Goal: Transaction & Acquisition: Purchase product/service

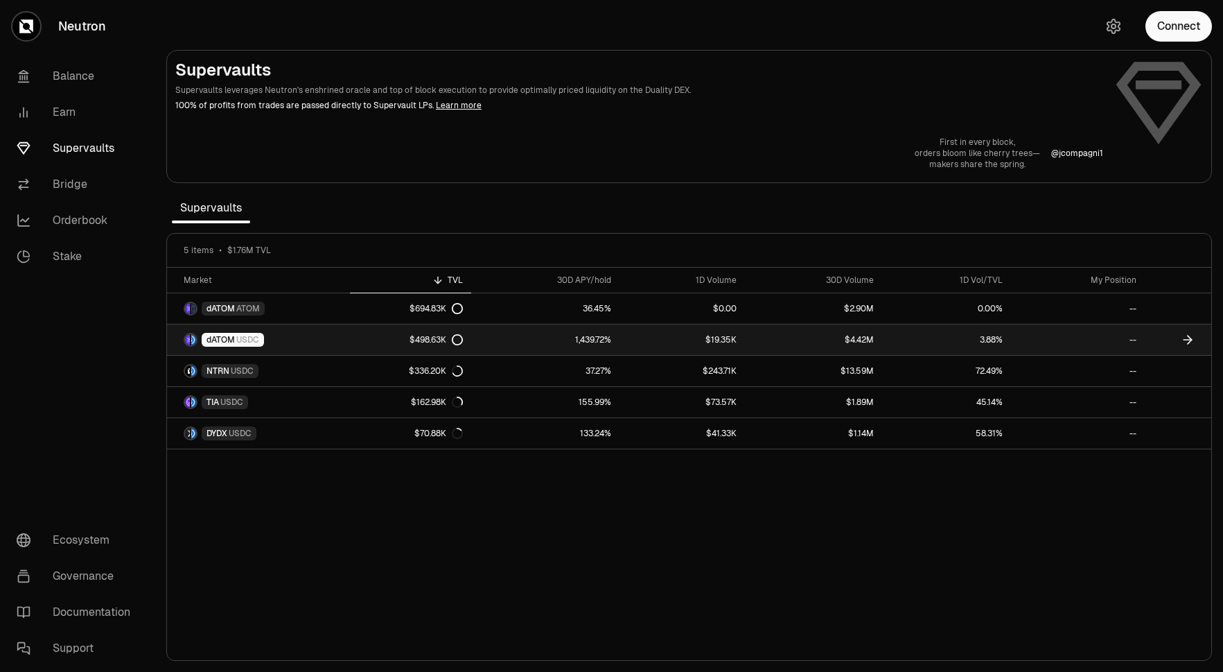
click at [435, 342] on div "$498.63K" at bounding box center [436, 339] width 53 height 11
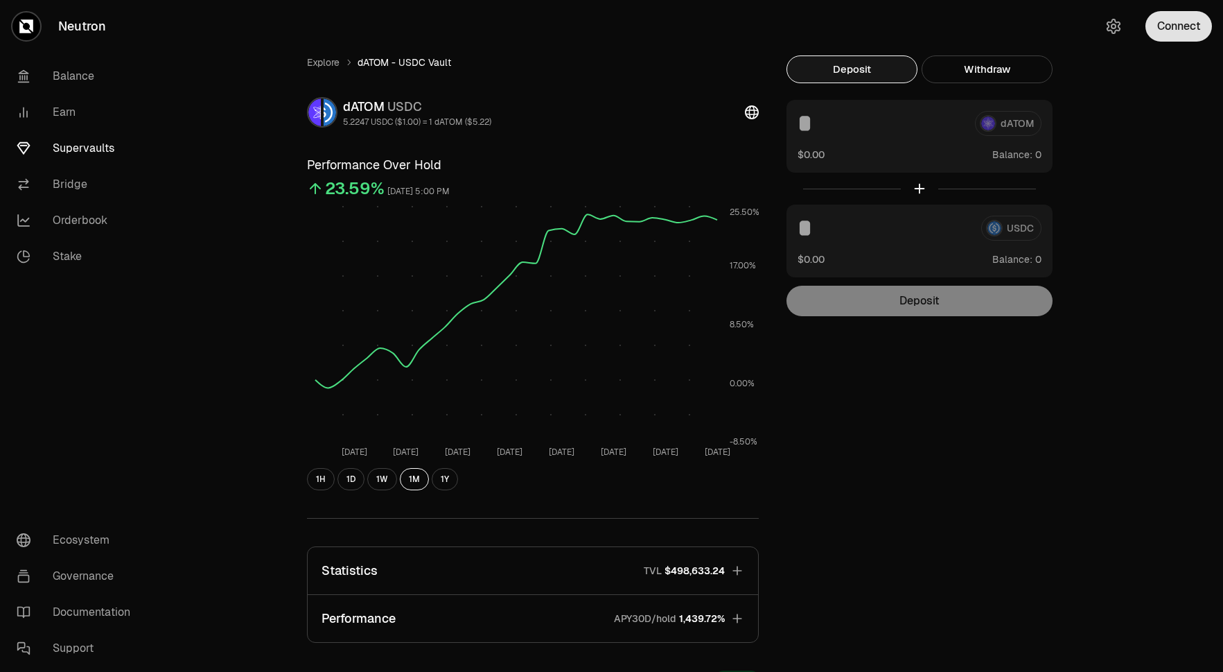
click at [1196, 28] on button "Connect" at bounding box center [1179, 26] width 67 height 31
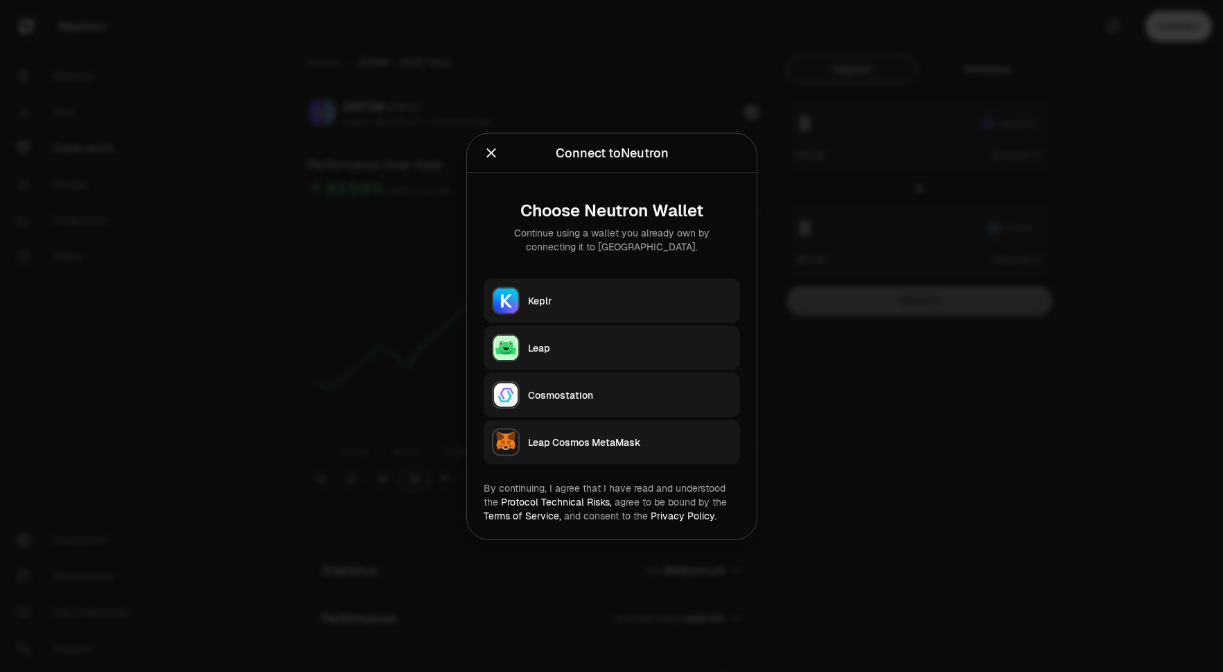
click at [575, 345] on div "Leap" at bounding box center [630, 347] width 204 height 14
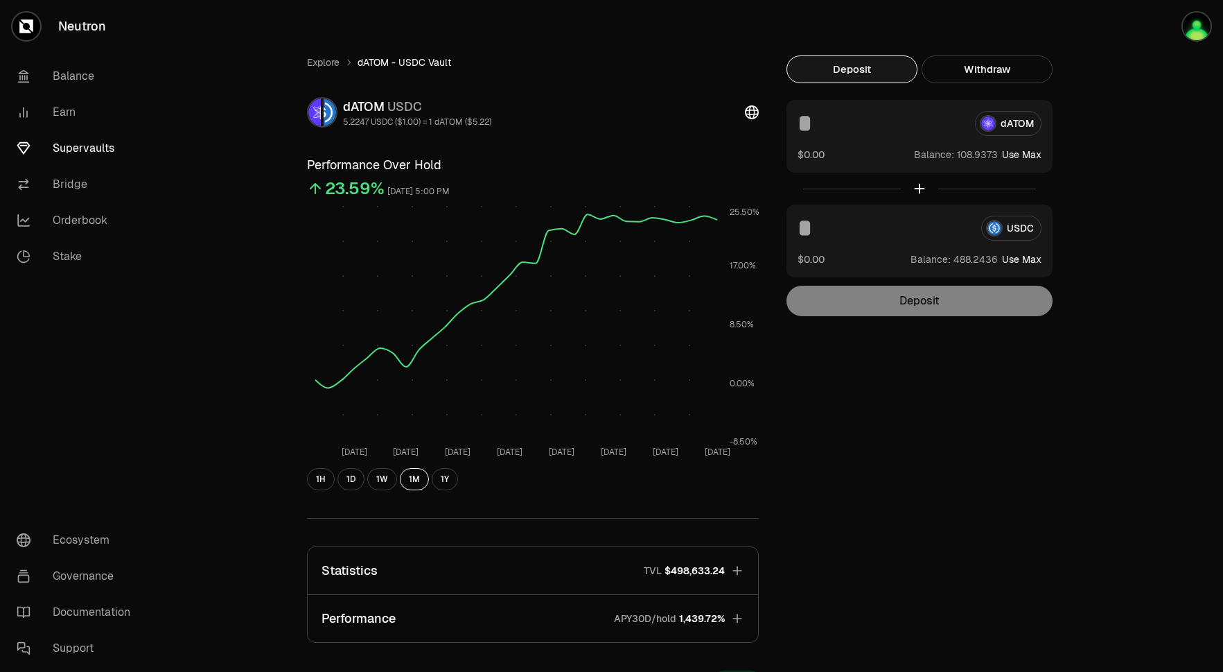
click at [1030, 155] on button "Use Max" at bounding box center [1022, 155] width 40 height 14
type input "**********"
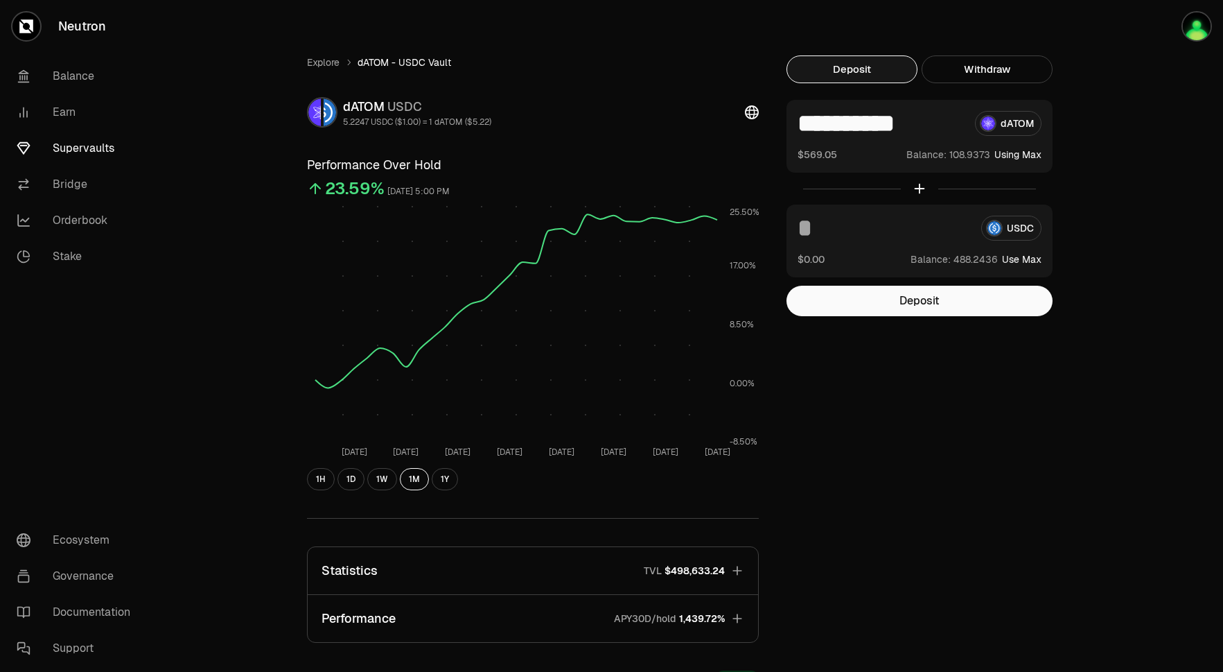
click at [1031, 260] on button "Use Max" at bounding box center [1022, 259] width 40 height 14
type input "**********"
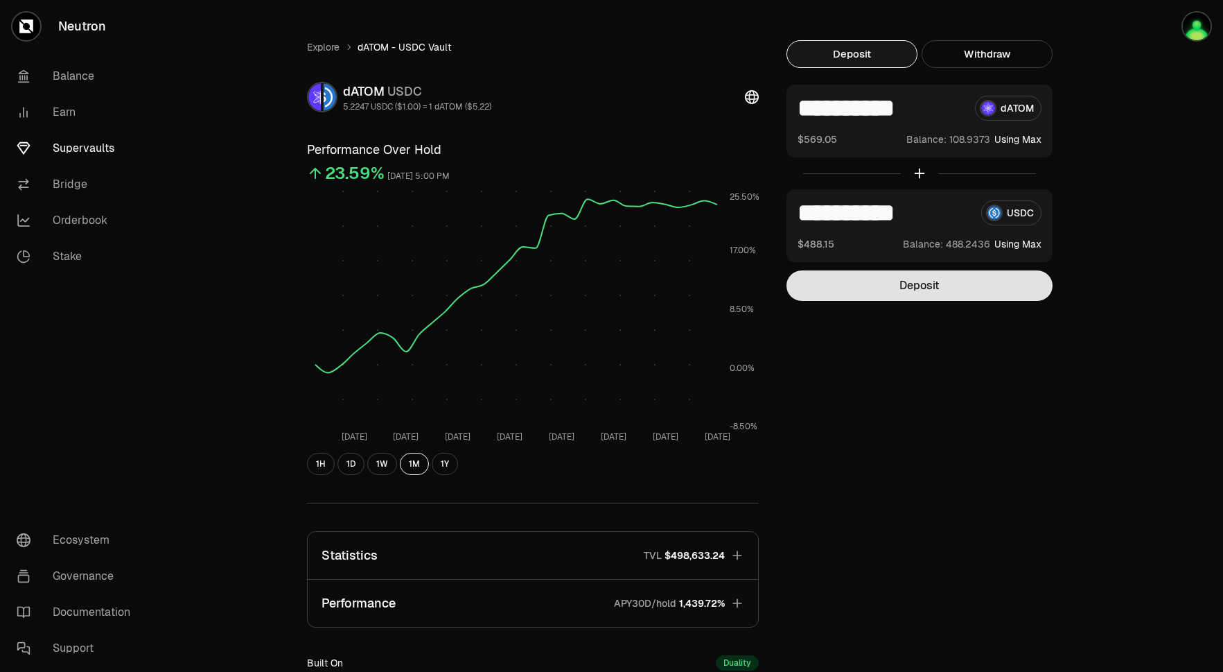
scroll to position [4, 0]
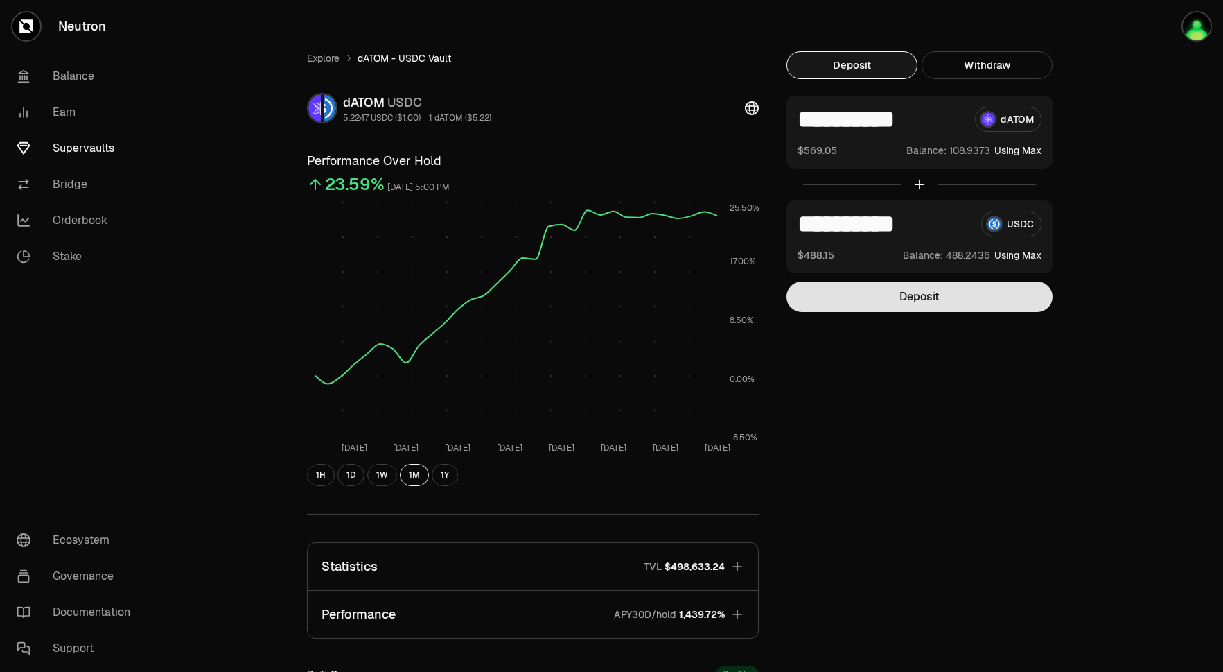
click at [936, 288] on button "Deposit" at bounding box center [920, 296] width 266 height 31
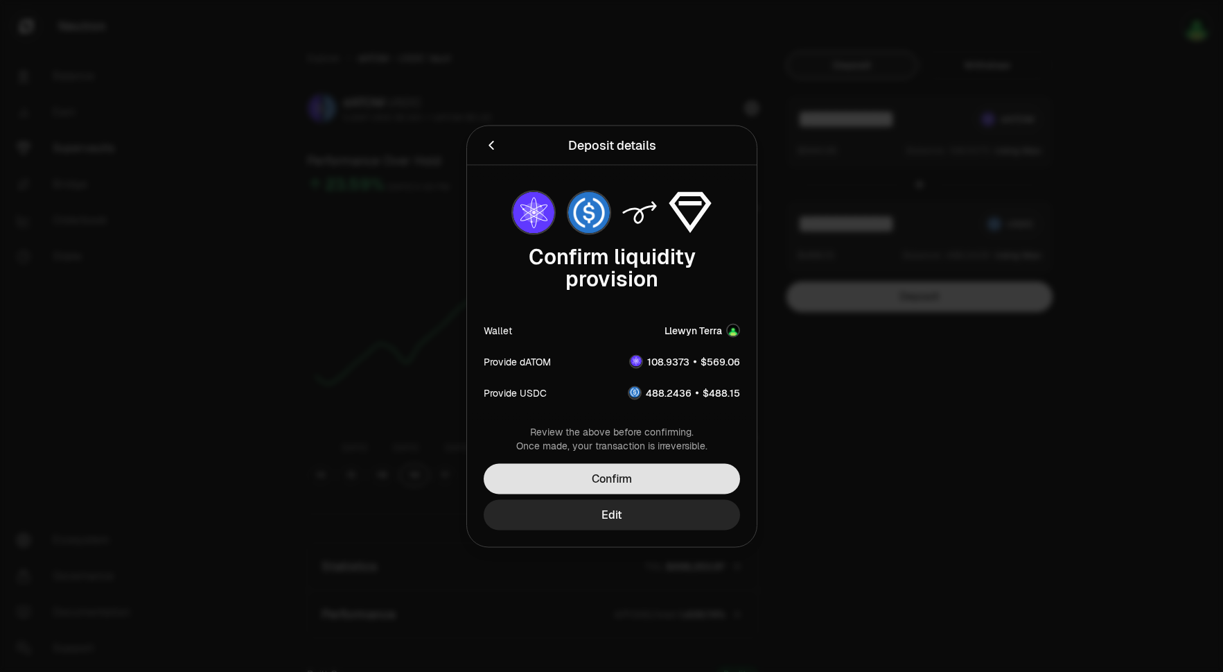
click at [652, 478] on button "Confirm" at bounding box center [612, 478] width 256 height 31
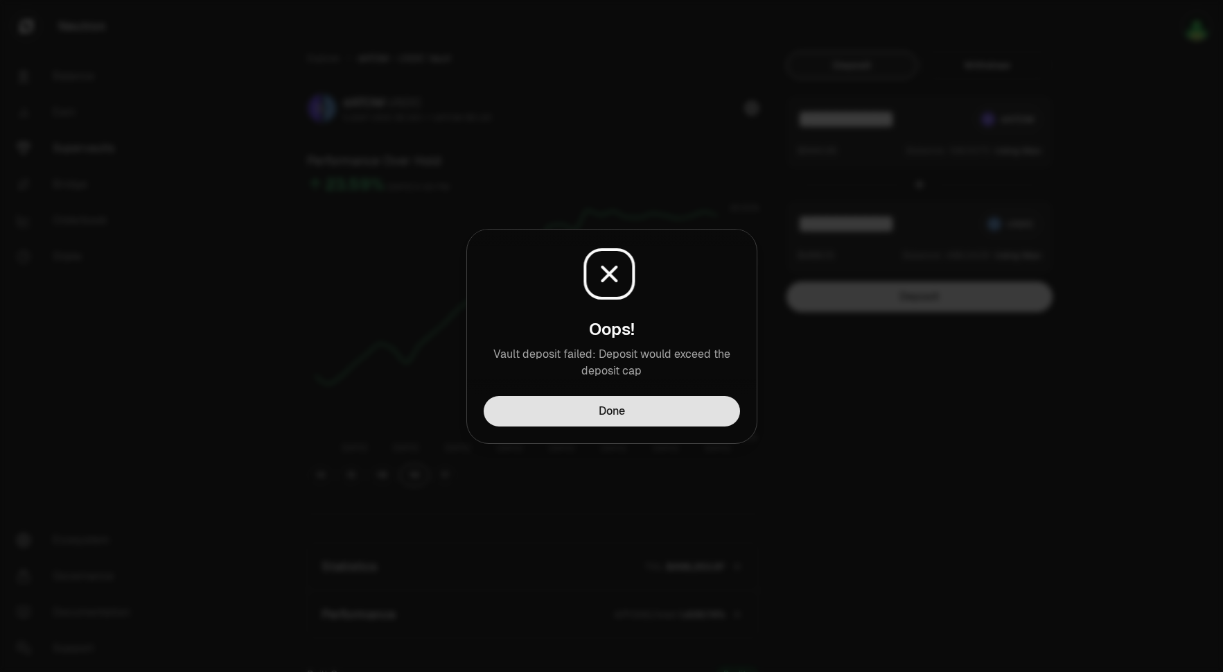
click at [665, 403] on button "Done" at bounding box center [612, 411] width 256 height 31
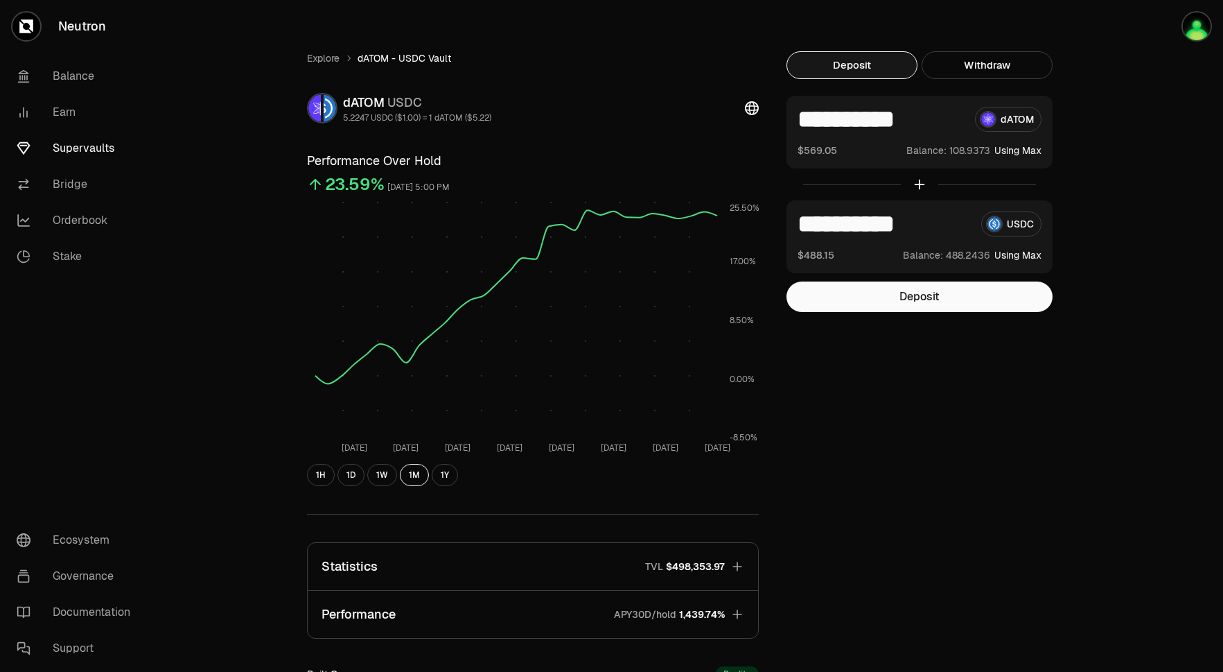
drag, startPoint x: 826, startPoint y: 119, endPoint x: 1045, endPoint y: 119, distance: 218.4
click at [1045, 119] on div "**********" at bounding box center [920, 132] width 266 height 73
type input "***"
drag, startPoint x: 830, startPoint y: 223, endPoint x: 1125, endPoint y: 223, distance: 294.6
click at [1125, 223] on div "**********" at bounding box center [689, 444] width 1068 height 897
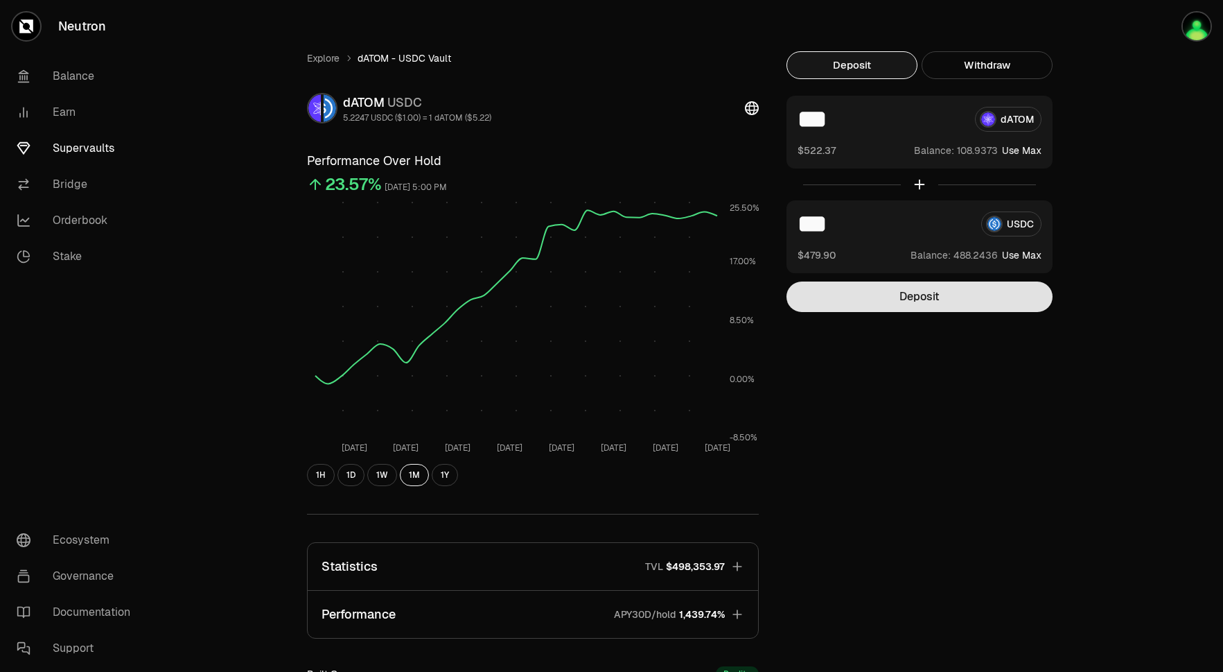
type input "***"
click at [981, 294] on button "Deposit" at bounding box center [920, 296] width 266 height 31
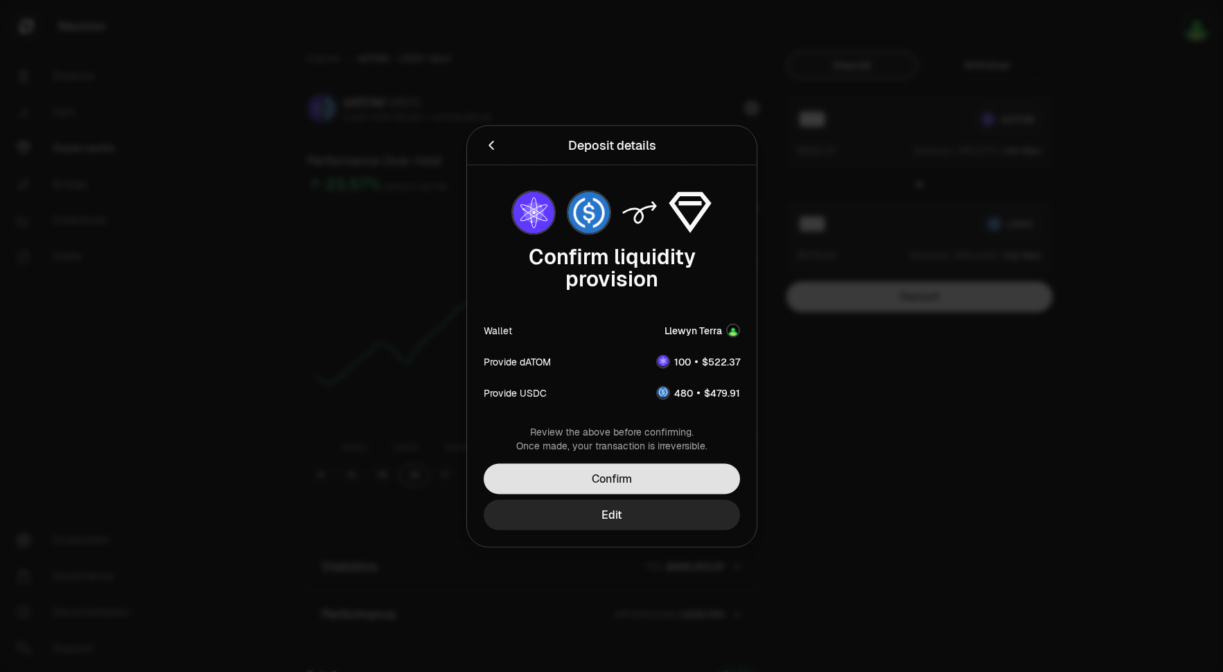
click at [642, 484] on button "Confirm" at bounding box center [612, 478] width 256 height 31
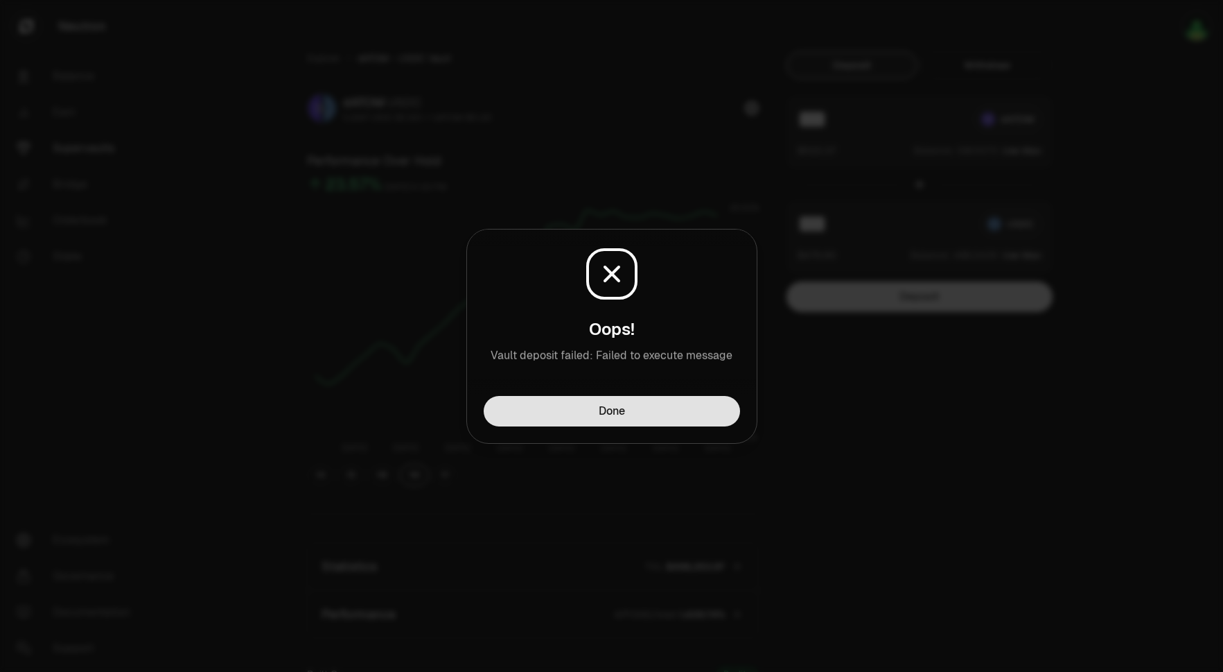
click at [638, 411] on button "Done" at bounding box center [612, 411] width 256 height 31
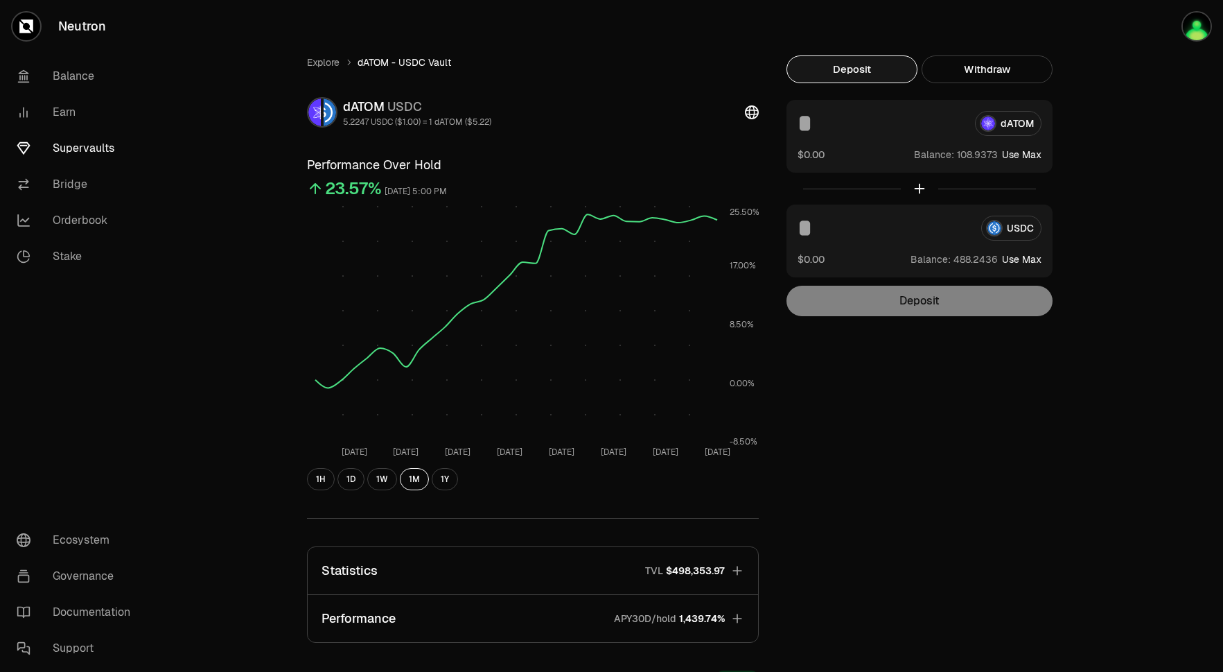
click at [921, 115] on input at bounding box center [881, 123] width 166 height 25
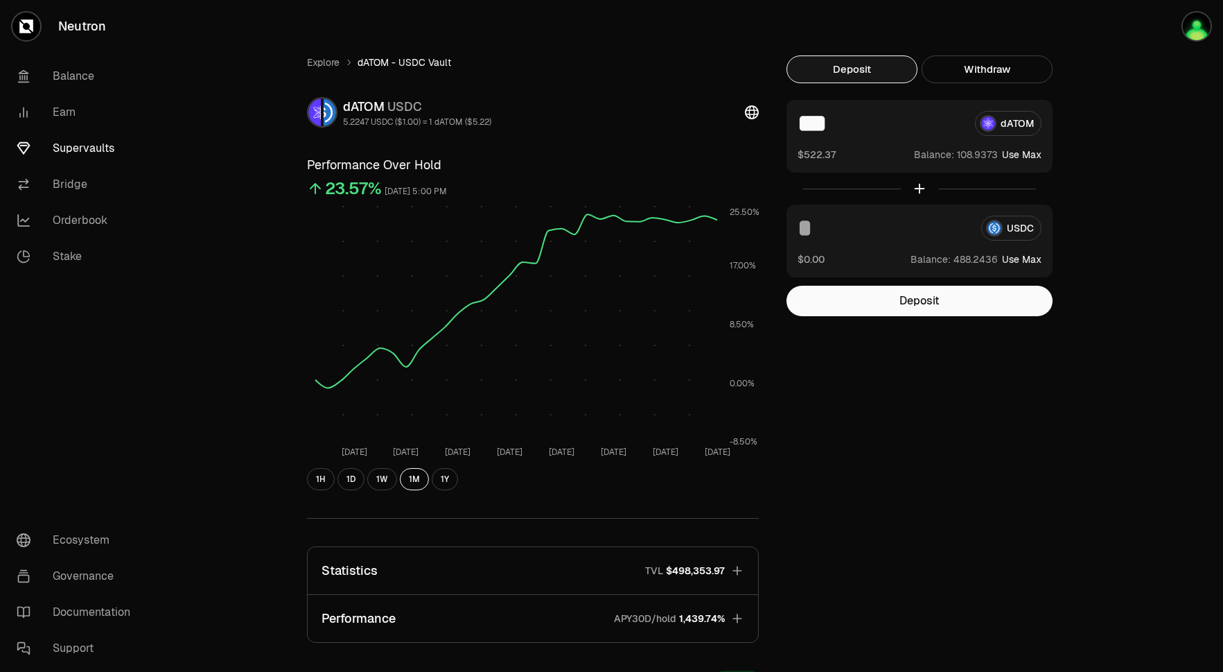
type input "***"
click at [869, 223] on input at bounding box center [884, 228] width 173 height 25
type input "***"
click at [878, 307] on button "Deposit" at bounding box center [920, 301] width 266 height 31
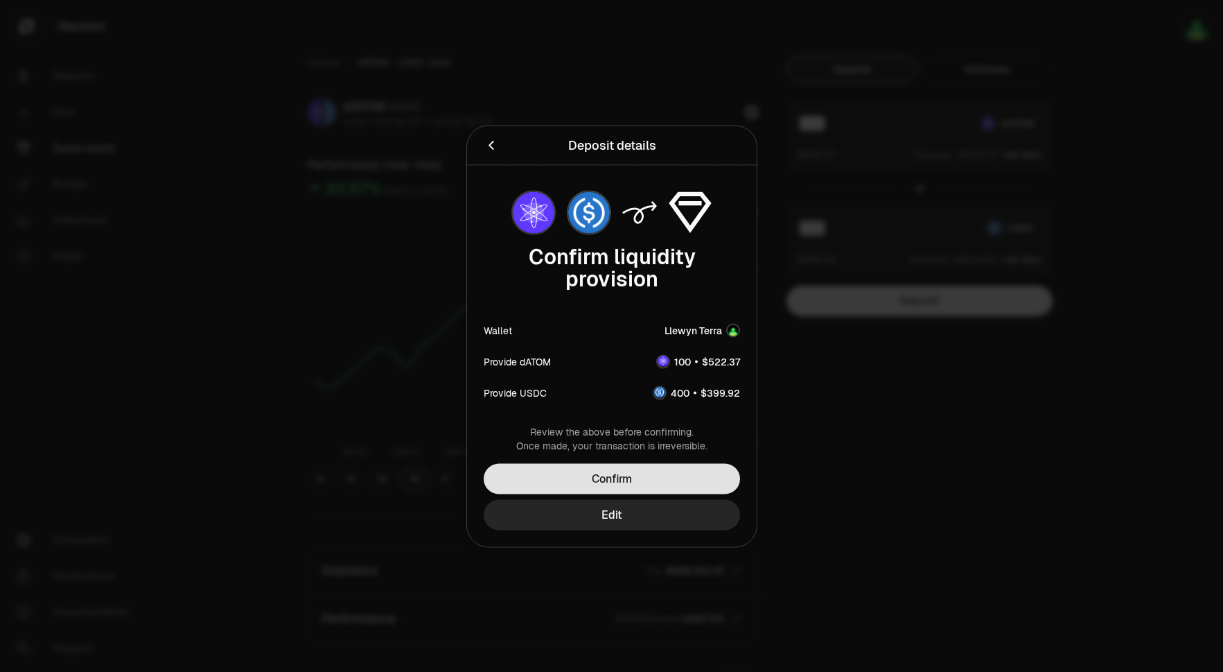
click at [652, 478] on button "Confirm" at bounding box center [612, 478] width 256 height 31
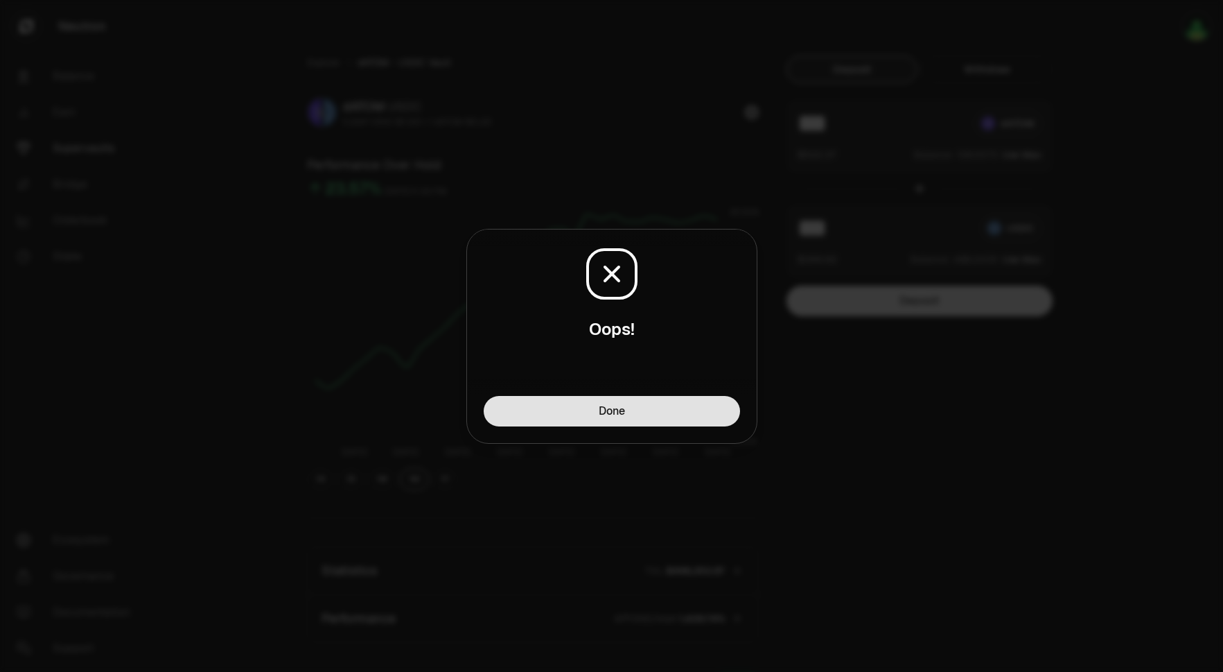
click at [652, 408] on button "Done" at bounding box center [612, 411] width 256 height 31
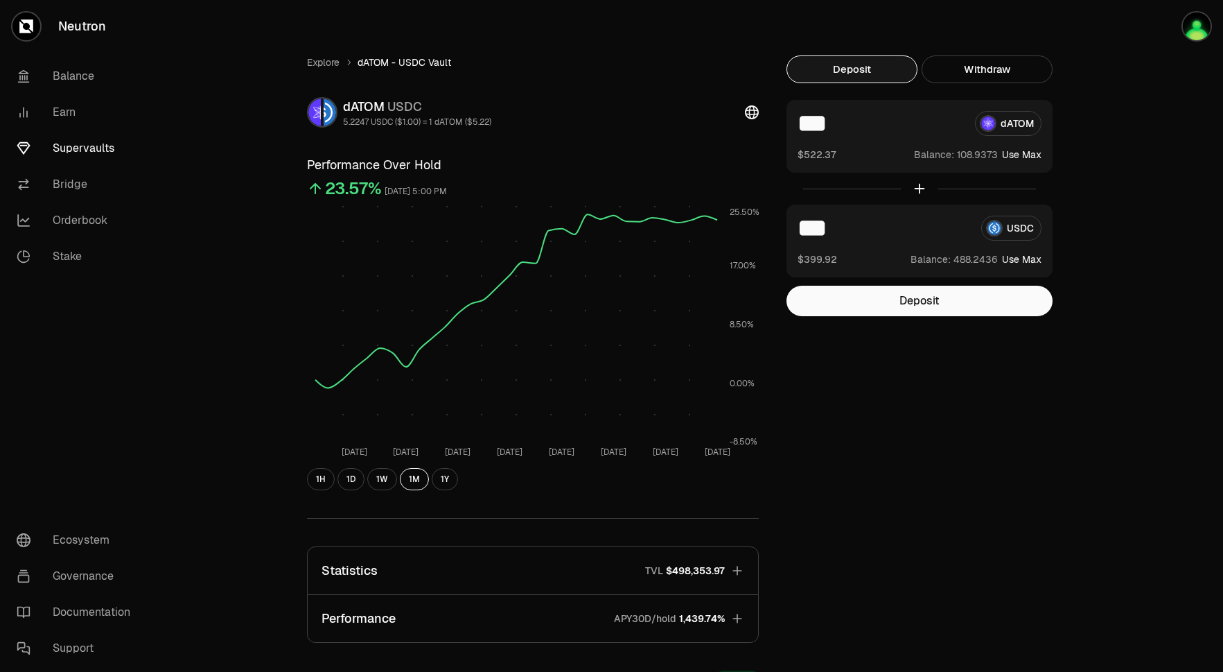
click at [833, 122] on input "***" at bounding box center [881, 123] width 166 height 25
type input "**"
click at [818, 227] on input "***" at bounding box center [884, 228] width 173 height 25
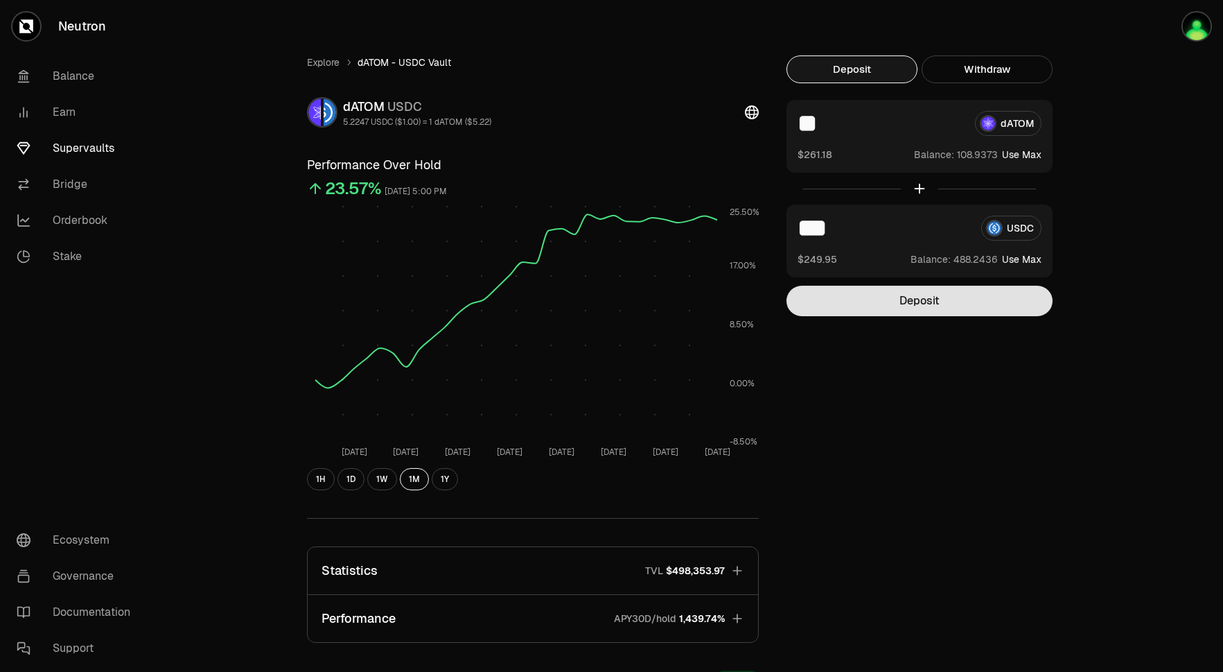
type input "***"
click at [914, 301] on button "Deposit" at bounding box center [920, 301] width 266 height 31
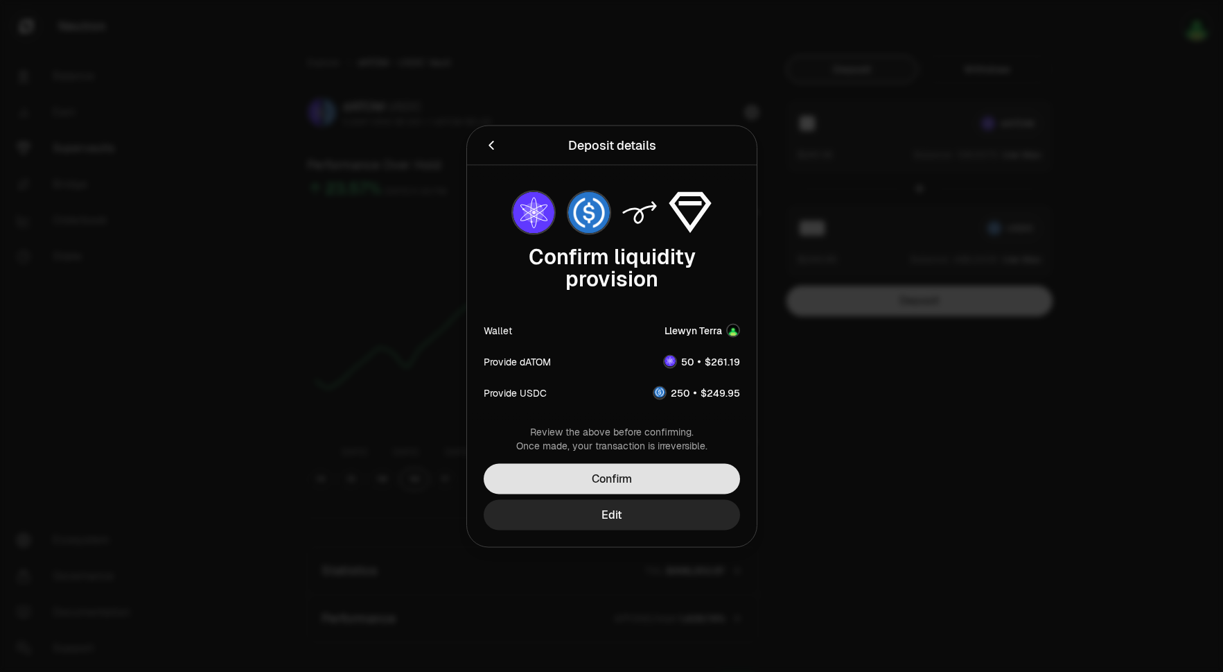
click at [595, 486] on button "Confirm" at bounding box center [612, 478] width 256 height 31
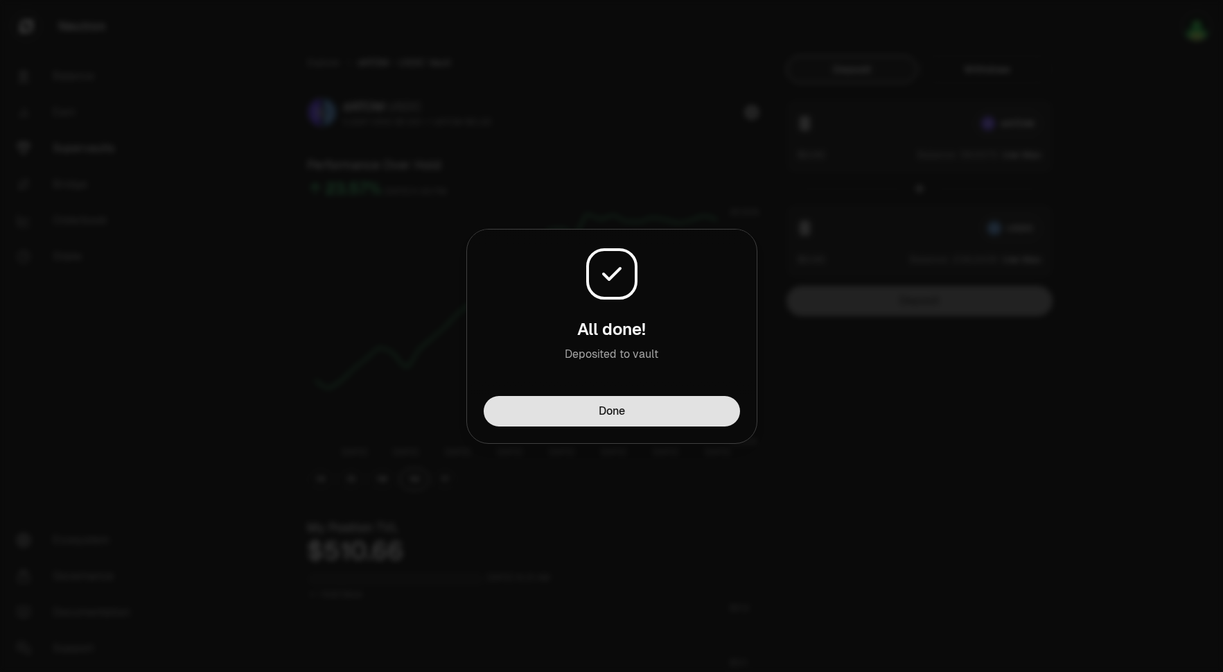
click at [690, 407] on button "Done" at bounding box center [612, 411] width 256 height 31
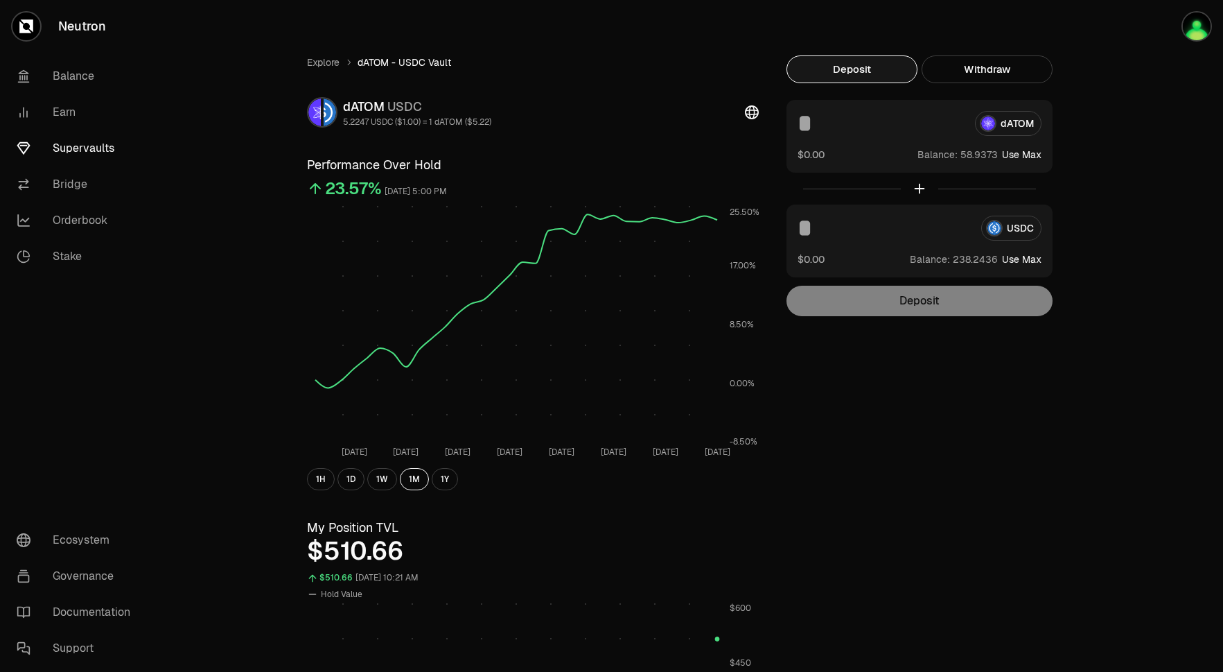
click at [116, 146] on link "Supervaults" at bounding box center [78, 148] width 144 height 36
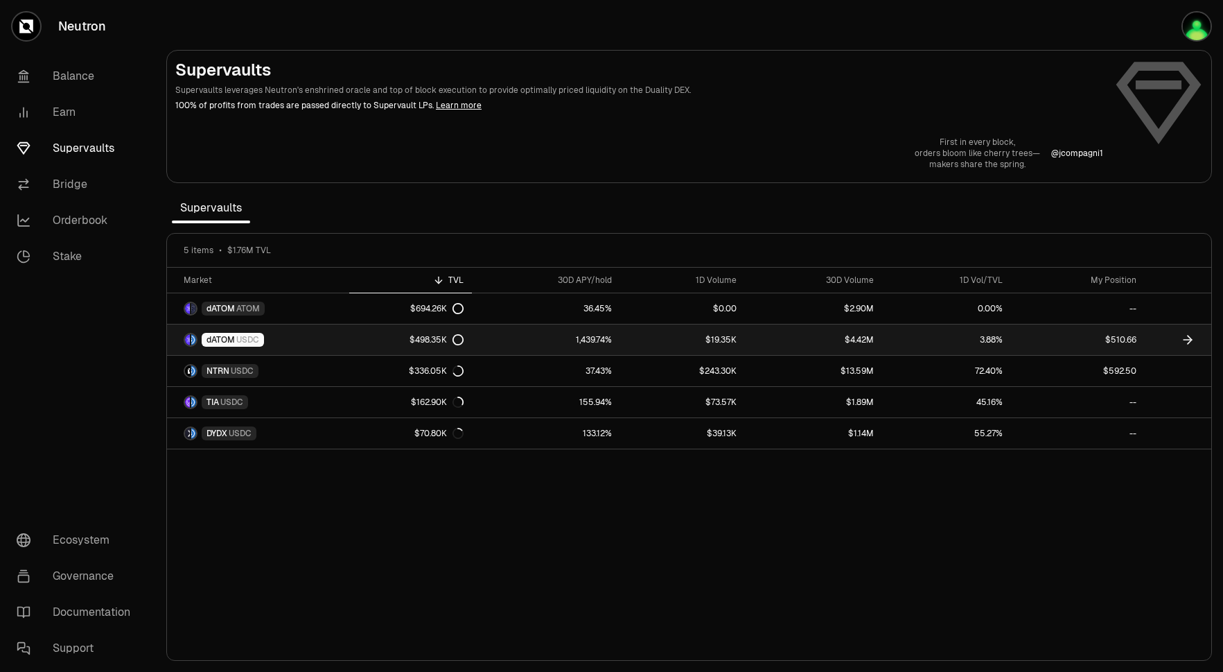
click at [508, 344] on link "1,439.74%" at bounding box center [546, 339] width 148 height 31
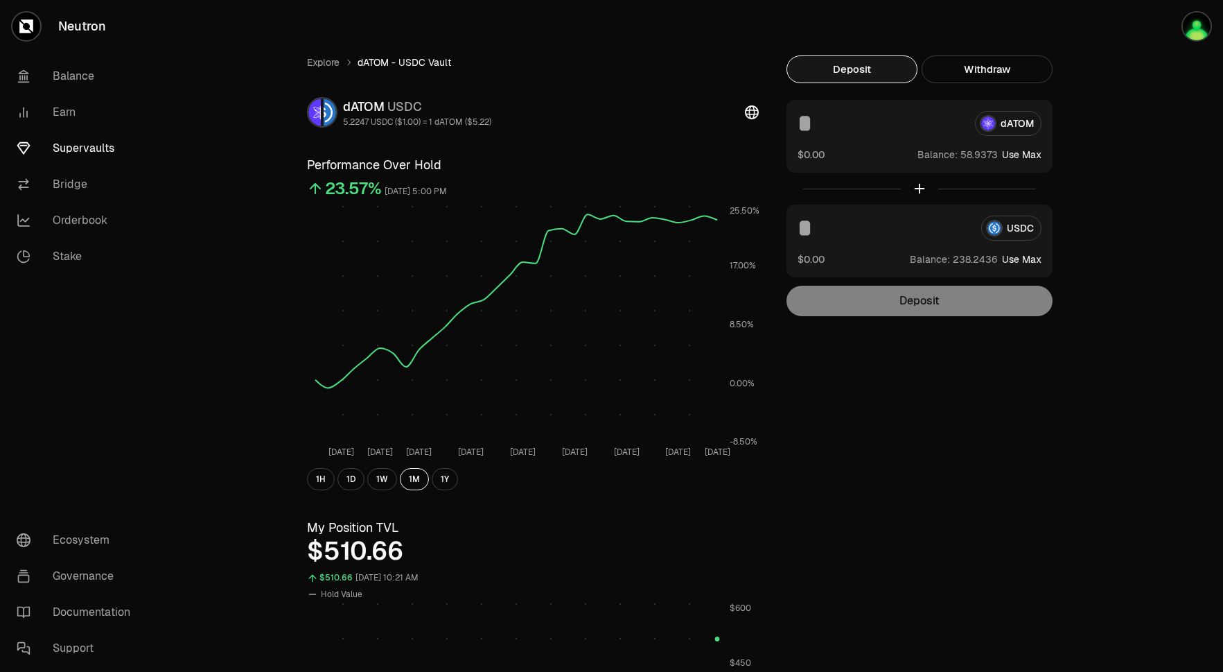
click at [885, 131] on input at bounding box center [881, 123] width 166 height 25
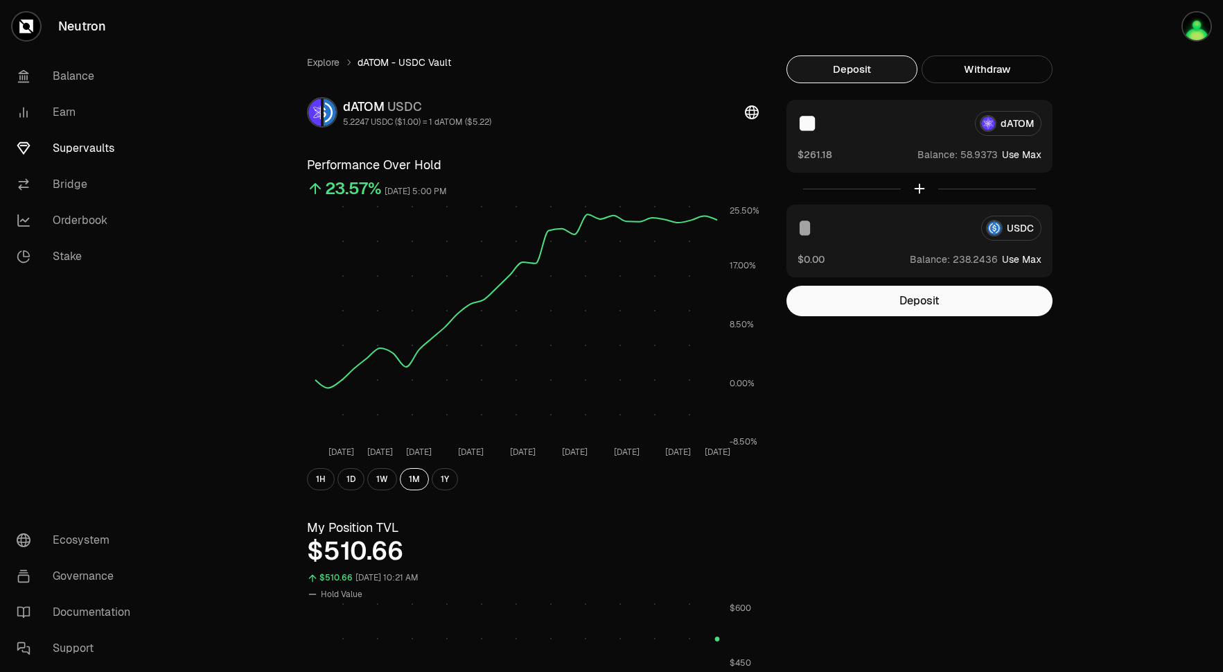
type input "**"
click at [862, 231] on input at bounding box center [884, 228] width 173 height 25
type input "***"
click at [906, 301] on button "Deposit" at bounding box center [920, 301] width 266 height 31
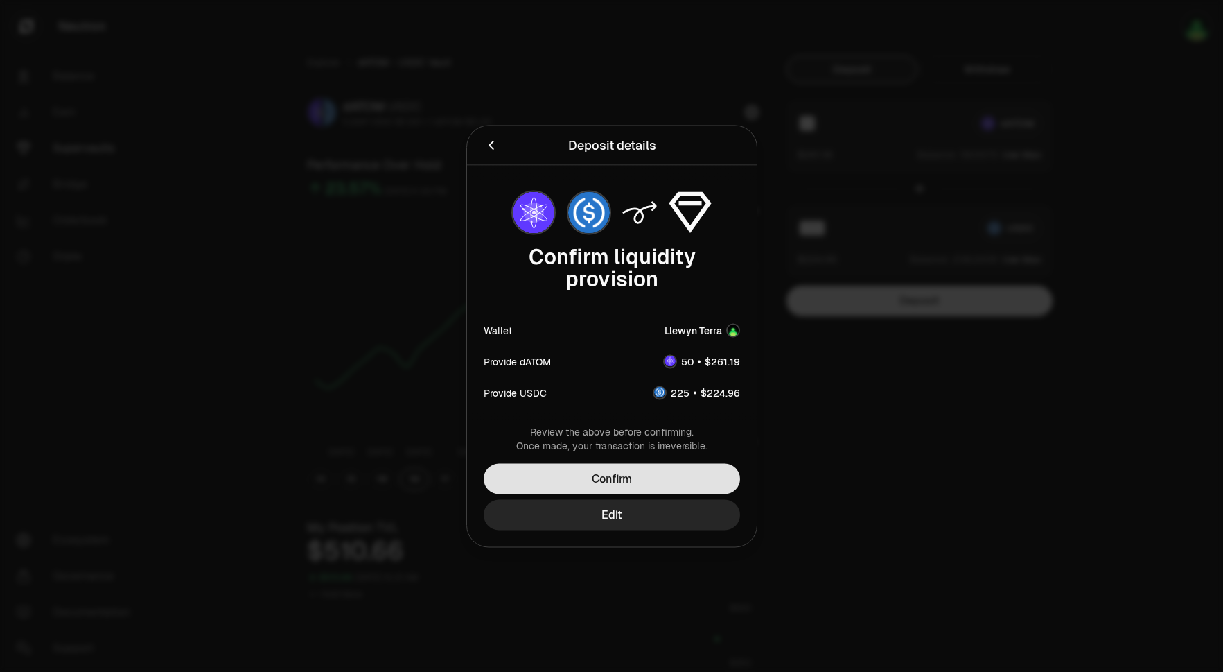
click at [648, 474] on button "Confirm" at bounding box center [612, 478] width 256 height 31
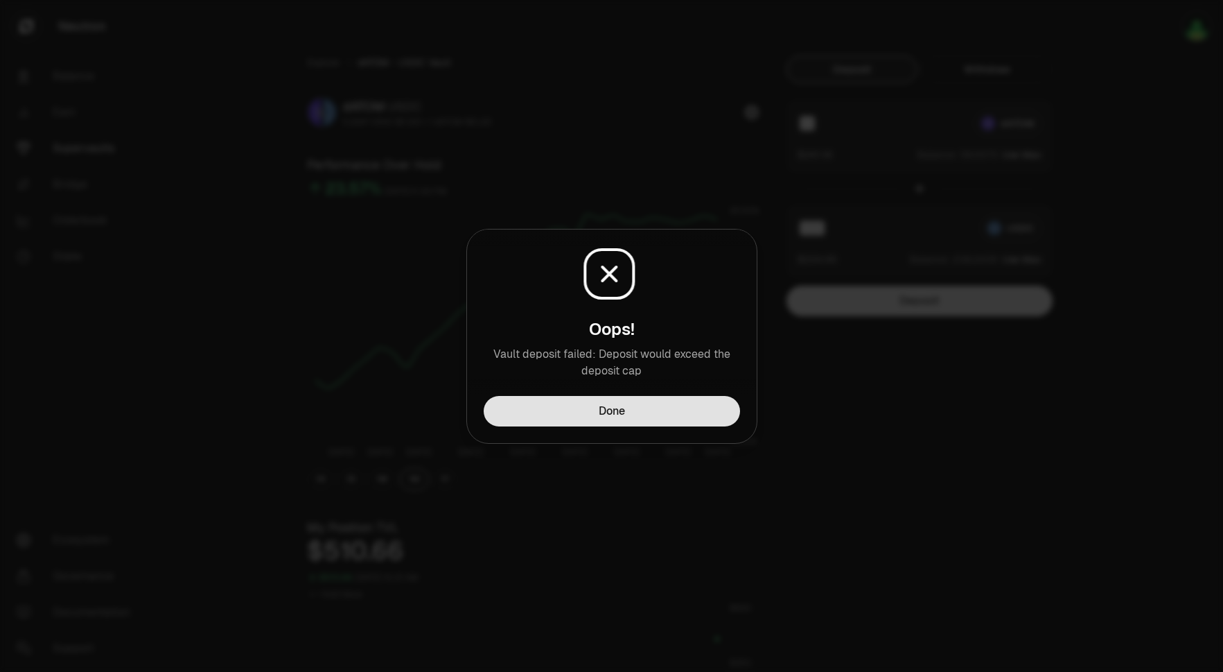
click at [639, 419] on button "Done" at bounding box center [612, 411] width 256 height 31
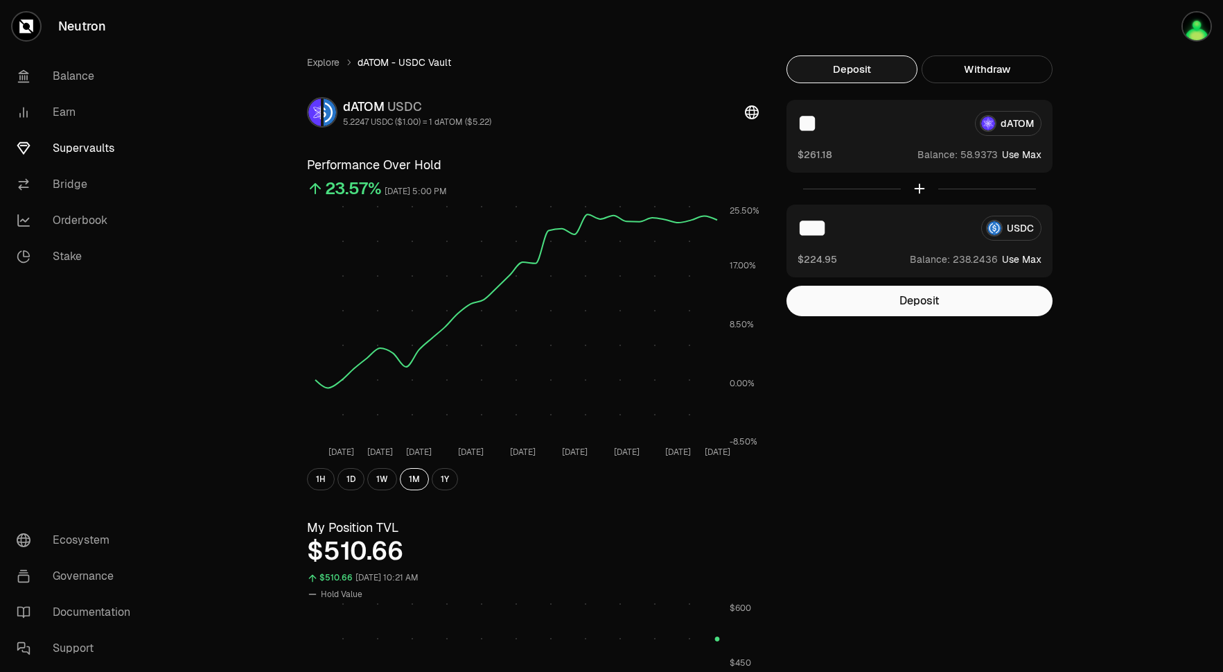
click at [857, 124] on input "**" at bounding box center [881, 123] width 166 height 25
type input "*"
type input "**"
drag, startPoint x: 848, startPoint y: 230, endPoint x: 805, endPoint y: 230, distance: 43.0
click at [805, 230] on input "***" at bounding box center [884, 228] width 173 height 25
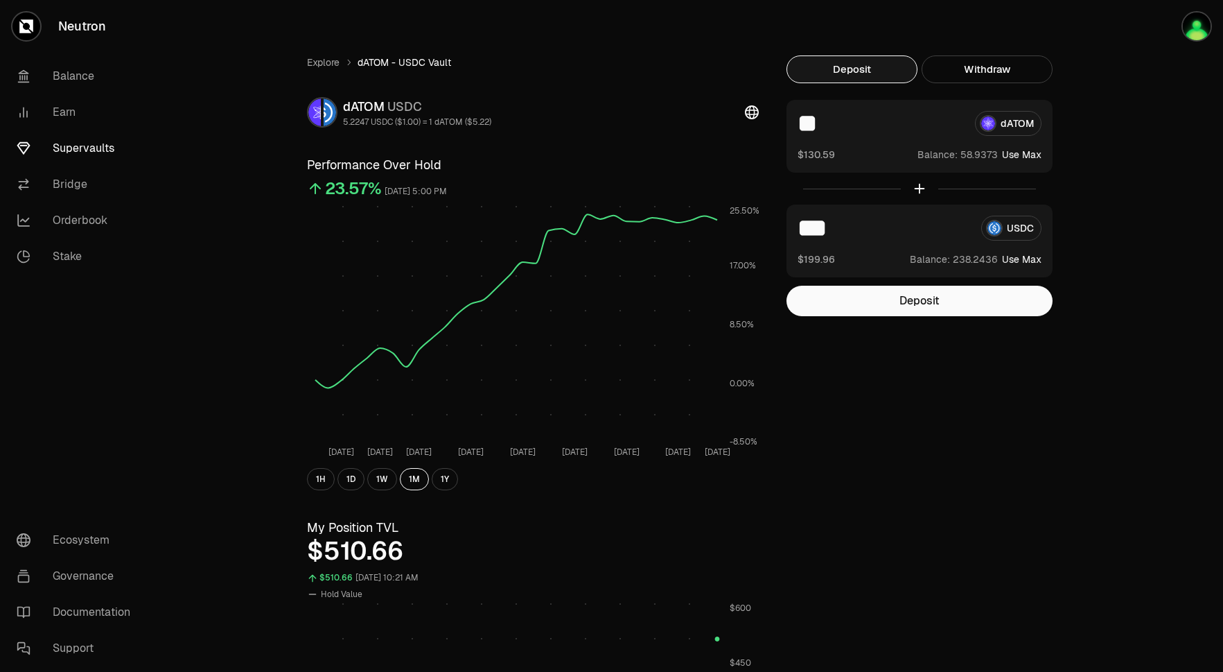
type input "***"
drag, startPoint x: 831, startPoint y: 123, endPoint x: 772, endPoint y: 123, distance: 59.6
click at [772, 123] on div "Explore dATOM - USDC Vault dATOM USDC 5.2247 USDC ($1.00) = 1 dATOM ($5.22) Per…" at bounding box center [689, 646] width 799 height 1183
click at [903, 304] on button "Deposit" at bounding box center [920, 301] width 266 height 31
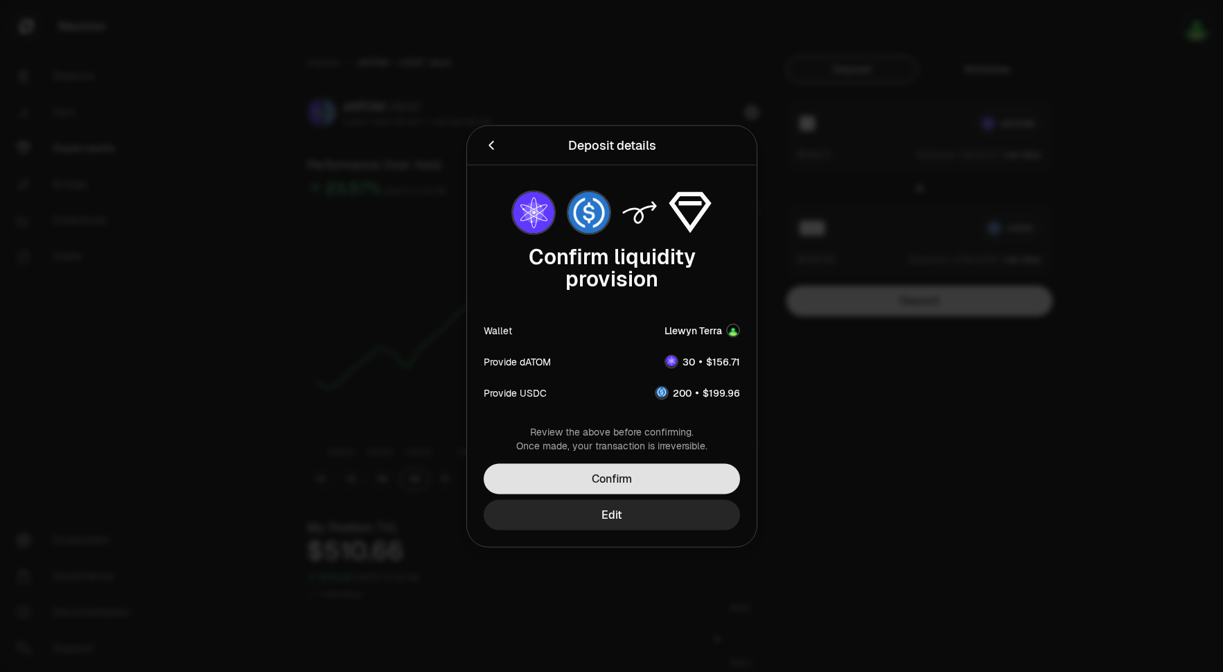
click at [608, 479] on button "Confirm" at bounding box center [612, 478] width 256 height 31
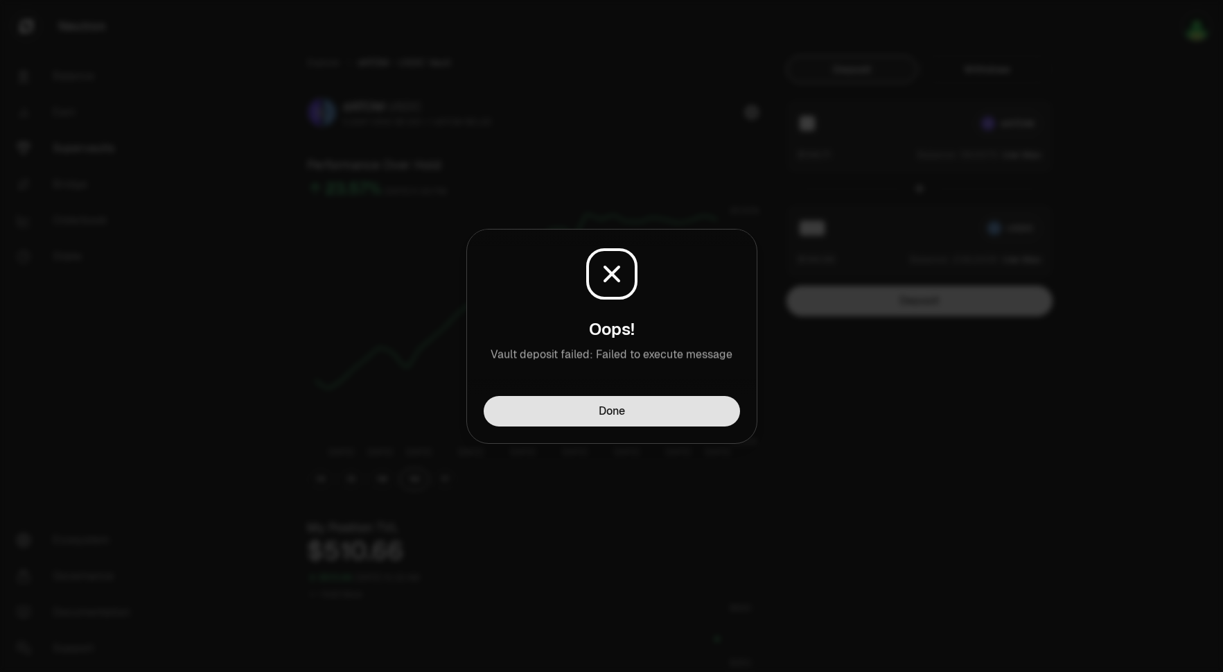
click at [623, 415] on button "Done" at bounding box center [612, 411] width 256 height 31
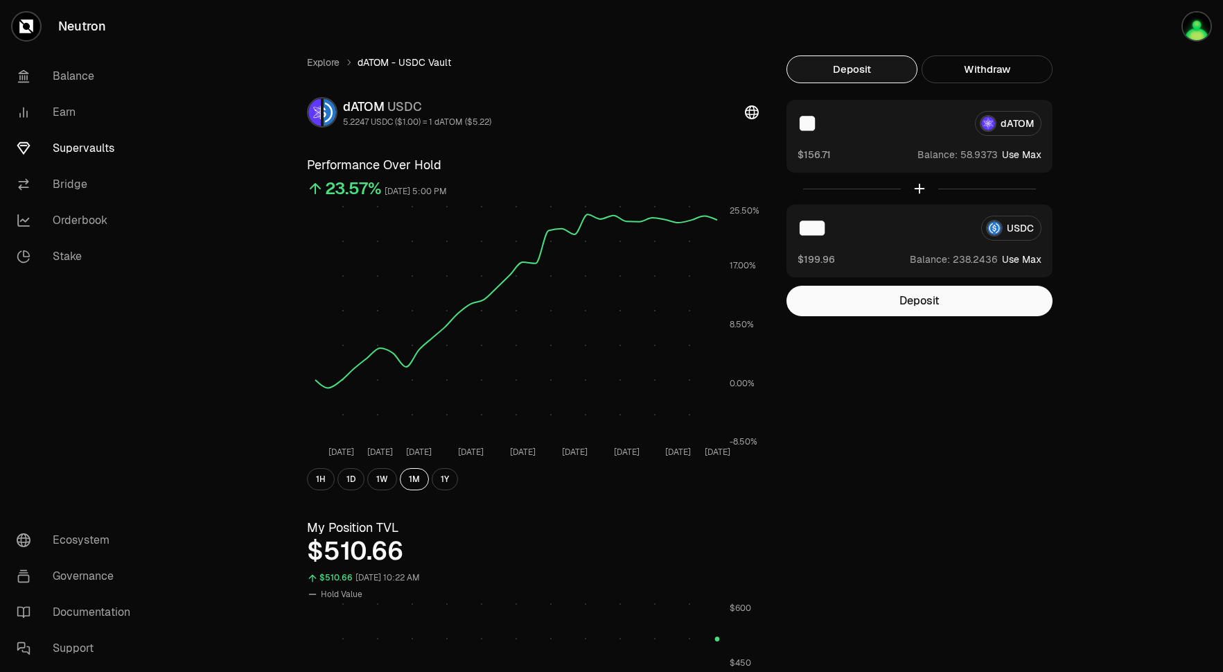
click at [839, 122] on input "**" at bounding box center [881, 123] width 166 height 25
type input "*"
type input "**"
drag, startPoint x: 853, startPoint y: 230, endPoint x: 781, endPoint y: 229, distance: 72.8
click at [781, 229] on div "Explore dATOM - USDC Vault dATOM USDC 5.2247 USDC ($1.00) = 1 dATOM ($5.22) Per…" at bounding box center [689, 646] width 799 height 1183
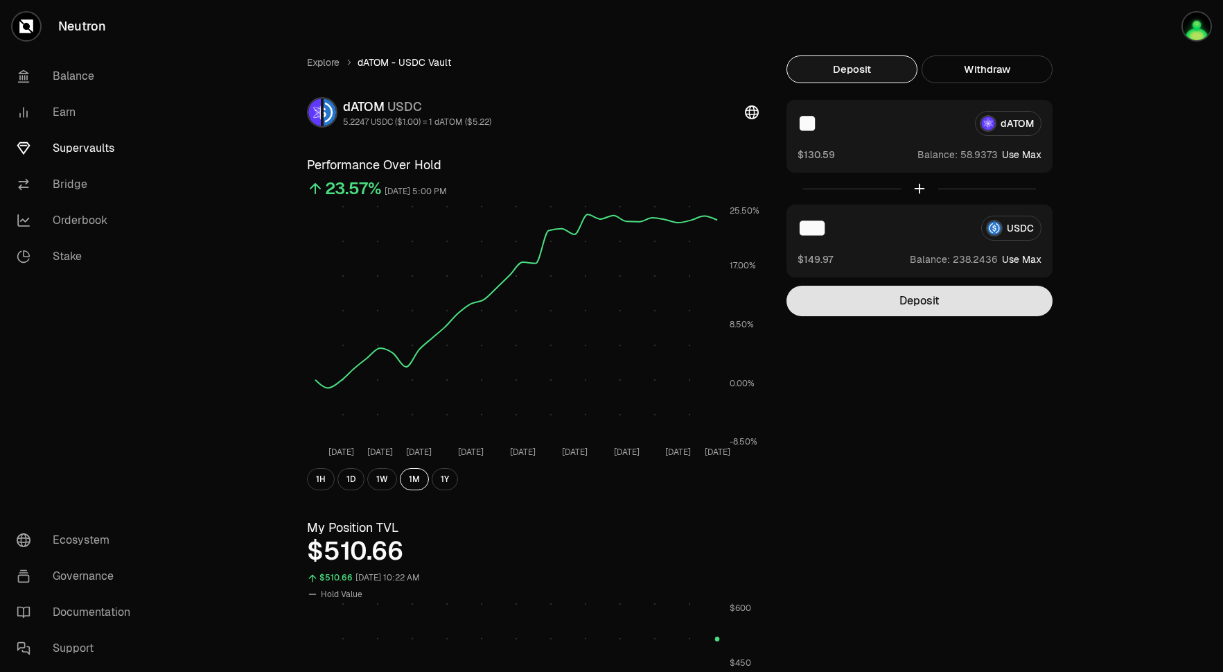
type input "***"
click at [873, 306] on button "Deposit" at bounding box center [920, 301] width 266 height 31
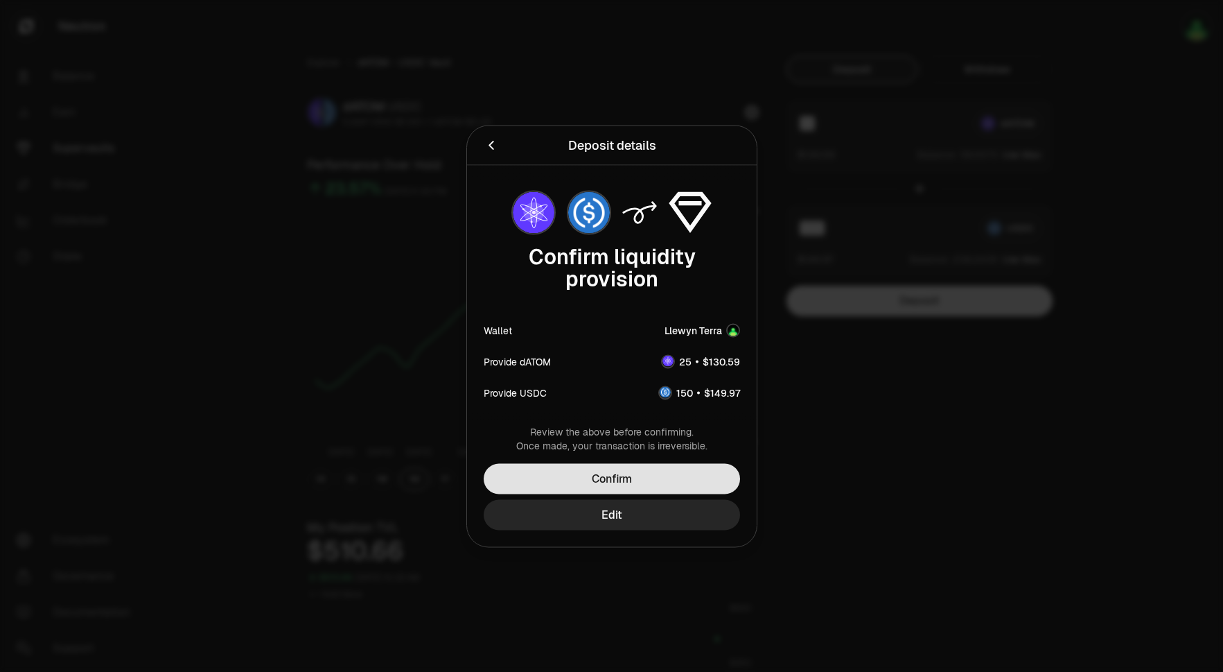
click at [650, 466] on button "Confirm" at bounding box center [612, 478] width 256 height 31
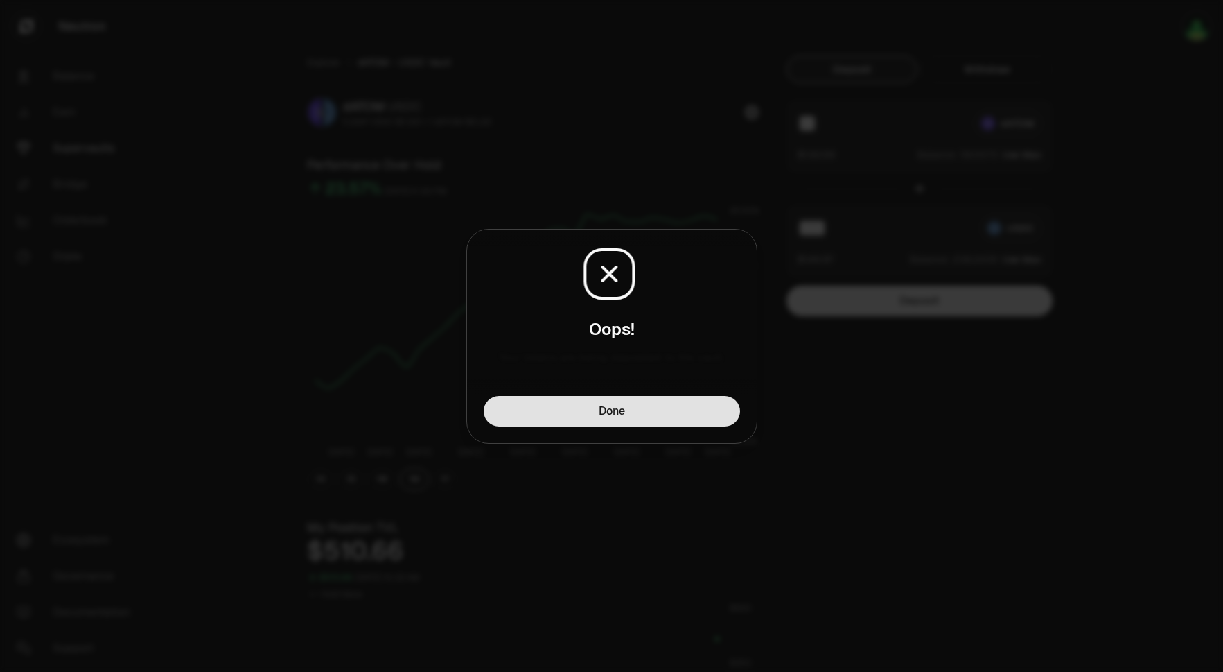
click at [652, 415] on button "Done" at bounding box center [612, 411] width 256 height 31
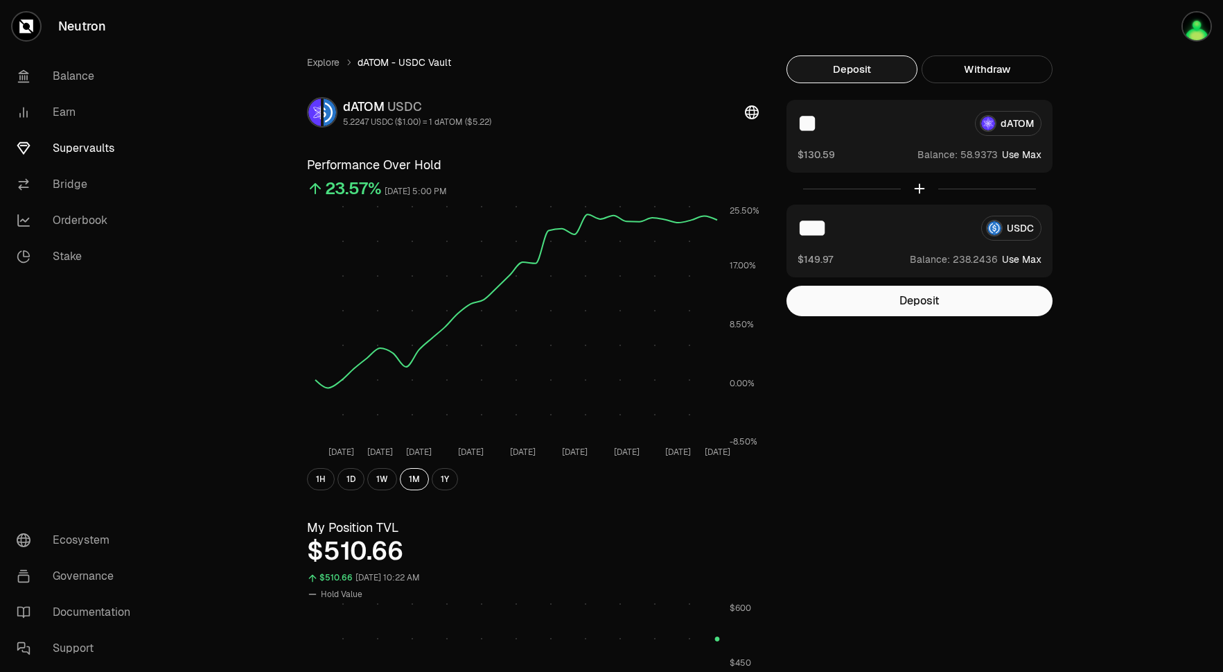
click at [851, 116] on input "**" at bounding box center [881, 123] width 166 height 25
type input "**"
drag, startPoint x: 842, startPoint y: 221, endPoint x: 805, endPoint y: 221, distance: 36.0
click at [805, 221] on input "***" at bounding box center [884, 228] width 173 height 25
type input "***"
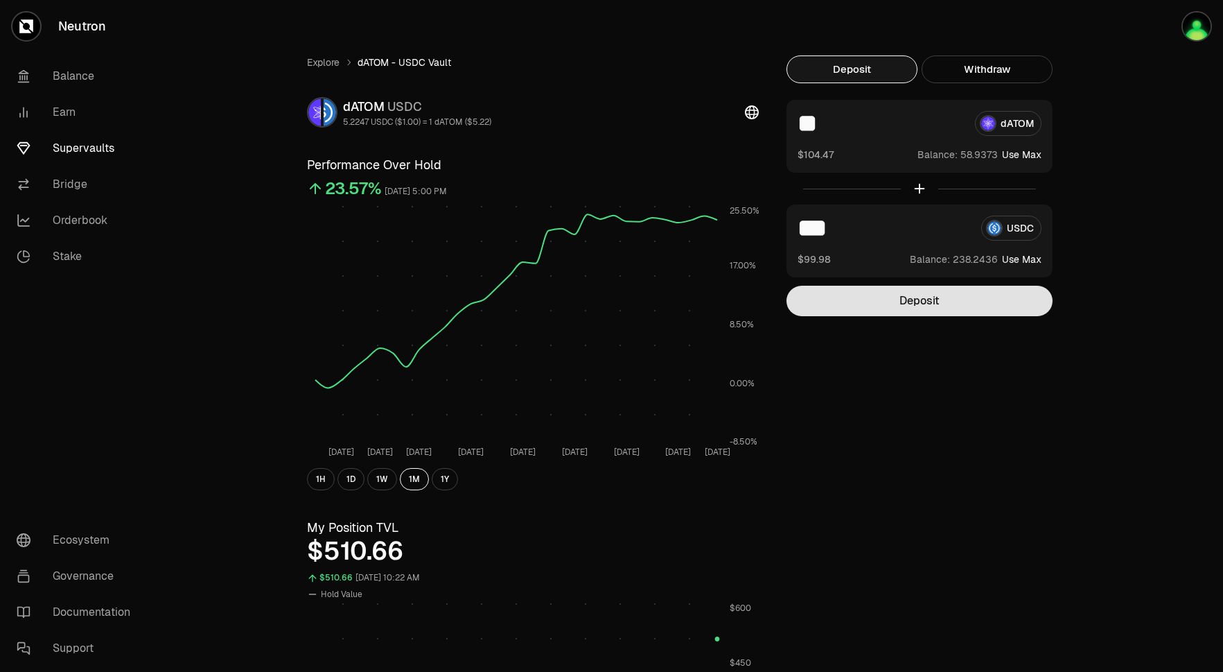
click at [867, 311] on button "Deposit" at bounding box center [920, 301] width 266 height 31
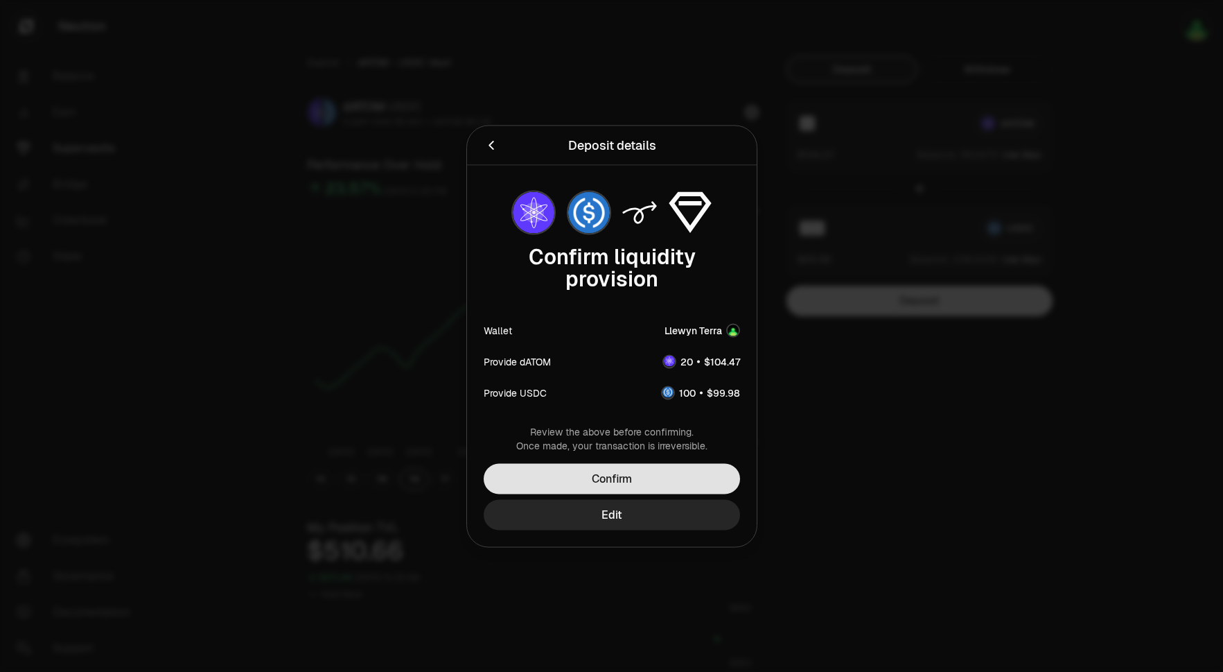
click at [661, 476] on button "Confirm" at bounding box center [612, 478] width 256 height 31
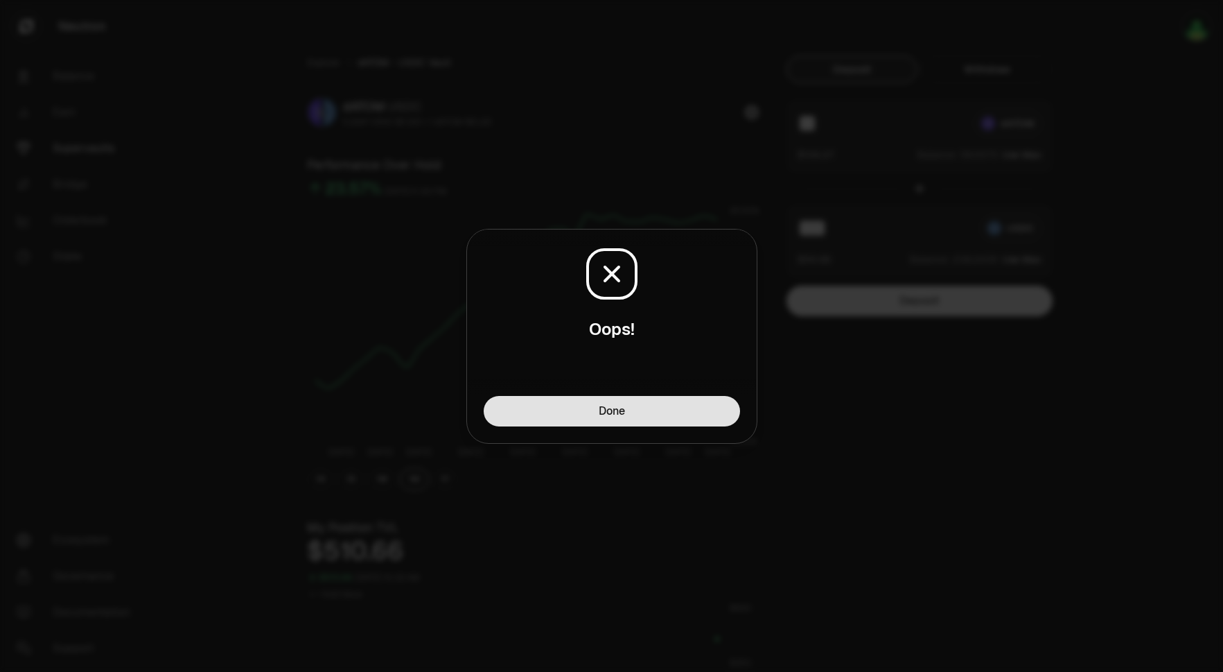
click at [655, 408] on button "Done" at bounding box center [612, 411] width 256 height 31
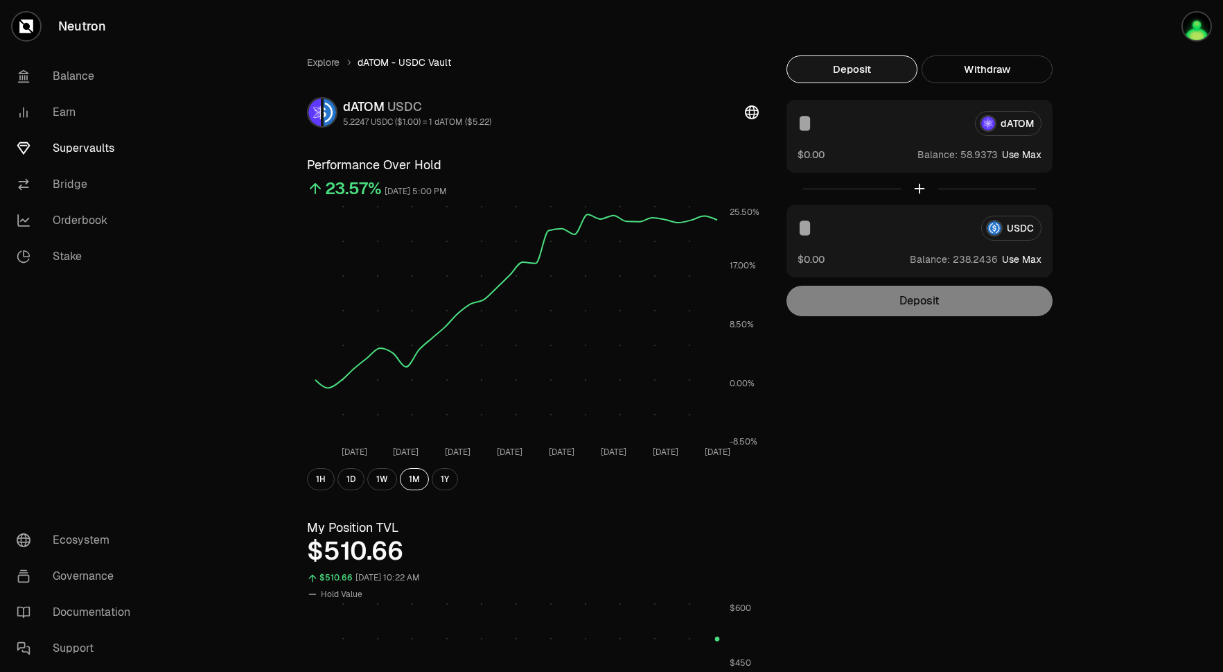
click at [888, 132] on input at bounding box center [881, 123] width 166 height 25
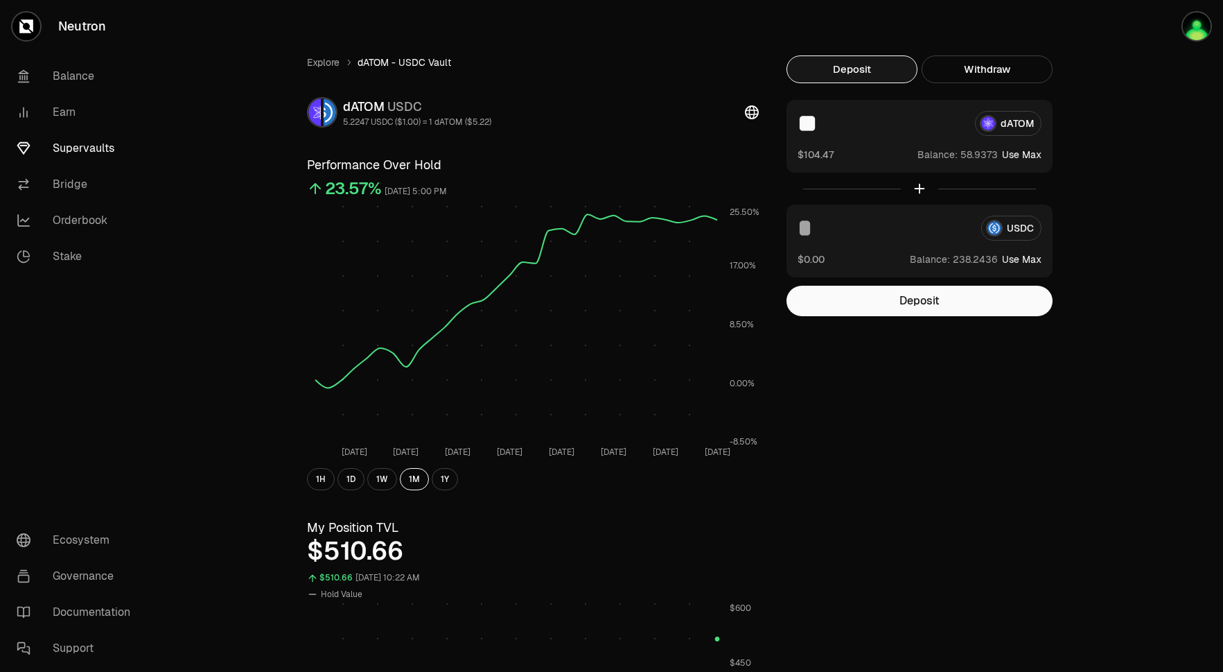
type input "**"
click at [824, 232] on input at bounding box center [884, 228] width 173 height 25
type input "***"
click at [865, 303] on button "Deposit" at bounding box center [920, 301] width 266 height 31
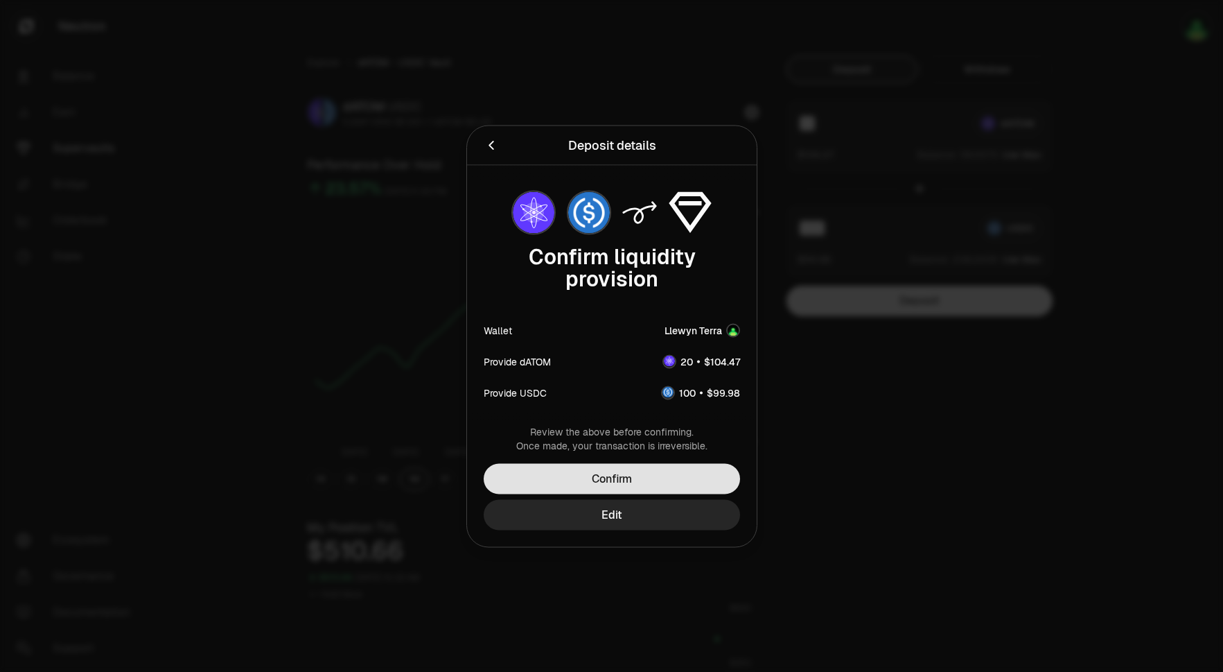
click at [663, 479] on button "Confirm" at bounding box center [612, 478] width 256 height 31
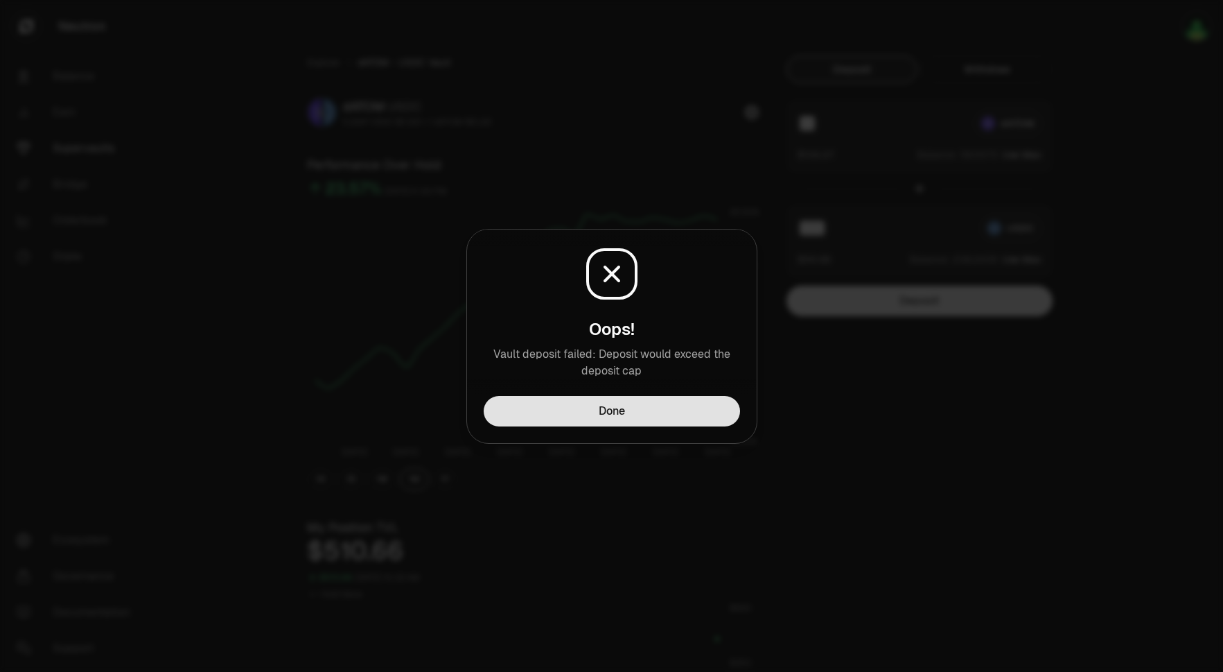
click at [661, 408] on button "Done" at bounding box center [612, 411] width 256 height 31
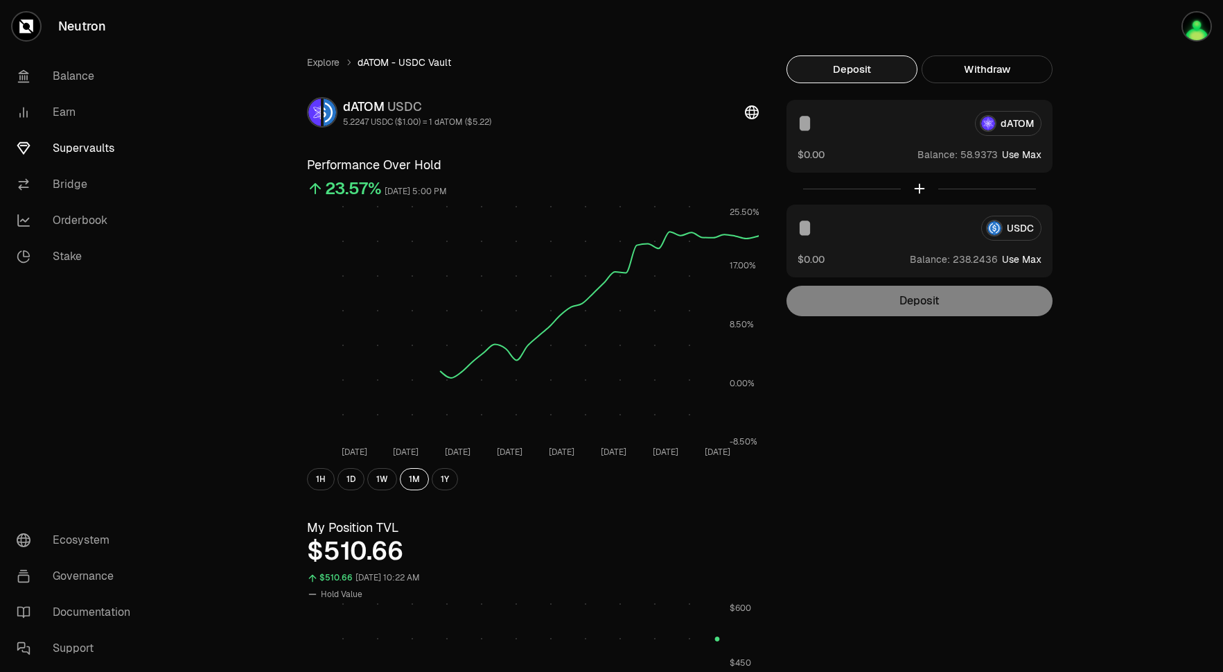
click at [83, 155] on link "Supervaults" at bounding box center [78, 148] width 144 height 36
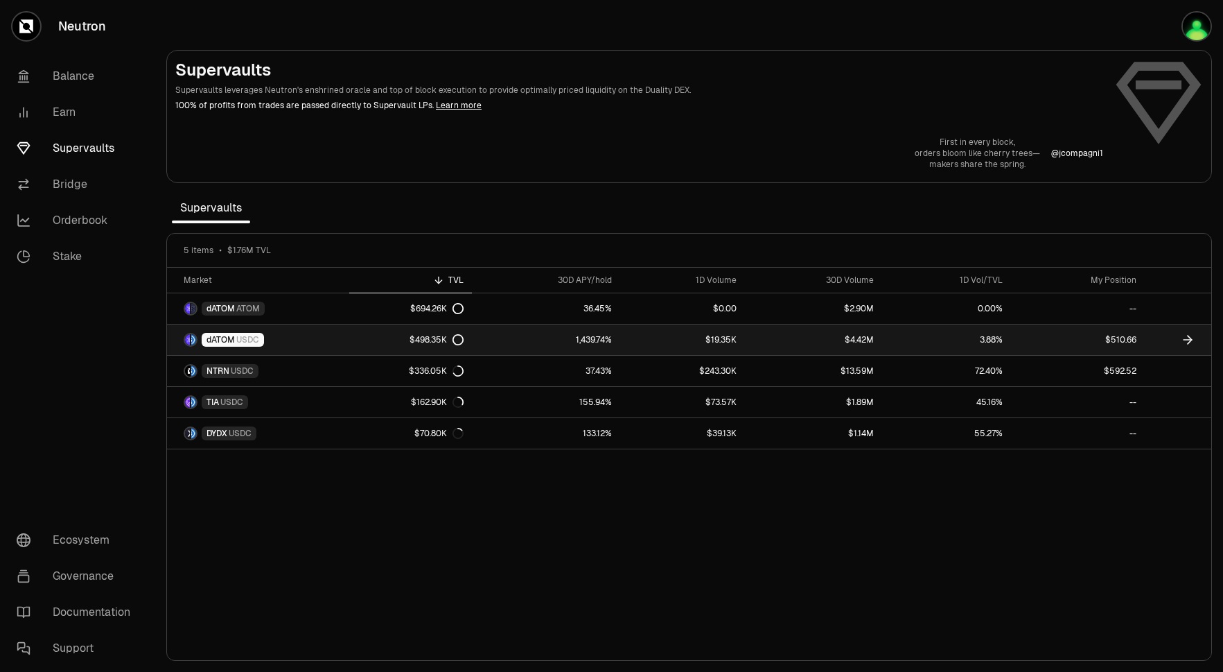
click at [450, 344] on div "$498.35K" at bounding box center [437, 339] width 54 height 11
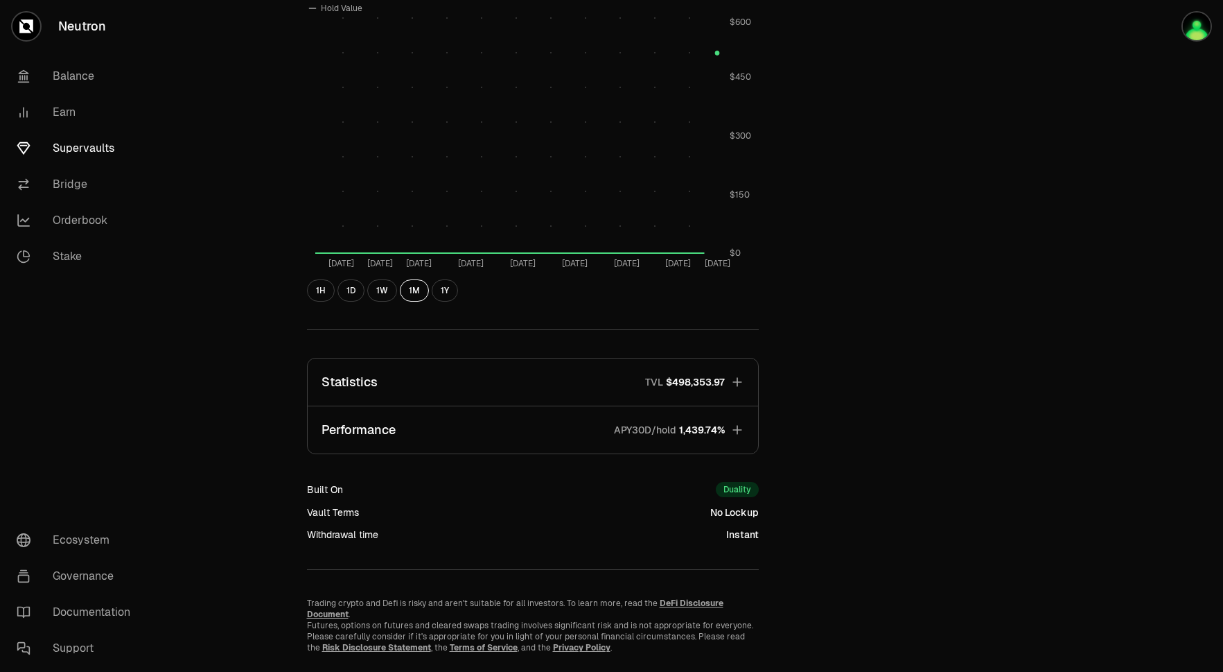
scroll to position [611, 0]
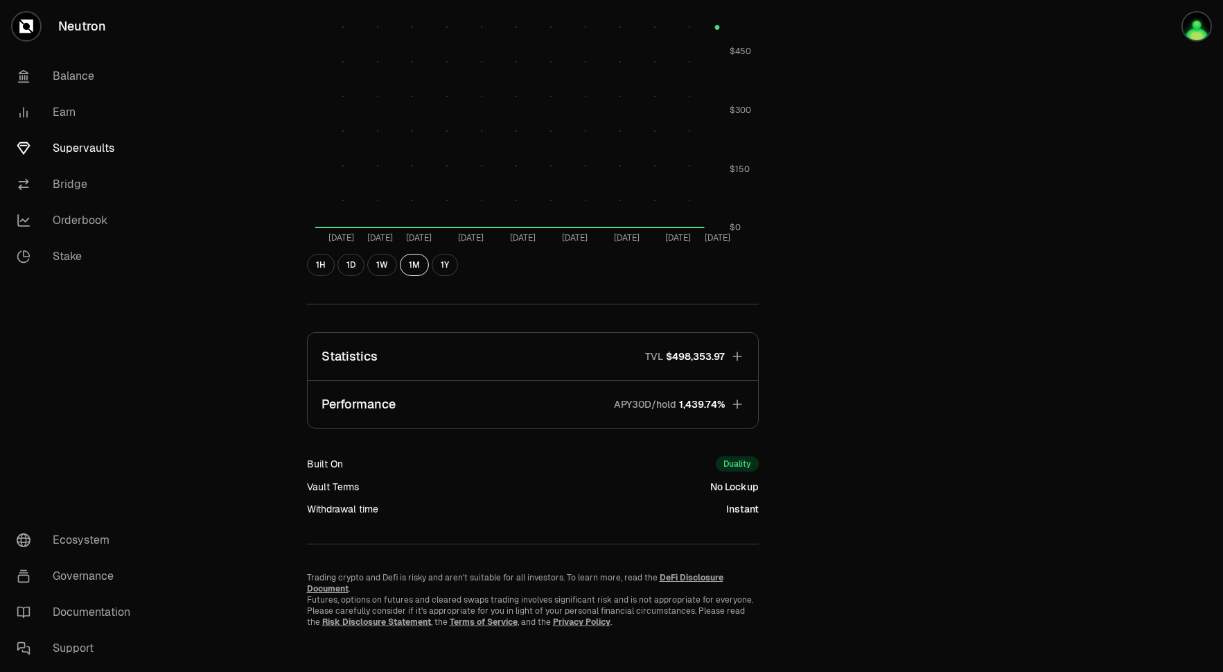
click at [738, 353] on icon "button" at bounding box center [738, 356] width 14 height 14
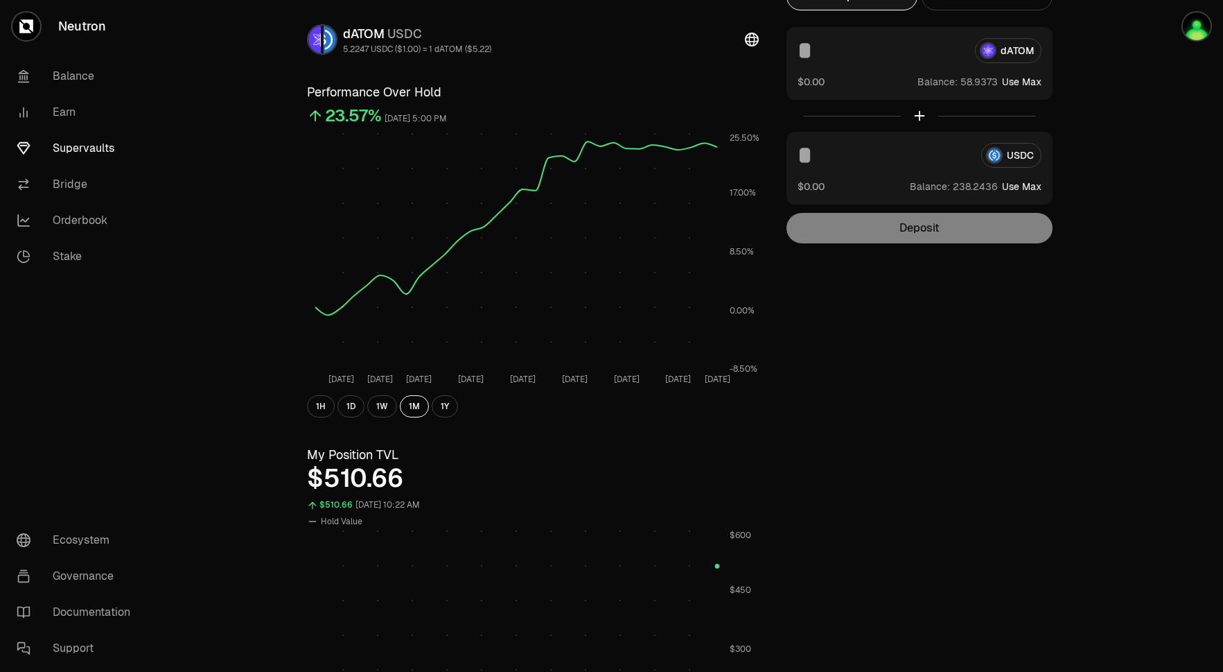
scroll to position [0, 0]
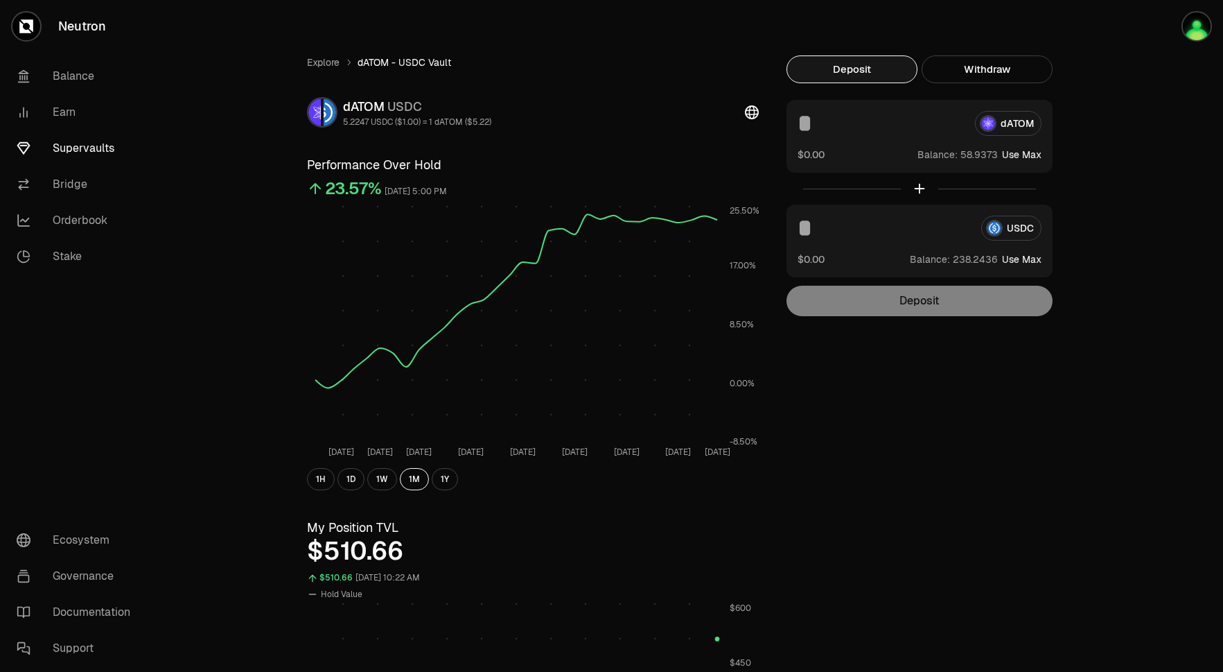
click at [841, 123] on input at bounding box center [881, 123] width 166 height 25
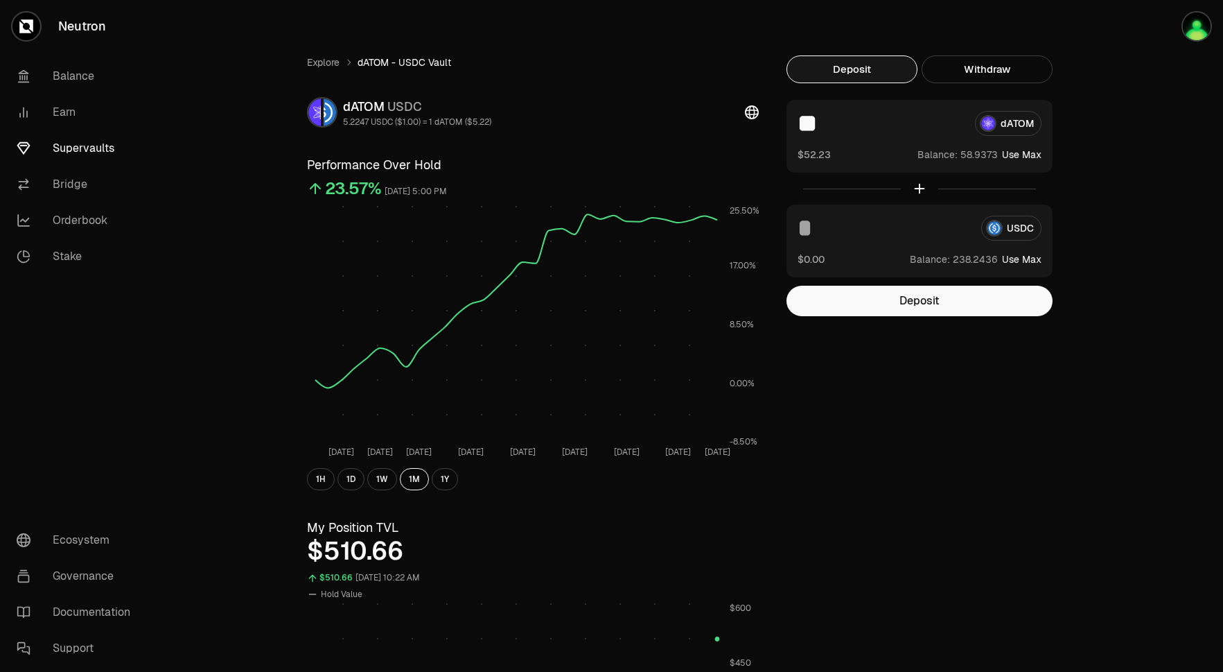
type input "**"
click at [833, 225] on input at bounding box center [884, 228] width 173 height 25
type input "**"
click at [916, 310] on button "Deposit" at bounding box center [920, 301] width 266 height 31
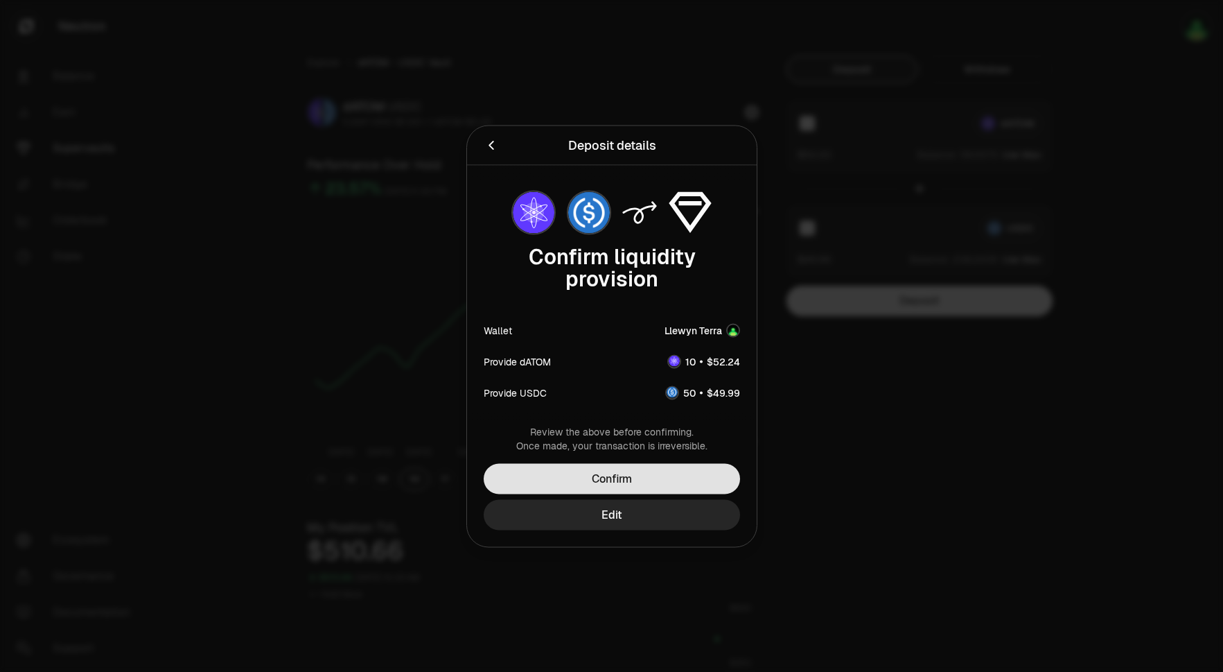
click at [704, 463] on button "Confirm" at bounding box center [612, 478] width 256 height 31
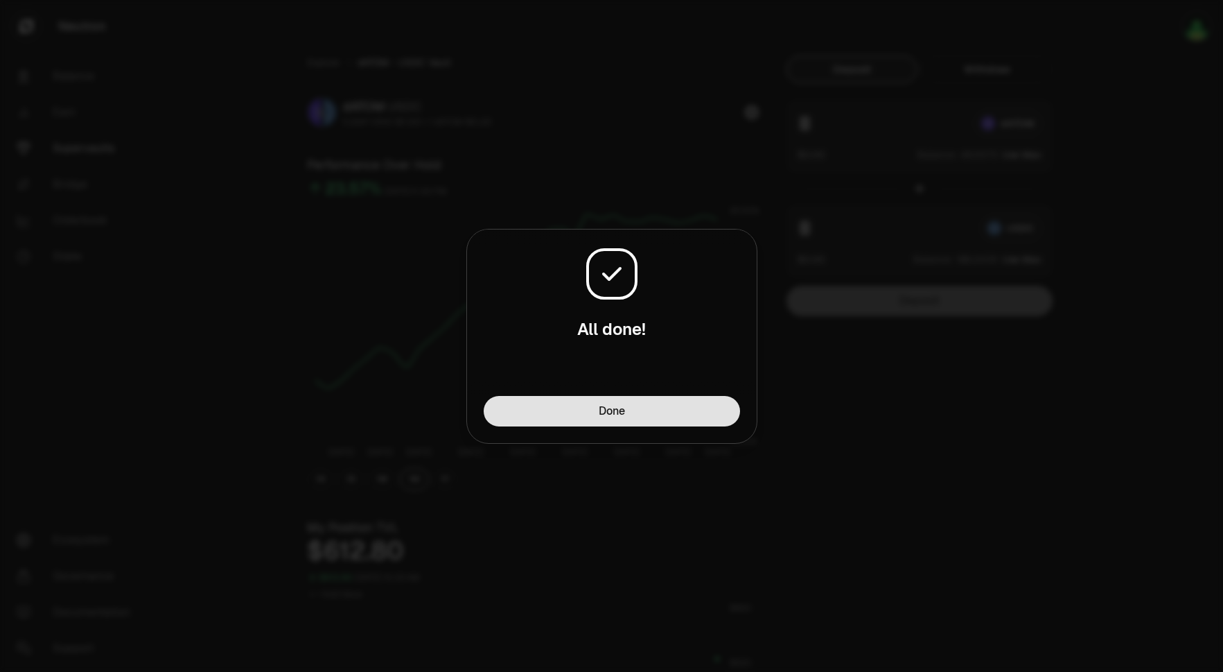
click at [702, 408] on button "Done" at bounding box center [612, 411] width 256 height 31
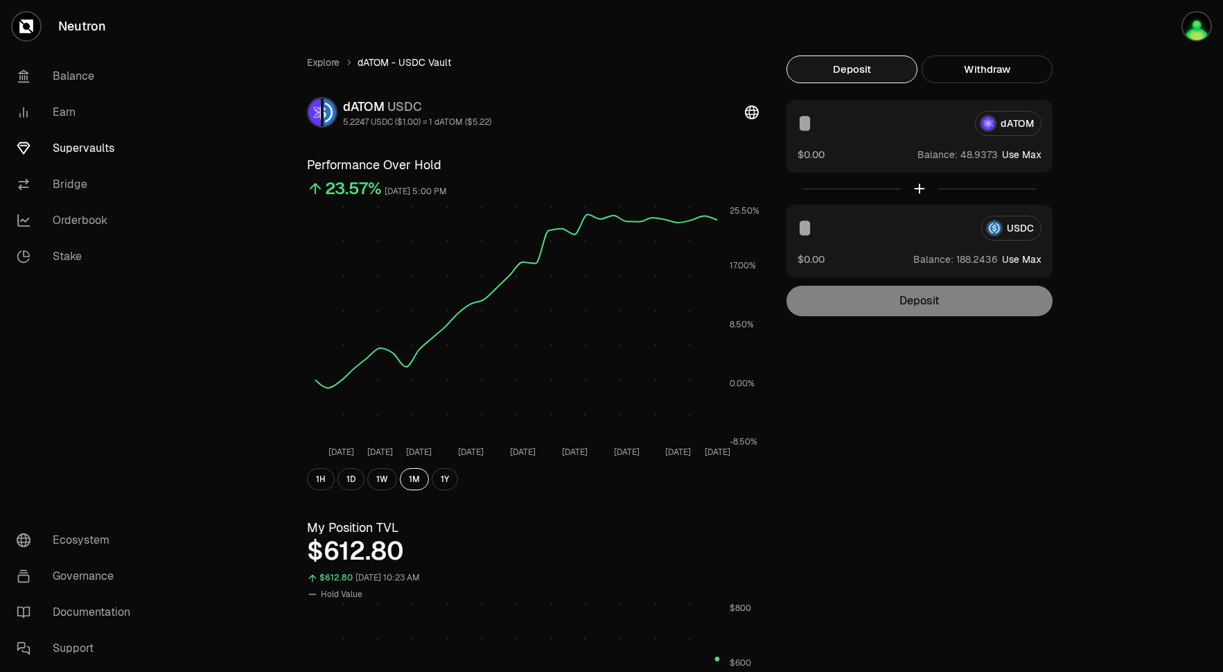
click at [839, 133] on input at bounding box center [881, 123] width 166 height 25
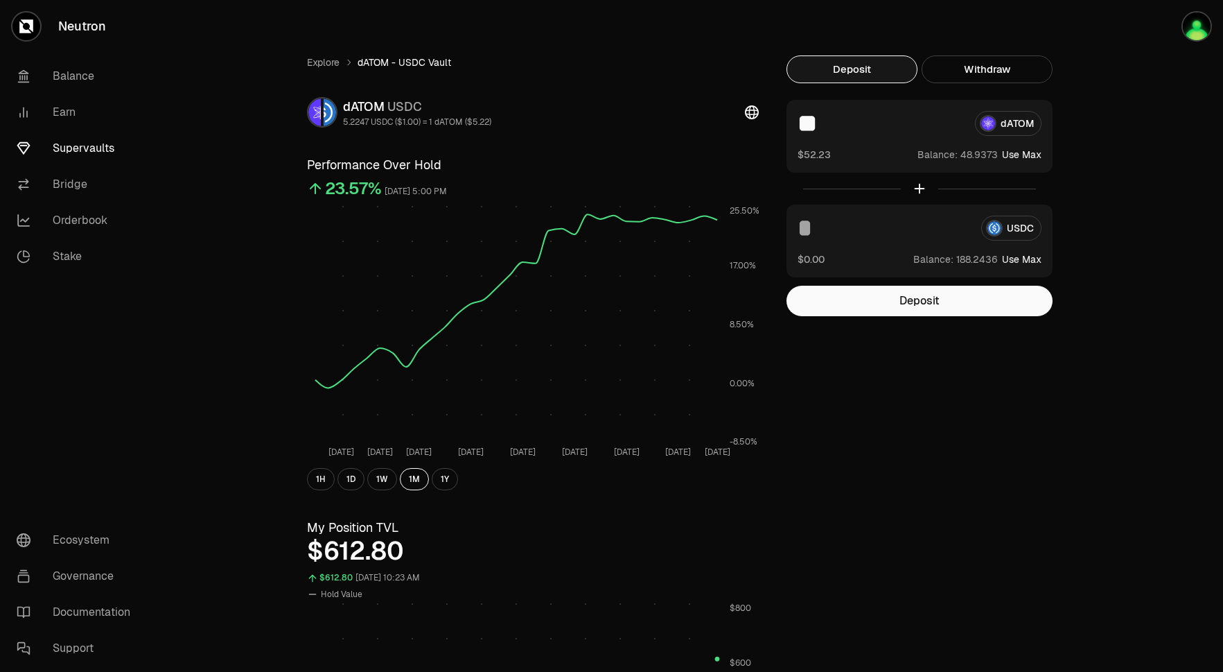
type input "**"
click at [821, 225] on input at bounding box center [884, 228] width 173 height 25
type input "**"
click at [889, 299] on button "Deposit" at bounding box center [920, 301] width 266 height 31
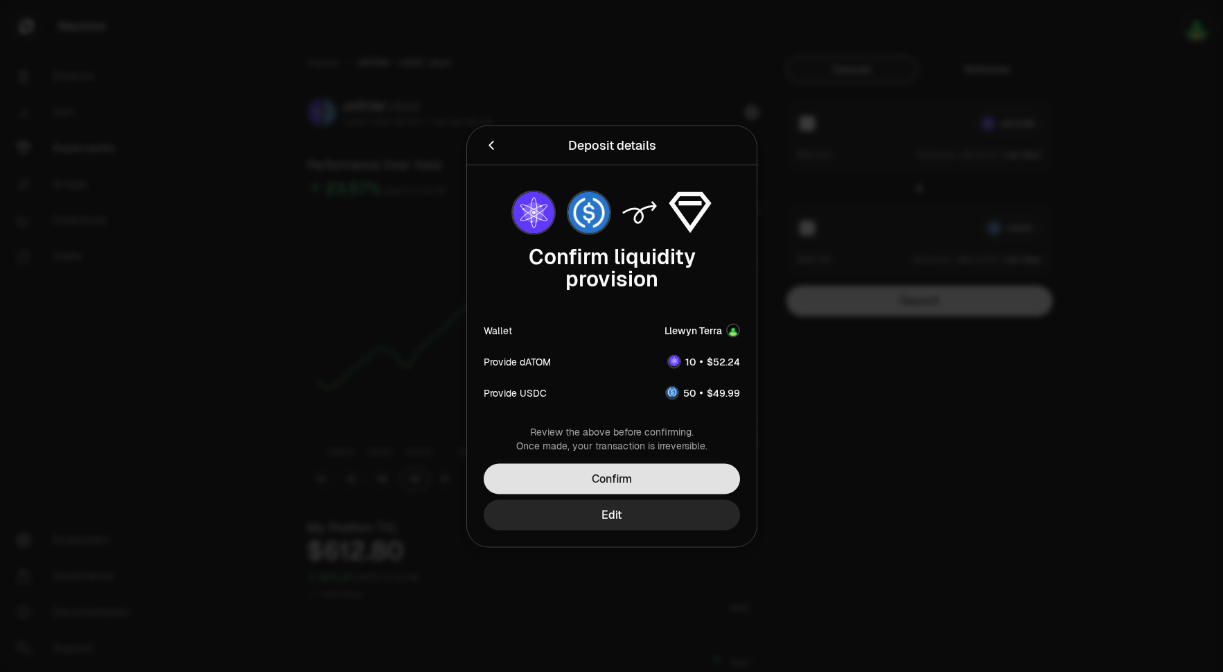
click at [587, 483] on button "Confirm" at bounding box center [612, 478] width 256 height 31
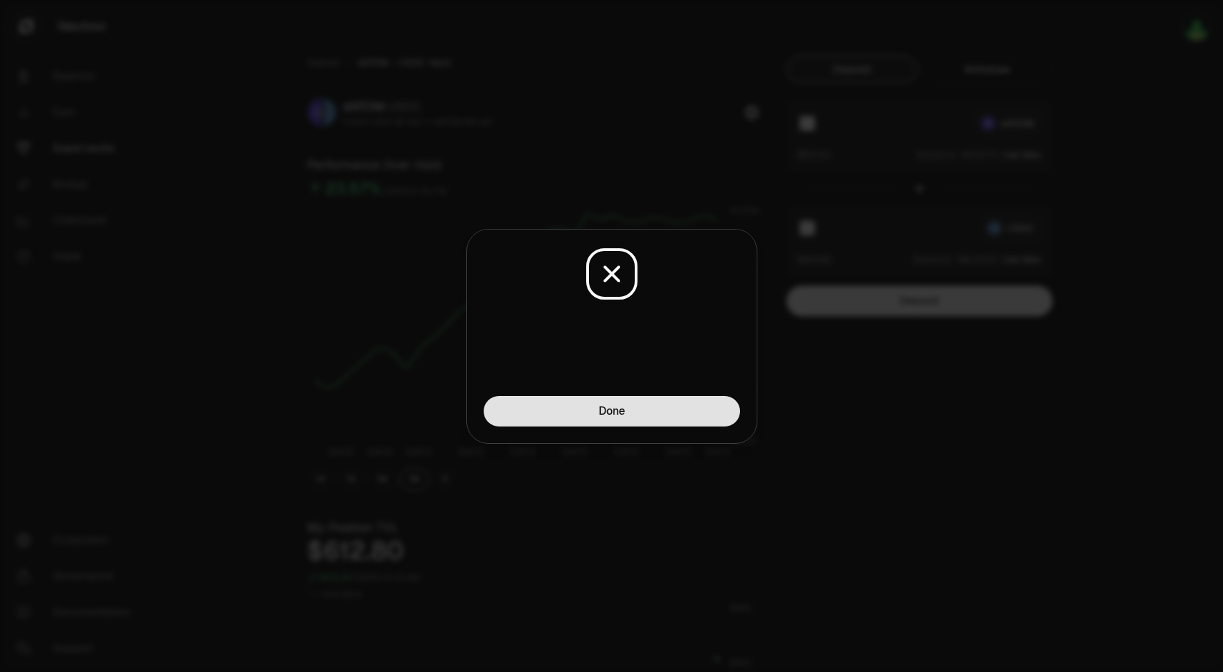
click at [607, 410] on button "Done" at bounding box center [612, 411] width 256 height 31
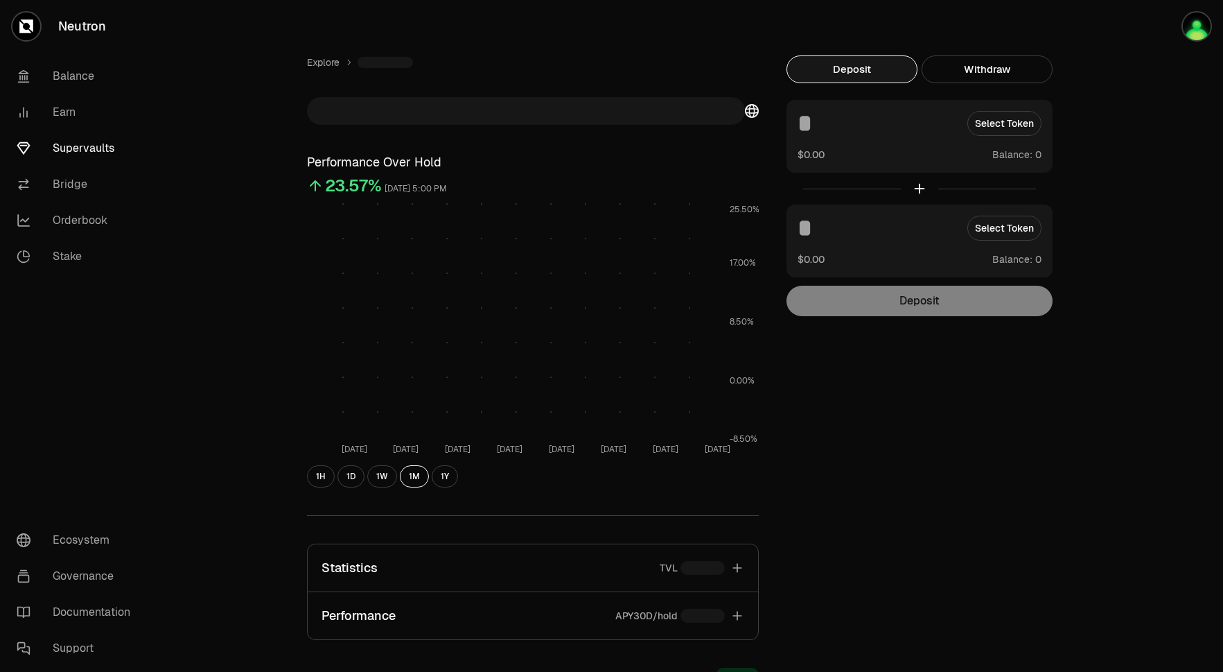
click at [101, 150] on link "Supervaults" at bounding box center [78, 148] width 144 height 36
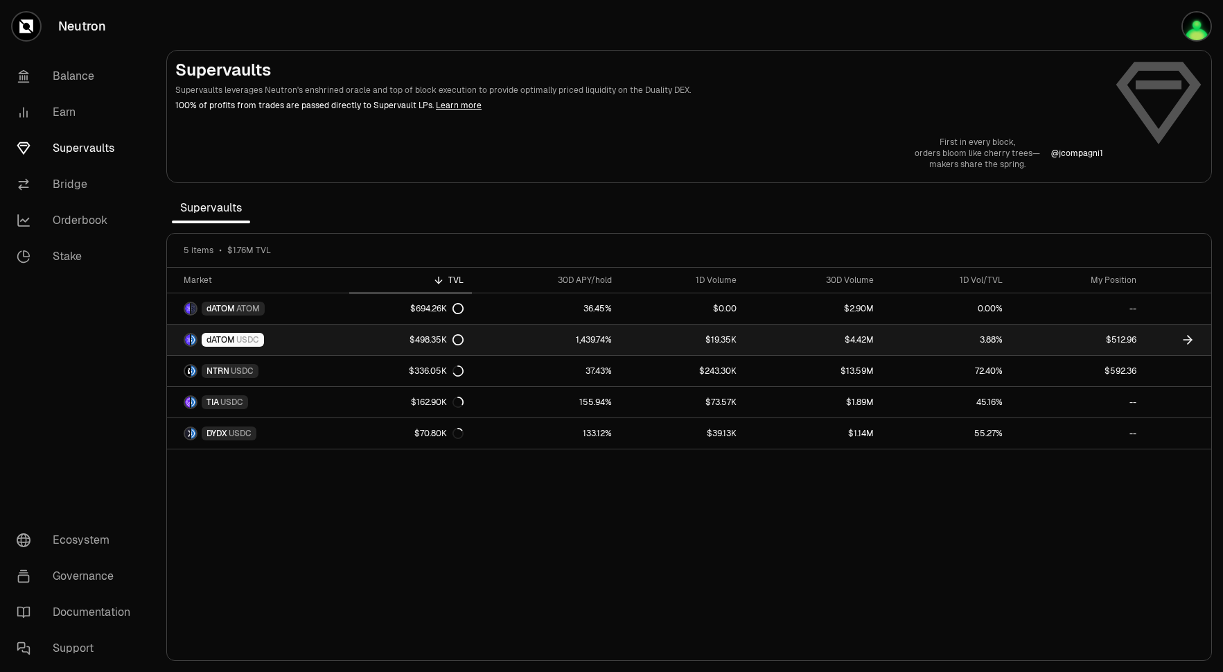
click at [566, 345] on link "1,439.74%" at bounding box center [546, 339] width 148 height 31
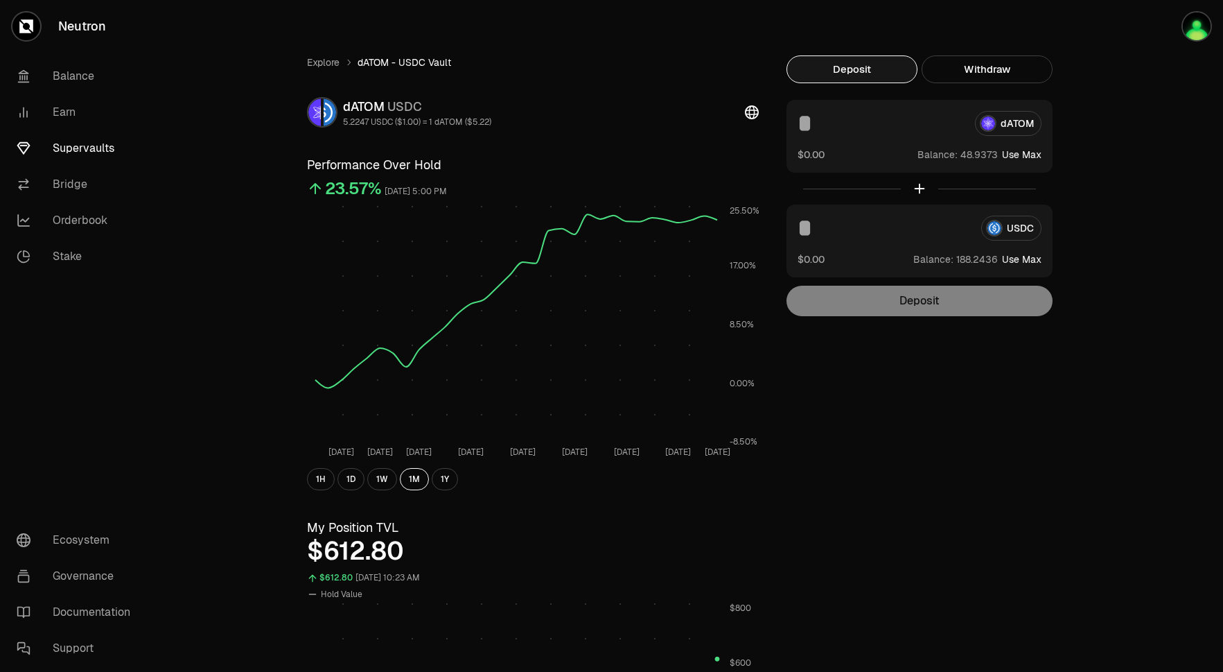
click at [846, 124] on input at bounding box center [881, 123] width 166 height 25
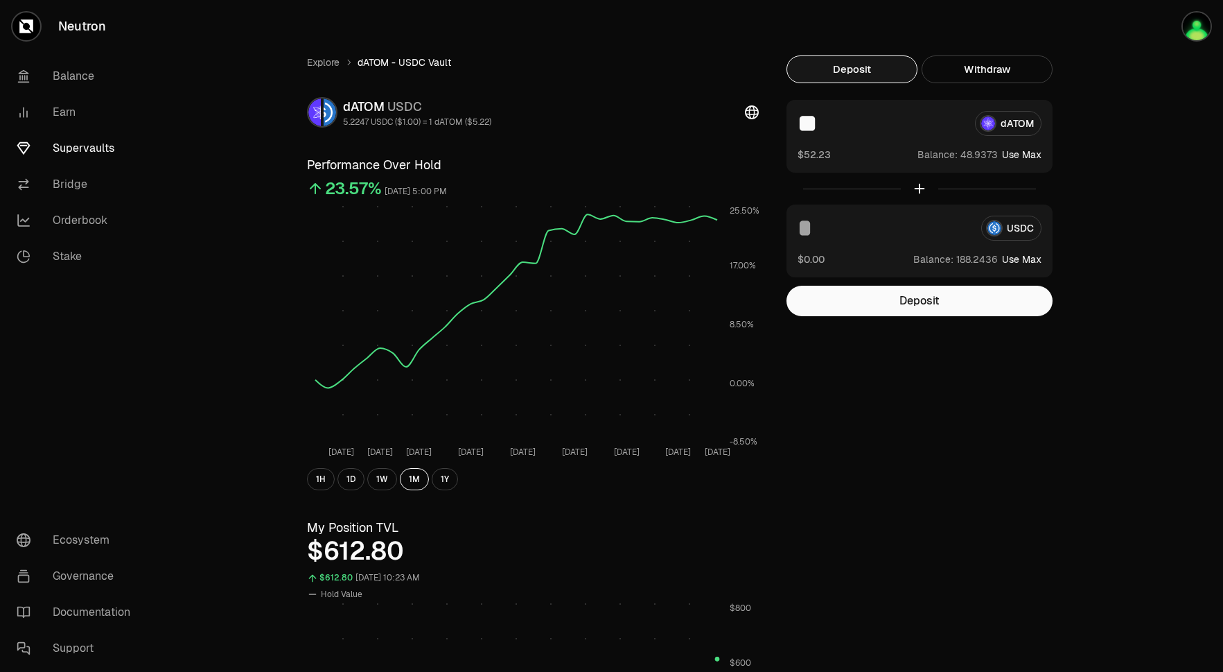
type input "**"
click at [863, 232] on input at bounding box center [884, 228] width 173 height 25
type input "**"
click at [898, 291] on button "Deposit" at bounding box center [920, 301] width 266 height 31
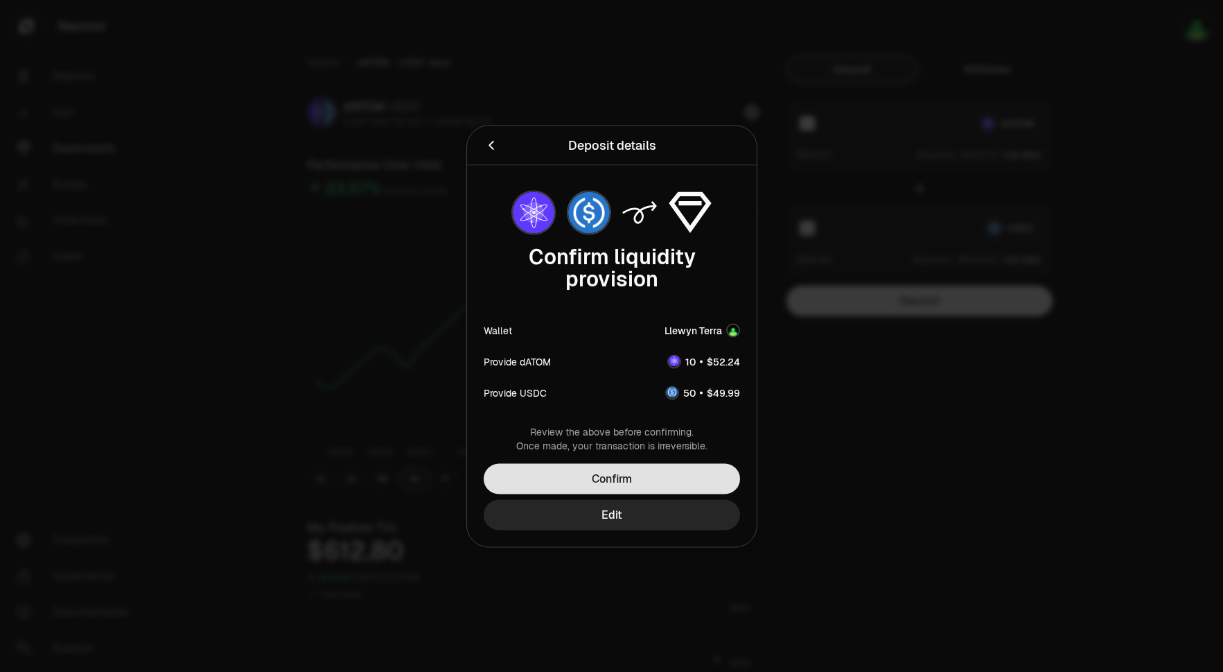
click at [647, 474] on button "Confirm" at bounding box center [612, 478] width 256 height 31
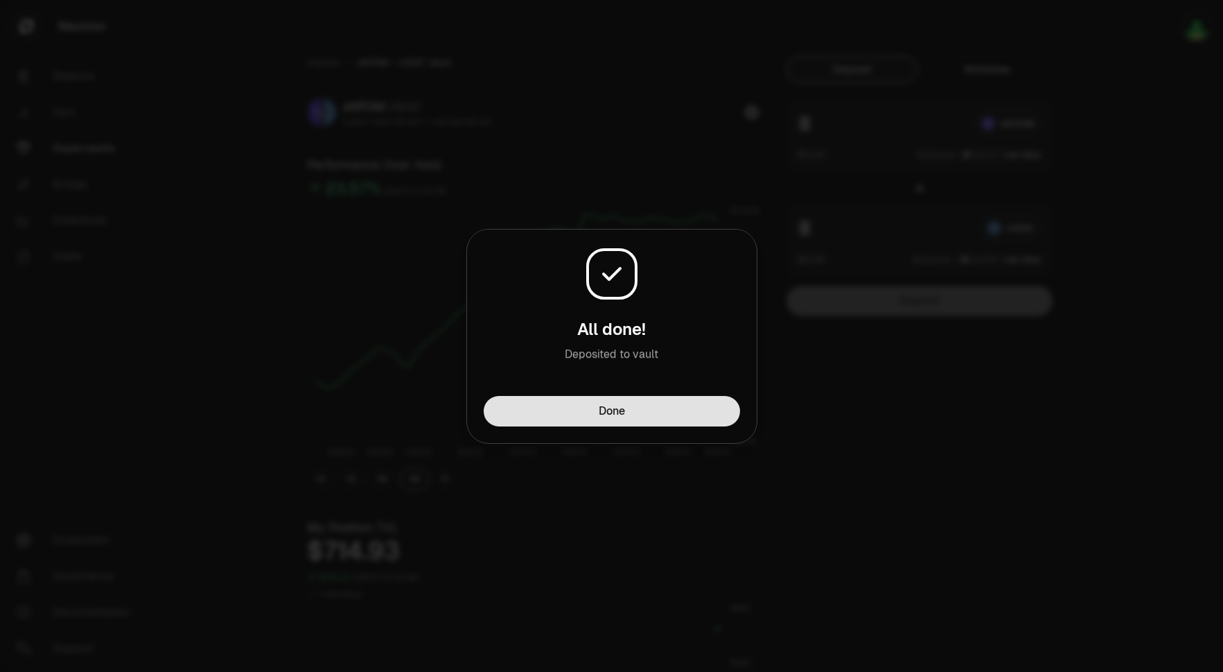
click at [709, 408] on button "Done" at bounding box center [612, 411] width 256 height 31
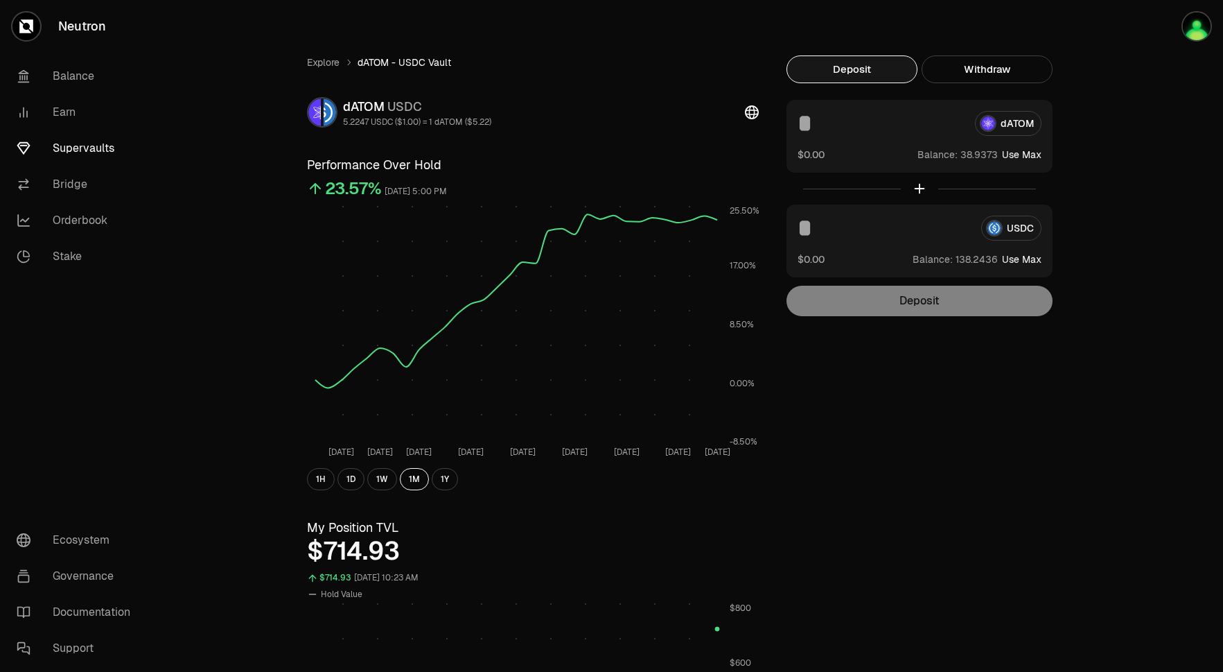
click at [69, 148] on link "Supervaults" at bounding box center [78, 148] width 144 height 36
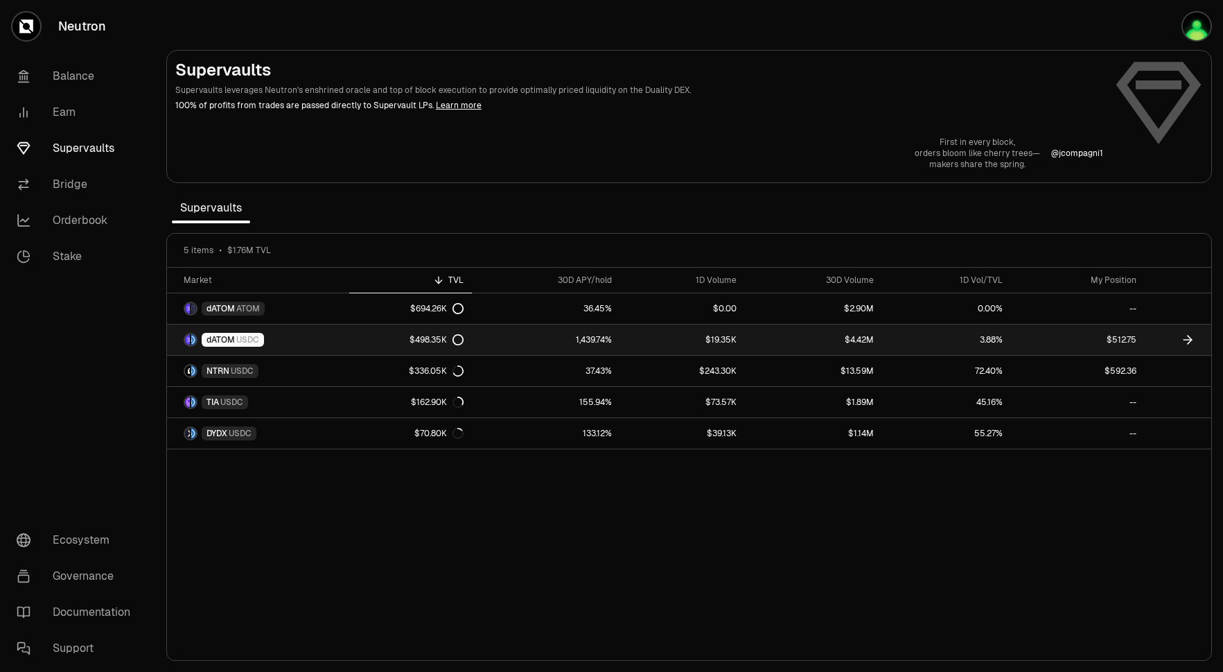
click at [433, 342] on div "$498.35K" at bounding box center [437, 339] width 54 height 11
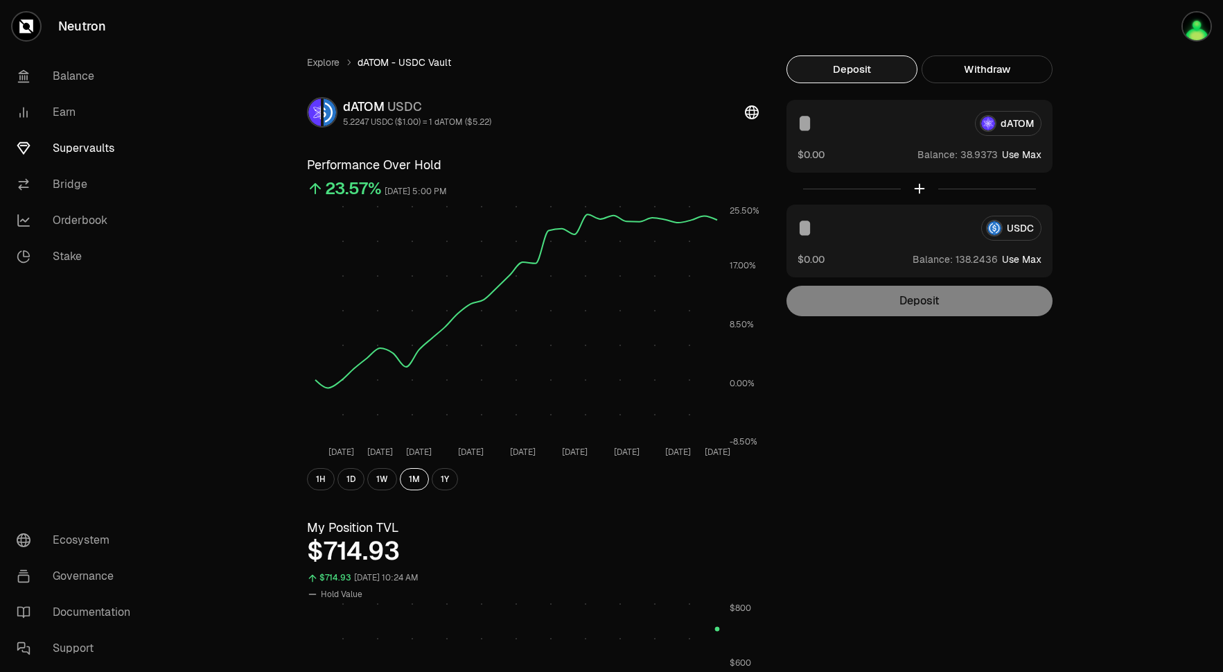
click at [848, 129] on input at bounding box center [881, 123] width 166 height 25
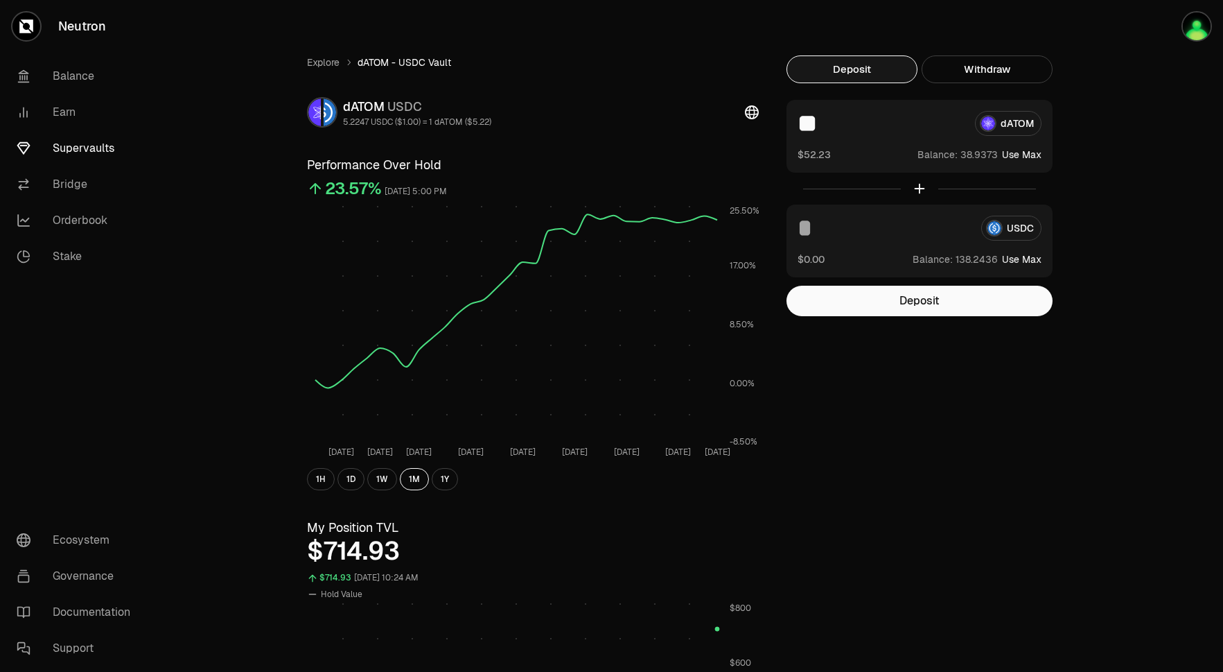
type input "**"
click at [831, 228] on input at bounding box center [884, 228] width 173 height 25
type input "**"
click at [962, 290] on button "Deposit" at bounding box center [920, 301] width 266 height 31
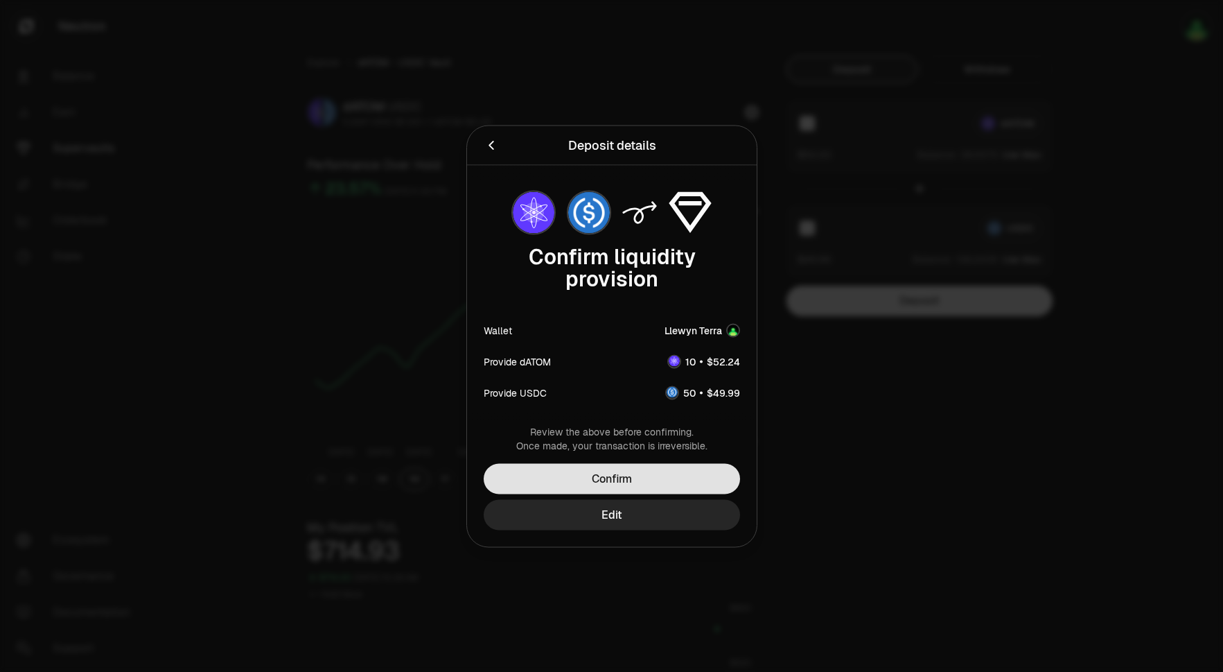
click at [665, 466] on button "Confirm" at bounding box center [612, 478] width 256 height 31
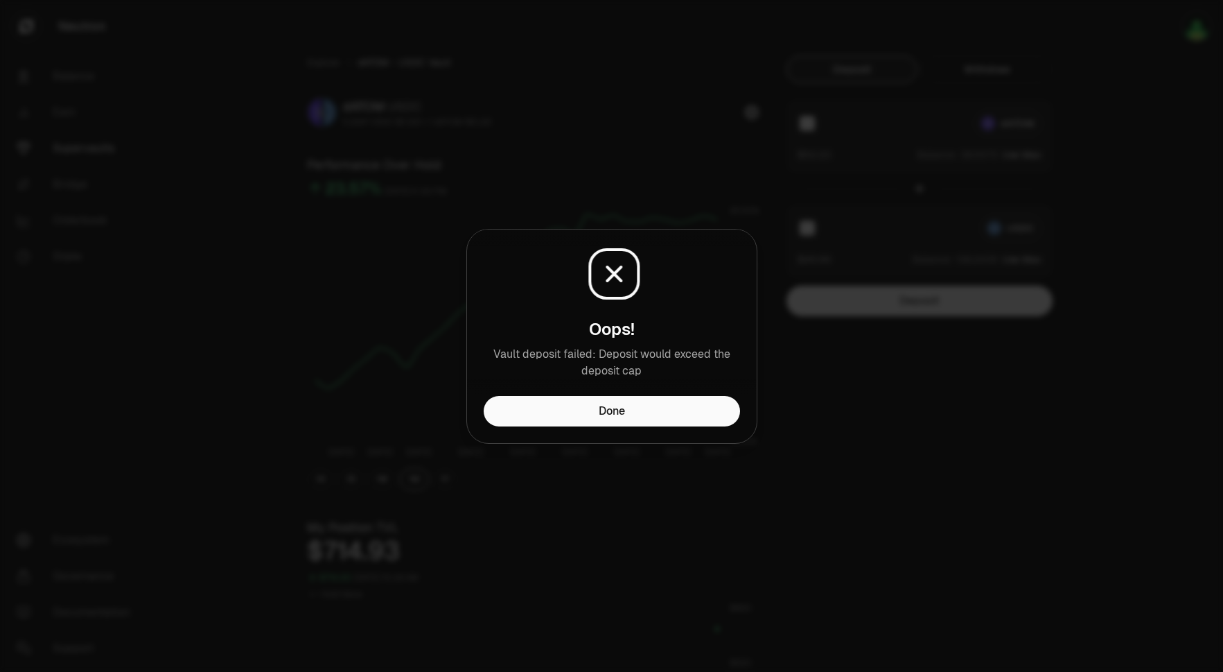
click at [1156, 46] on div at bounding box center [611, 336] width 1223 height 672
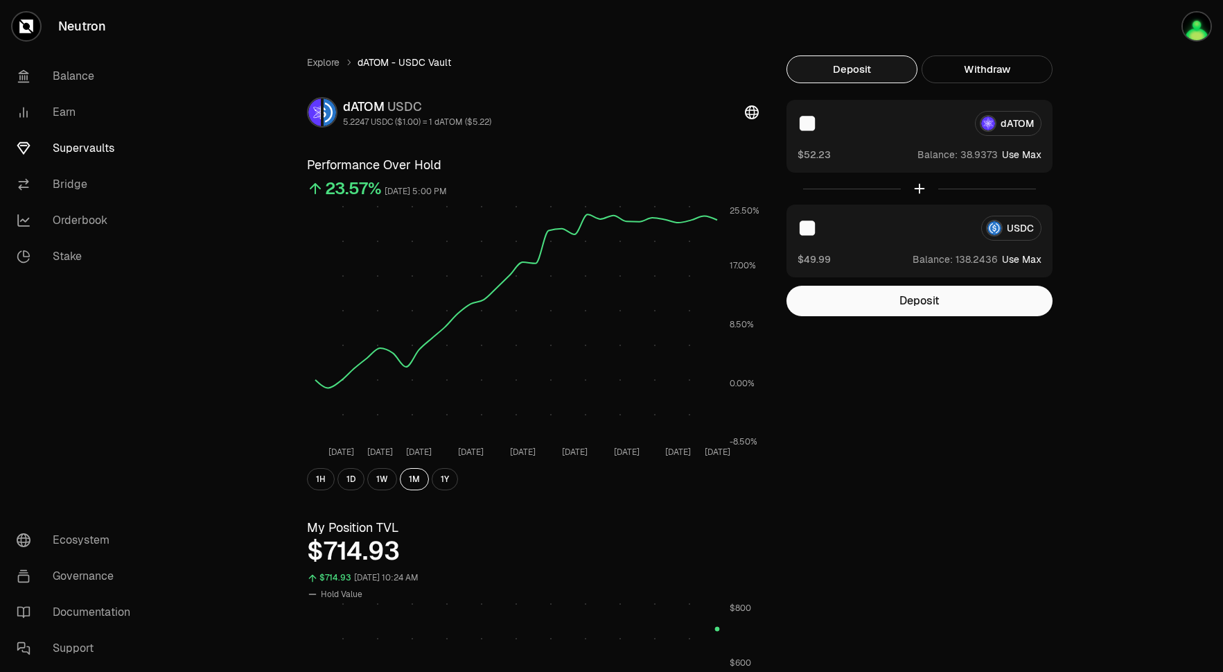
click at [833, 125] on input "**" at bounding box center [881, 123] width 166 height 25
type input "*"
drag, startPoint x: 833, startPoint y: 218, endPoint x: 803, endPoint y: 218, distance: 29.8
click at [803, 218] on input "**" at bounding box center [884, 228] width 173 height 25
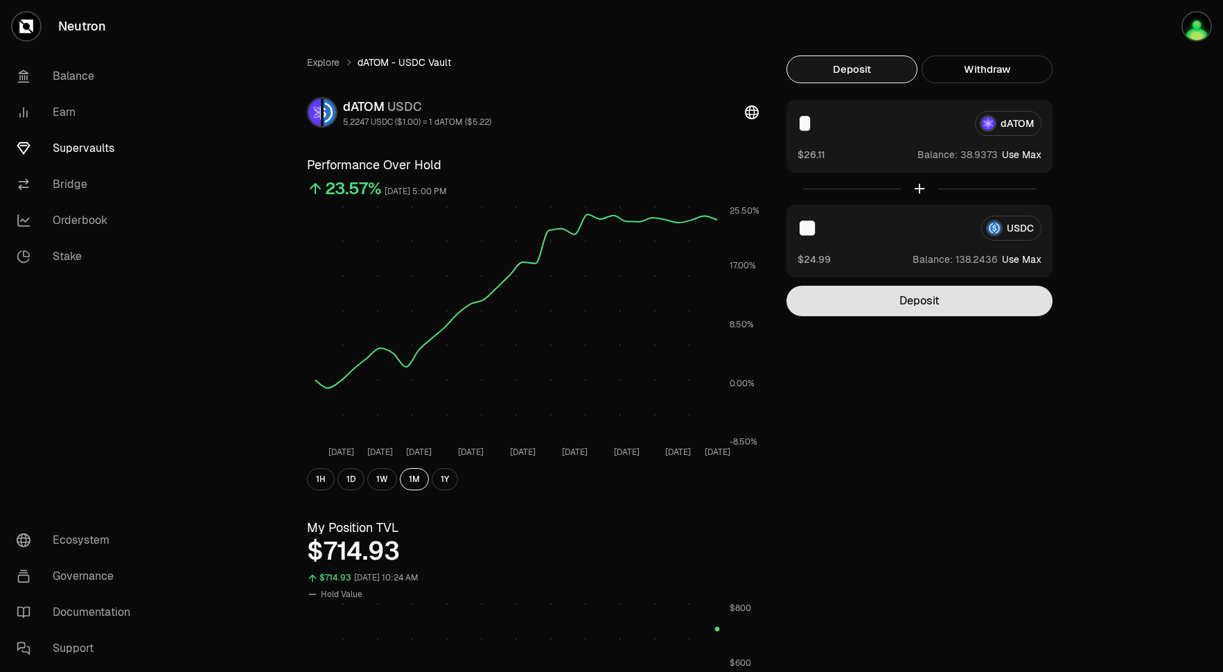
type input "**"
click at [901, 295] on button "Deposit" at bounding box center [920, 301] width 266 height 31
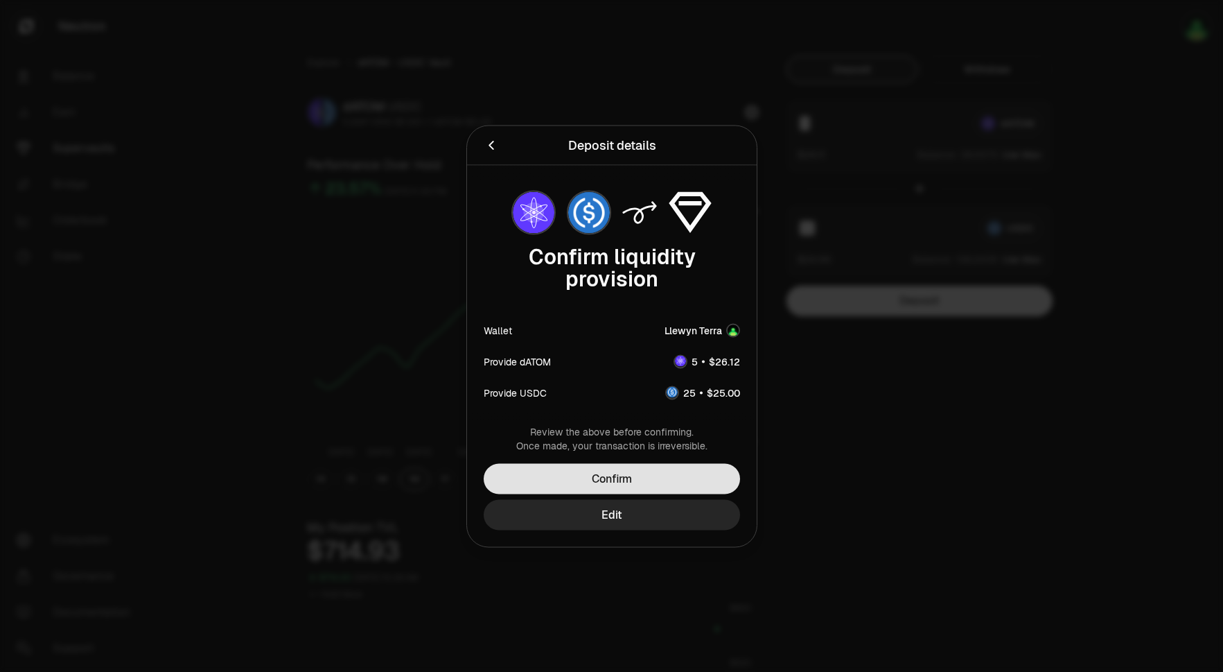
click at [630, 485] on button "Confirm" at bounding box center [612, 478] width 256 height 31
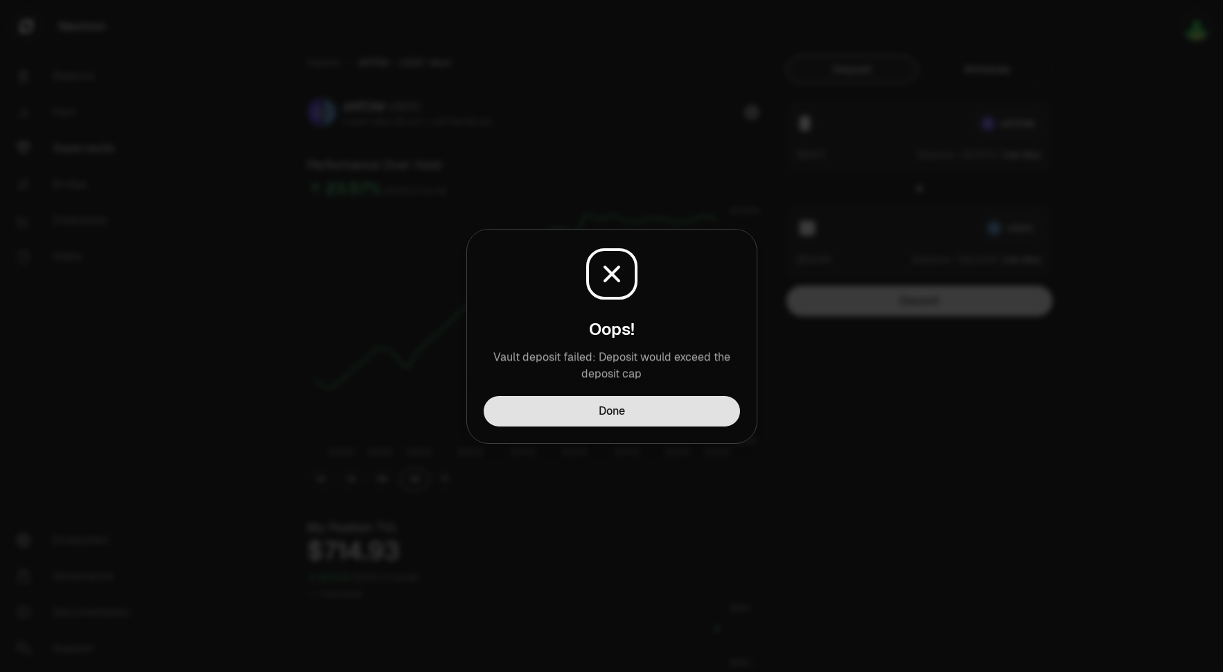
click at [644, 409] on button "Done" at bounding box center [612, 411] width 256 height 31
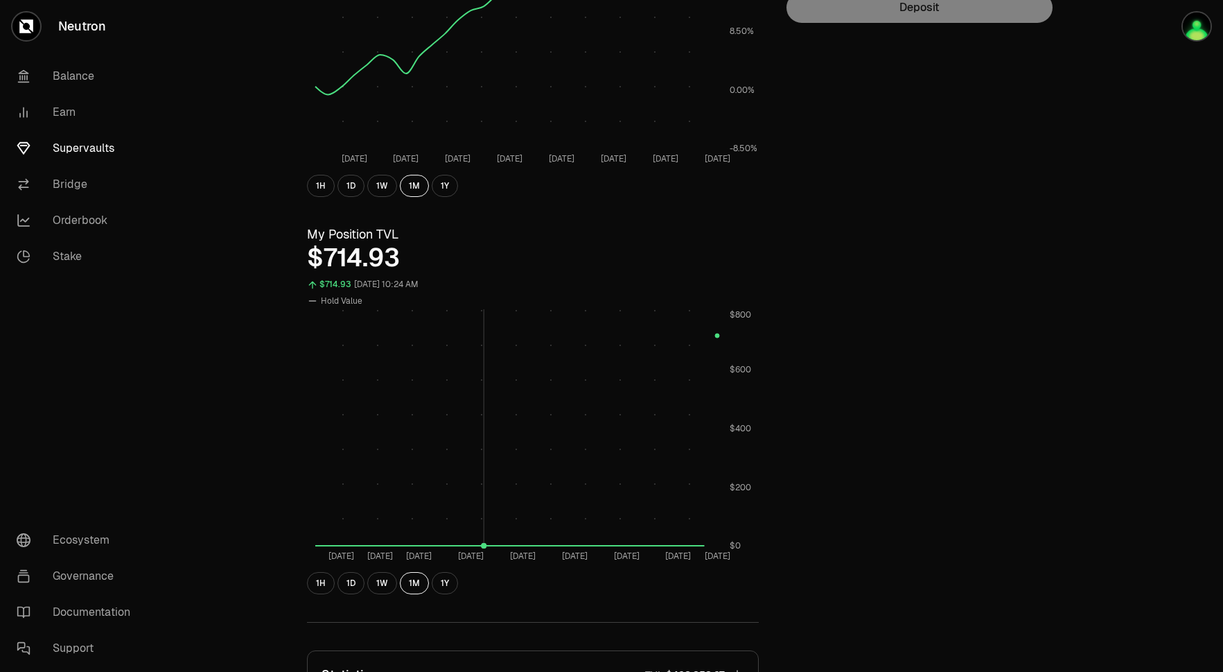
scroll to position [27, 0]
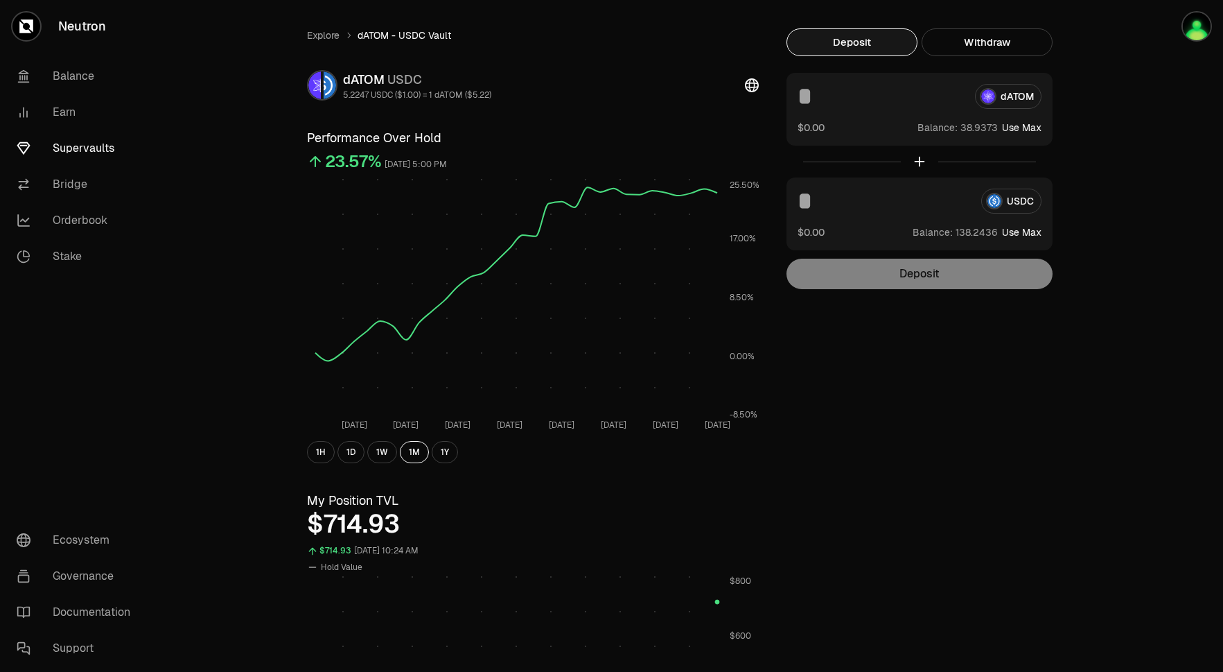
click at [932, 102] on input at bounding box center [881, 96] width 166 height 25
type input "**"
click at [898, 192] on input at bounding box center [884, 201] width 173 height 25
type input "**"
click at [939, 286] on button "Deposit" at bounding box center [920, 274] width 266 height 31
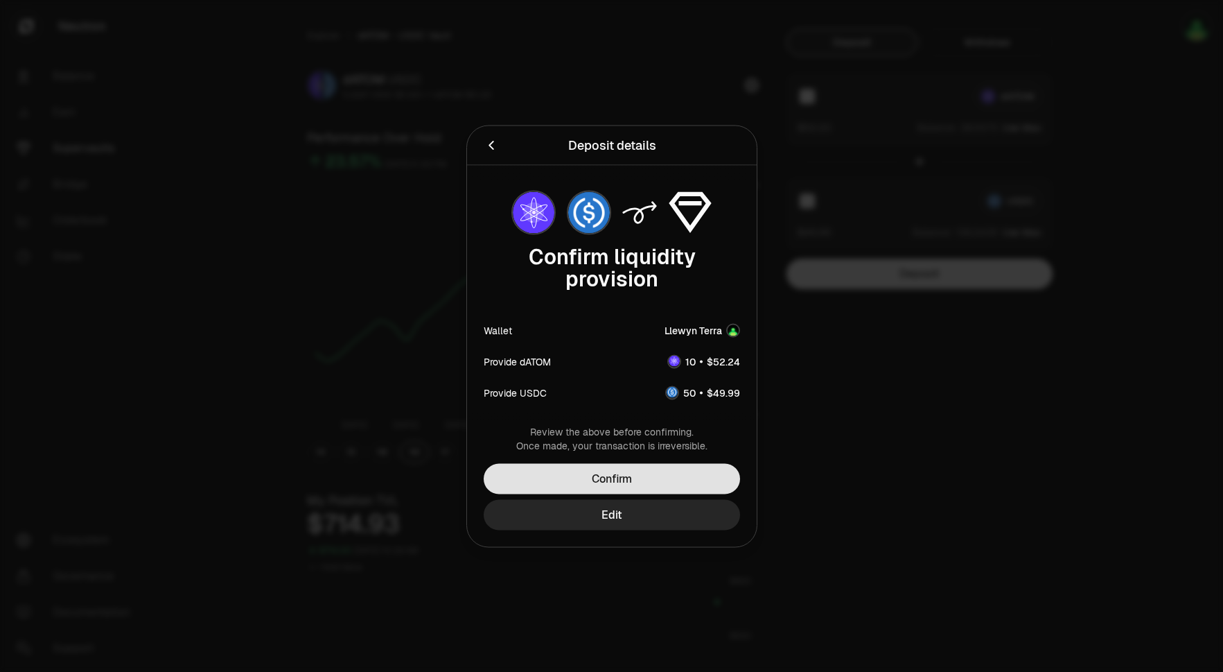
click at [679, 478] on button "Confirm" at bounding box center [612, 478] width 256 height 31
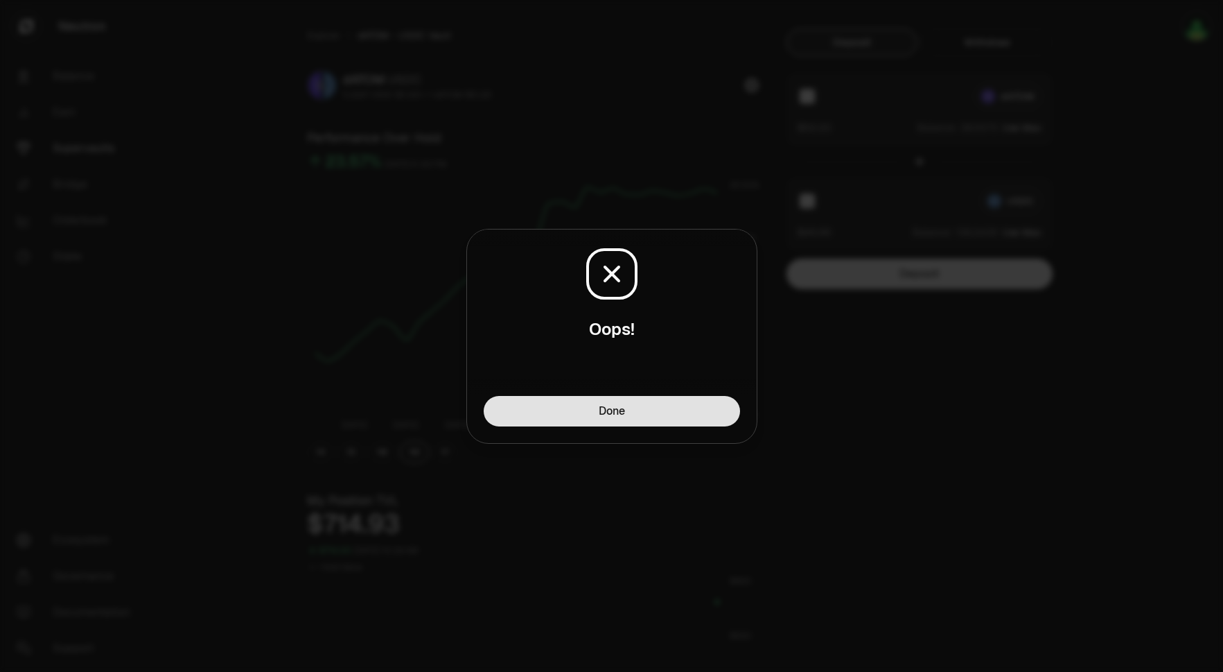
click at [663, 418] on button "Done" at bounding box center [612, 411] width 256 height 31
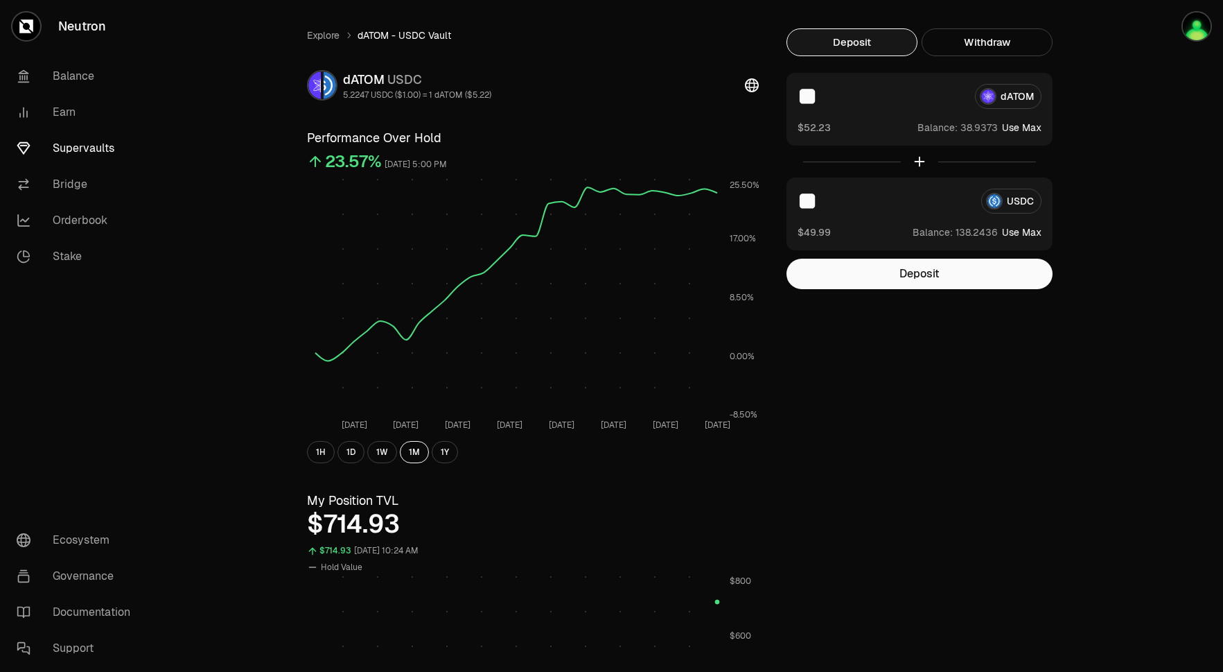
drag, startPoint x: 836, startPoint y: 100, endPoint x: 780, endPoint y: 101, distance: 56.2
click at [780, 101] on div "Explore dATOM - USDC Vault dATOM USDC 5.2247 USDC ($1.00) = 1 dATOM ($5.22) Per…" at bounding box center [689, 619] width 799 height 1183
type input "*"
drag, startPoint x: 840, startPoint y: 202, endPoint x: 753, endPoint y: 202, distance: 86.7
click at [753, 202] on div "Explore dATOM - USDC Vault dATOM USDC 5.2247 USDC ($1.00) = 1 dATOM ($5.22) Per…" at bounding box center [689, 619] width 799 height 1183
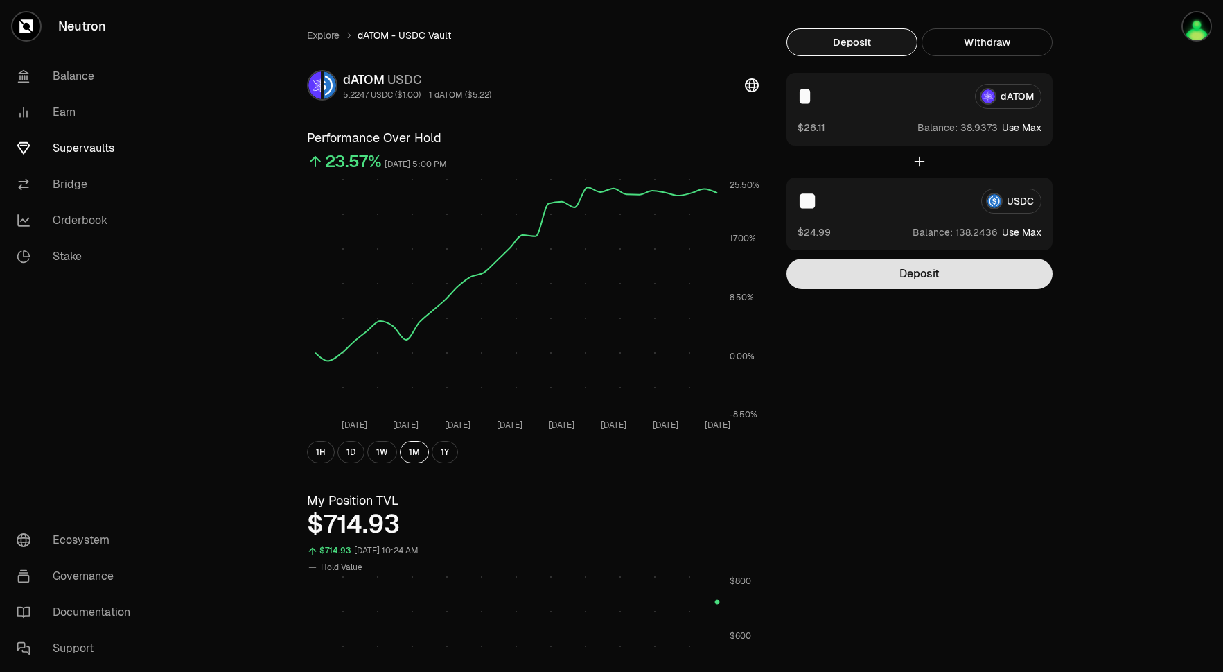
type input "**"
click at [840, 278] on button "Deposit" at bounding box center [920, 274] width 266 height 31
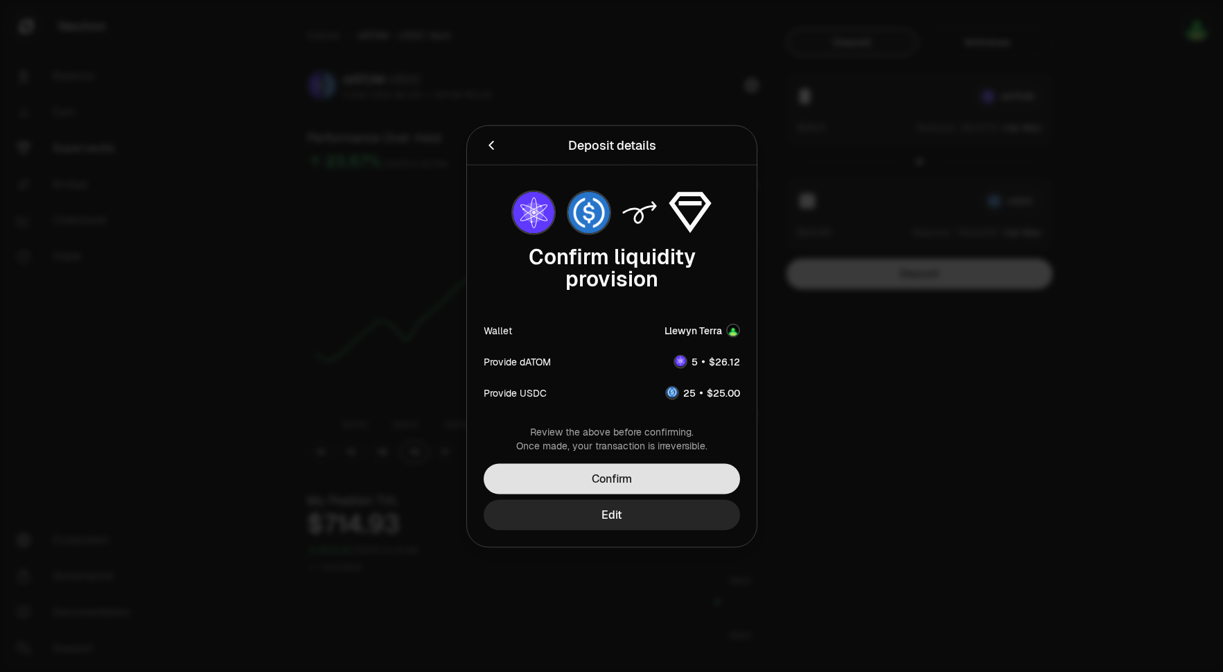
click at [644, 474] on button "Confirm" at bounding box center [612, 478] width 256 height 31
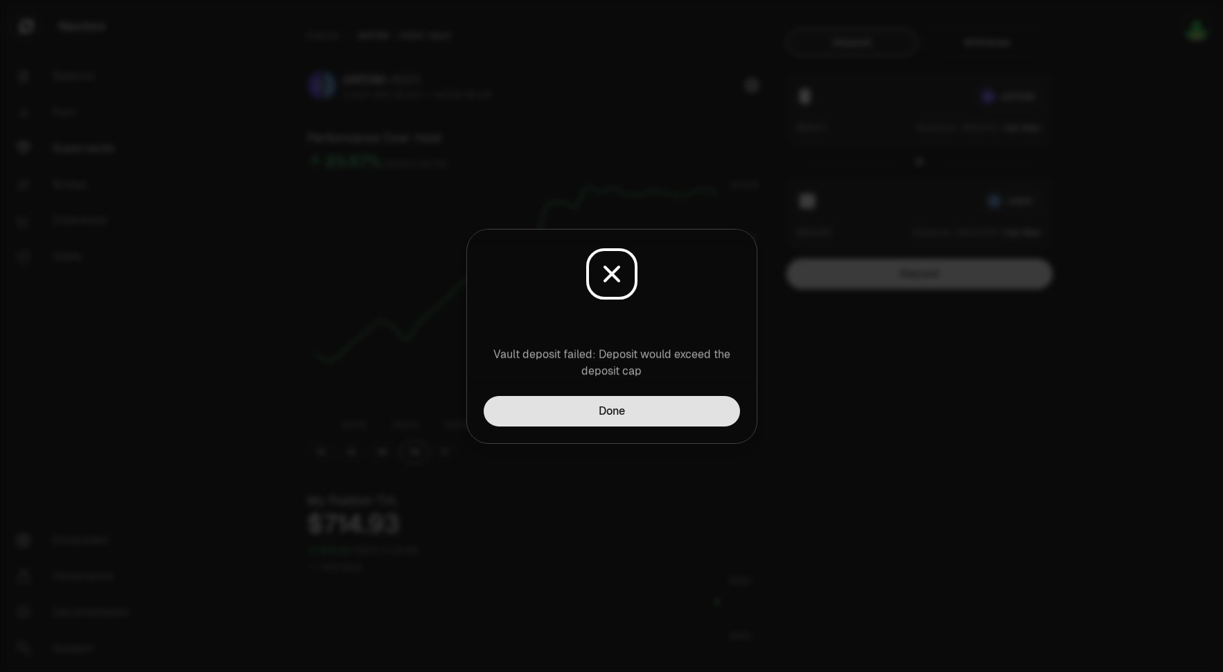
click at [650, 415] on button "Done" at bounding box center [612, 411] width 256 height 31
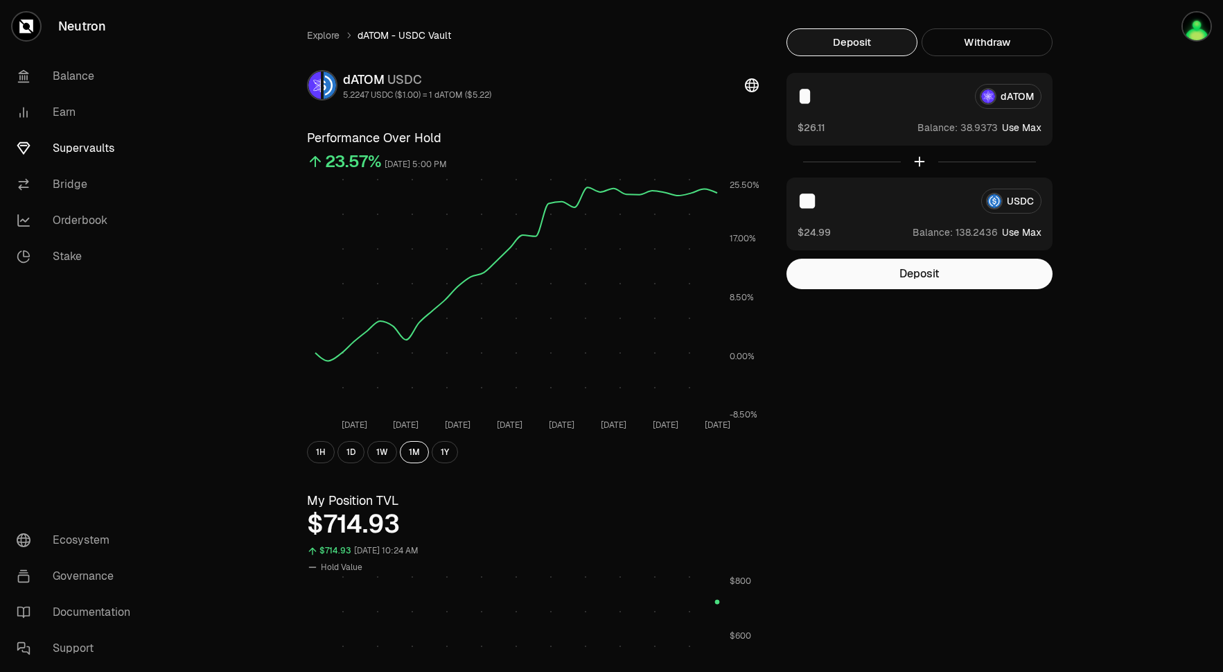
click at [824, 101] on input "*" at bounding box center [881, 96] width 166 height 25
type input "*"
drag, startPoint x: 835, startPoint y: 204, endPoint x: 768, endPoint y: 204, distance: 66.5
click at [768, 204] on div "Explore dATOM - USDC Vault dATOM USDC 5.2247 USDC ($1.00) = 1 dATOM ($5.22) Per…" at bounding box center [689, 619] width 799 height 1183
type input "**"
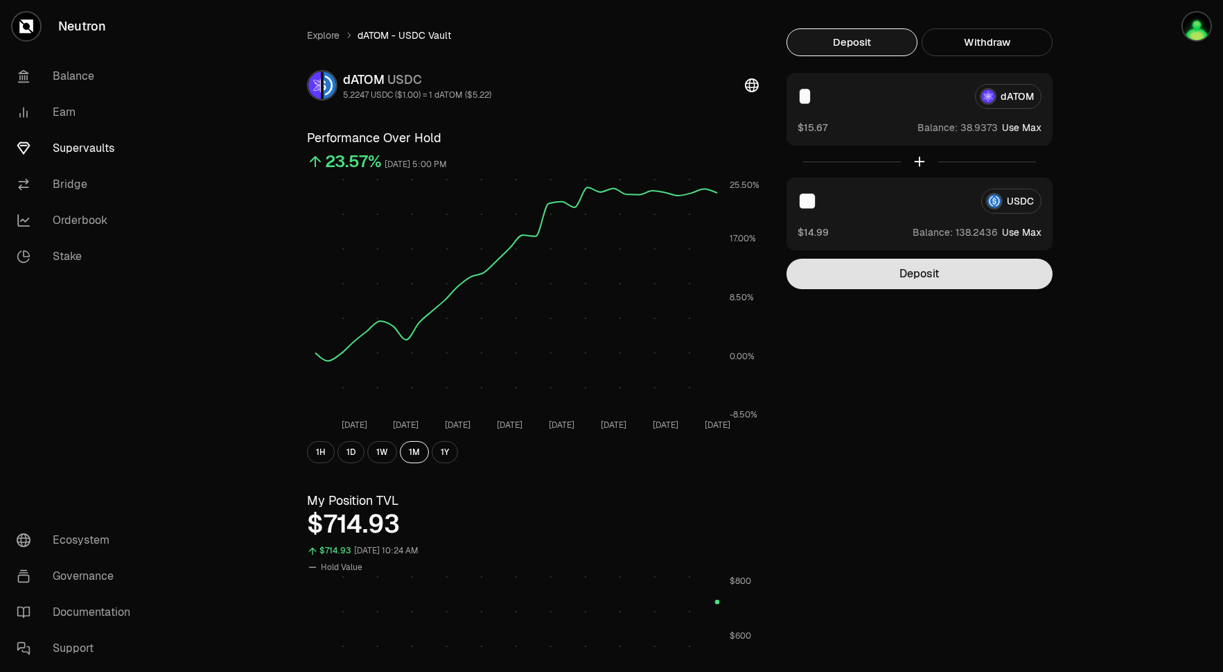
click at [864, 265] on button "Deposit" at bounding box center [920, 274] width 266 height 31
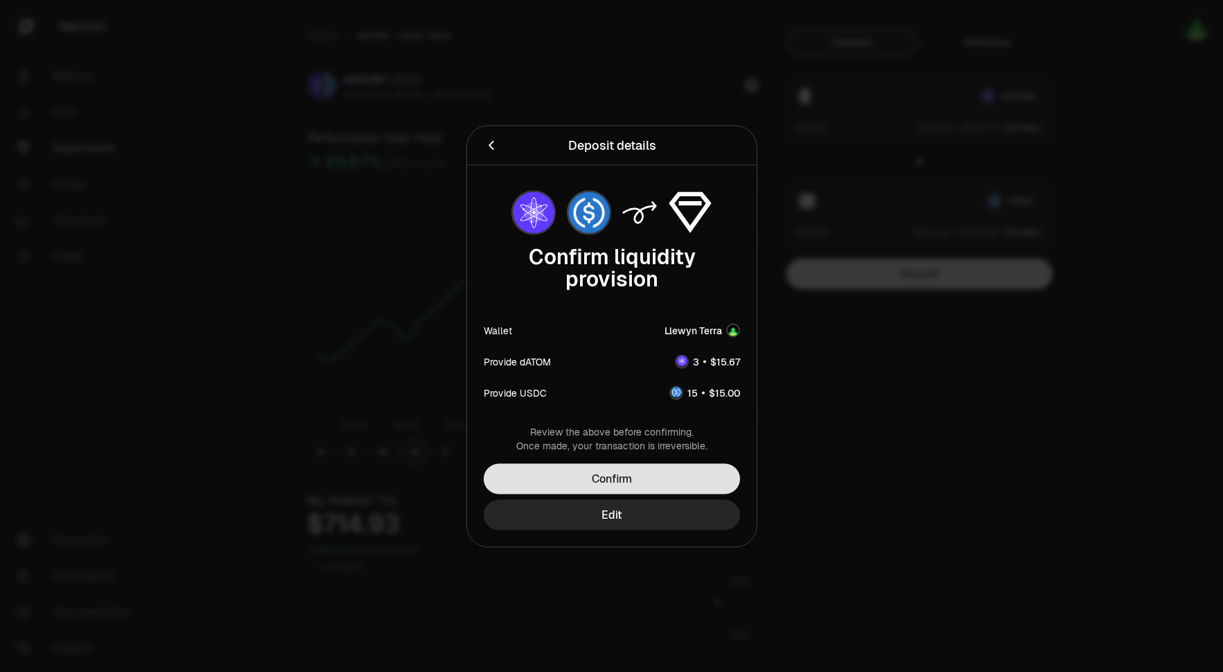
click at [622, 472] on button "Confirm" at bounding box center [612, 478] width 256 height 31
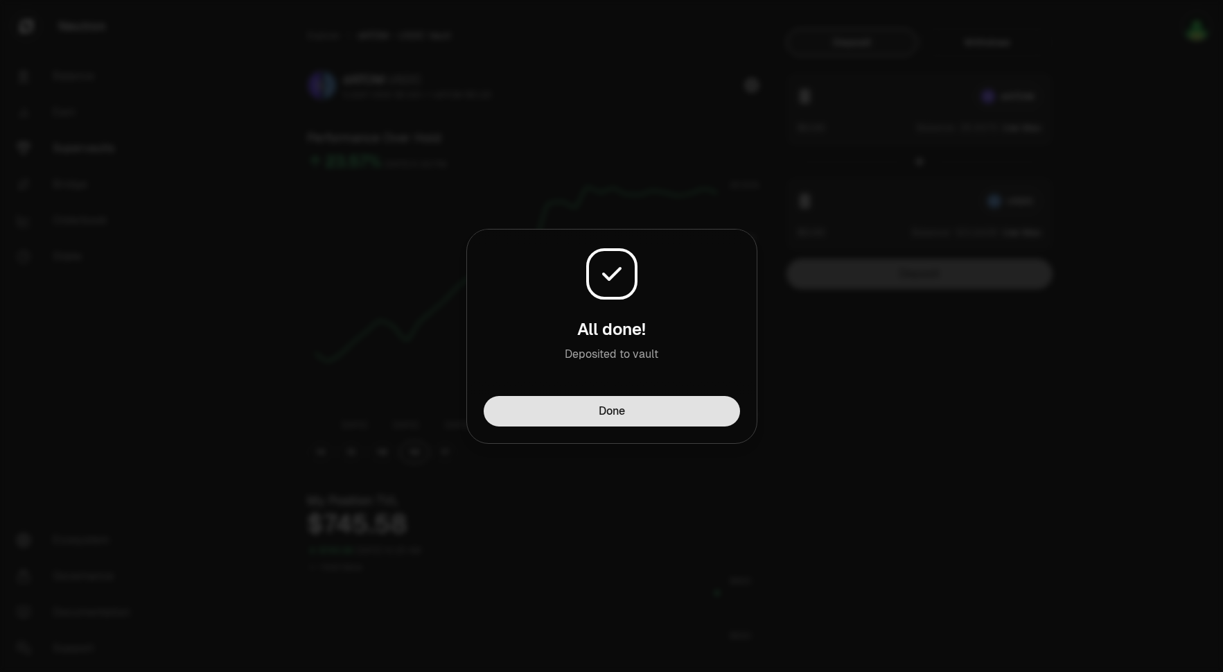
click at [678, 402] on button "Done" at bounding box center [612, 411] width 256 height 31
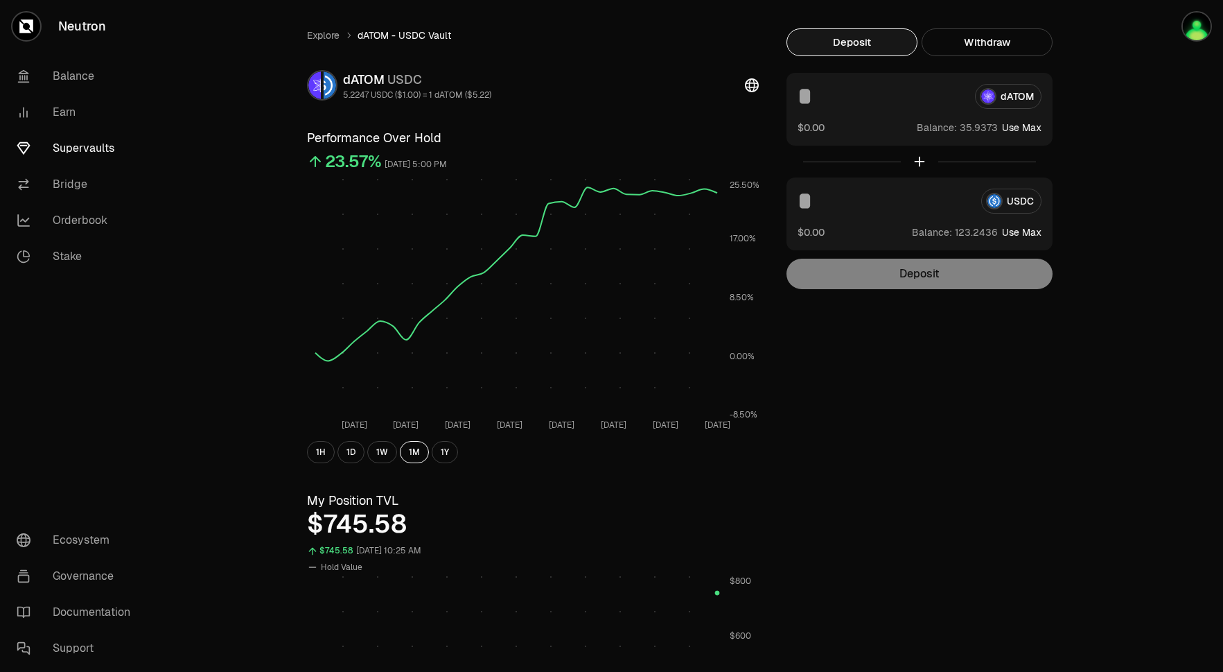
click at [817, 101] on input at bounding box center [881, 96] width 166 height 25
type input "*"
click at [827, 208] on input at bounding box center [884, 201] width 173 height 25
type input "*"
click at [872, 284] on button "Deposit" at bounding box center [920, 274] width 266 height 31
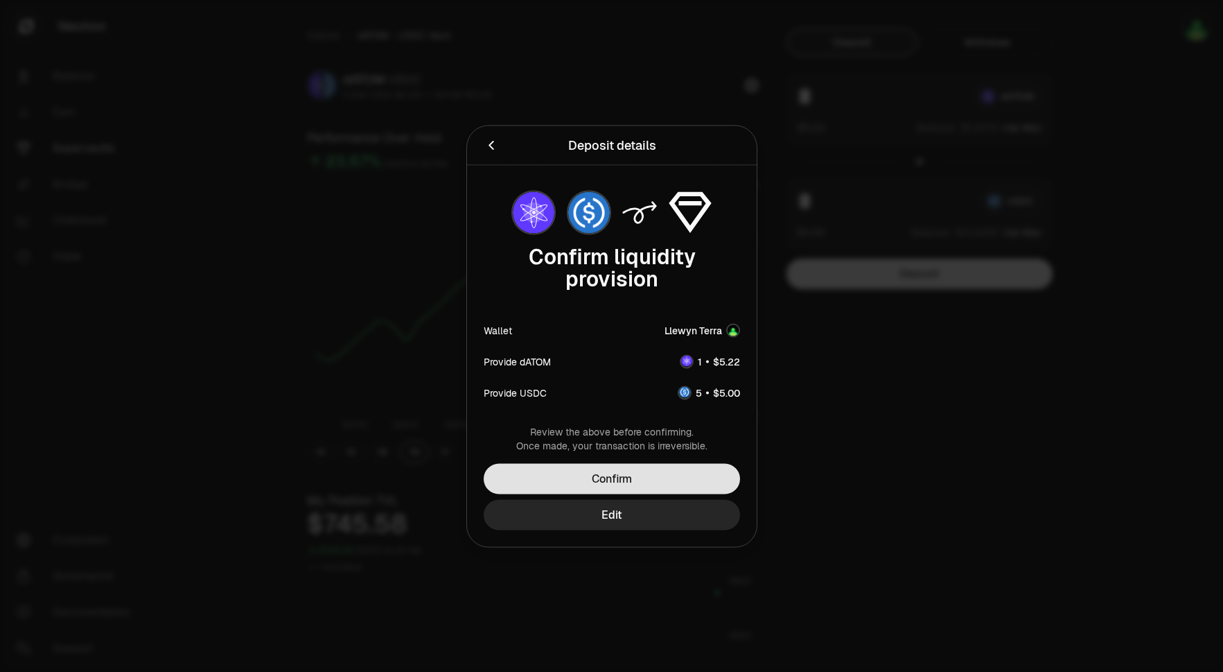
click at [661, 471] on button "Confirm" at bounding box center [612, 478] width 256 height 31
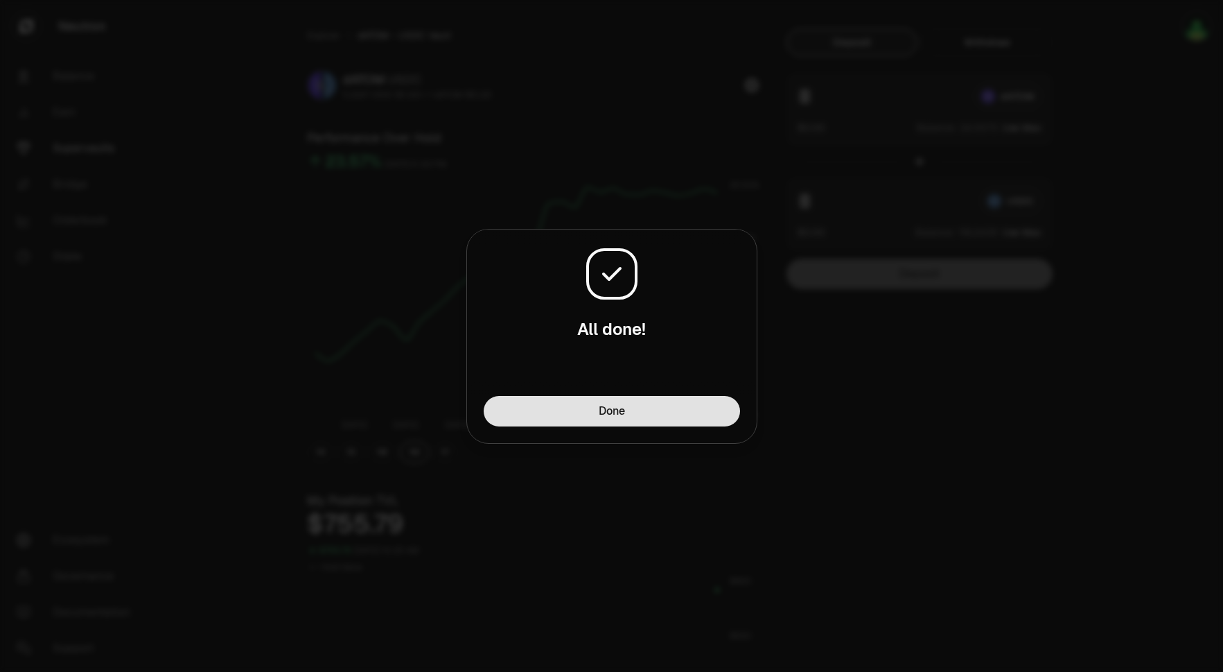
click at [690, 419] on button "Done" at bounding box center [612, 411] width 256 height 31
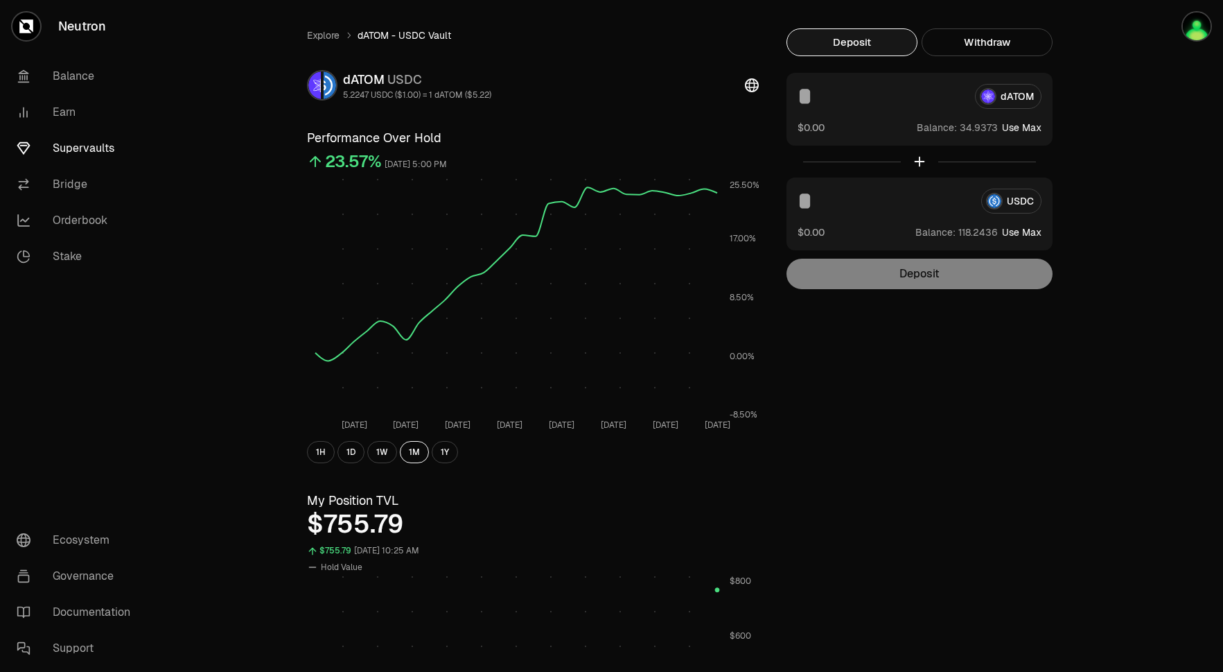
click at [854, 98] on input at bounding box center [881, 96] width 166 height 25
type input "*"
click at [853, 189] on input at bounding box center [884, 201] width 173 height 25
type input "**"
click at [845, 271] on button "Deposit" at bounding box center [920, 274] width 266 height 31
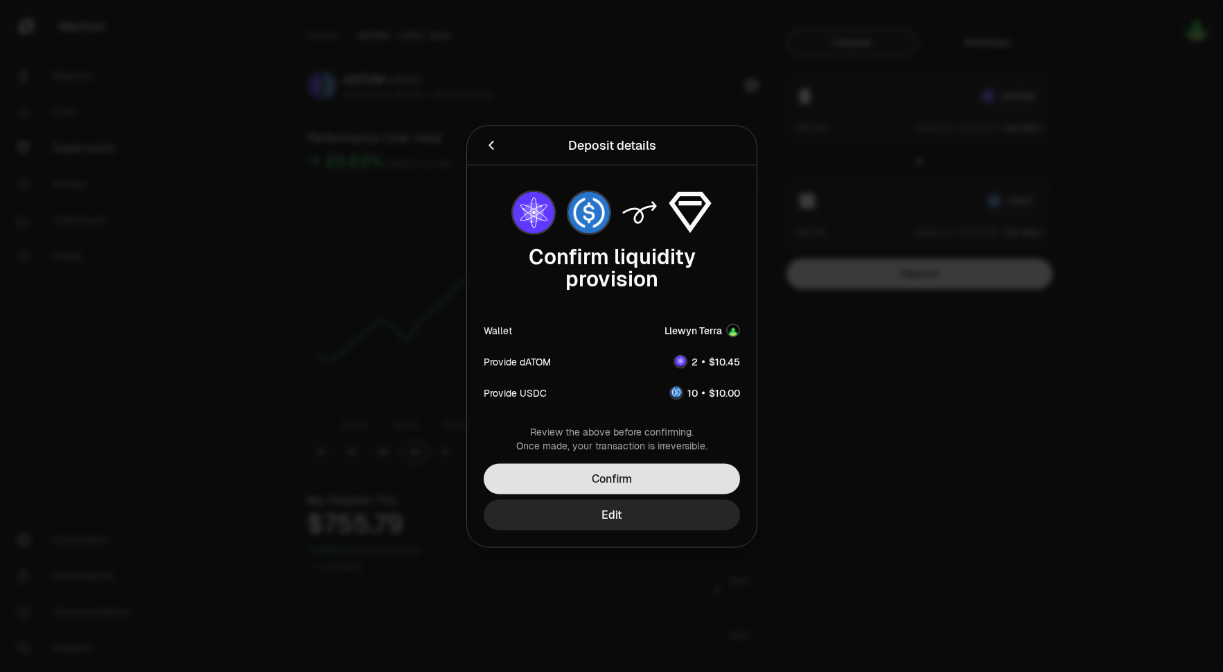
click at [662, 493] on button "Confirm" at bounding box center [612, 478] width 256 height 31
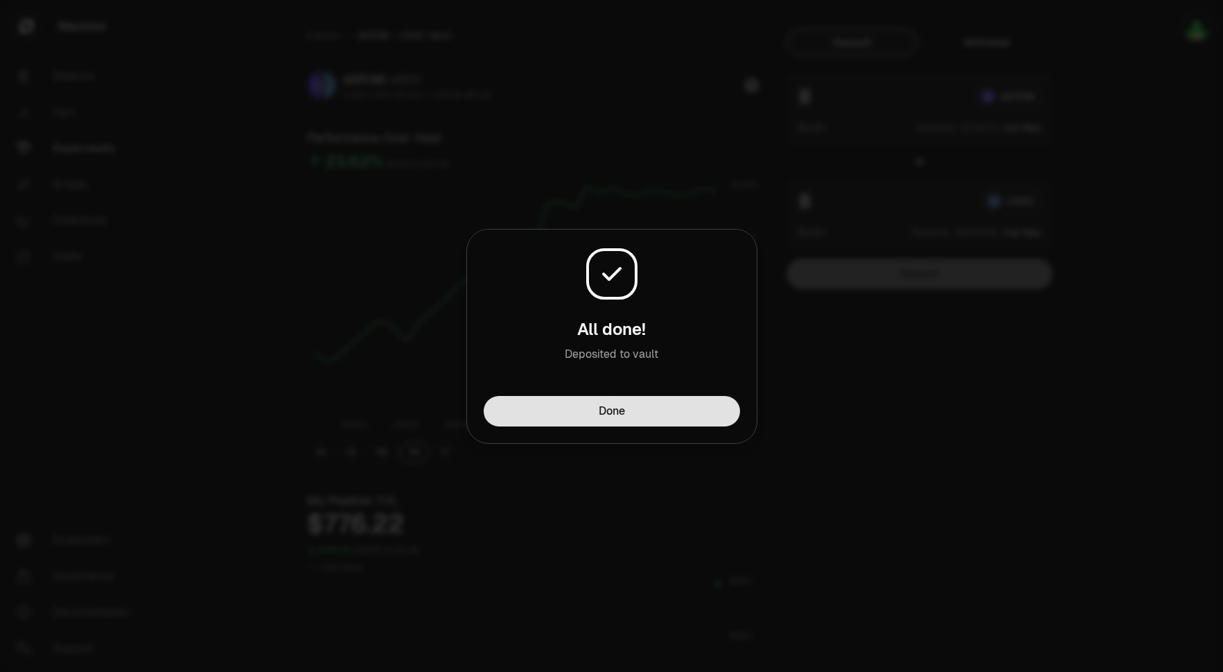
click at [607, 410] on button "Done" at bounding box center [612, 411] width 256 height 31
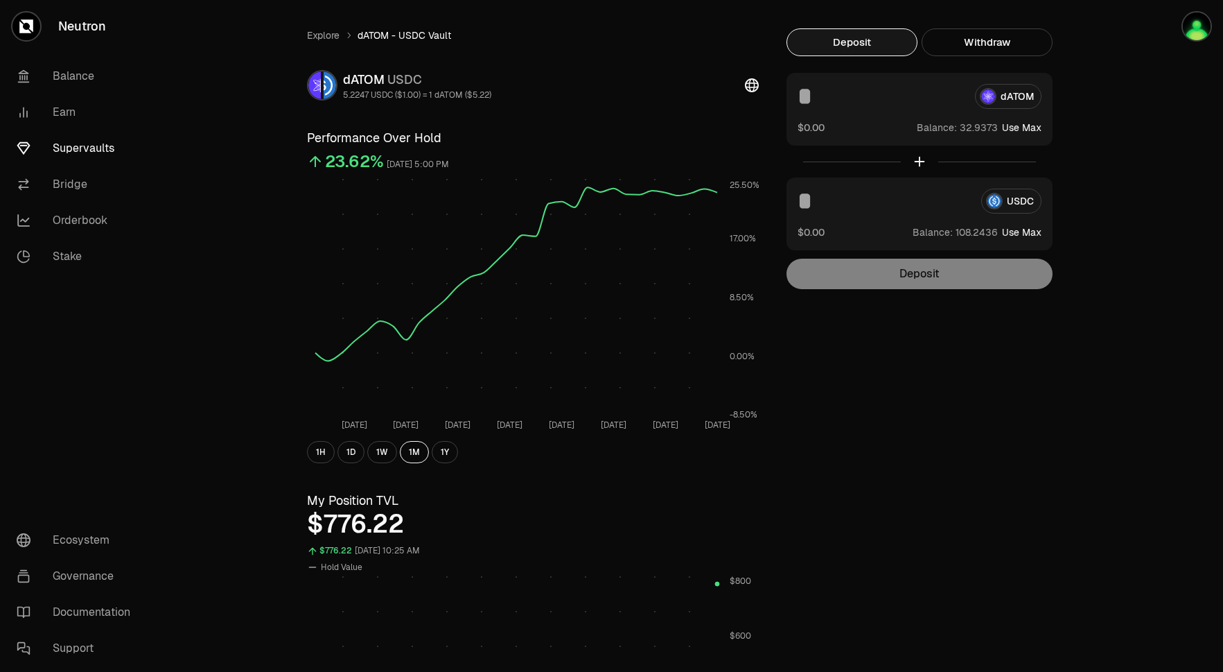
click at [844, 103] on input at bounding box center [881, 96] width 166 height 25
type input "*"
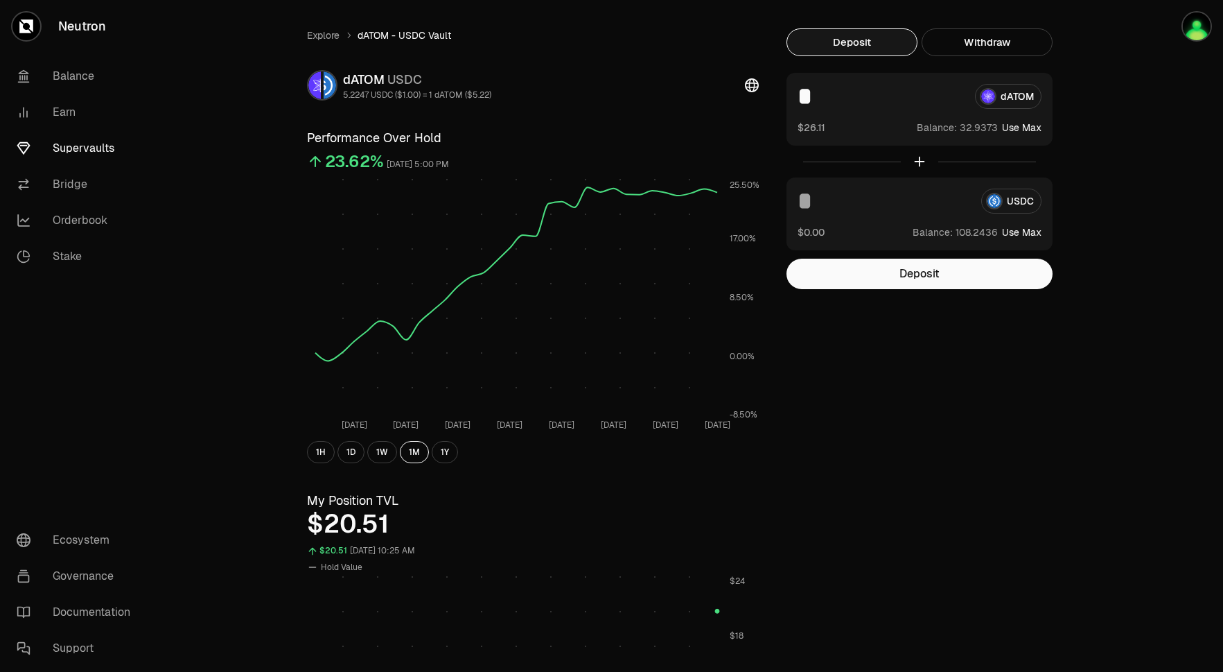
type input "*"
click at [826, 188] on div "USDC $0.00 Balance: Use Max" at bounding box center [920, 213] width 266 height 73
click at [826, 197] on input at bounding box center [884, 201] width 173 height 25
type input "**"
click at [851, 265] on button "Deposit" at bounding box center [920, 274] width 266 height 31
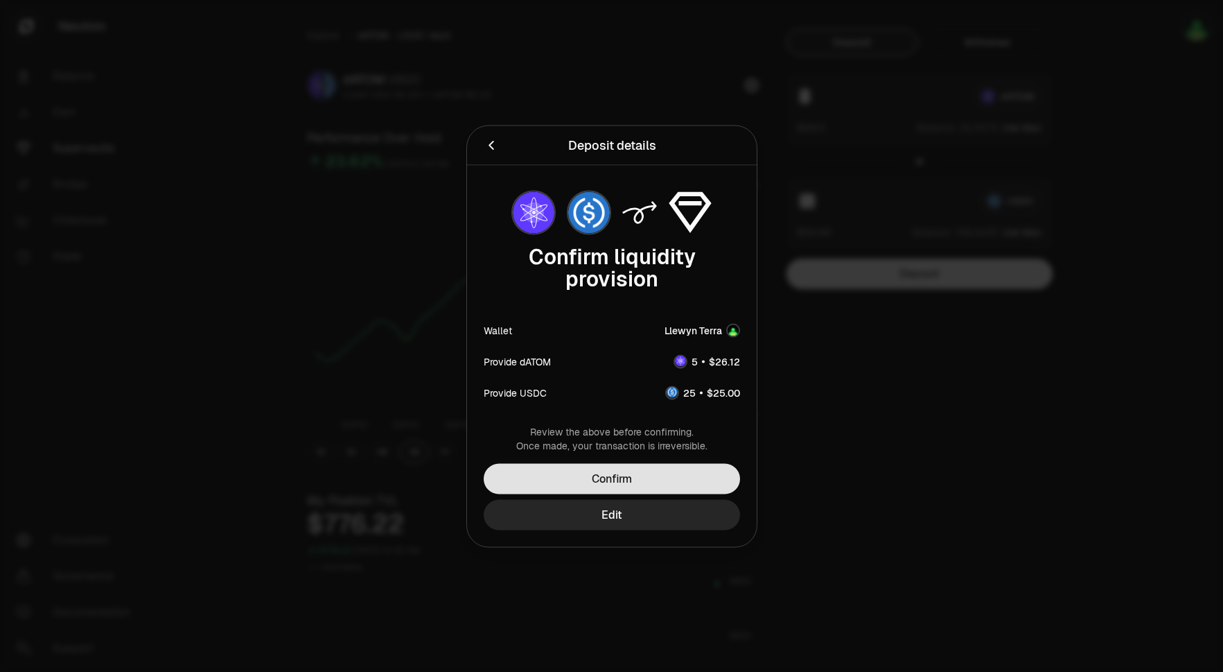
click at [671, 479] on button "Confirm" at bounding box center [612, 478] width 256 height 31
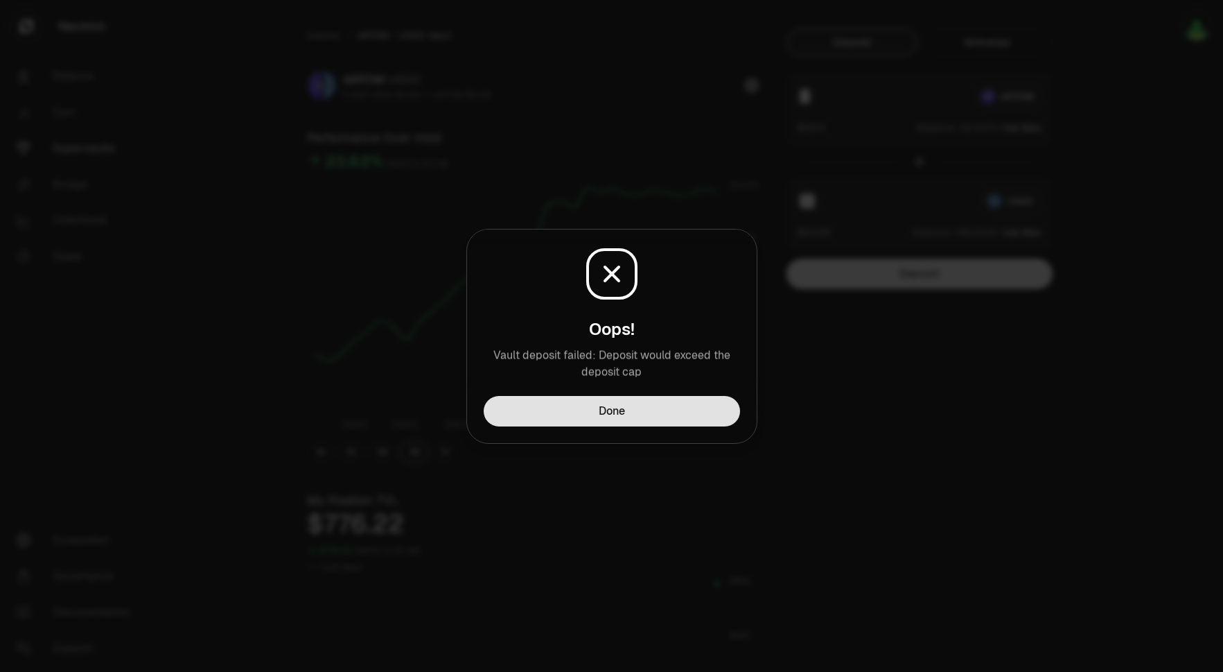
click at [660, 408] on button "Done" at bounding box center [612, 411] width 256 height 31
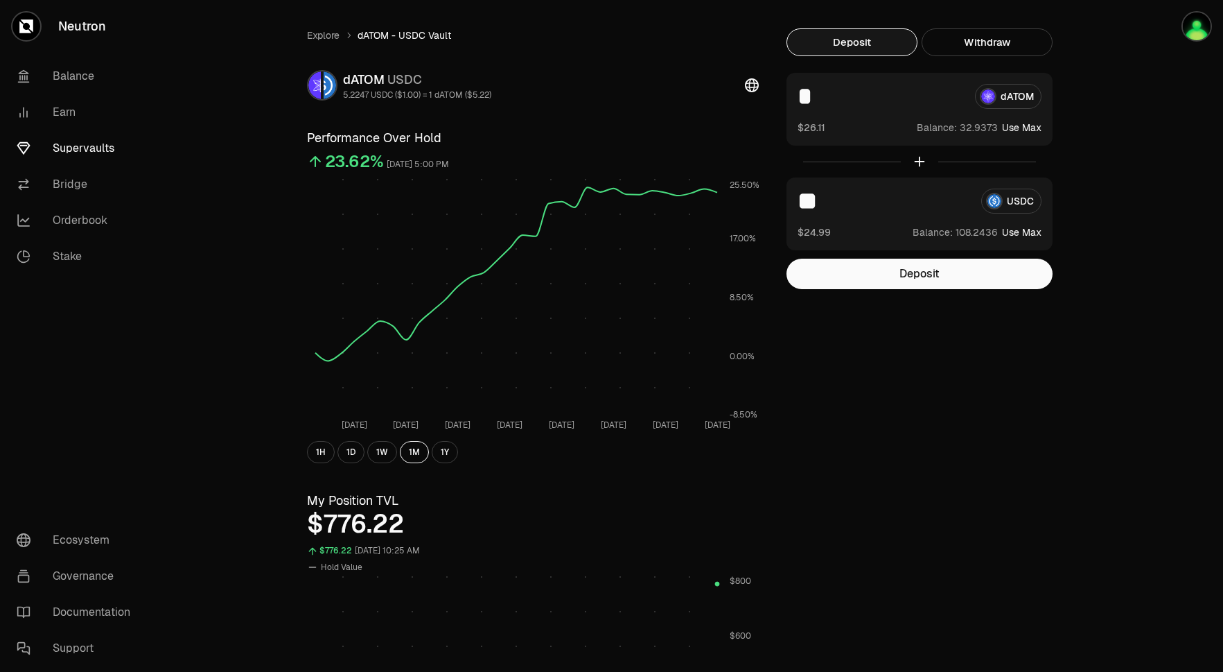
click at [839, 101] on input "*" at bounding box center [881, 96] width 166 height 25
type input "*"
click at [837, 187] on div "** USDC $24.99 Balance: Use Max" at bounding box center [920, 213] width 266 height 73
click at [837, 202] on input "**" at bounding box center [884, 201] width 173 height 25
type input "*"
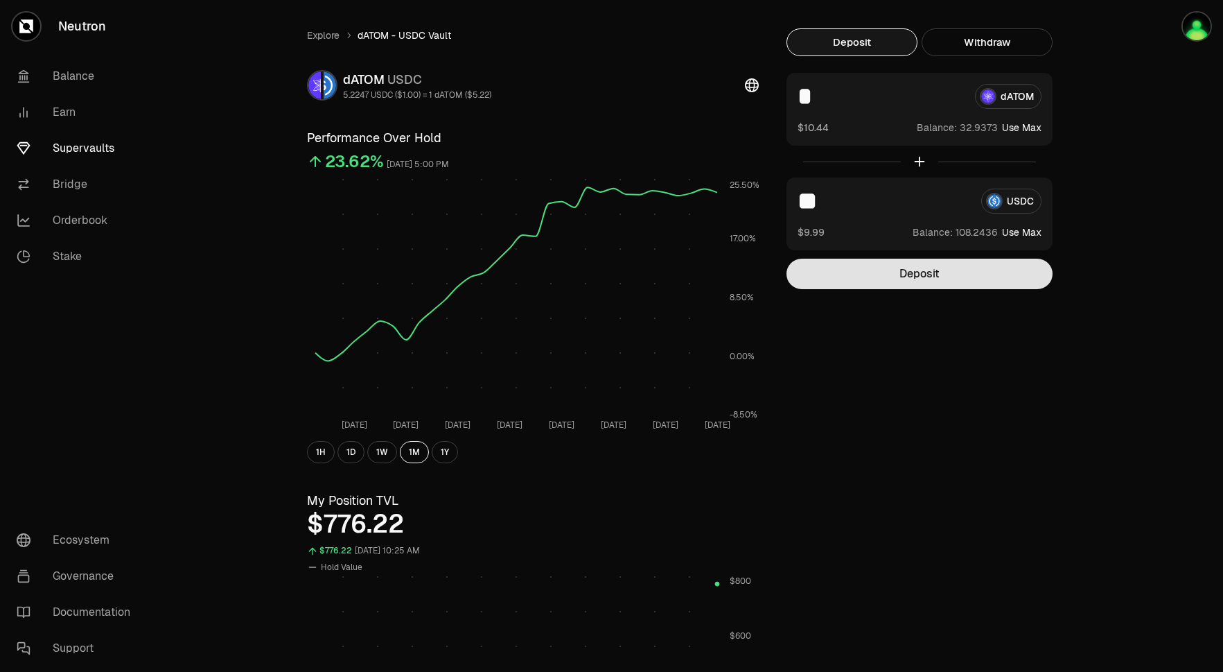
type input "**"
click at [890, 273] on button "Deposit" at bounding box center [920, 274] width 266 height 31
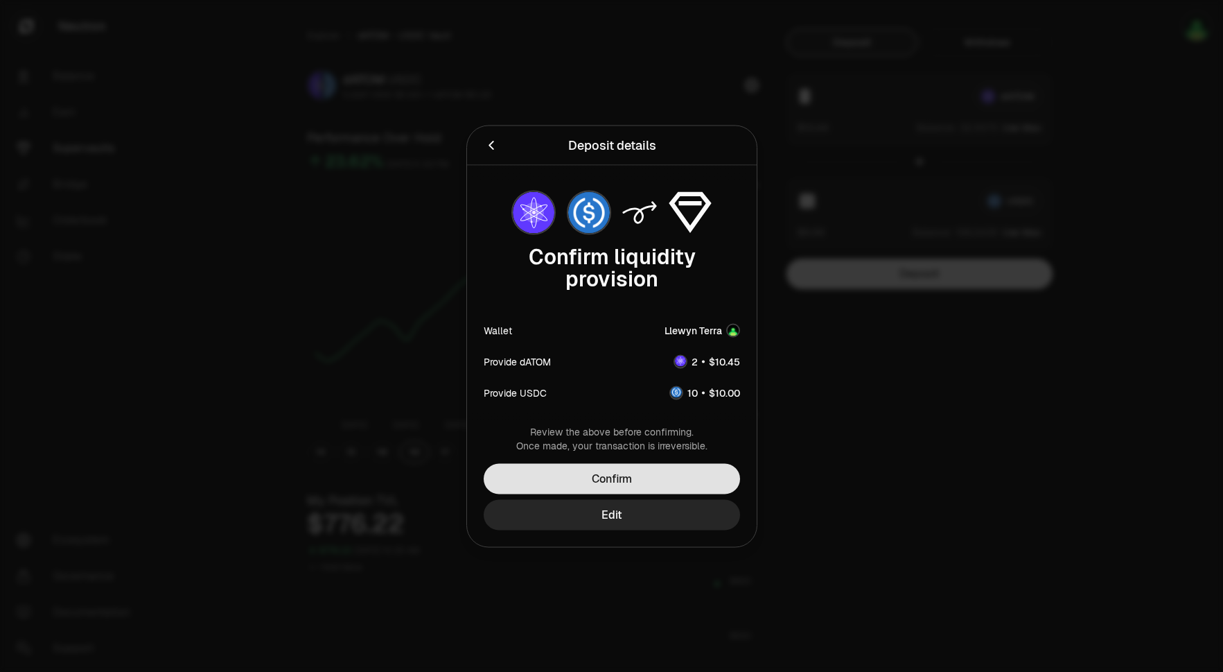
click at [685, 478] on button "Confirm" at bounding box center [612, 478] width 256 height 31
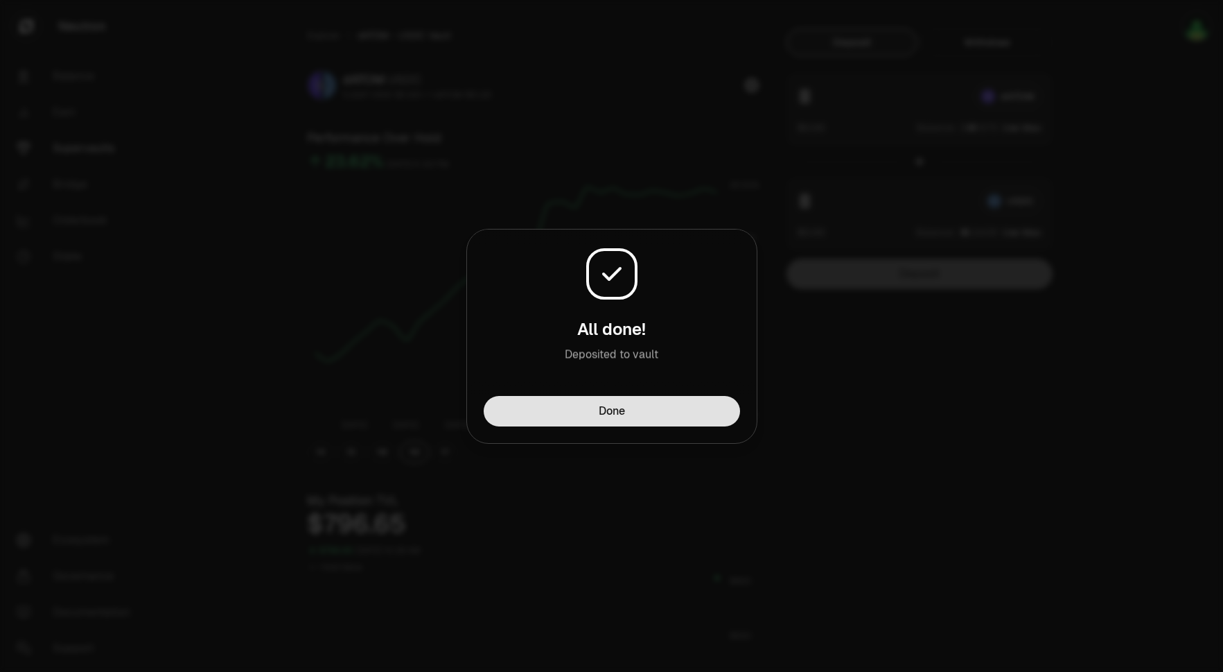
click at [634, 411] on button "Done" at bounding box center [612, 411] width 256 height 31
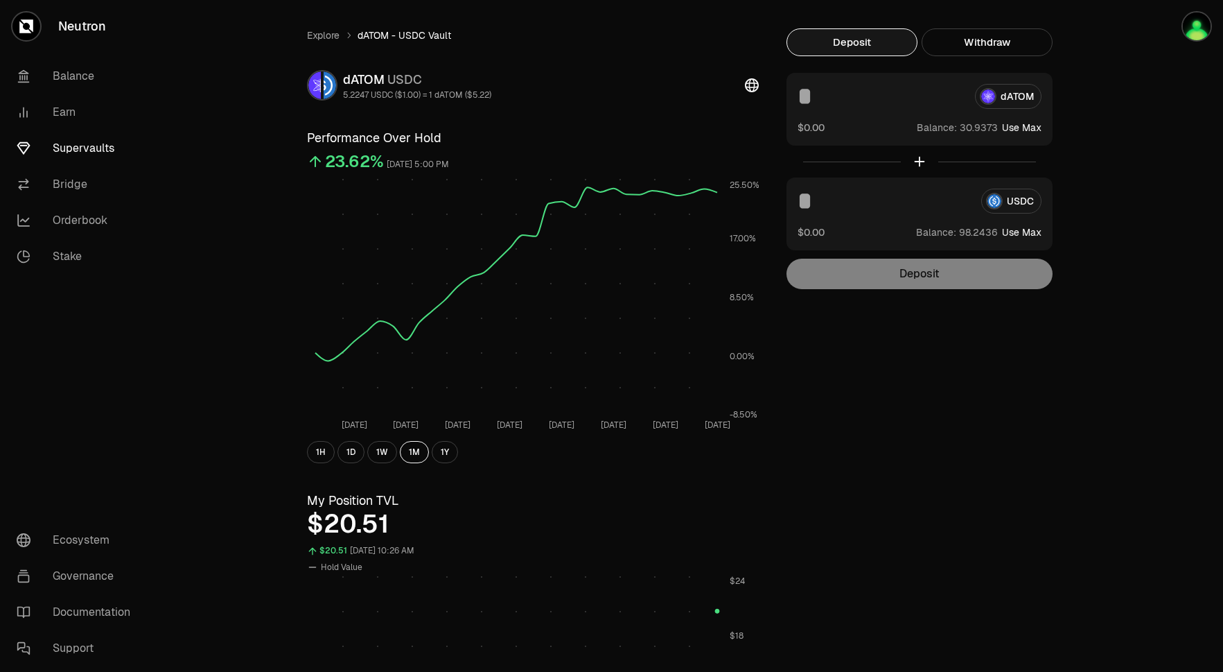
click at [851, 101] on input at bounding box center [881, 96] width 166 height 25
type input "*"
click at [853, 198] on input at bounding box center [884, 201] width 173 height 25
type input "**"
click at [890, 270] on button "Deposit" at bounding box center [920, 274] width 266 height 31
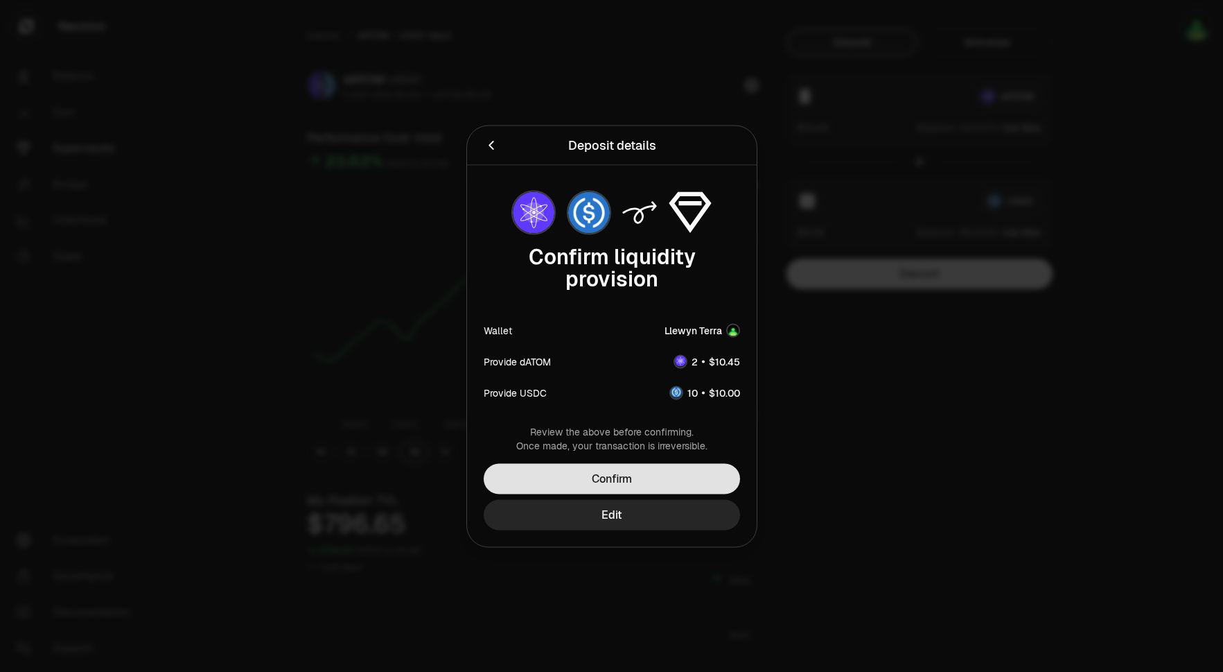
click at [672, 476] on button "Confirm" at bounding box center [612, 478] width 256 height 31
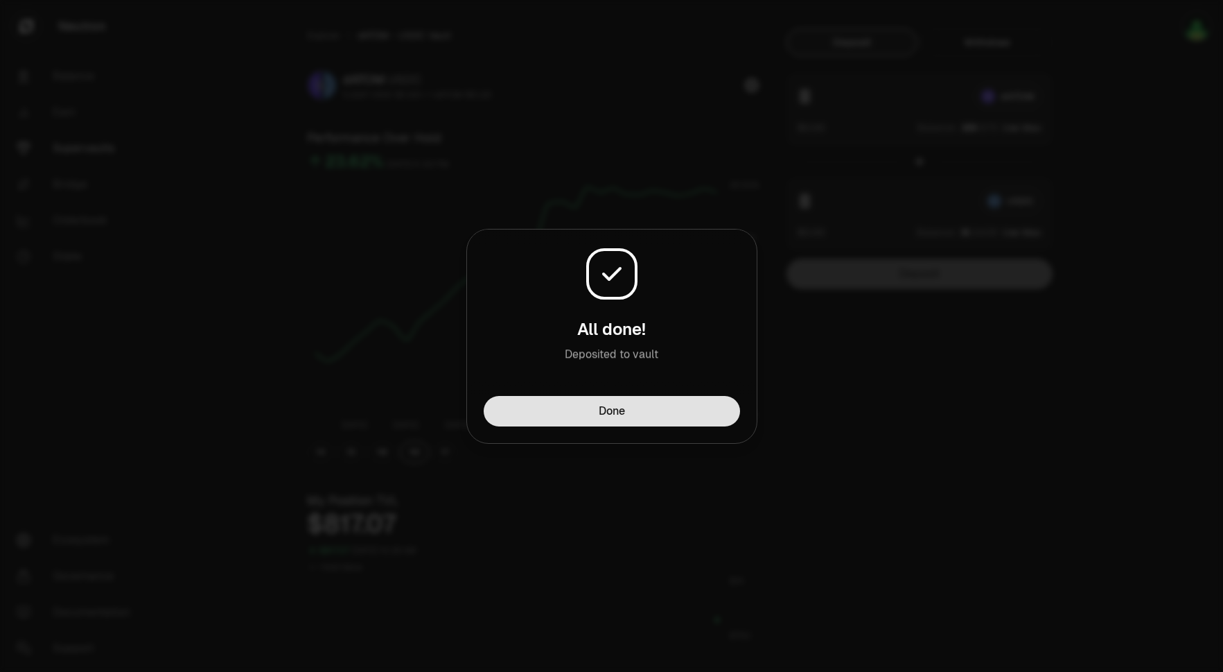
click at [591, 412] on button "Done" at bounding box center [612, 411] width 256 height 31
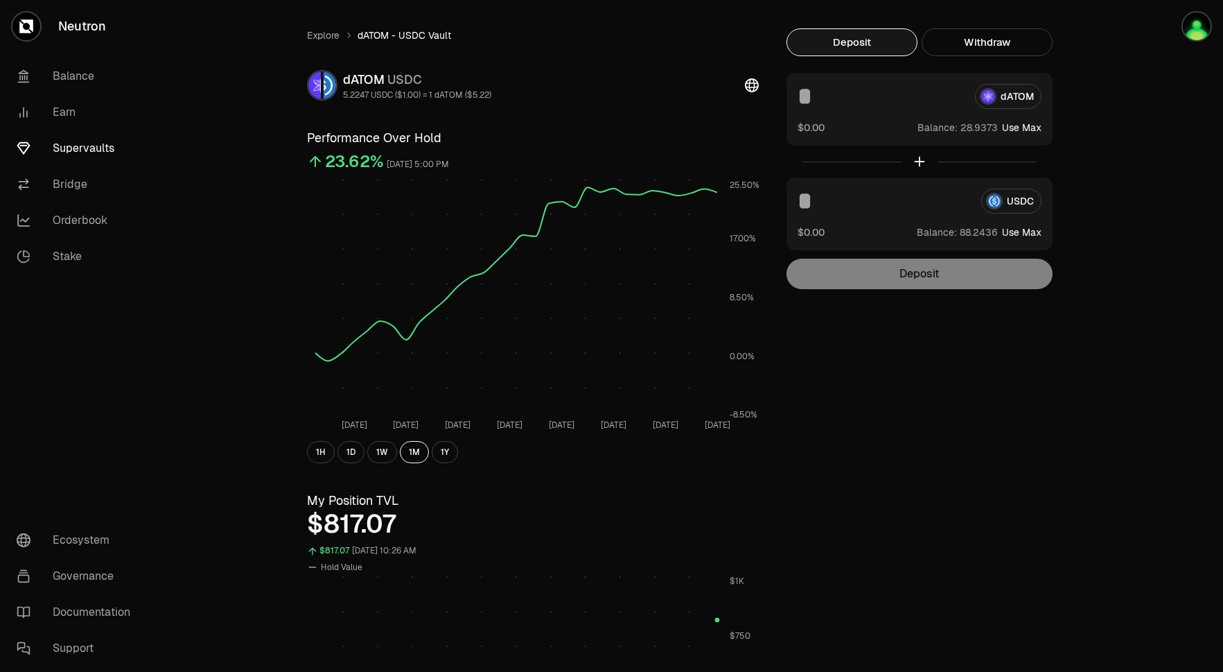
click at [848, 106] on input at bounding box center [881, 96] width 166 height 25
type input "*"
click at [841, 207] on input at bounding box center [884, 201] width 173 height 25
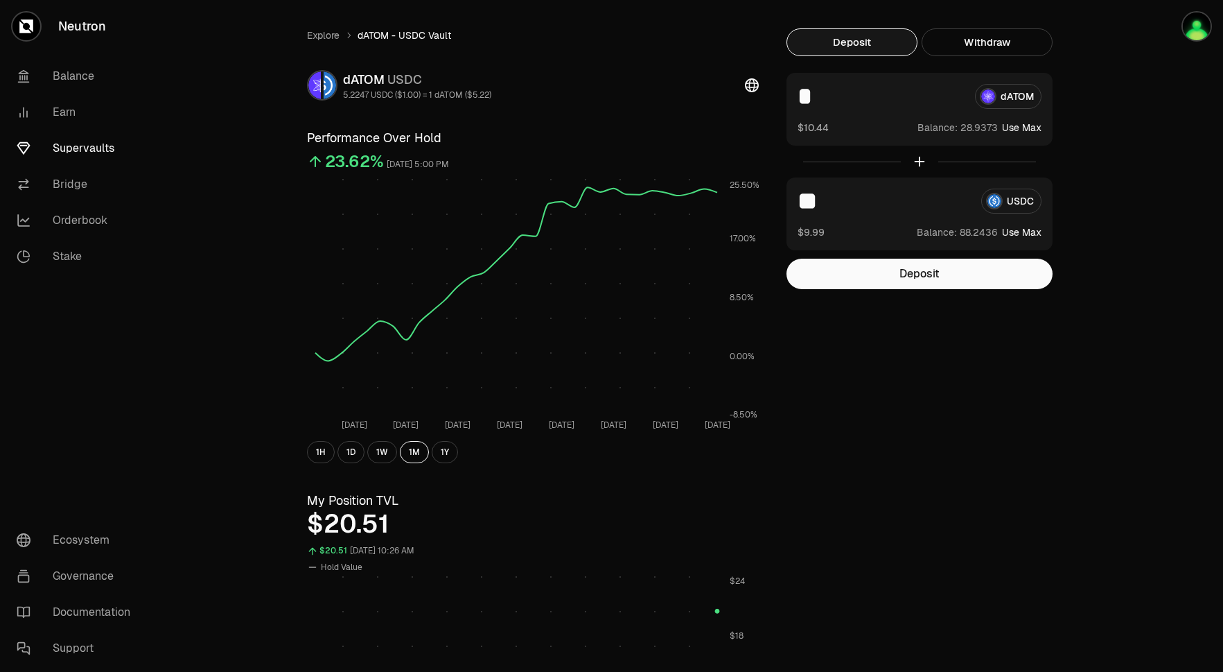
type input "**"
click at [848, 289] on div "Explore dATOM - USDC Vault dATOM USDC 5.2247 USDC ($1.00) = 1 dATOM ($5.22) Per…" at bounding box center [689, 619] width 799 height 1183
click at [860, 275] on button "Deposit" at bounding box center [920, 274] width 266 height 31
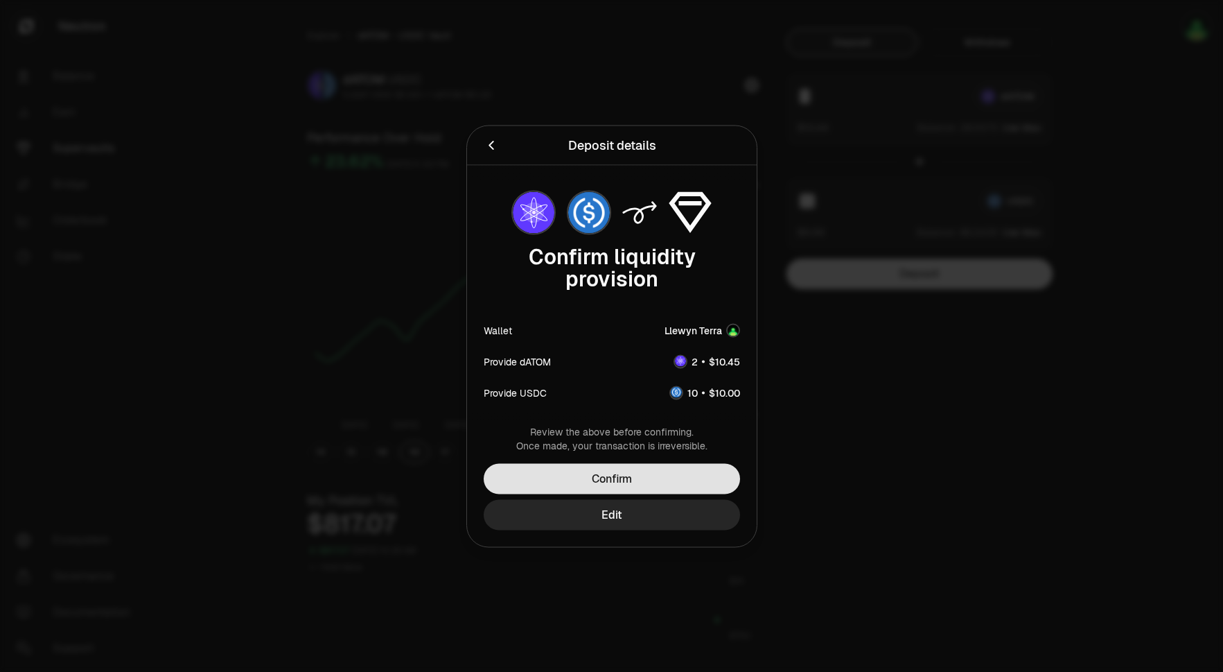
click at [635, 476] on button "Confirm" at bounding box center [612, 478] width 256 height 31
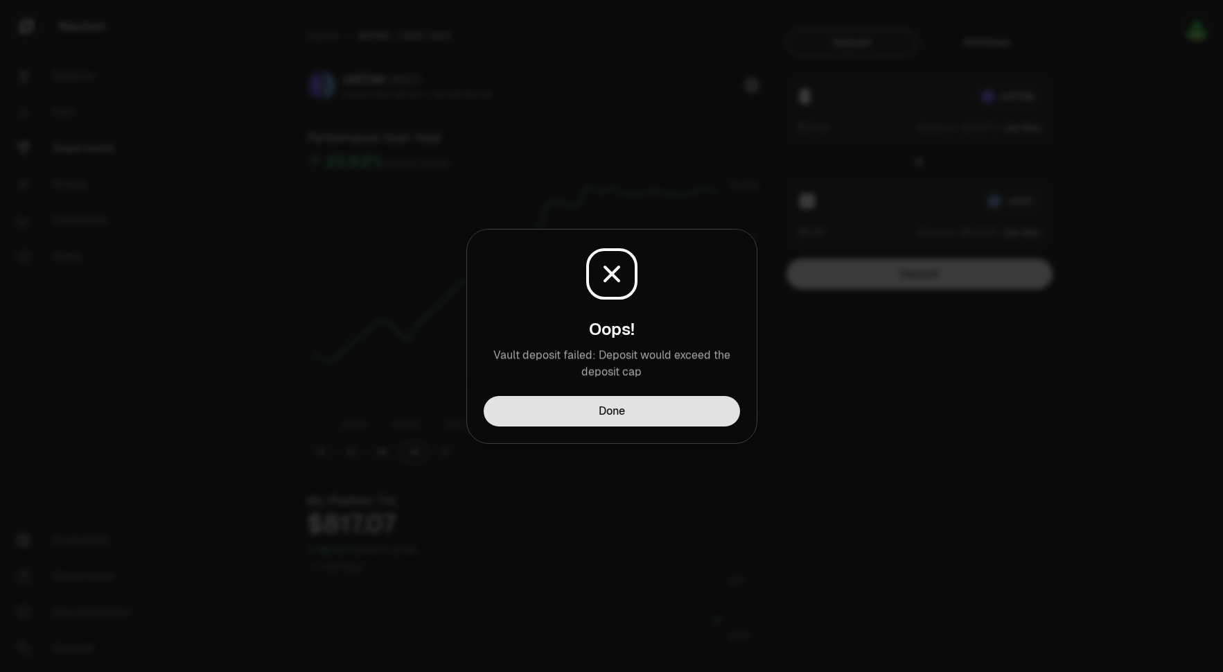
click at [655, 408] on button "Done" at bounding box center [612, 411] width 256 height 31
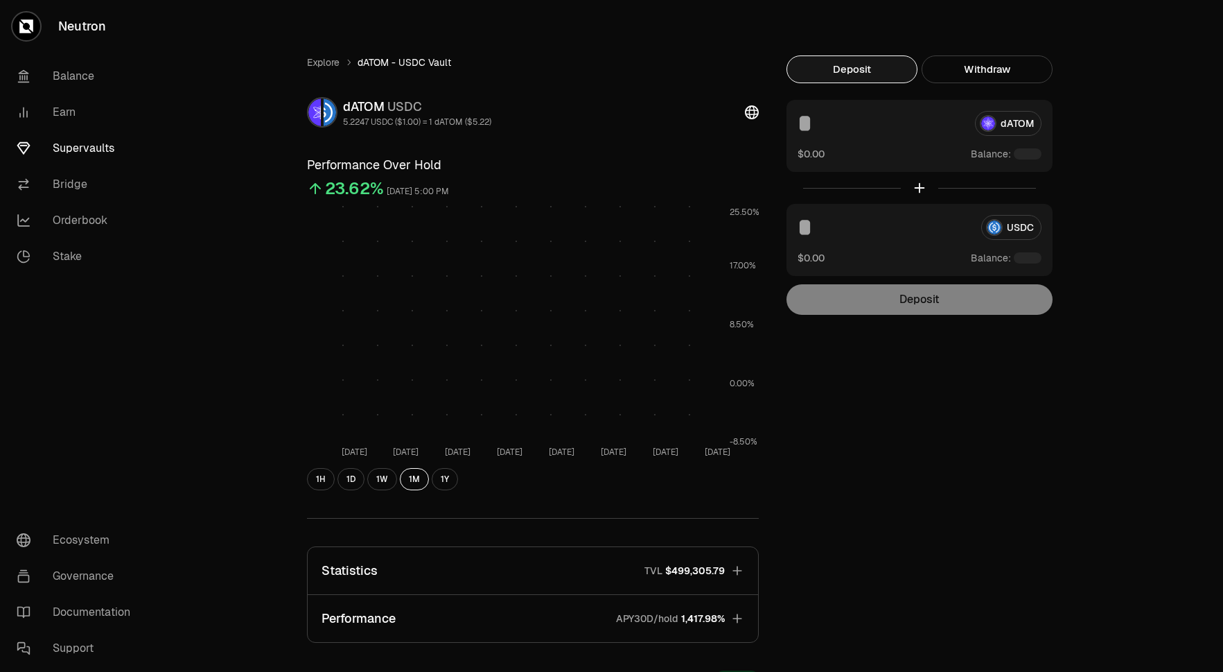
scroll to position [27, 0]
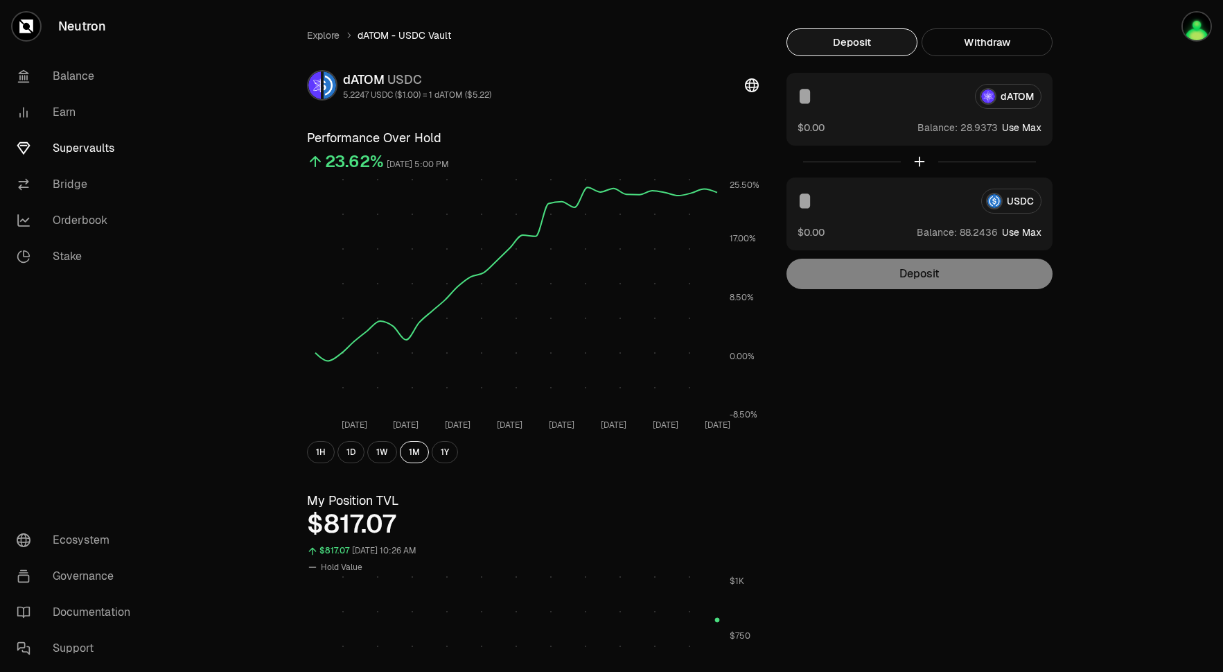
click at [857, 91] on input at bounding box center [881, 96] width 166 height 25
type input "*"
click at [837, 205] on input at bounding box center [884, 201] width 173 height 25
type input "**"
click at [896, 271] on button "Deposit" at bounding box center [920, 274] width 266 height 31
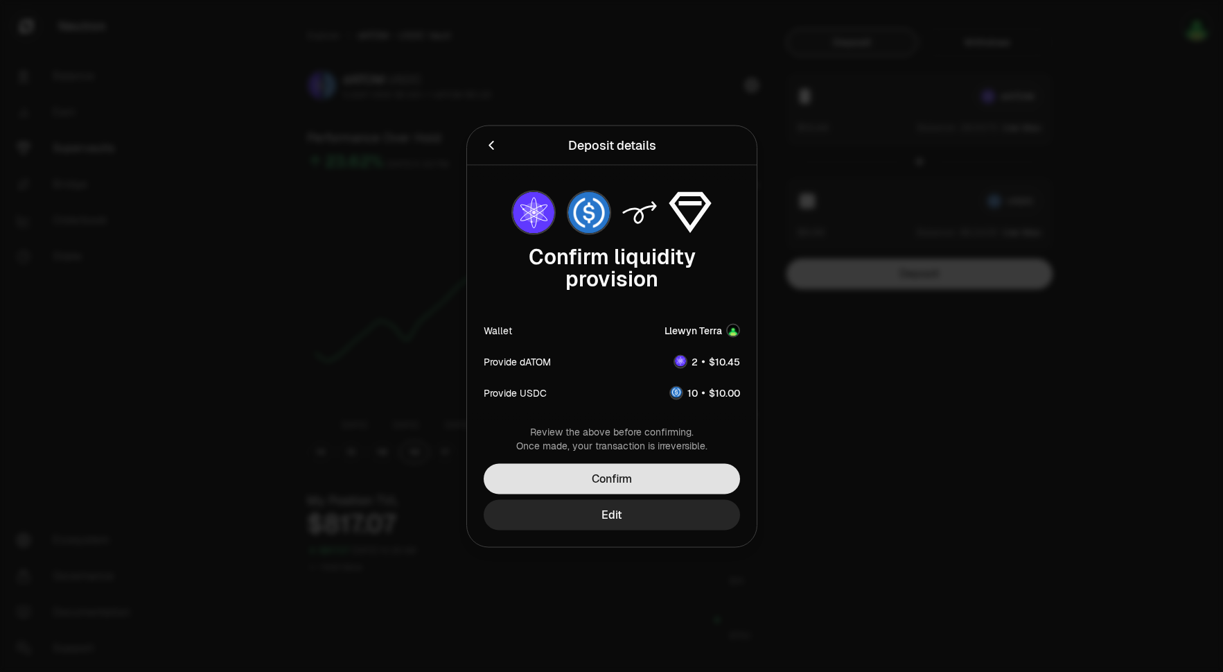
click at [671, 479] on button "Confirm" at bounding box center [612, 478] width 256 height 31
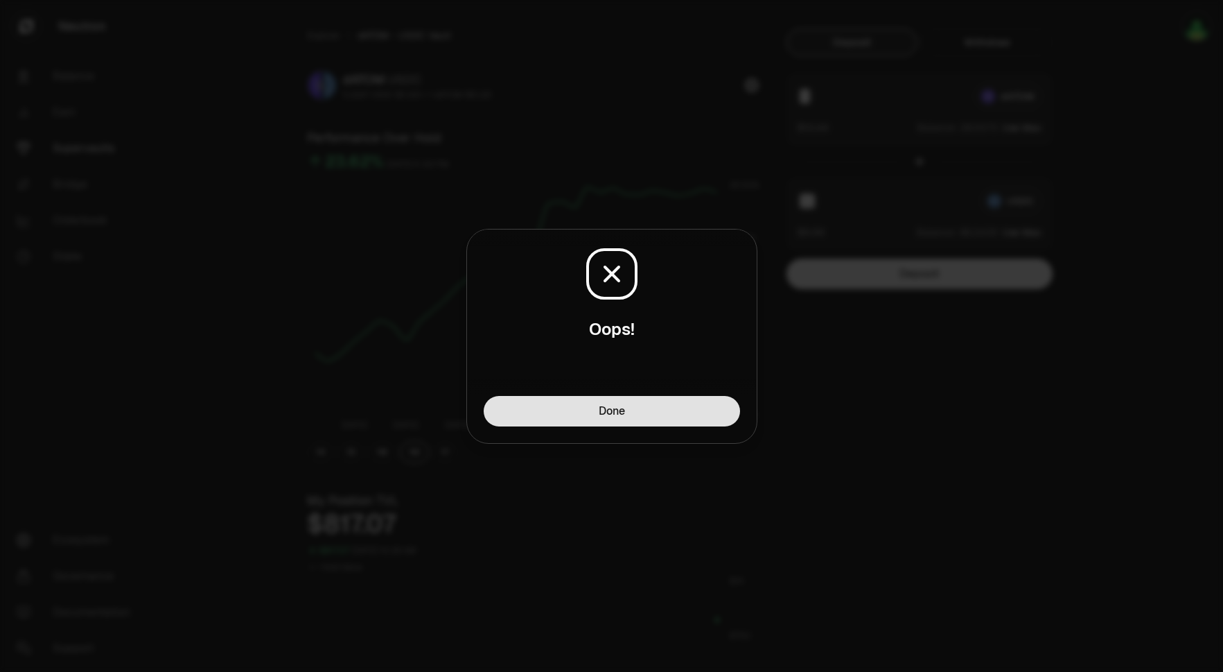
click at [670, 416] on button "Done" at bounding box center [612, 411] width 256 height 31
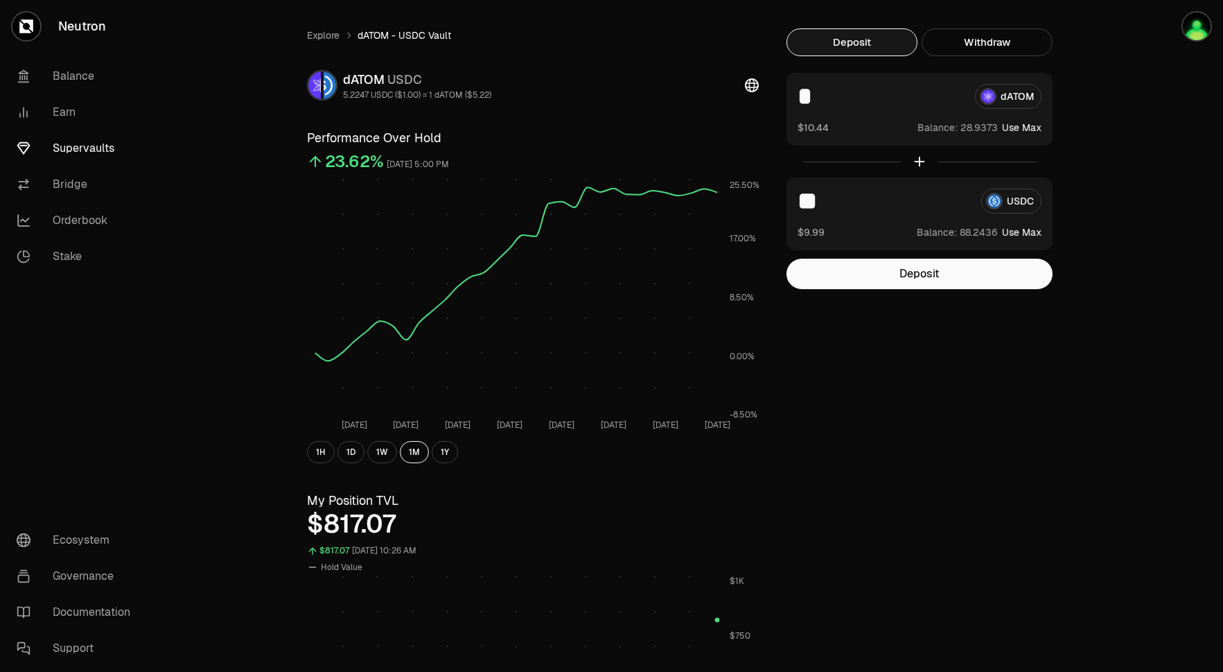
click at [834, 102] on input "*" at bounding box center [881, 96] width 166 height 25
type input "*"
click at [826, 198] on input "**" at bounding box center [884, 201] width 173 height 25
type input "*"
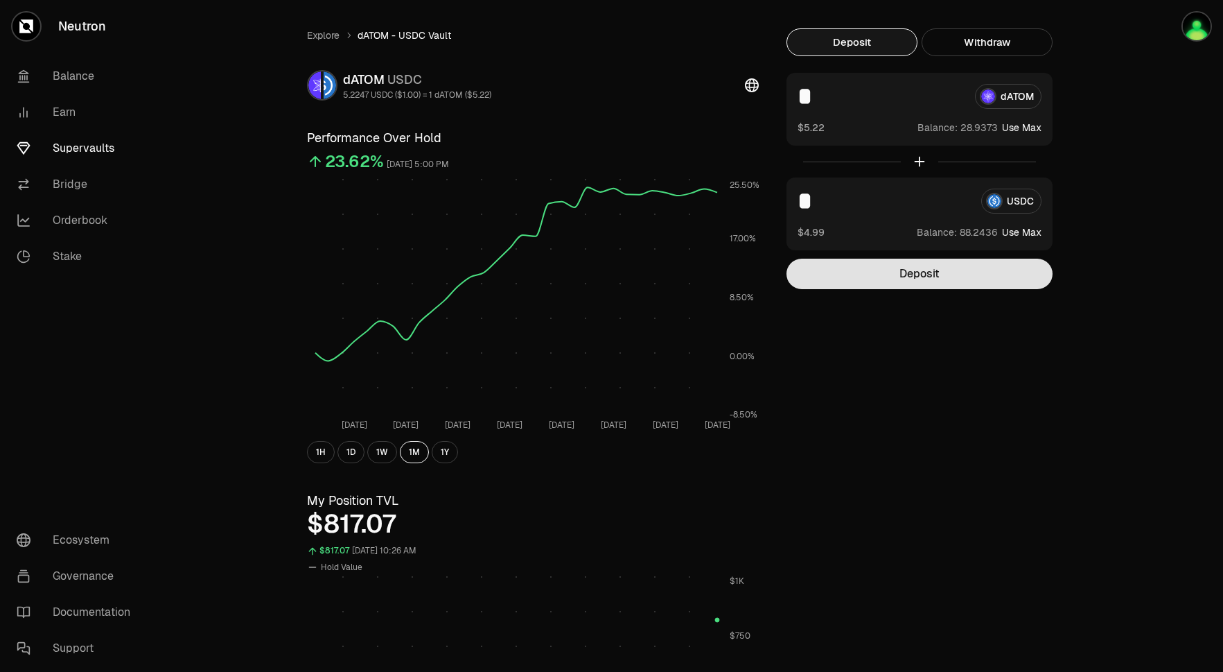
click at [873, 259] on button "Deposit" at bounding box center [920, 274] width 266 height 31
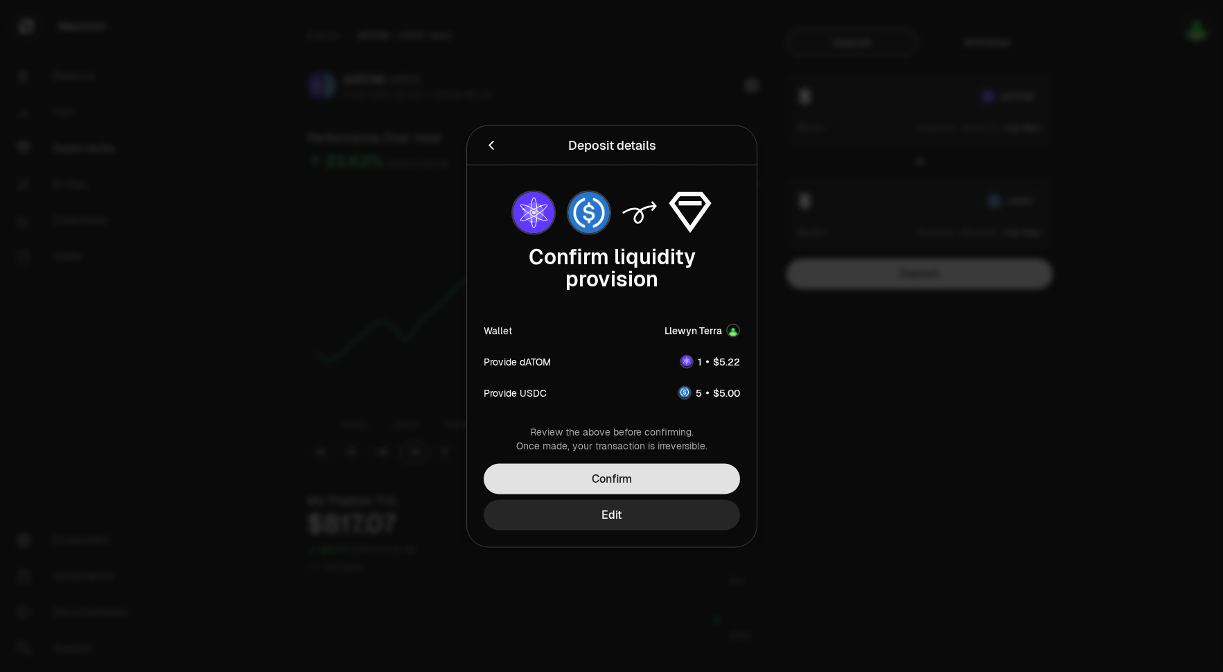
click at [663, 475] on button "Confirm" at bounding box center [612, 478] width 256 height 31
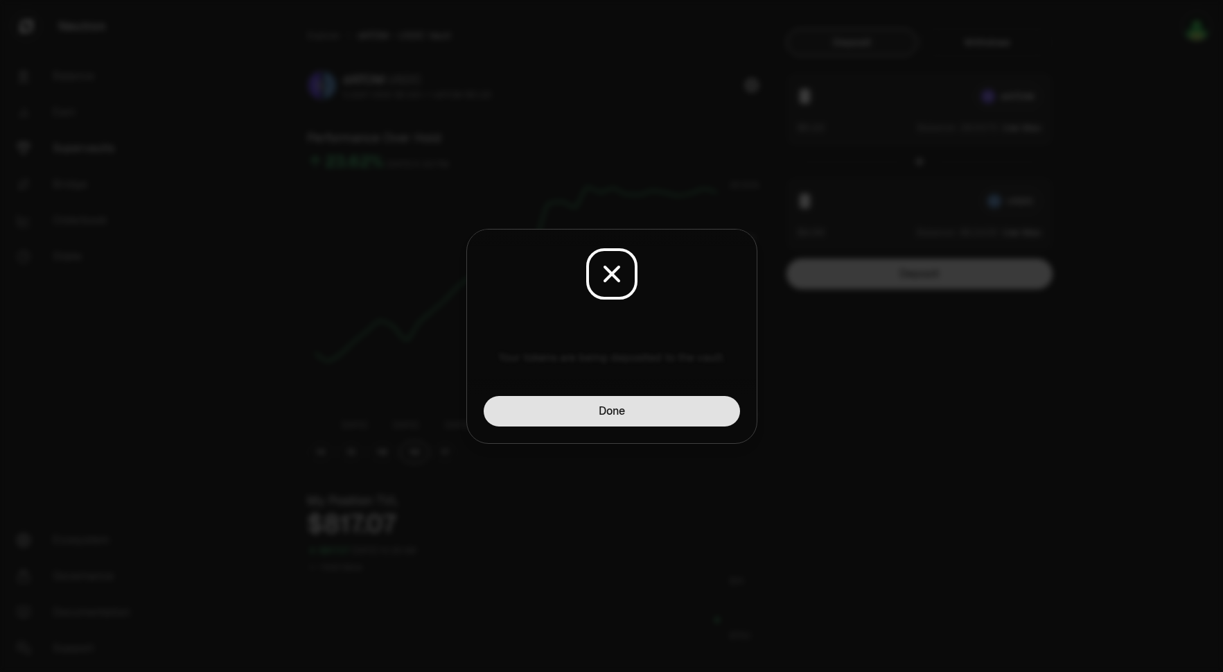
click at [668, 407] on button "Done" at bounding box center [612, 411] width 256 height 31
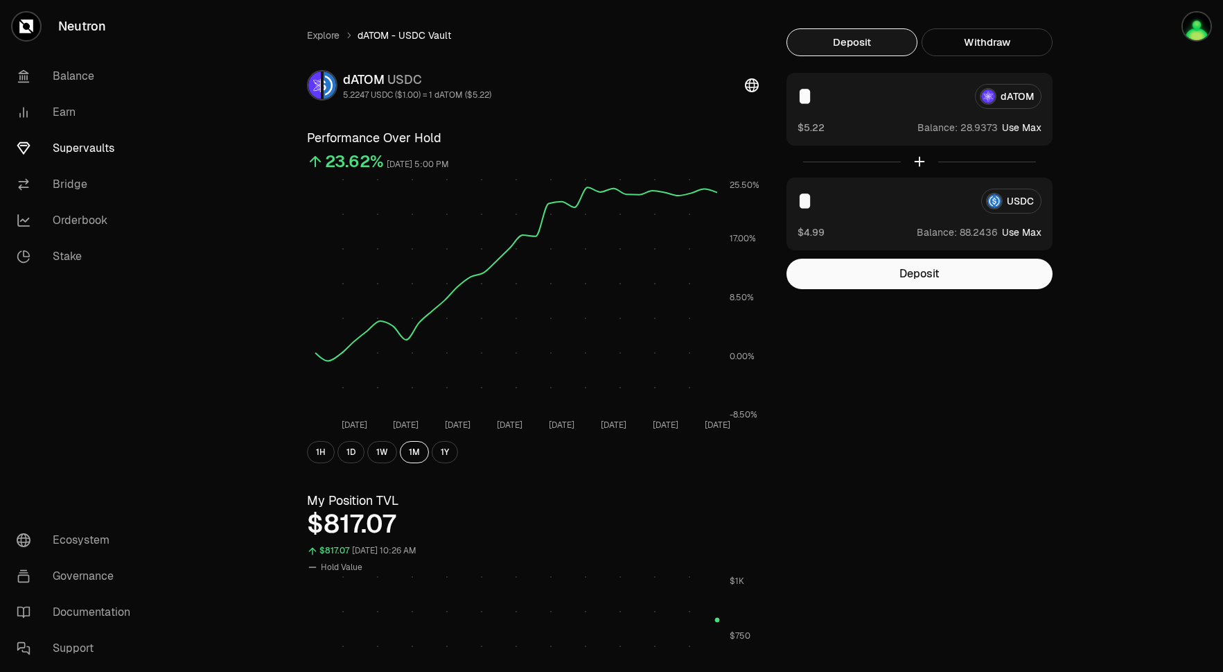
click at [82, 143] on link "Supervaults" at bounding box center [78, 148] width 144 height 36
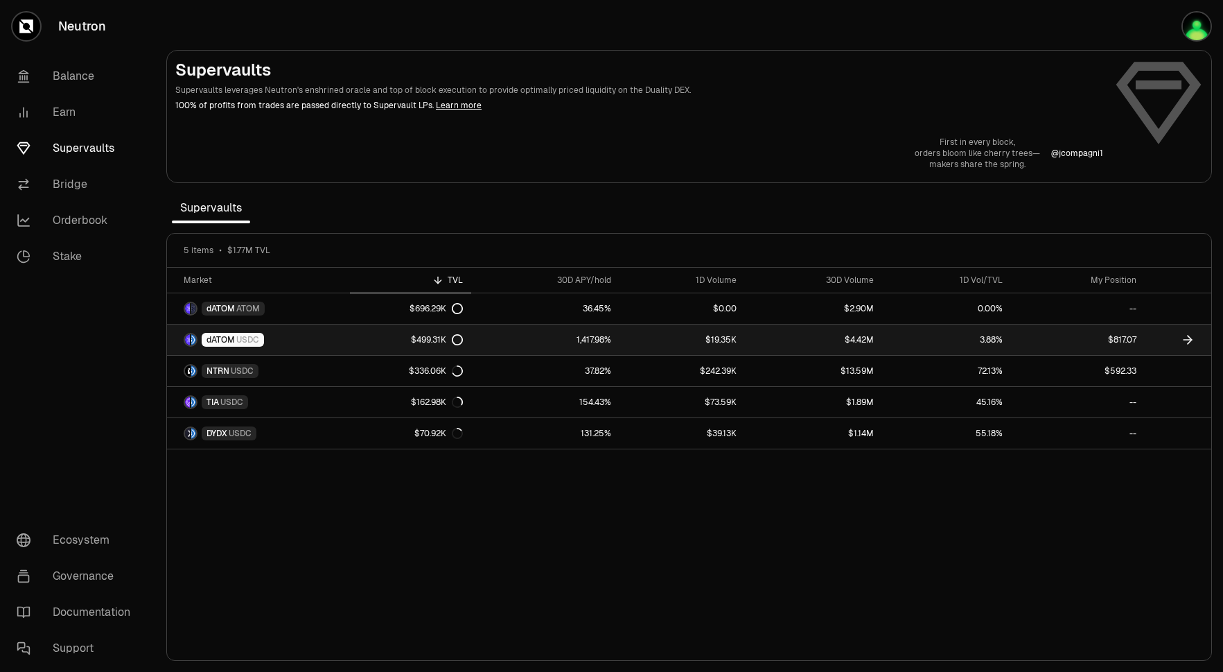
click at [264, 334] on link "dATOM USDC" at bounding box center [258, 339] width 183 height 31
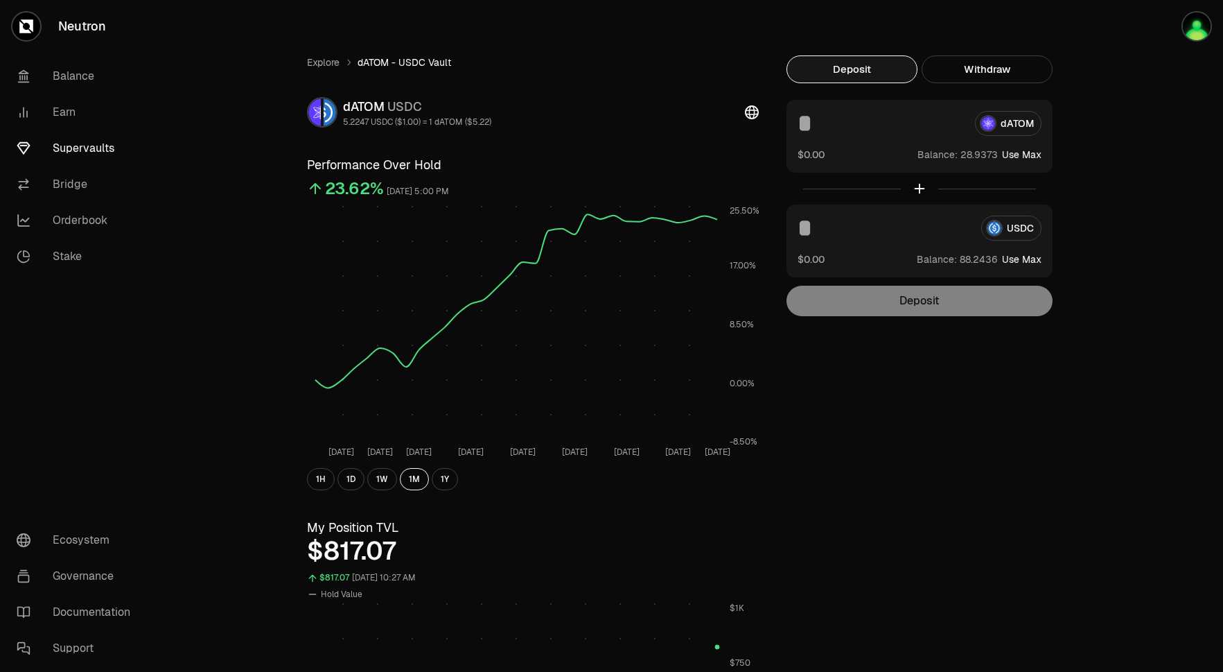
click at [846, 121] on input at bounding box center [881, 123] width 166 height 25
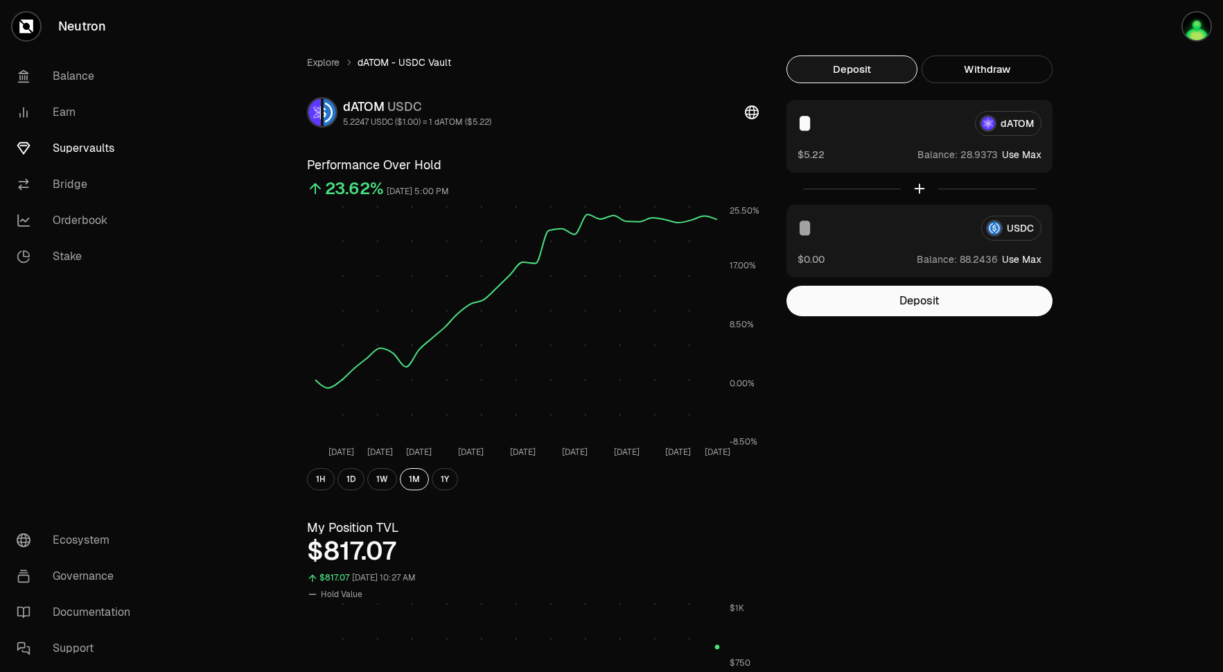
type input "*"
click at [844, 232] on input at bounding box center [884, 228] width 173 height 25
type input "*"
click at [896, 293] on button "Deposit" at bounding box center [920, 301] width 266 height 31
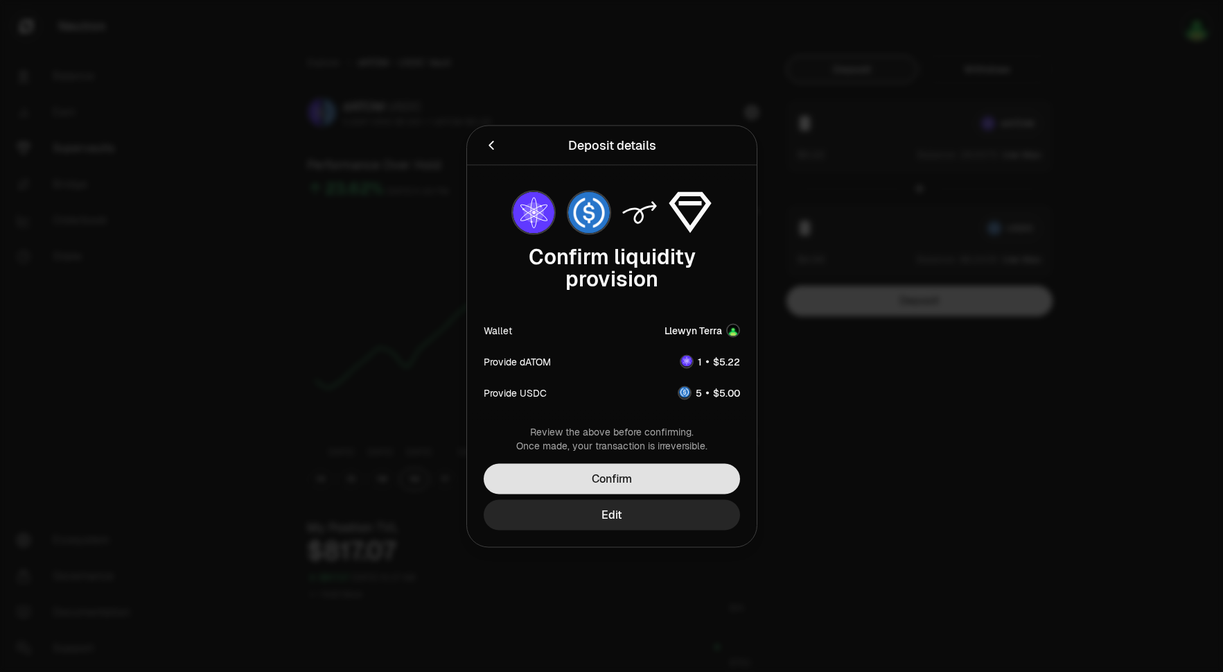
click at [689, 471] on button "Confirm" at bounding box center [612, 478] width 256 height 31
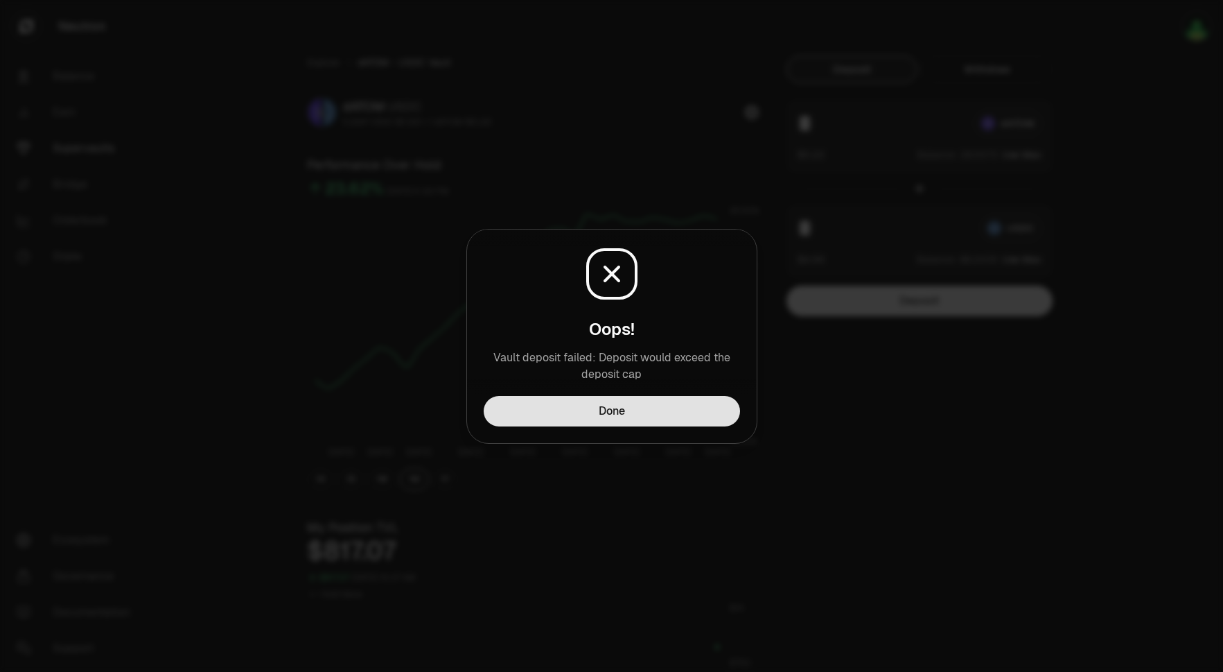
click at [675, 403] on button "Done" at bounding box center [612, 411] width 256 height 31
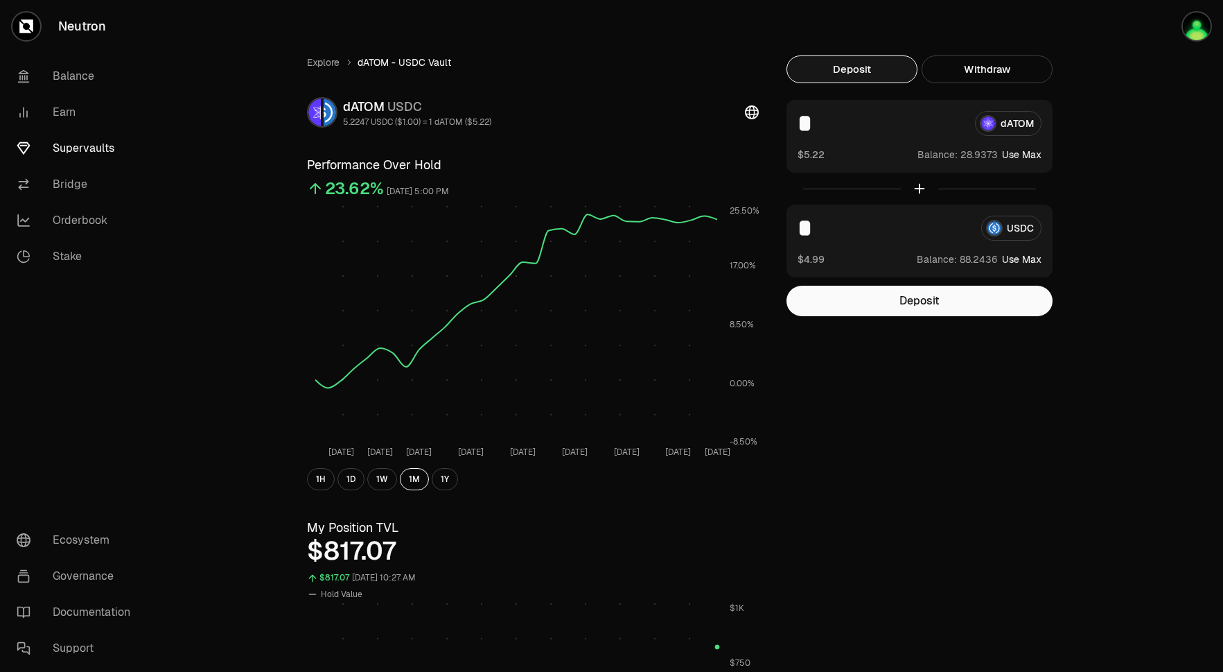
click at [105, 142] on link "Supervaults" at bounding box center [78, 148] width 144 height 36
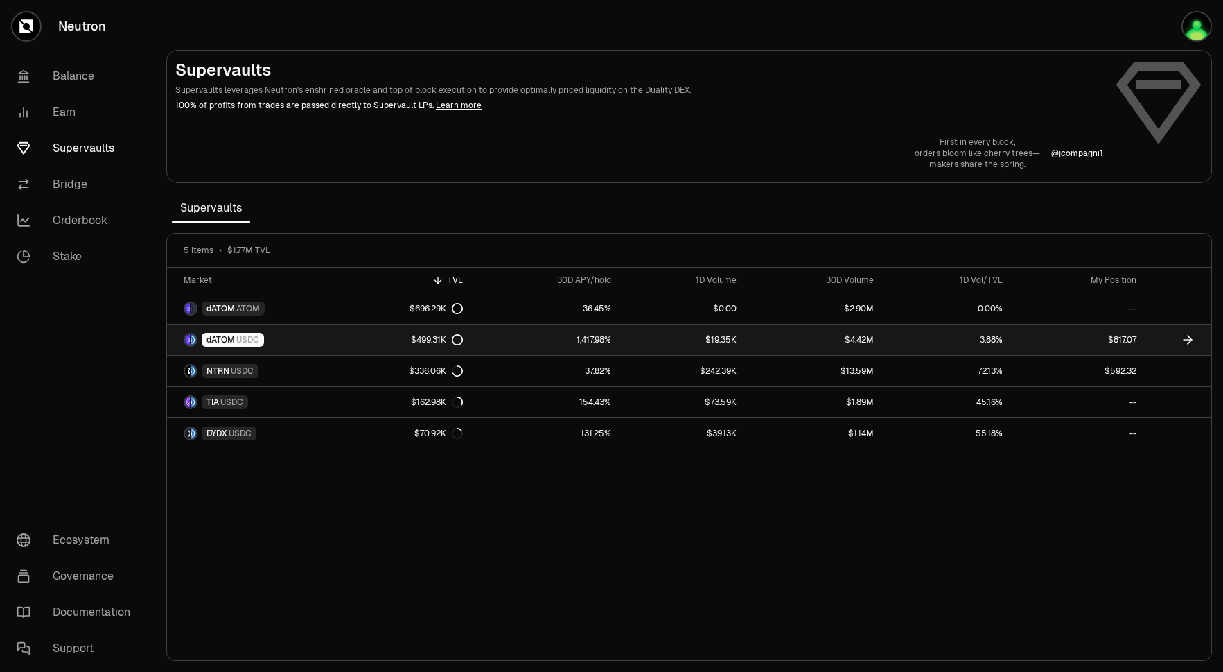
click at [435, 343] on div "$499.31K" at bounding box center [437, 339] width 52 height 11
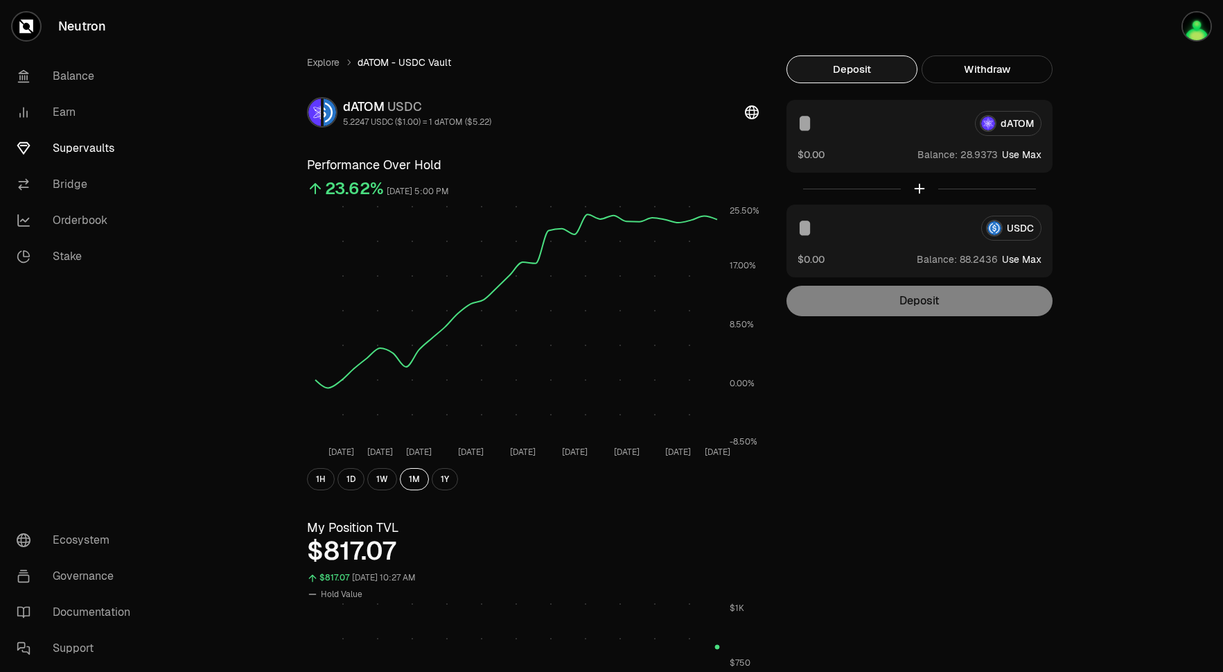
click at [839, 121] on input at bounding box center [881, 123] width 166 height 25
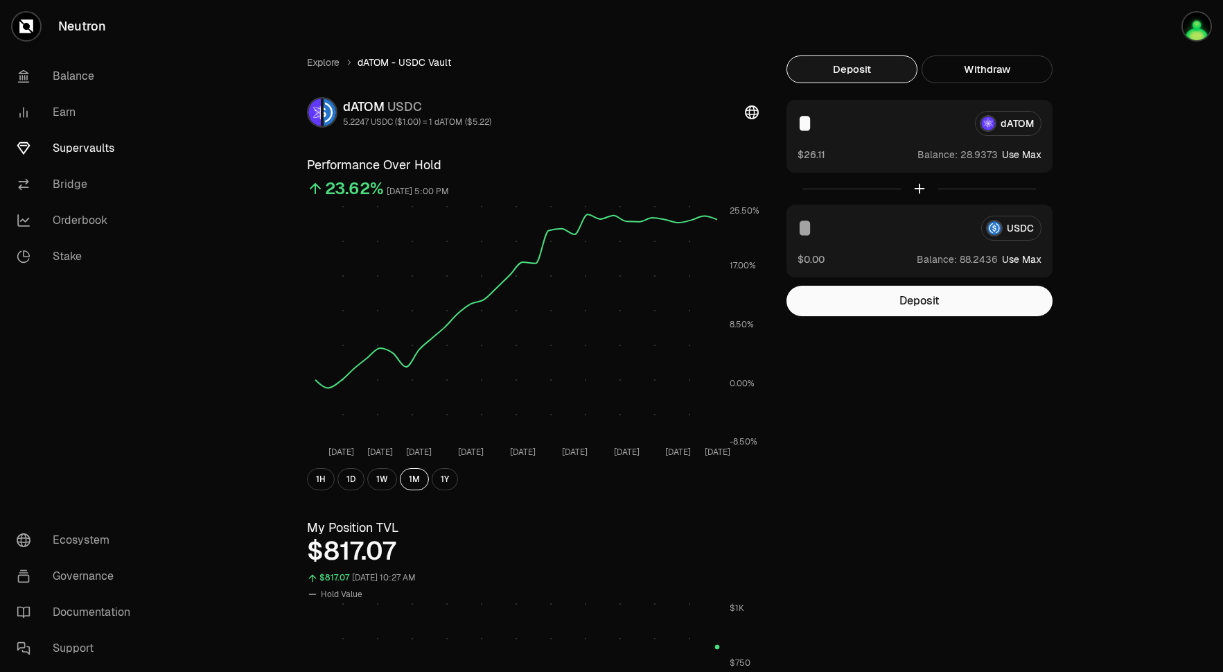
type input "*"
click at [830, 231] on input at bounding box center [884, 228] width 173 height 25
type input "**"
click at [878, 304] on button "Deposit" at bounding box center [920, 301] width 266 height 31
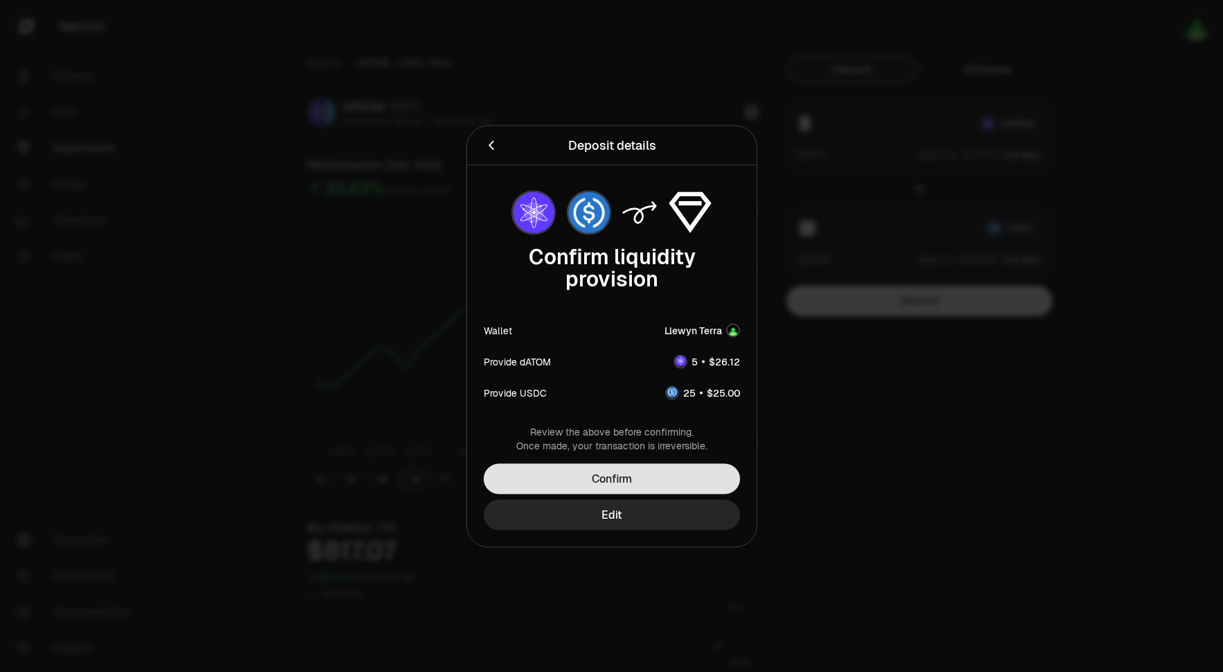
click at [676, 478] on button "Confirm" at bounding box center [612, 478] width 256 height 31
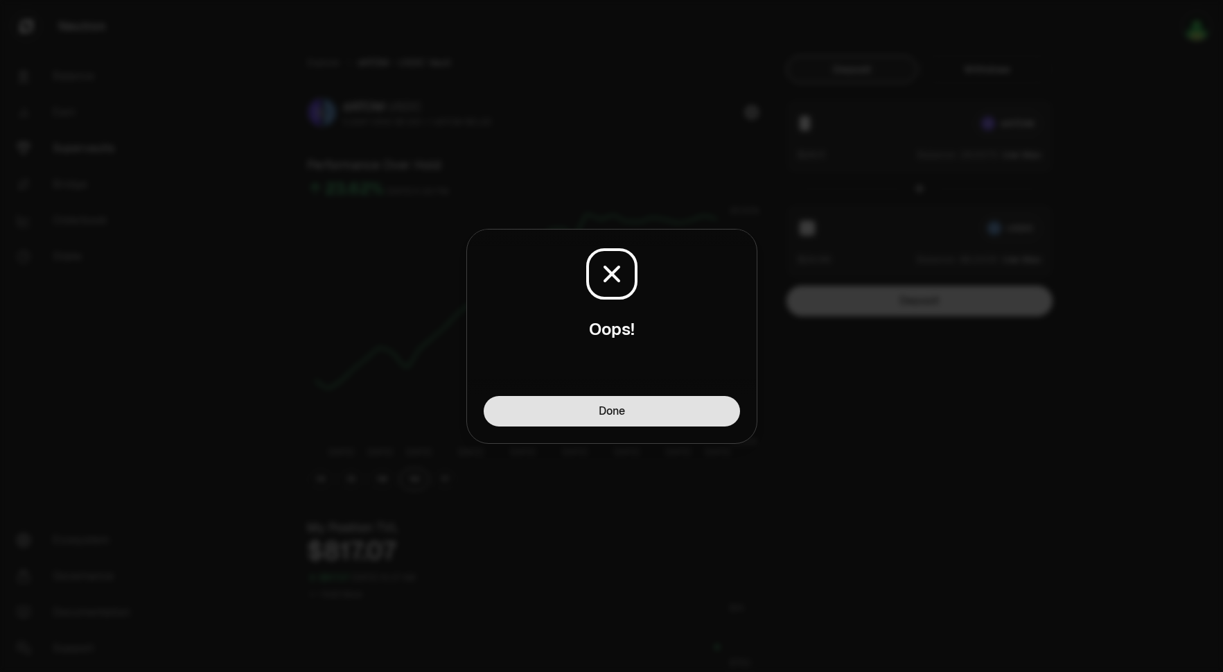
click at [669, 415] on button "Done" at bounding box center [612, 411] width 256 height 31
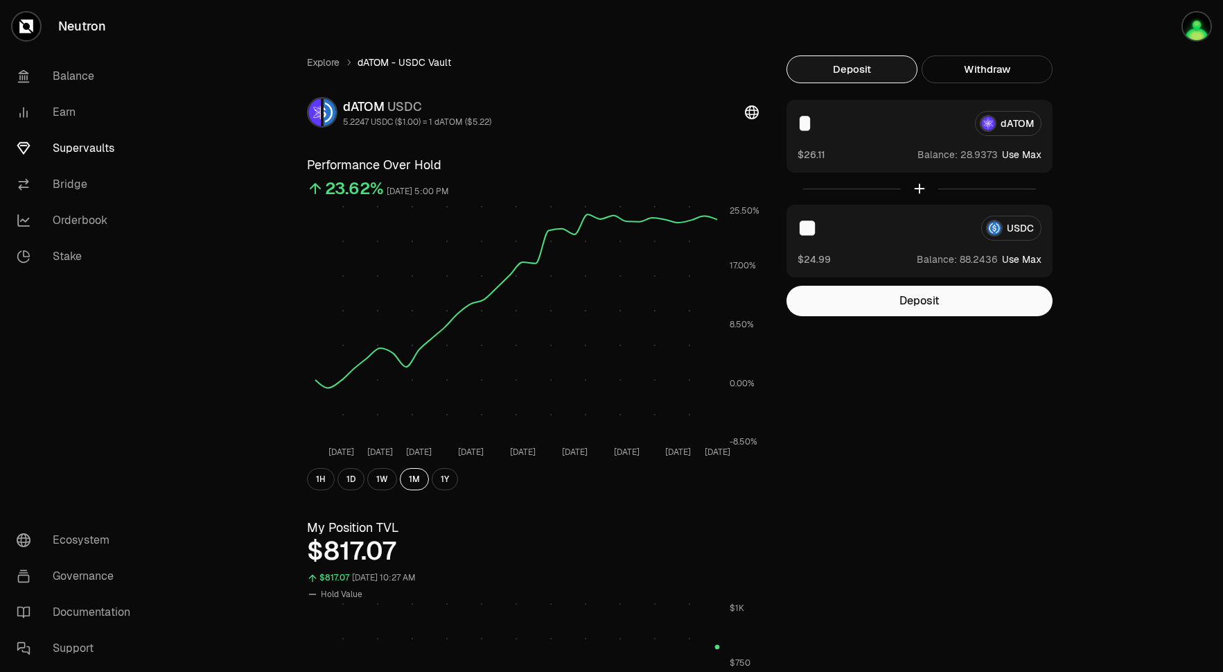
click at [866, 126] on input "*" at bounding box center [881, 123] width 166 height 25
type input "*"
click at [832, 229] on input "**" at bounding box center [884, 228] width 173 height 25
type input "**"
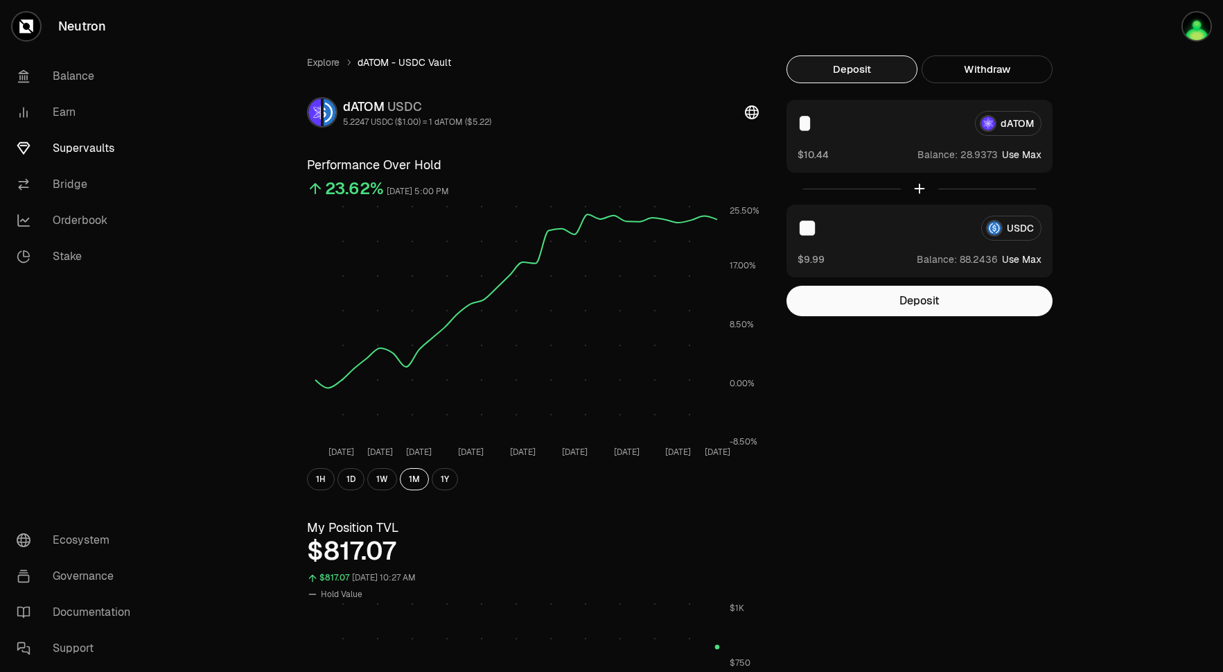
click at [871, 327] on div "Explore dATOM - USDC Vault dATOM USDC 5.2247 USDC ($1.00) = 1 dATOM ($5.22) Per…" at bounding box center [689, 646] width 799 height 1183
click at [882, 308] on button "Deposit" at bounding box center [920, 301] width 266 height 31
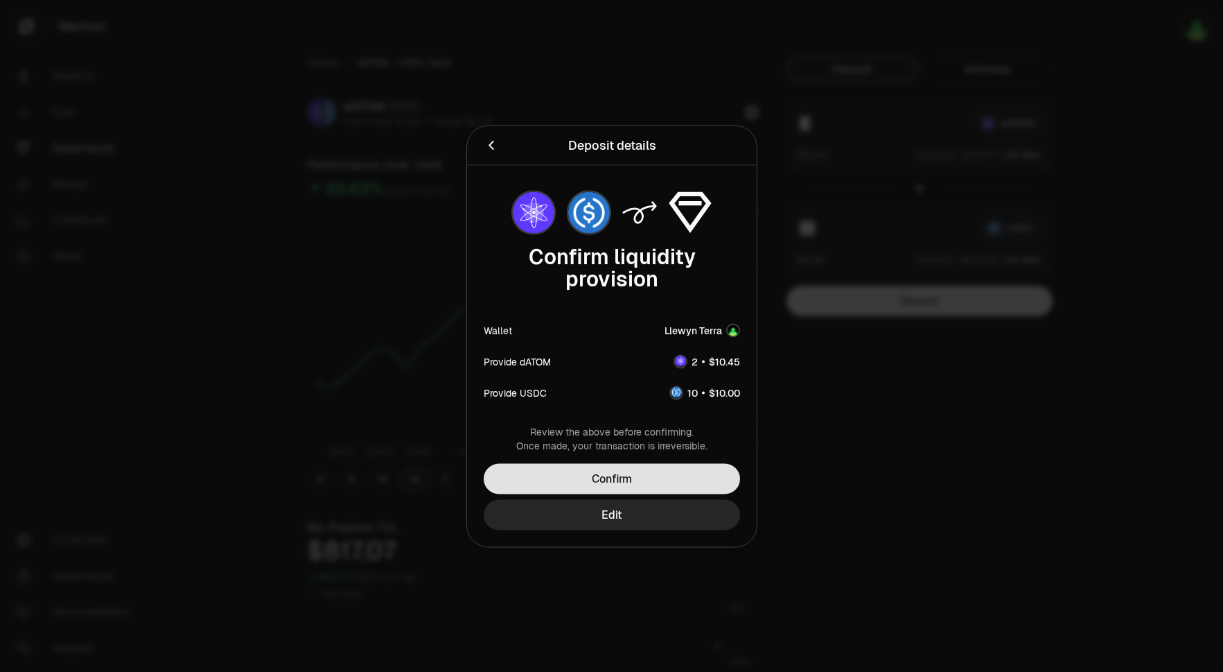
click at [571, 481] on button "Confirm" at bounding box center [612, 478] width 256 height 31
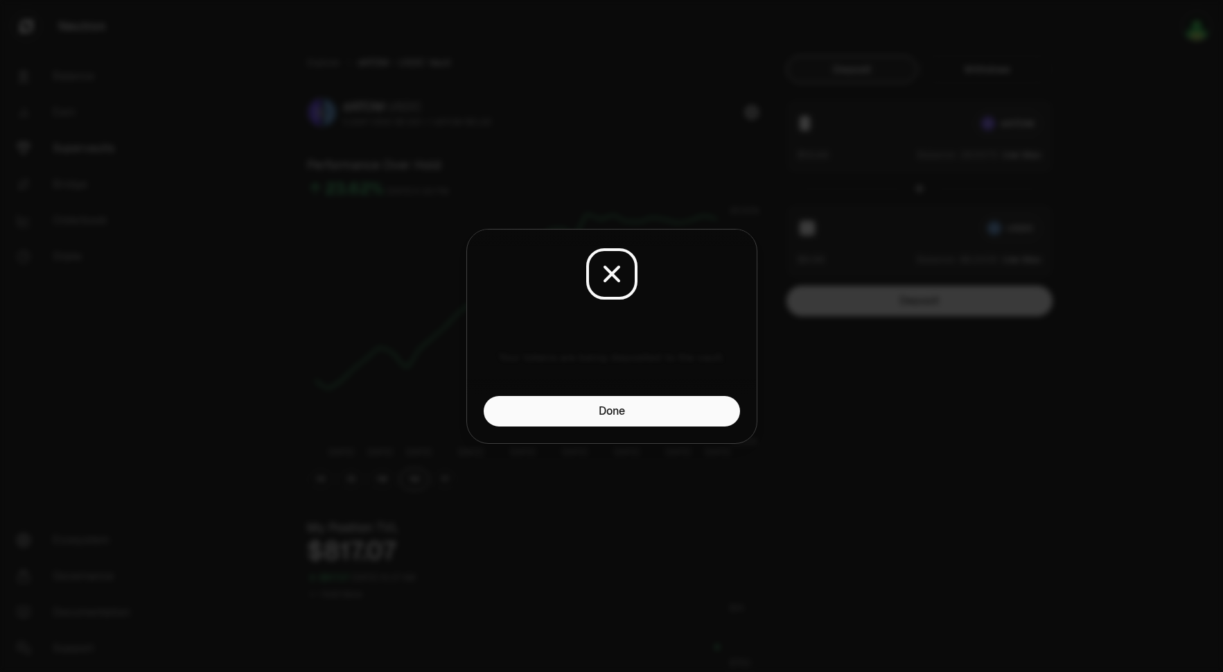
click at [611, 427] on div "Done" at bounding box center [612, 419] width 290 height 47
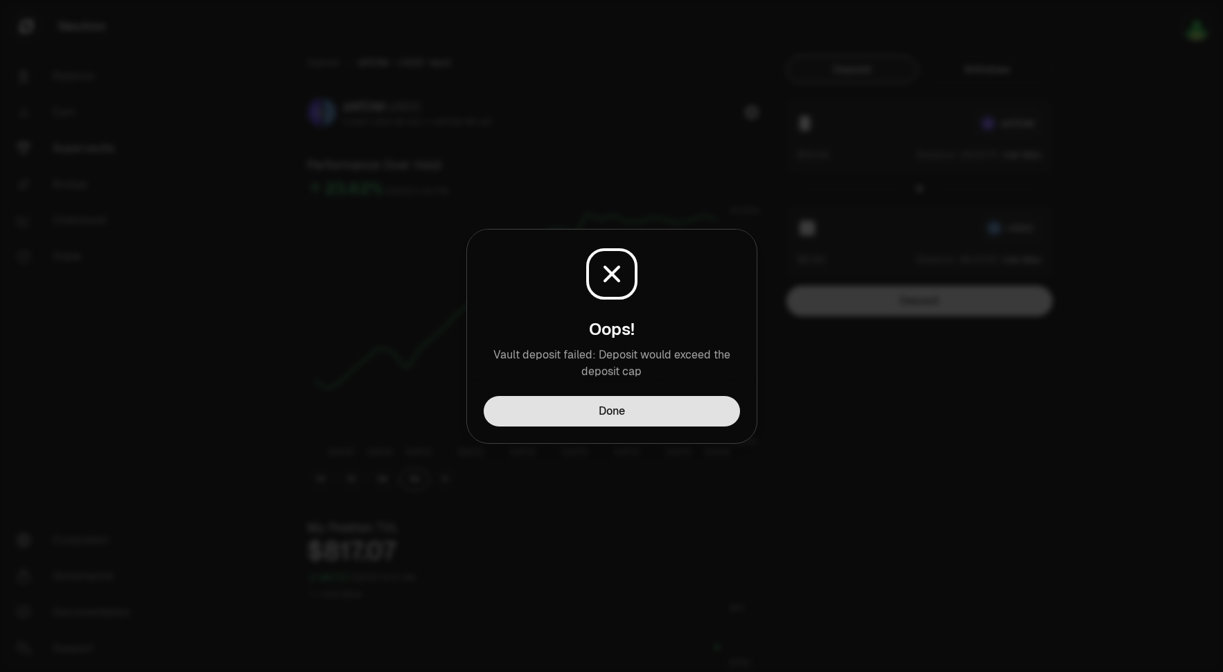
click at [623, 414] on button "Done" at bounding box center [612, 411] width 256 height 31
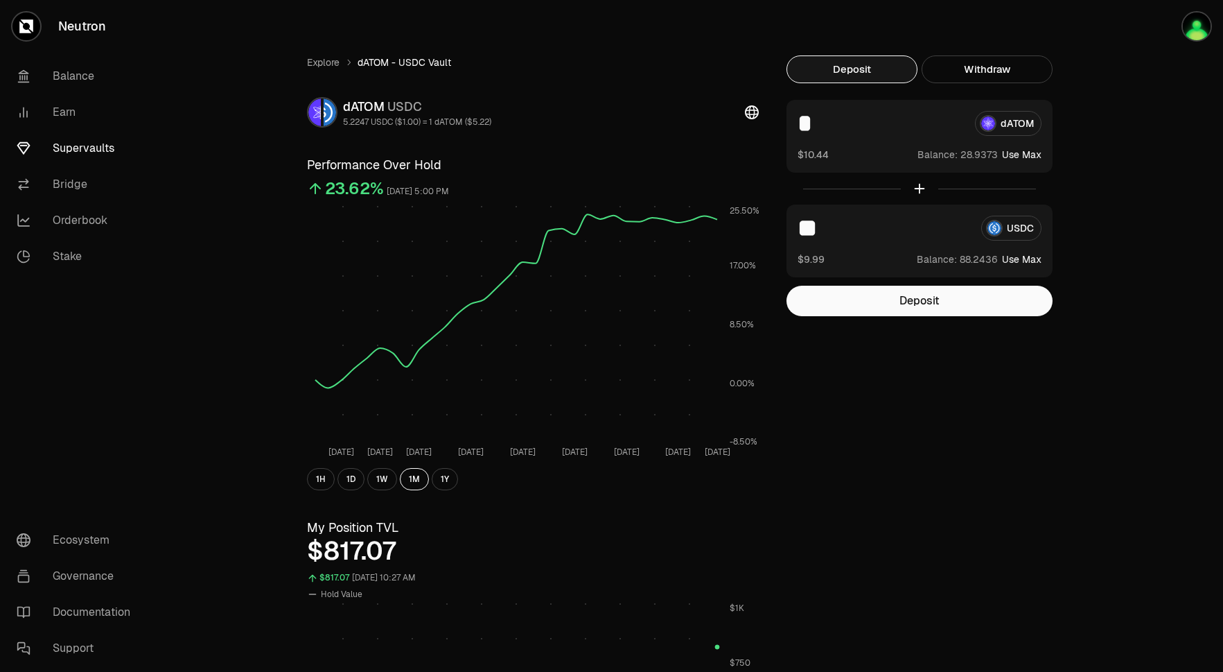
click at [78, 154] on link "Supervaults" at bounding box center [78, 148] width 144 height 36
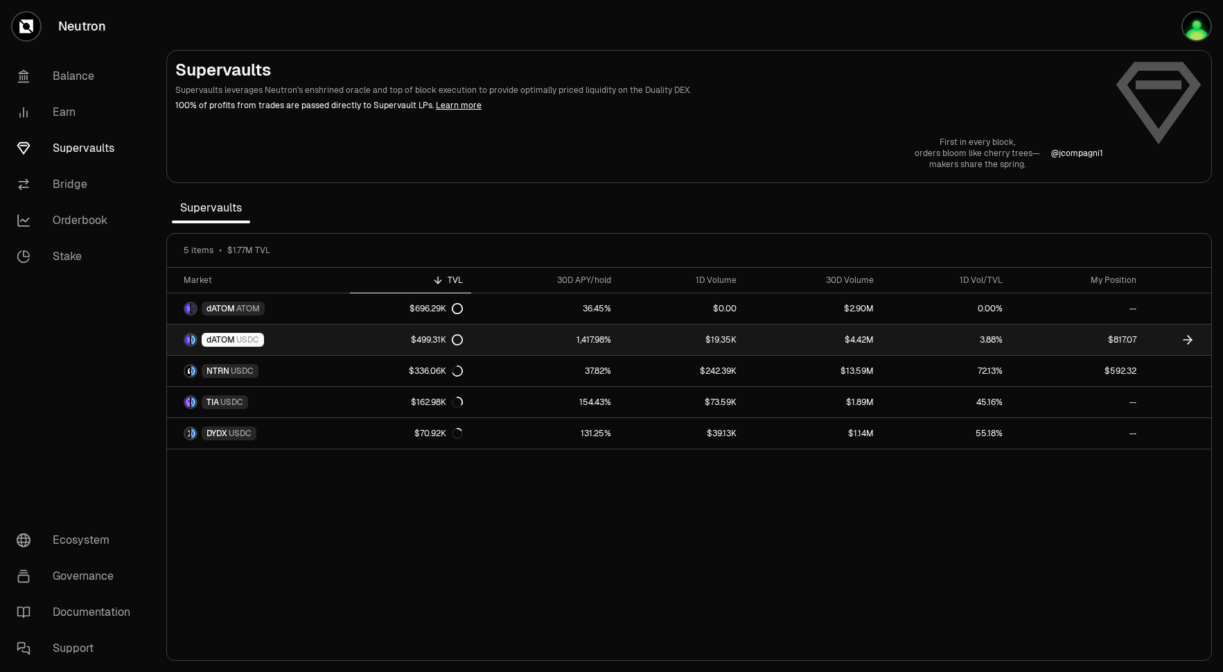
click at [496, 343] on link "1,417.98%" at bounding box center [545, 339] width 148 height 31
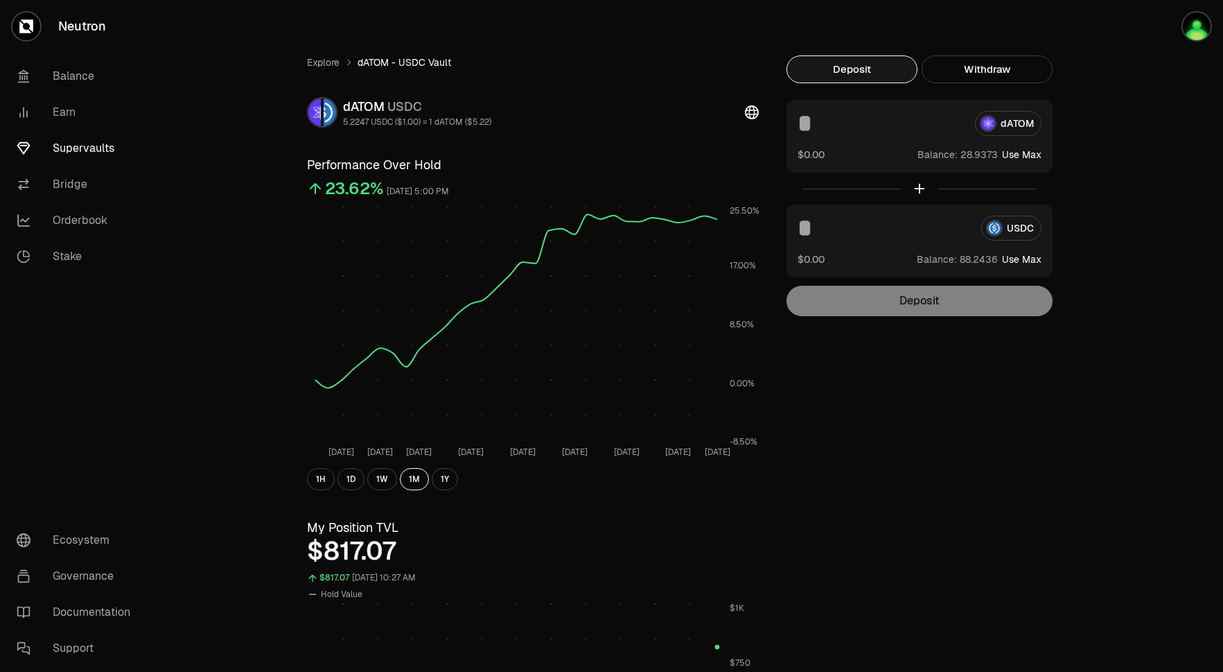
click at [110, 142] on link "Supervaults" at bounding box center [78, 148] width 144 height 36
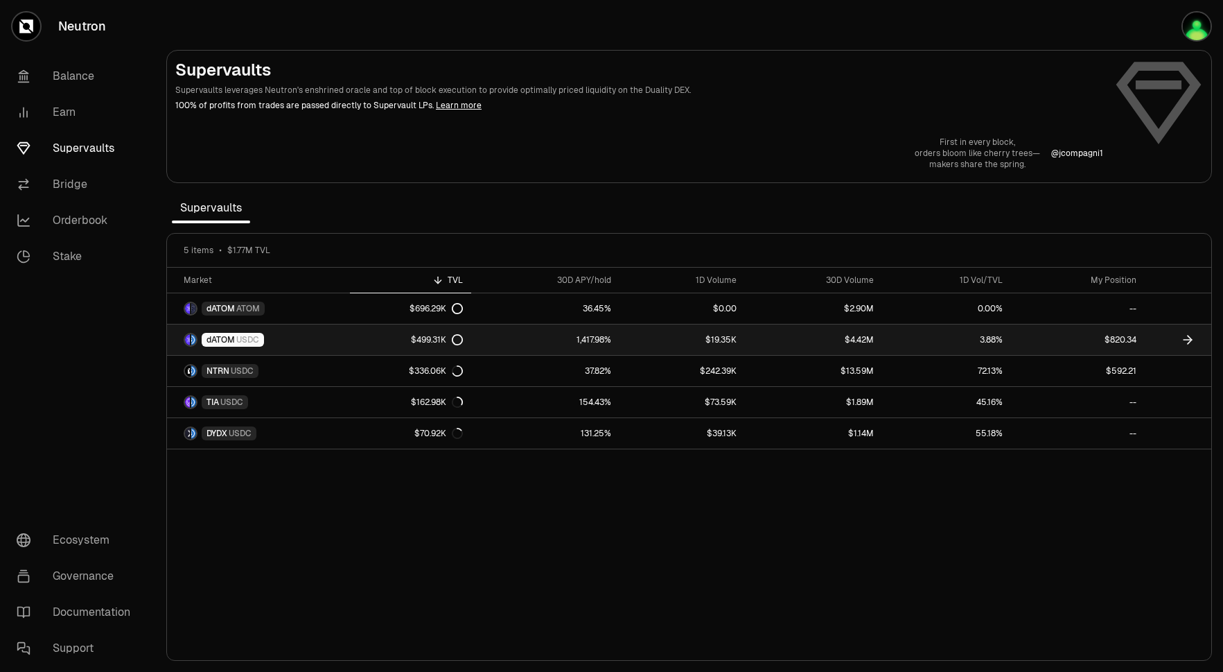
click at [442, 335] on div "$499.31K" at bounding box center [437, 339] width 52 height 11
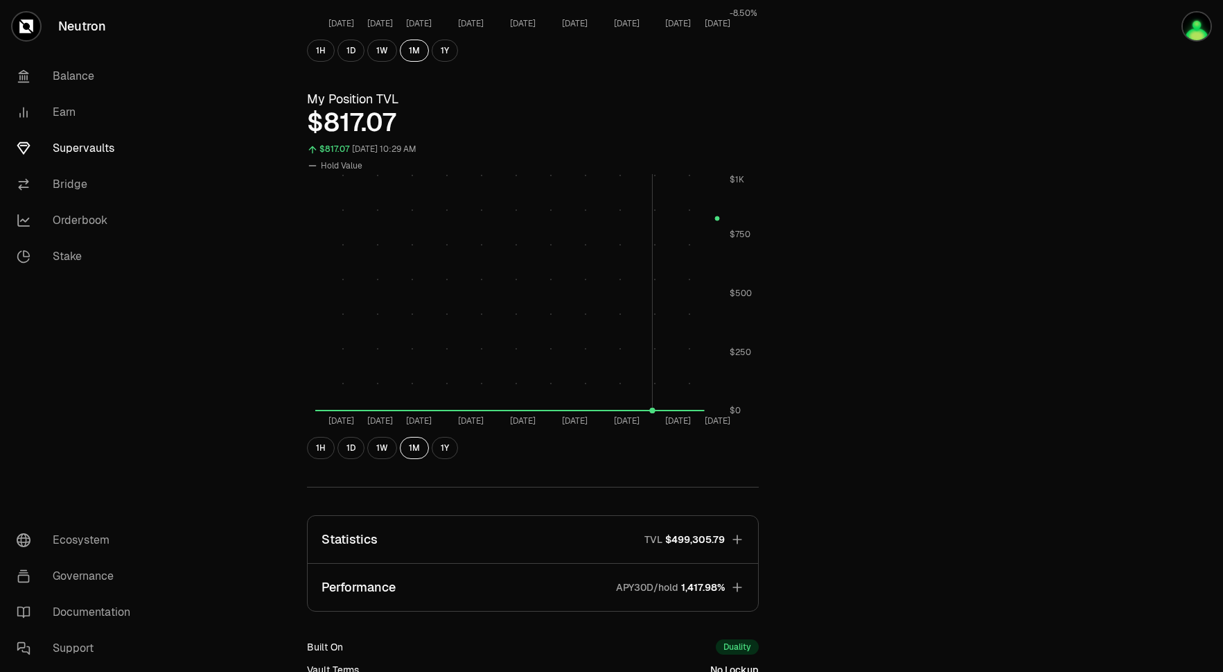
scroll to position [611, 0]
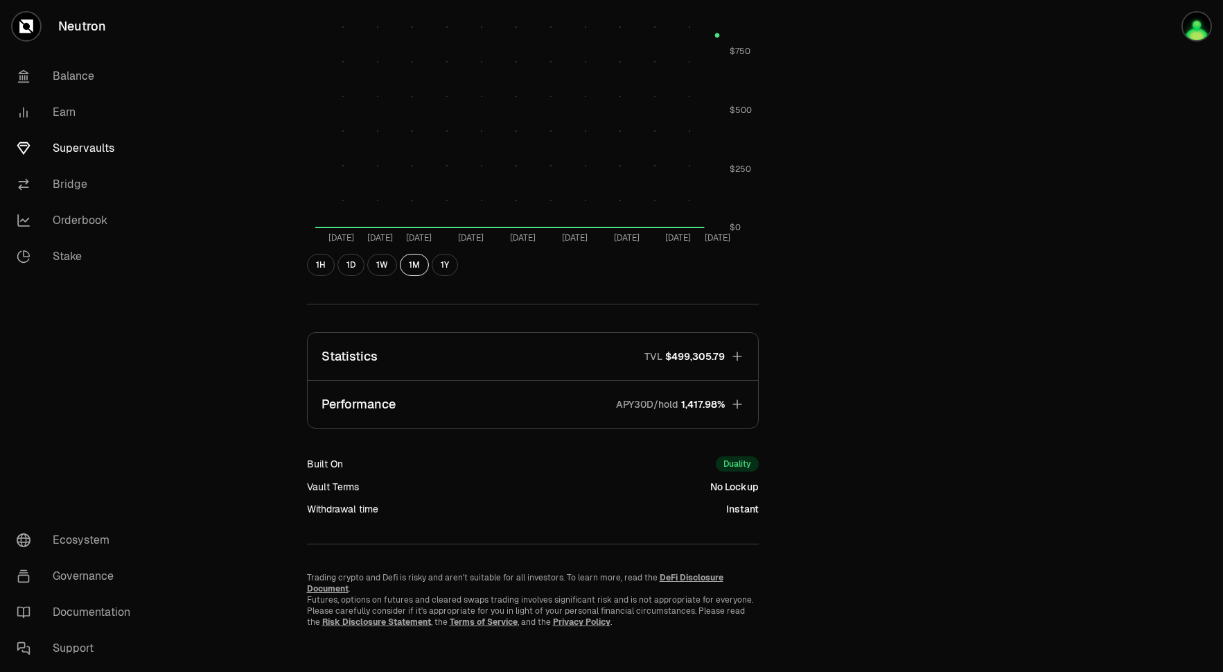
click at [743, 361] on icon "button" at bounding box center [738, 356] width 14 height 14
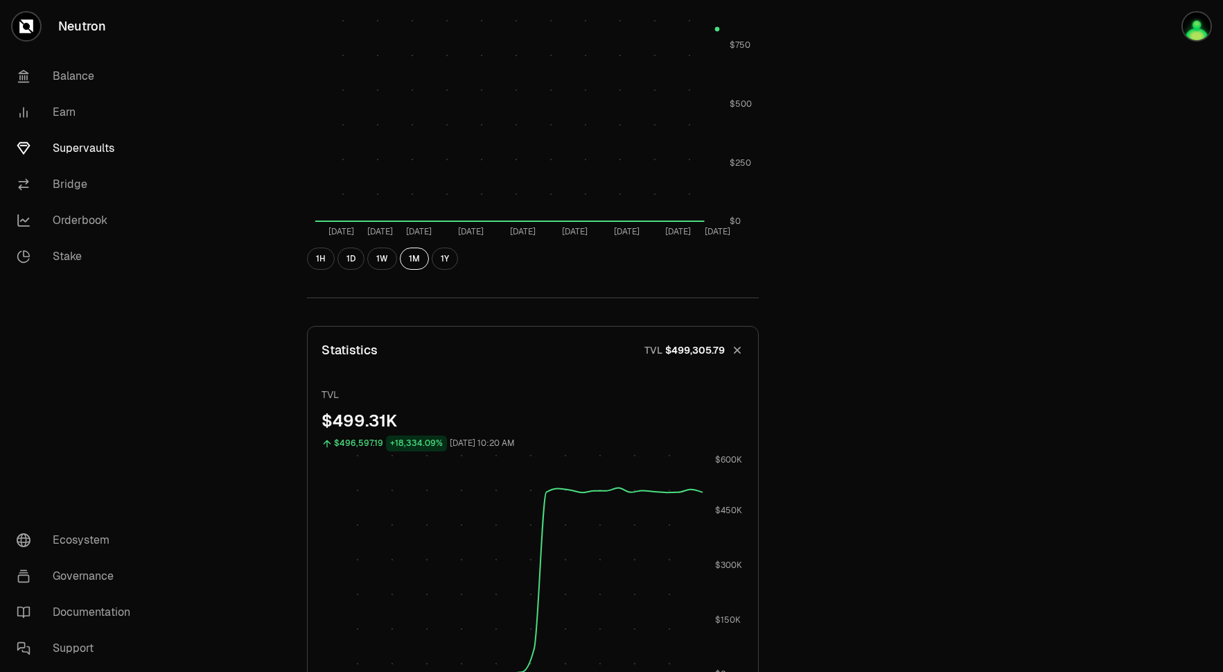
scroll to position [616, 0]
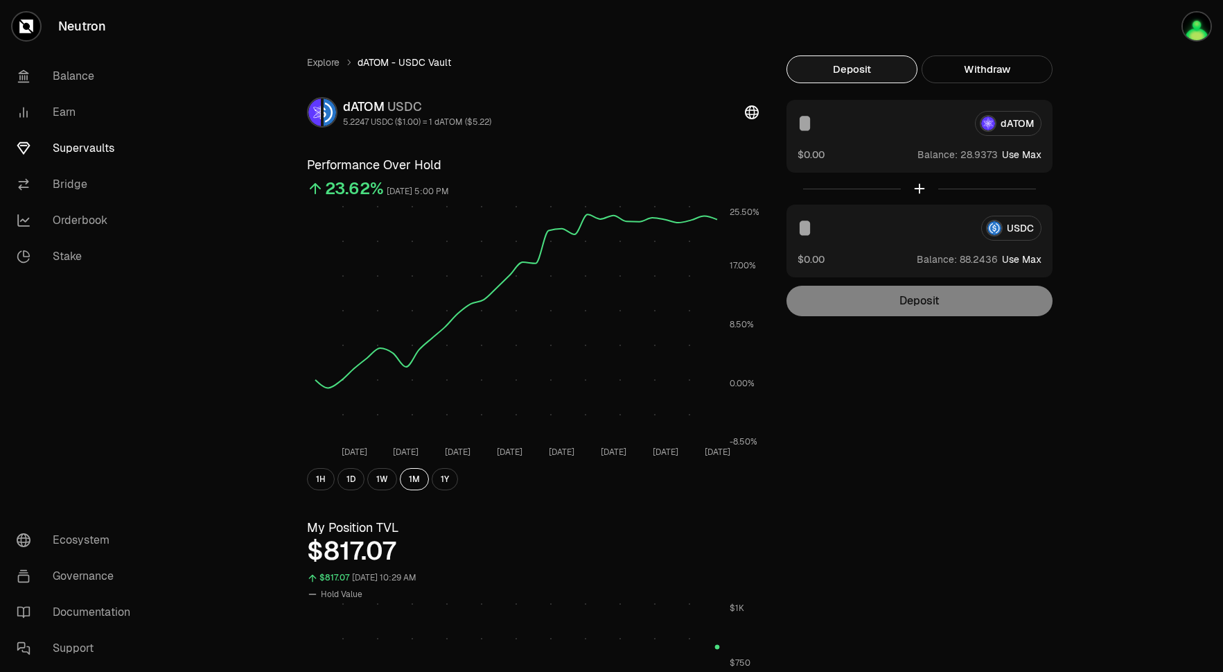
click at [832, 130] on input at bounding box center [881, 123] width 166 height 25
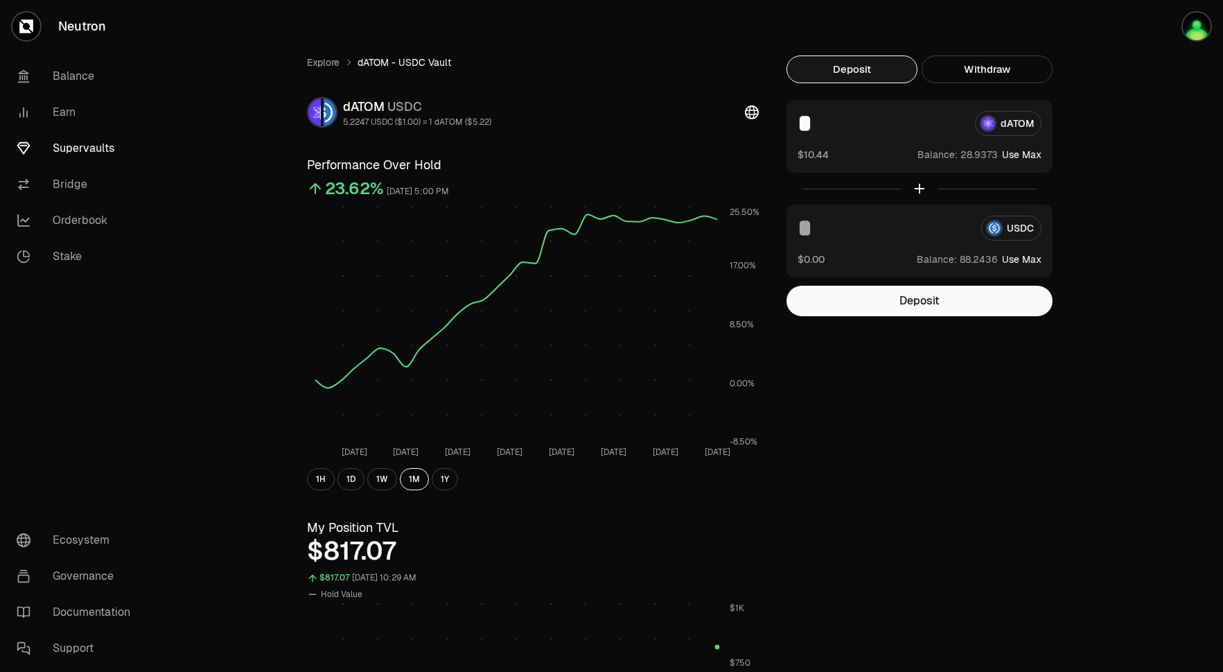
type input "*"
click at [840, 229] on input at bounding box center [884, 228] width 173 height 25
type input "**"
click at [934, 309] on button "Deposit" at bounding box center [920, 301] width 266 height 31
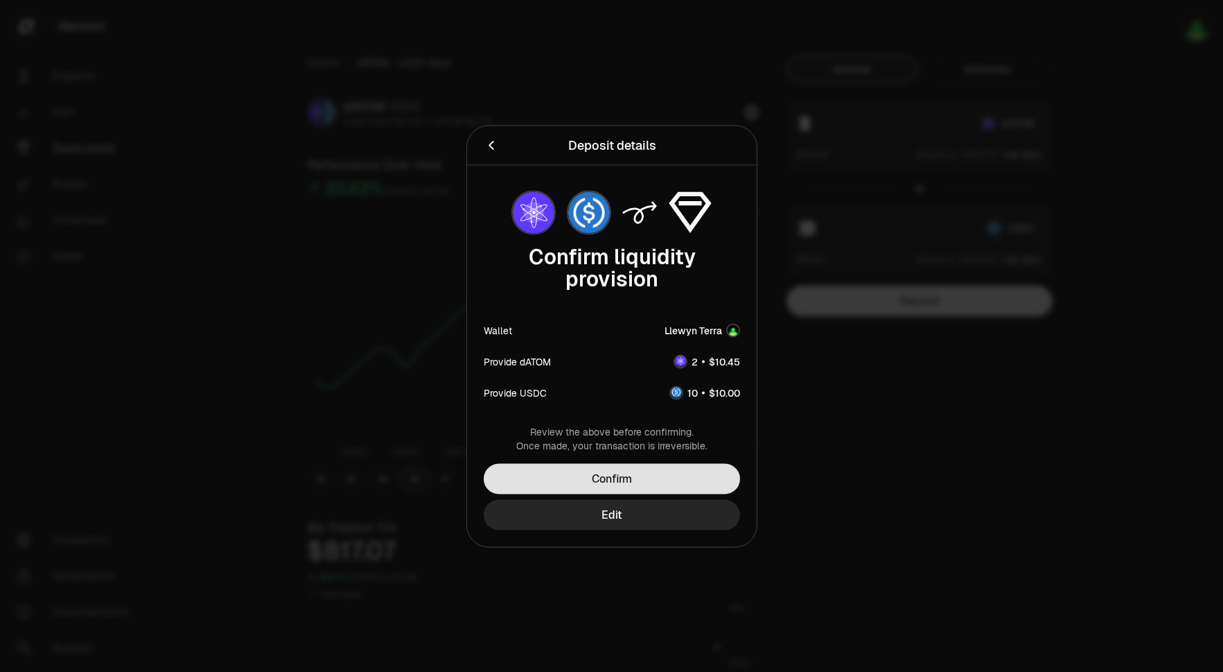
click at [604, 471] on button "Confirm" at bounding box center [612, 478] width 256 height 31
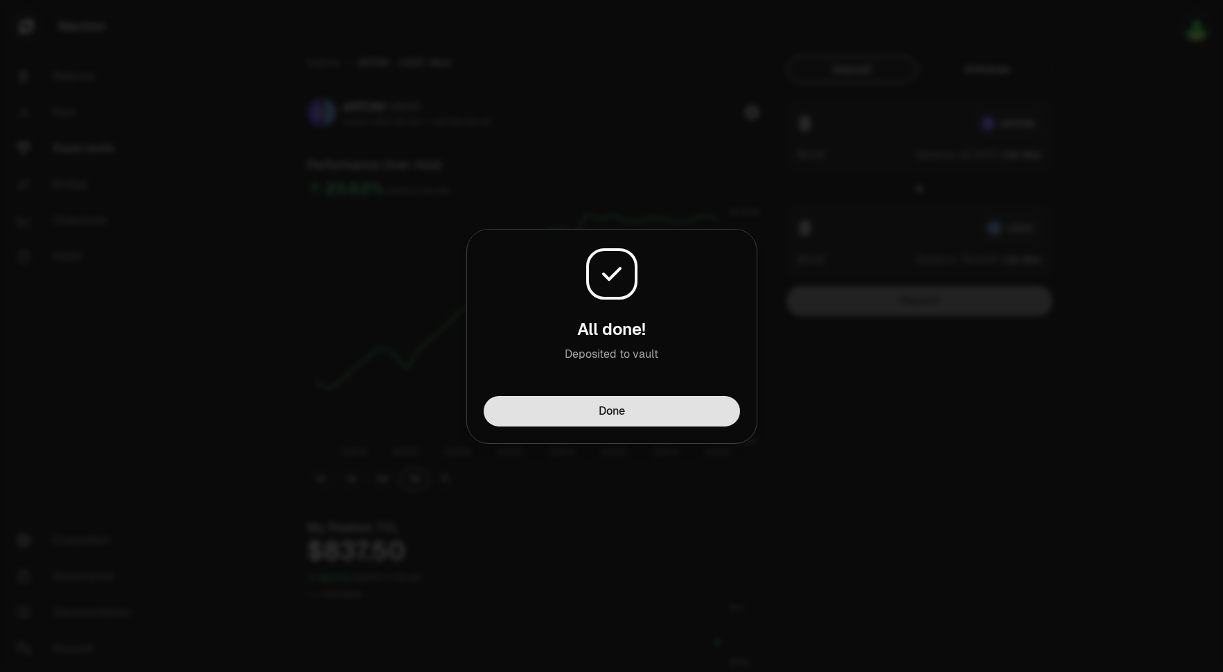
click at [706, 417] on button "Done" at bounding box center [612, 411] width 256 height 31
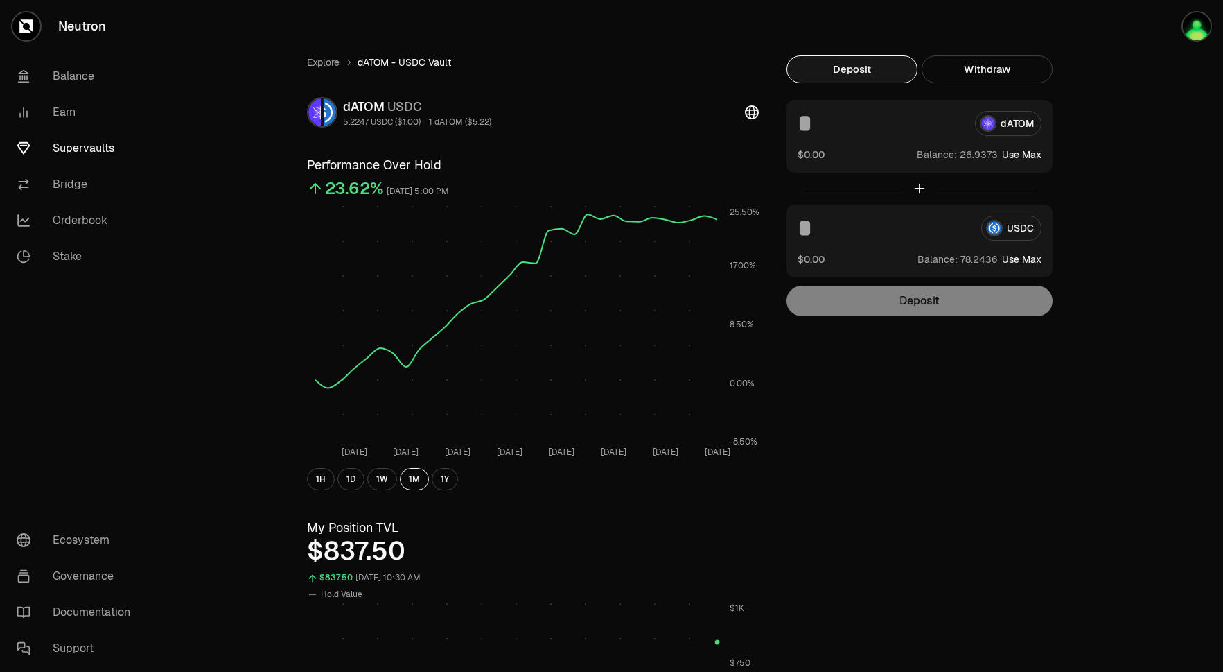
click at [836, 129] on input at bounding box center [881, 123] width 166 height 25
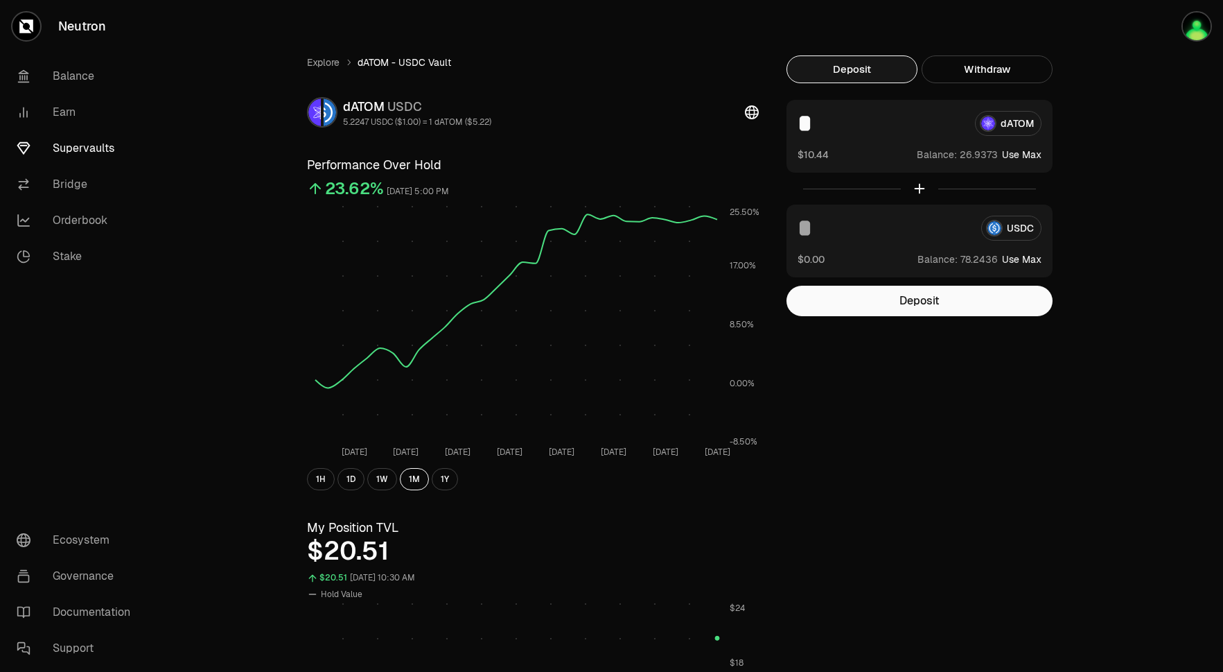
type input "*"
click at [828, 229] on input at bounding box center [884, 228] width 173 height 25
type input "**"
click at [86, 150] on link "Supervaults" at bounding box center [78, 148] width 144 height 36
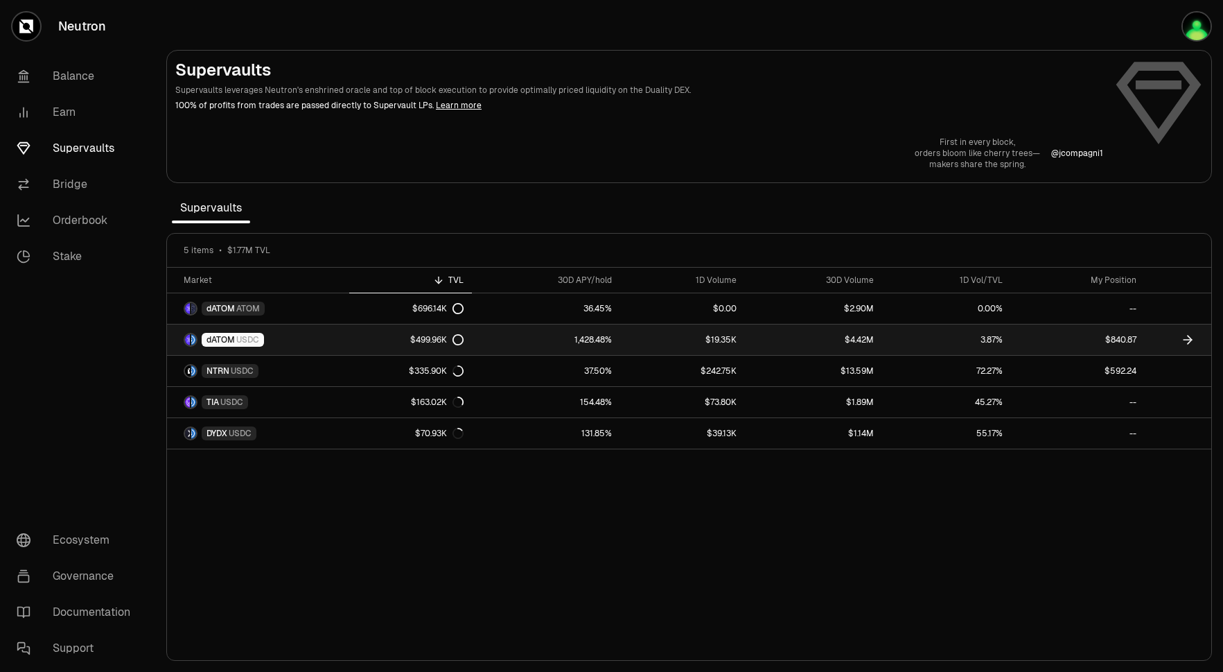
click at [309, 343] on link "dATOM USDC" at bounding box center [258, 339] width 182 height 31
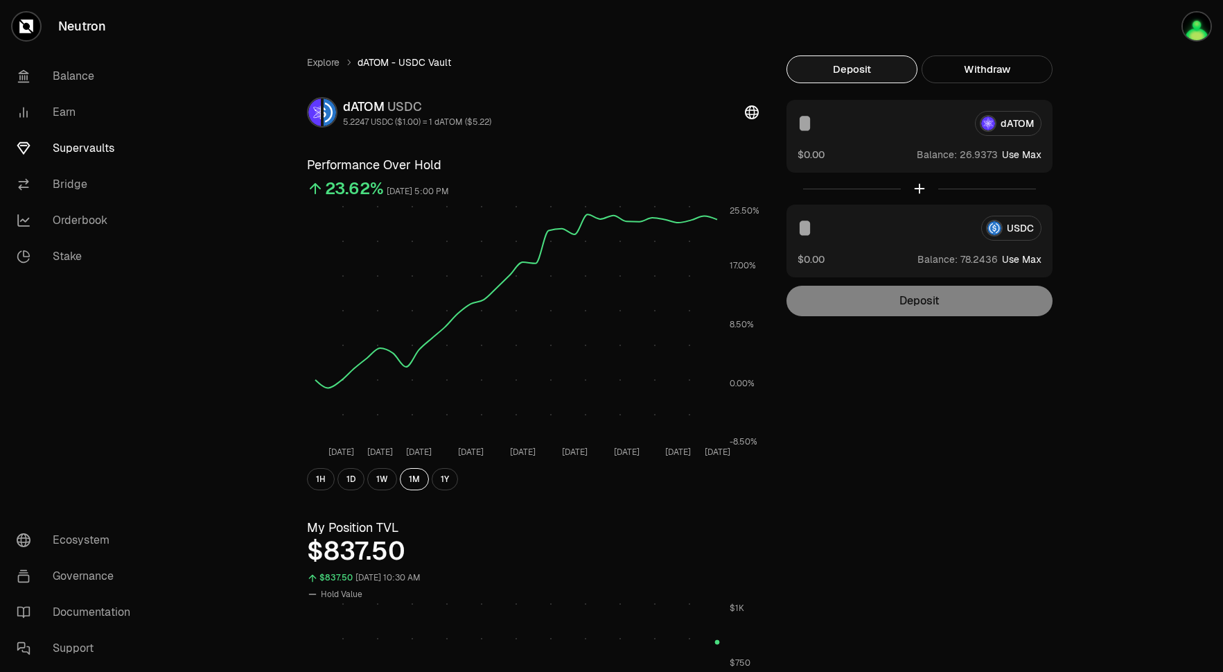
click at [928, 126] on input at bounding box center [881, 123] width 166 height 25
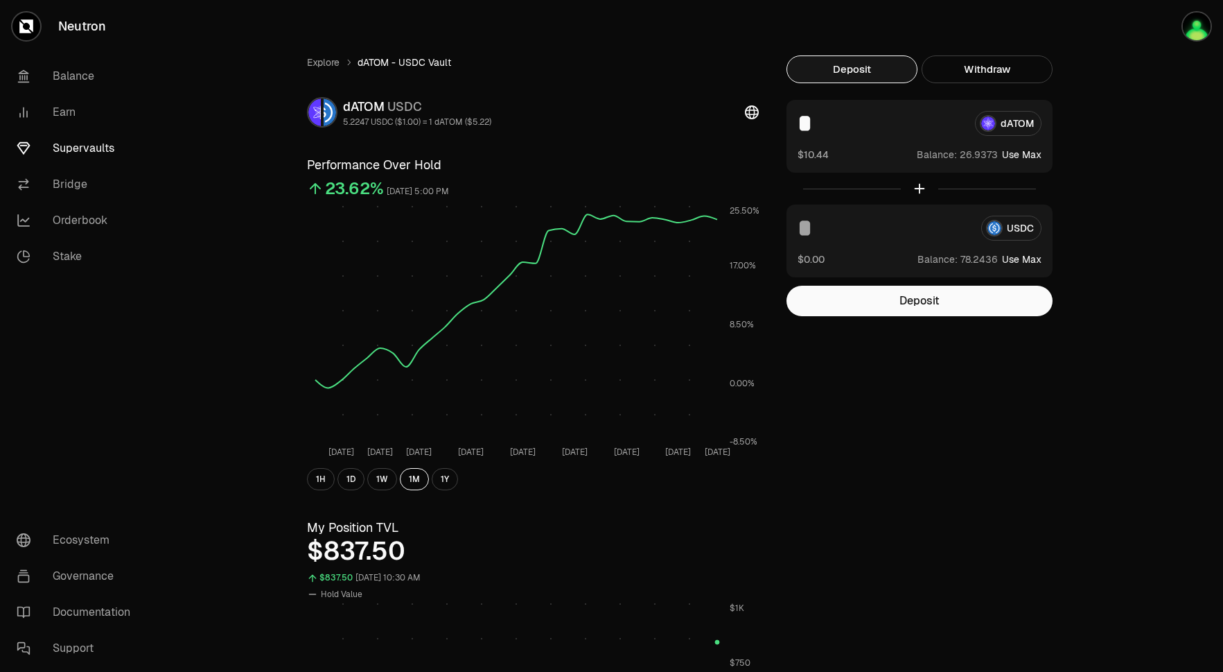
type input "*"
click at [882, 225] on input at bounding box center [884, 228] width 173 height 25
type input "**"
click at [952, 303] on button "Deposit" at bounding box center [920, 301] width 266 height 31
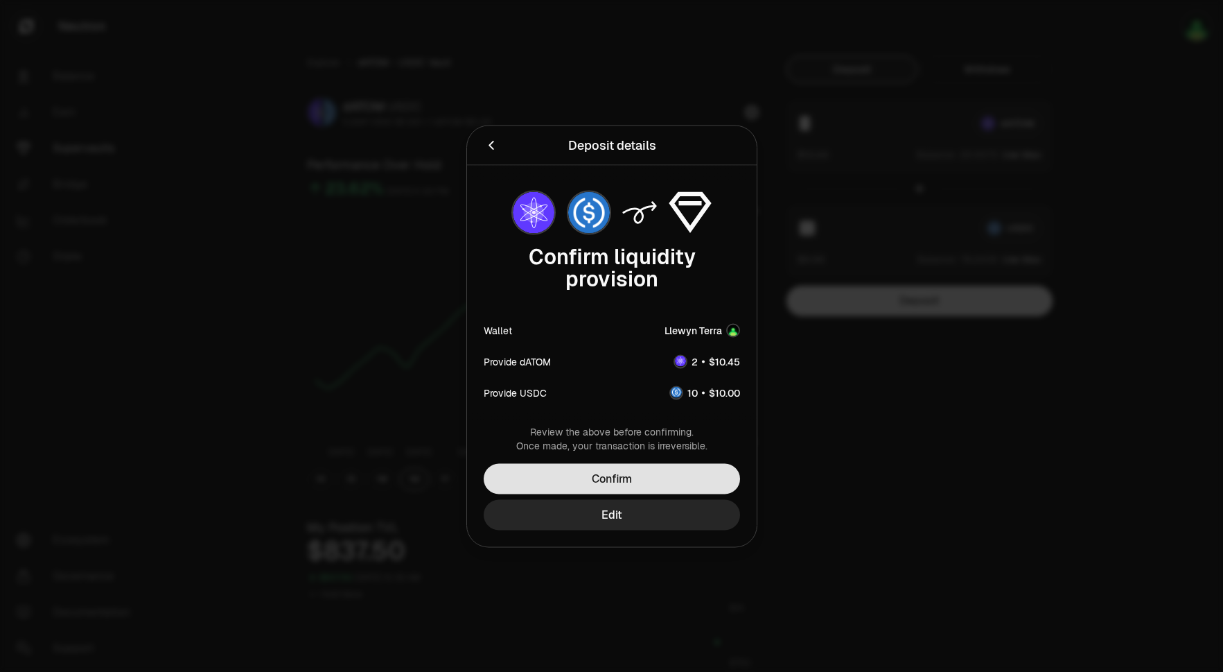
click at [668, 480] on button "Confirm" at bounding box center [612, 478] width 256 height 31
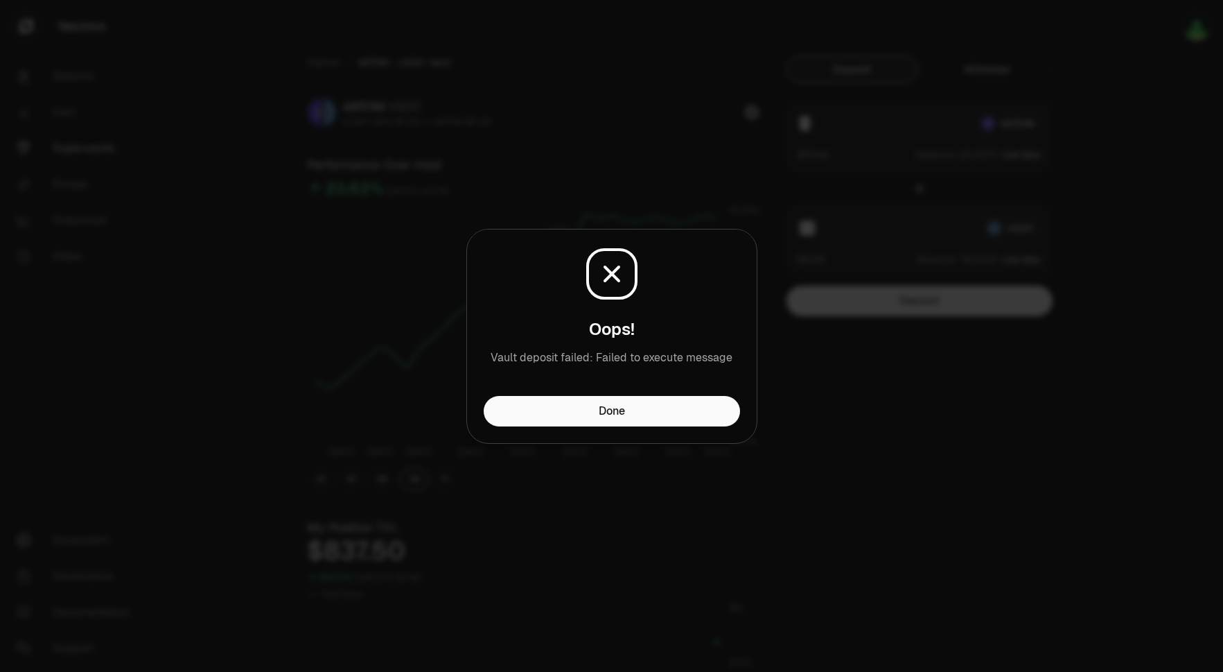
click at [662, 390] on div "Oops! Vault deposit failed: Failed to execute message" at bounding box center [612, 312] width 290 height 166
click at [662, 406] on button "Done" at bounding box center [612, 411] width 256 height 31
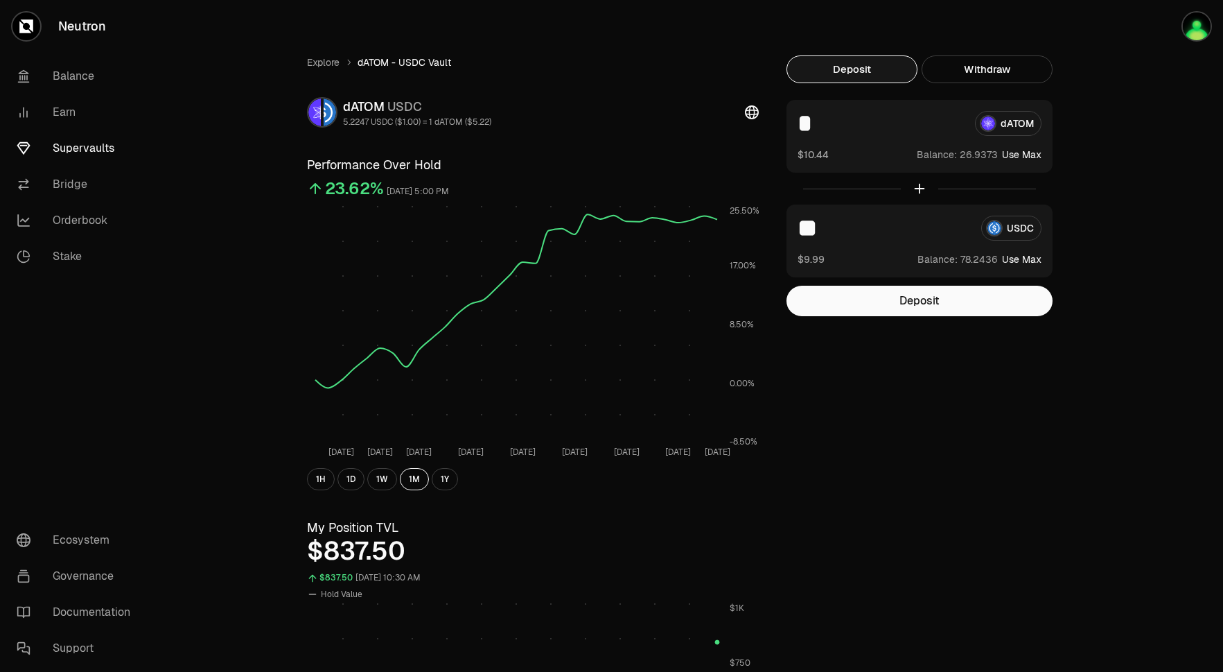
click at [831, 127] on input "*" at bounding box center [881, 123] width 166 height 25
type input "*"
click at [828, 227] on input "**" at bounding box center [884, 228] width 173 height 25
type input "*"
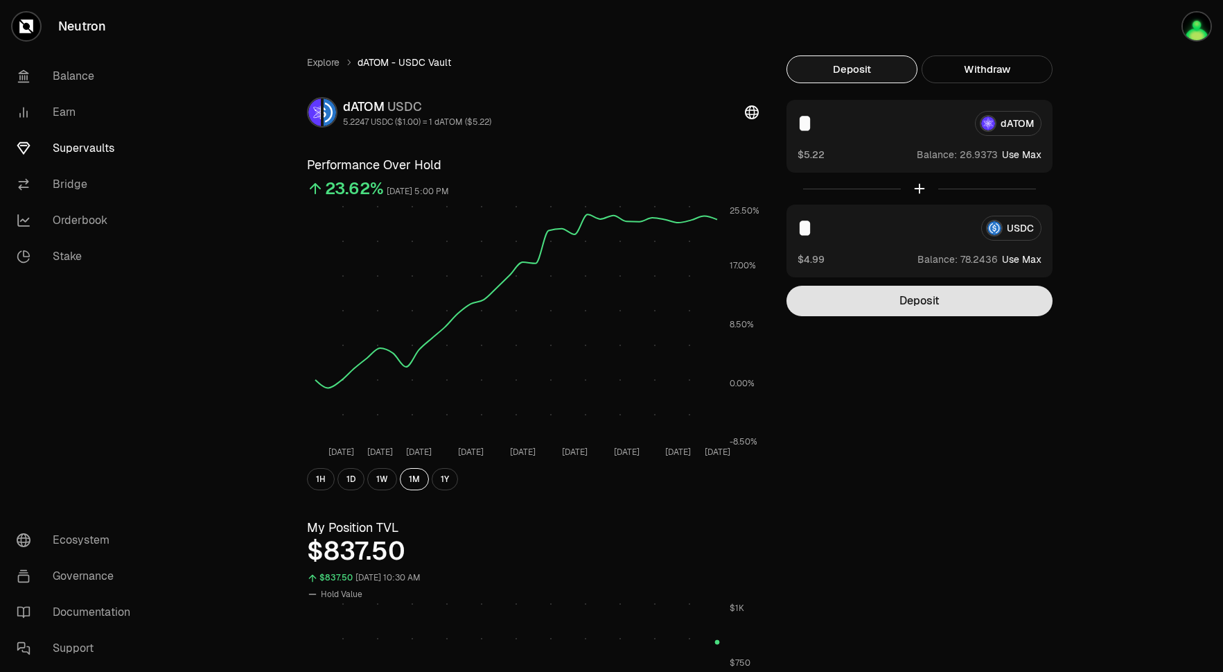
click at [884, 297] on button "Deposit" at bounding box center [920, 301] width 266 height 31
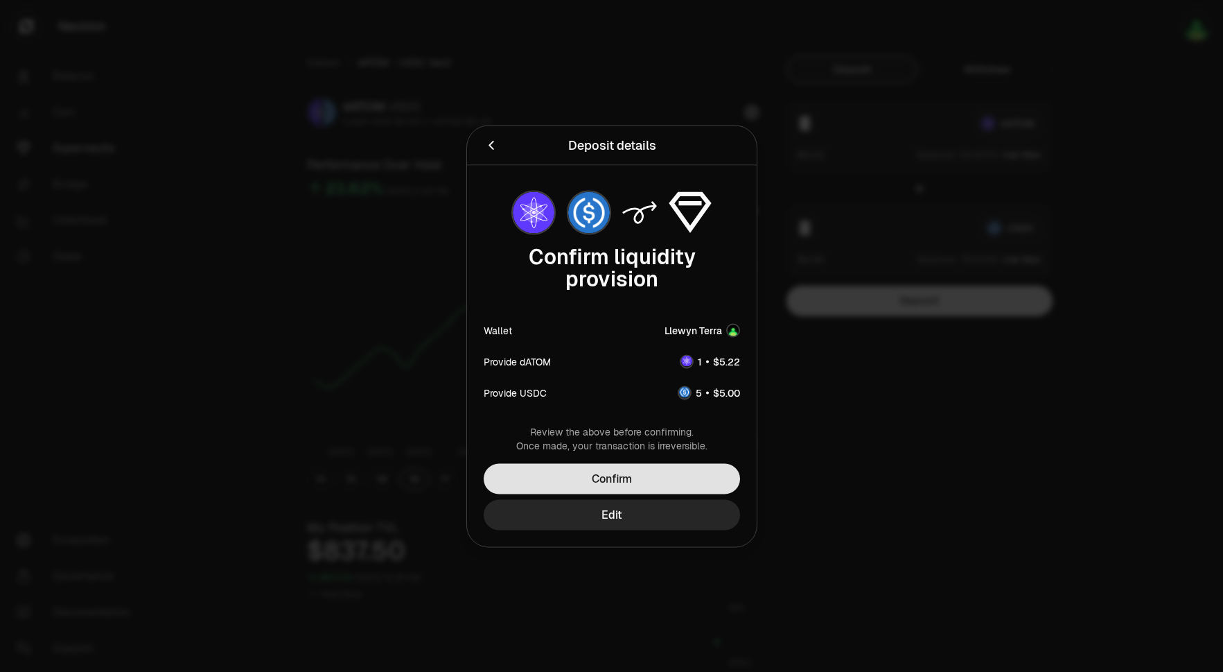
click at [651, 477] on button "Confirm" at bounding box center [612, 478] width 256 height 31
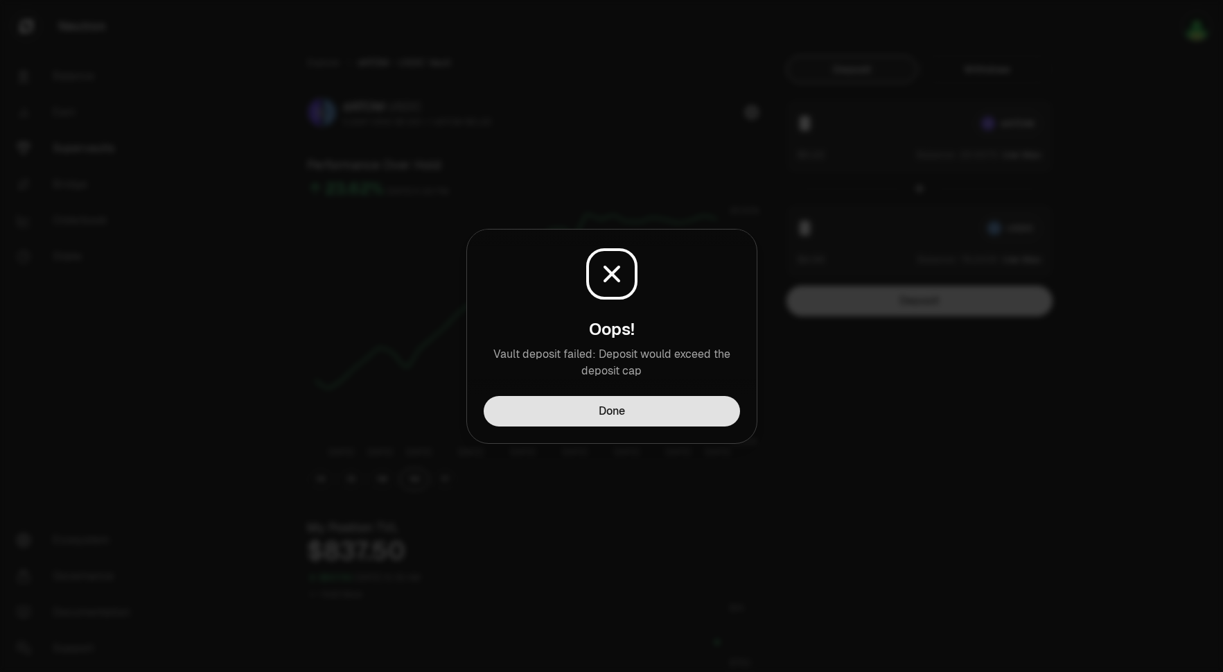
click at [643, 406] on button "Done" at bounding box center [612, 411] width 256 height 31
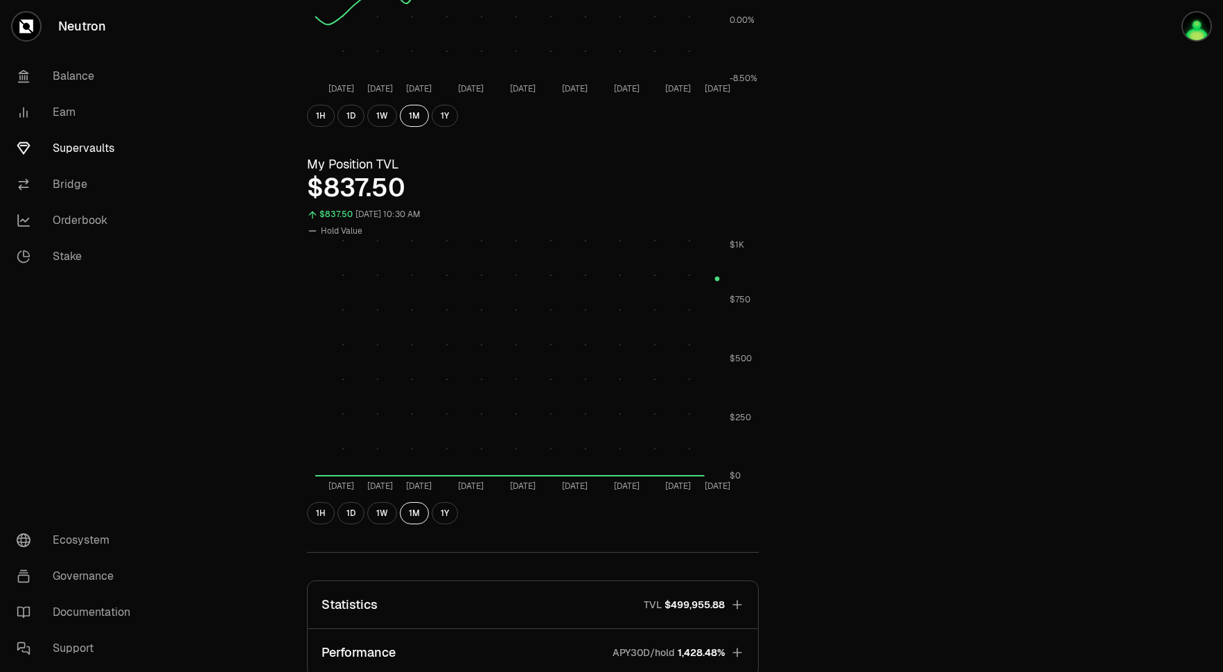
scroll to position [281, 0]
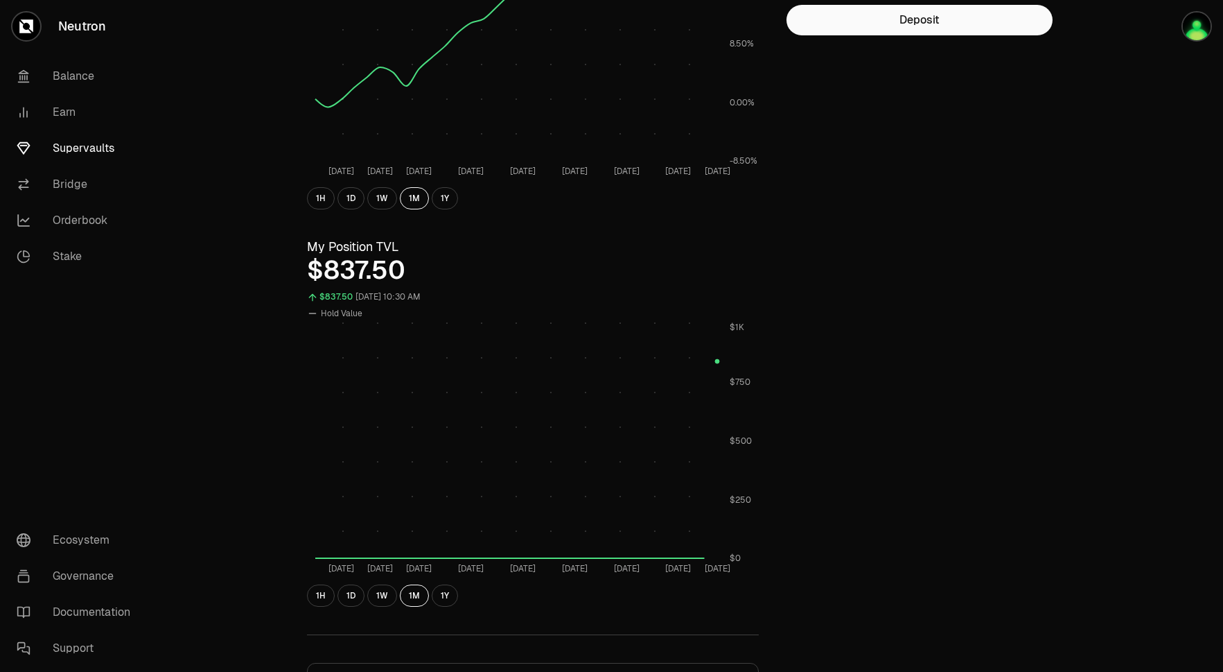
click at [85, 152] on link "Supervaults" at bounding box center [78, 148] width 144 height 36
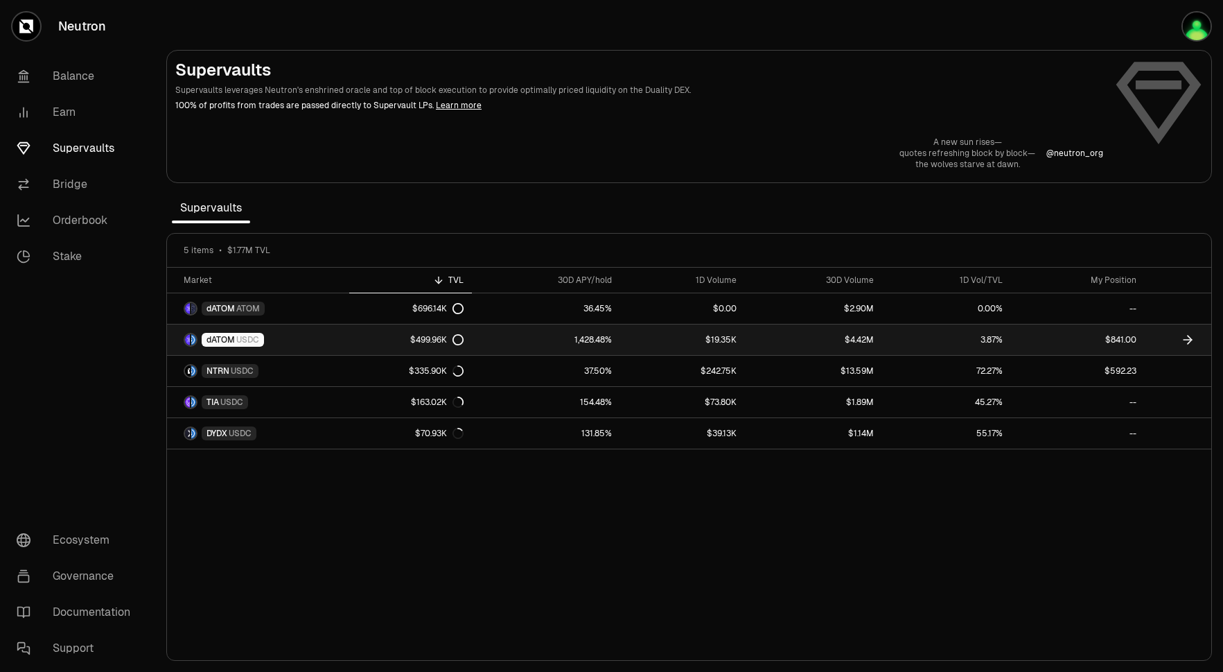
click at [496, 342] on link "1,428.48%" at bounding box center [546, 339] width 148 height 31
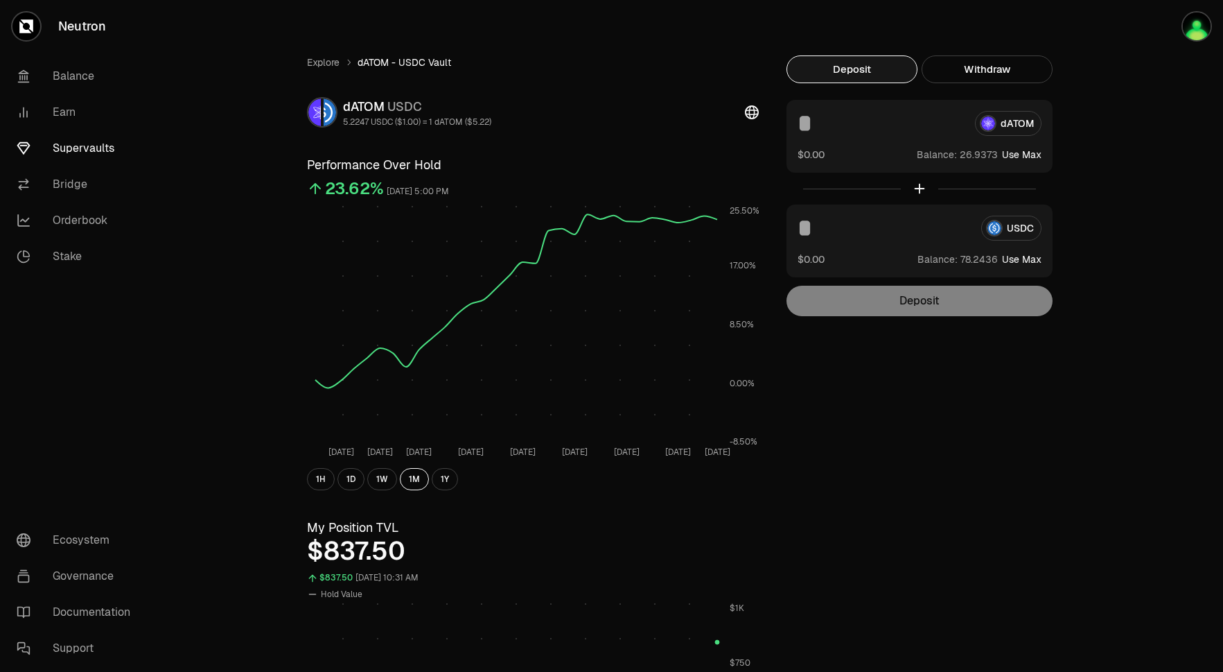
click at [812, 117] on input at bounding box center [881, 123] width 166 height 25
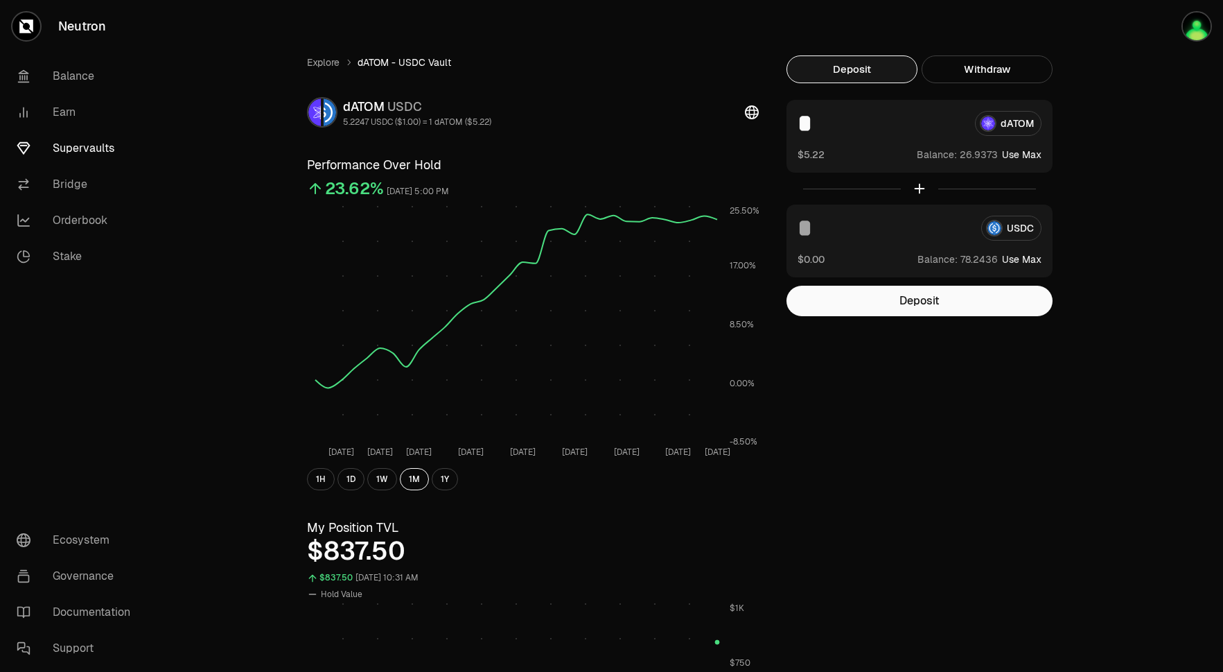
type input "*"
click at [832, 227] on input at bounding box center [884, 228] width 173 height 25
type input "**"
click at [904, 313] on button "Deposit" at bounding box center [920, 301] width 266 height 31
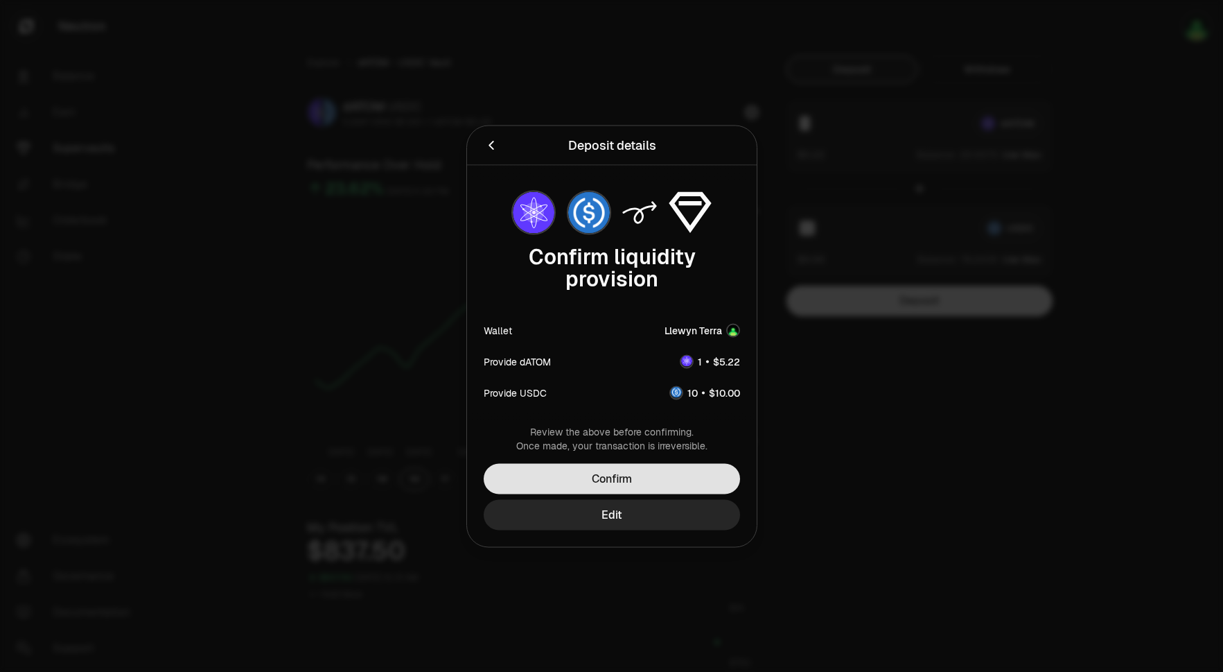
click at [688, 472] on button "Confirm" at bounding box center [612, 478] width 256 height 31
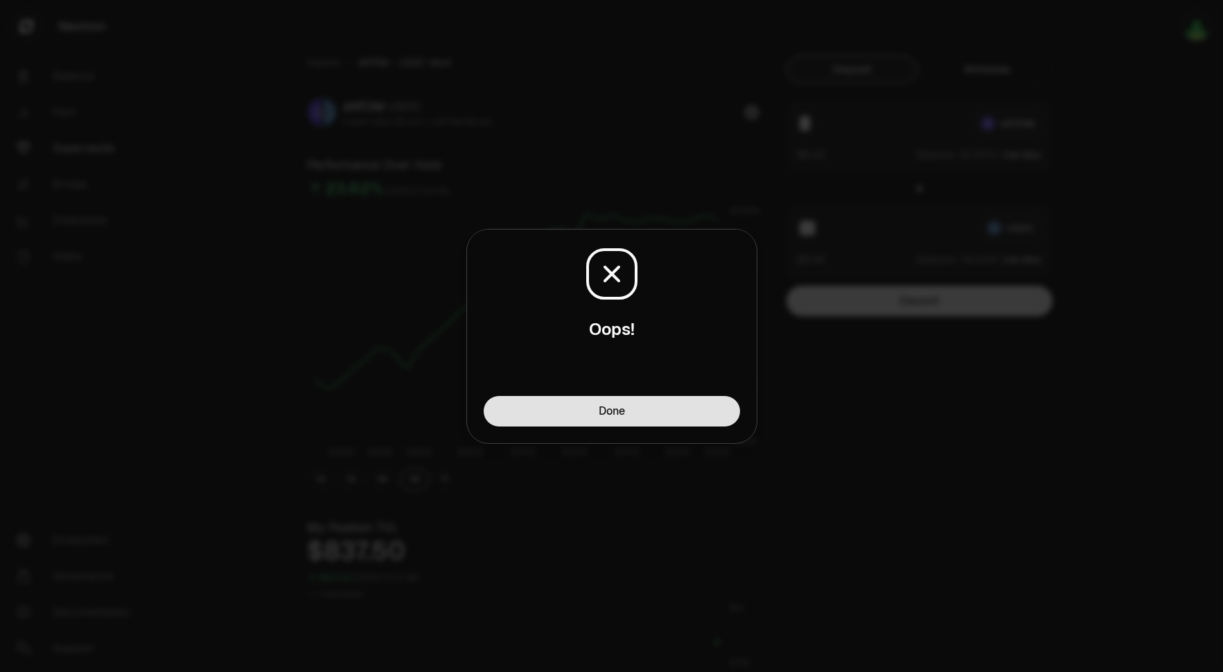
click at [670, 421] on button "Done" at bounding box center [612, 411] width 256 height 31
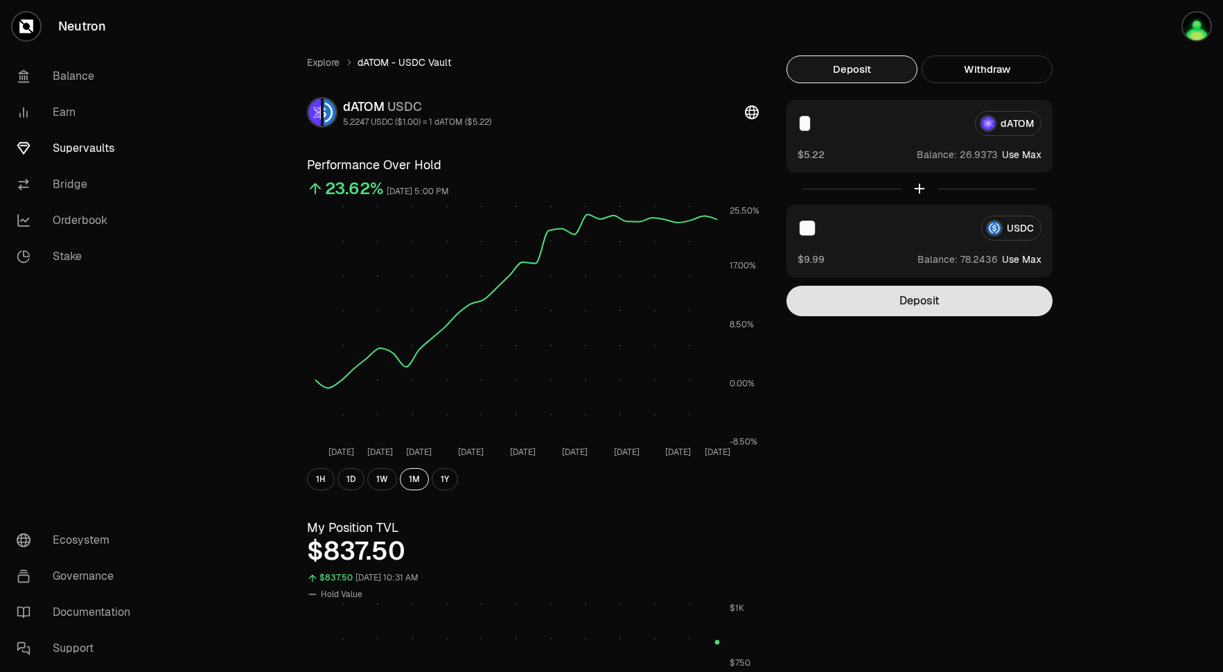
click at [880, 295] on button "Deposit" at bounding box center [920, 301] width 266 height 31
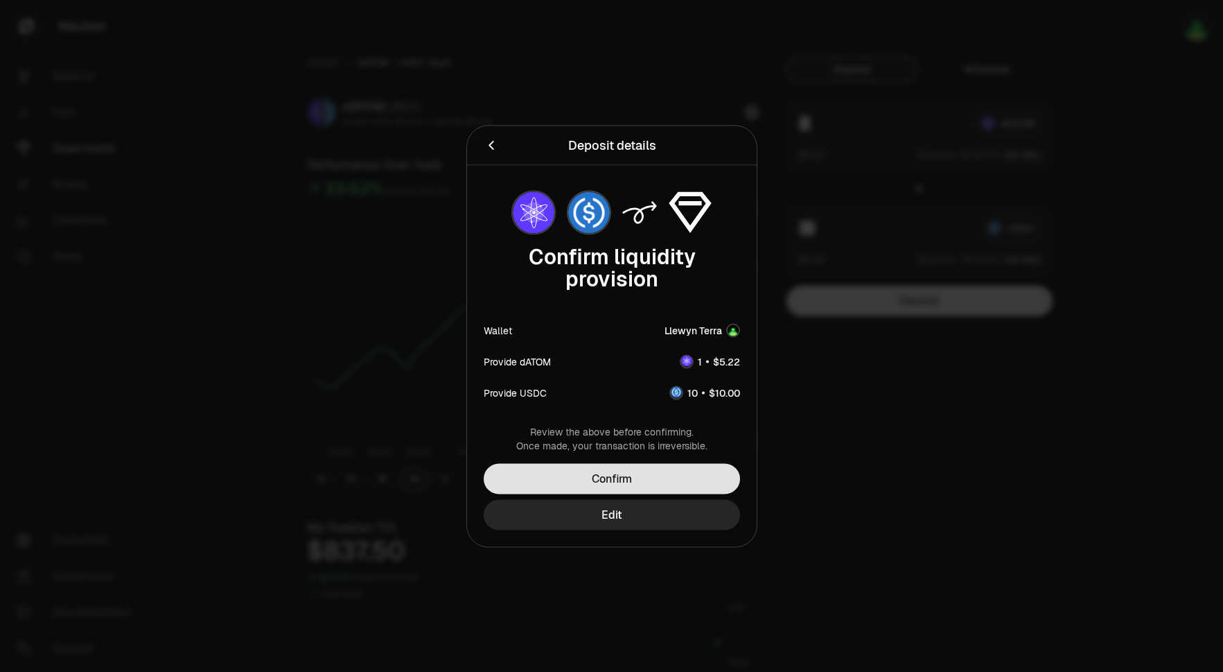
click at [627, 476] on button "Confirm" at bounding box center [612, 478] width 256 height 31
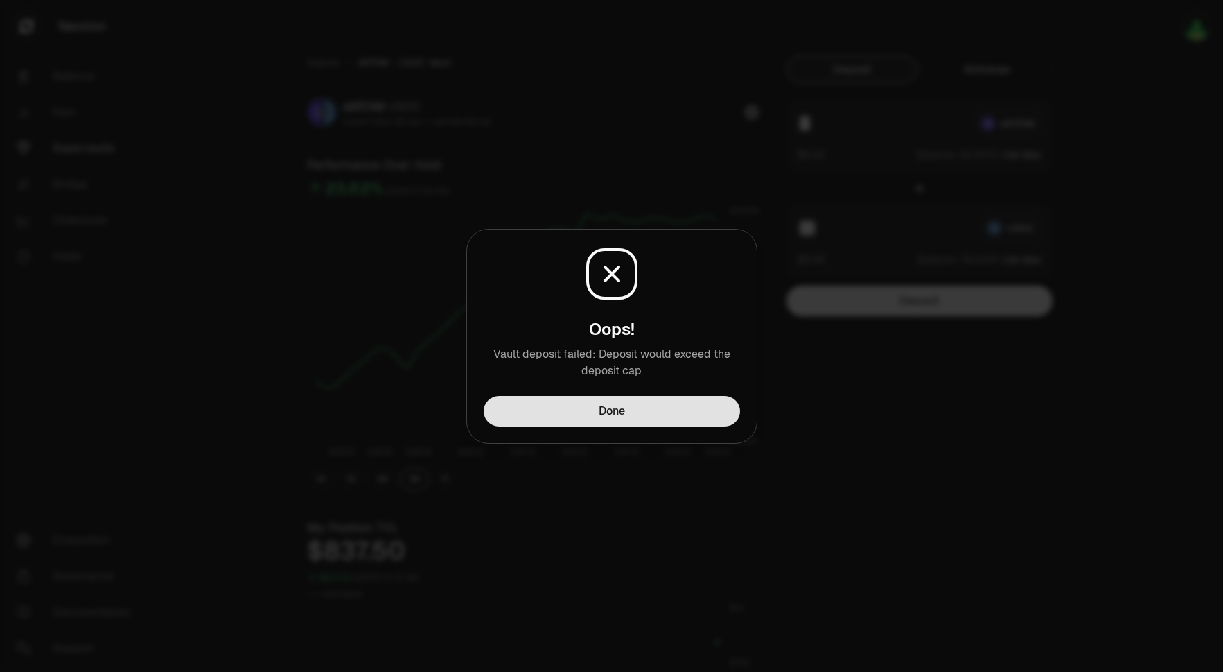
click at [645, 418] on button "Done" at bounding box center [612, 411] width 256 height 31
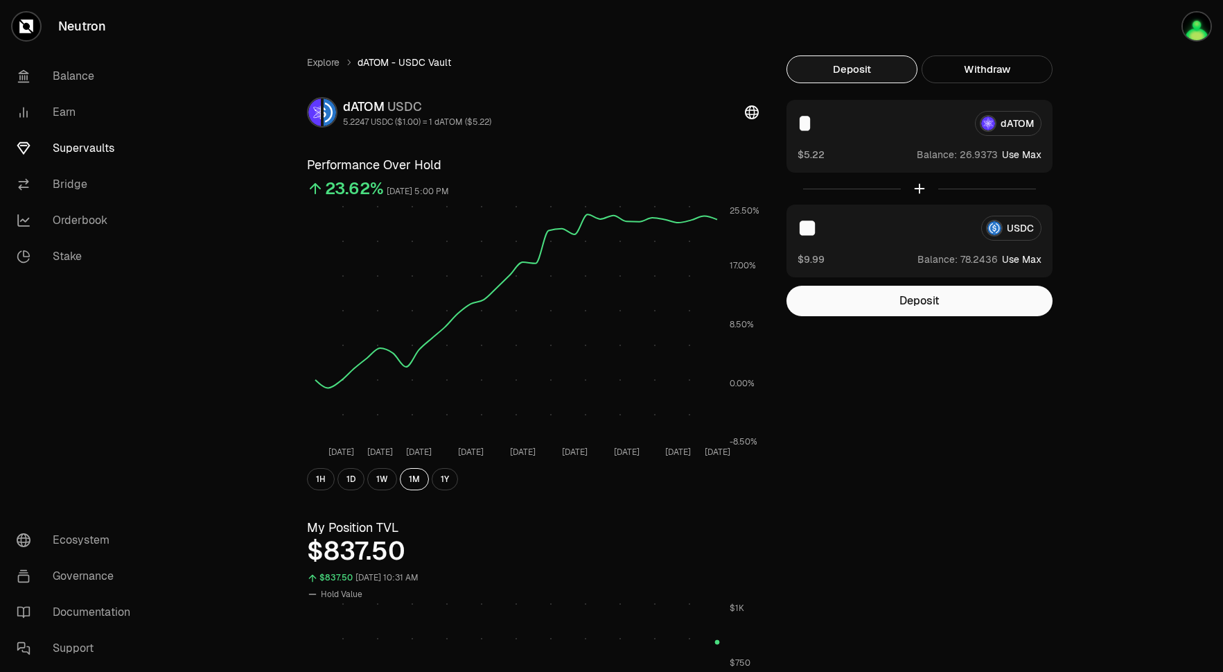
click at [824, 137] on div "* dATOM $5.22 Balance: Use Max" at bounding box center [920, 136] width 266 height 73
click at [816, 130] on input "*" at bounding box center [881, 123] width 166 height 25
type input "***"
drag, startPoint x: 828, startPoint y: 233, endPoint x: 772, endPoint y: 232, distance: 56.2
click at [774, 233] on div "Explore dATOM - USDC Vault dATOM USDC 5.2247 USDC ($1.00) = 1 dATOM ($5.22) Per…" at bounding box center [689, 646] width 799 height 1183
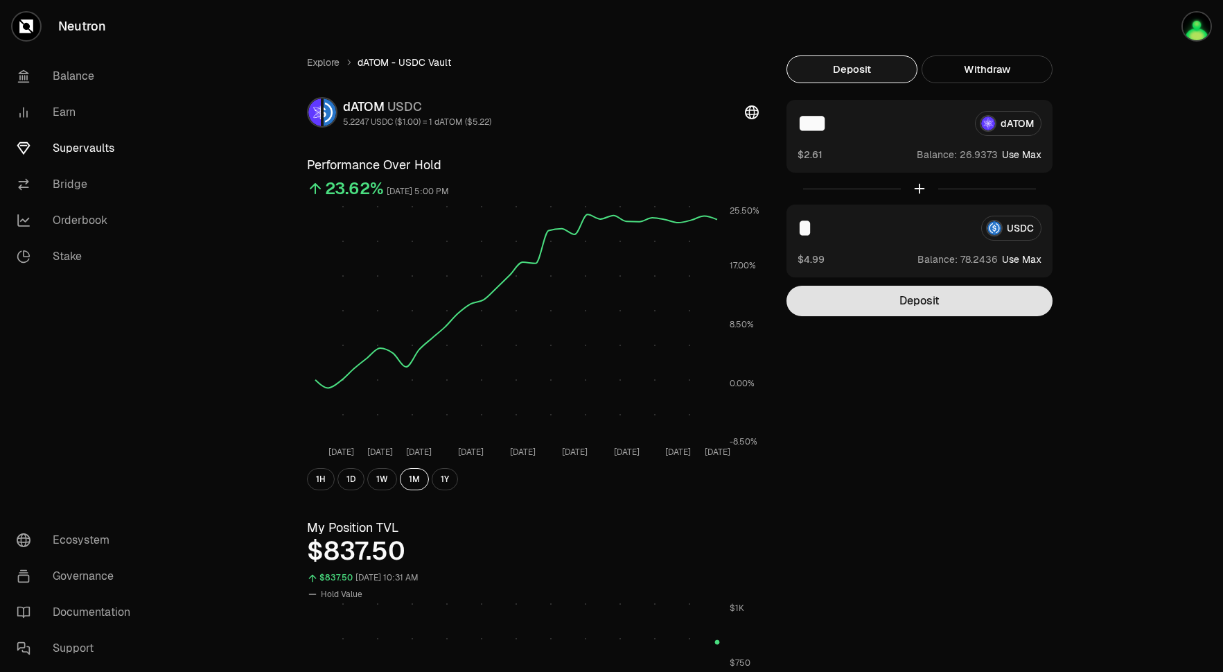
click at [870, 302] on button "Deposit" at bounding box center [920, 301] width 266 height 31
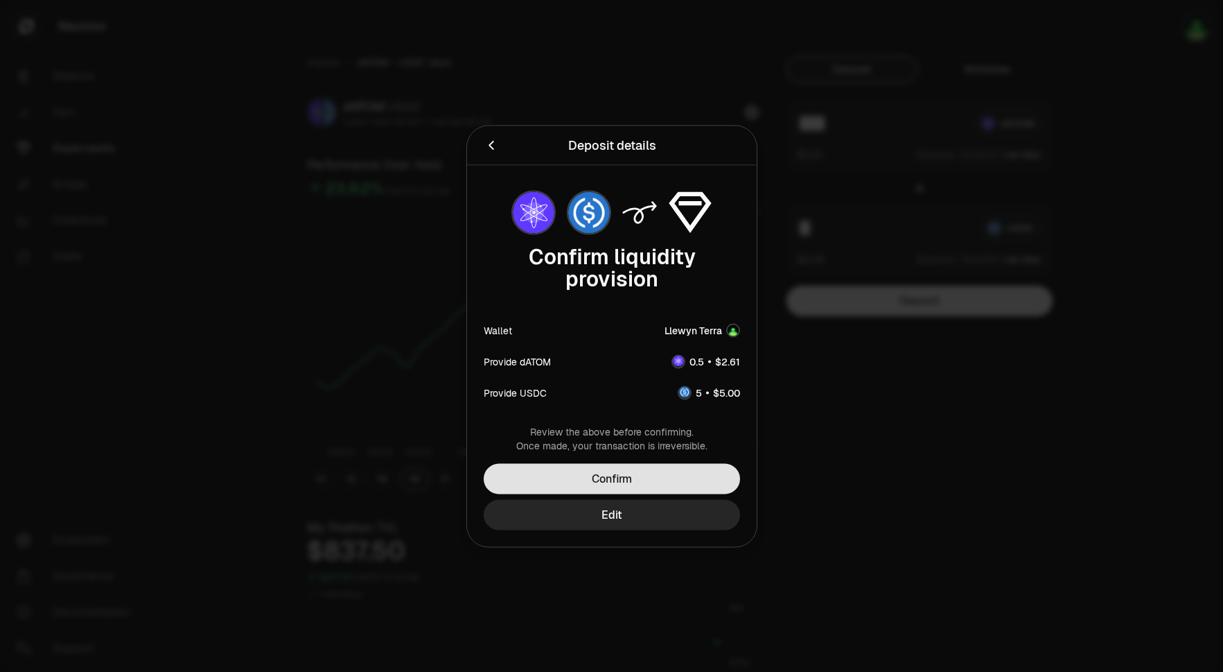
click at [682, 476] on button "Confirm" at bounding box center [612, 478] width 256 height 31
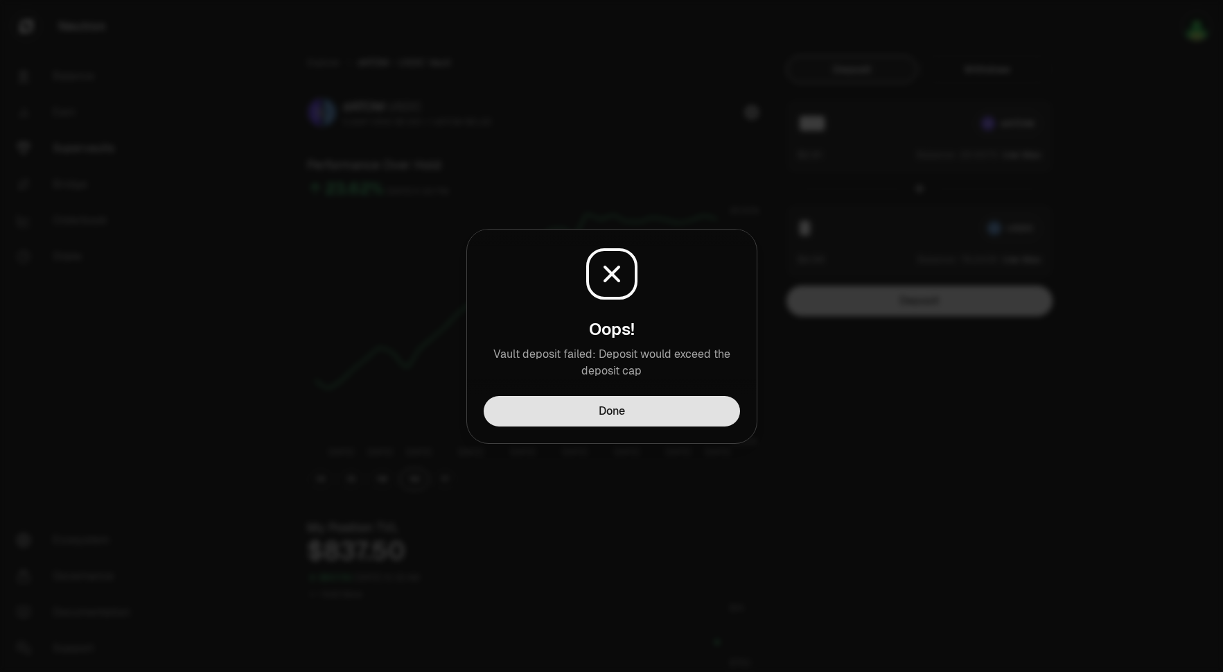
click at [668, 424] on button "Done" at bounding box center [612, 411] width 256 height 31
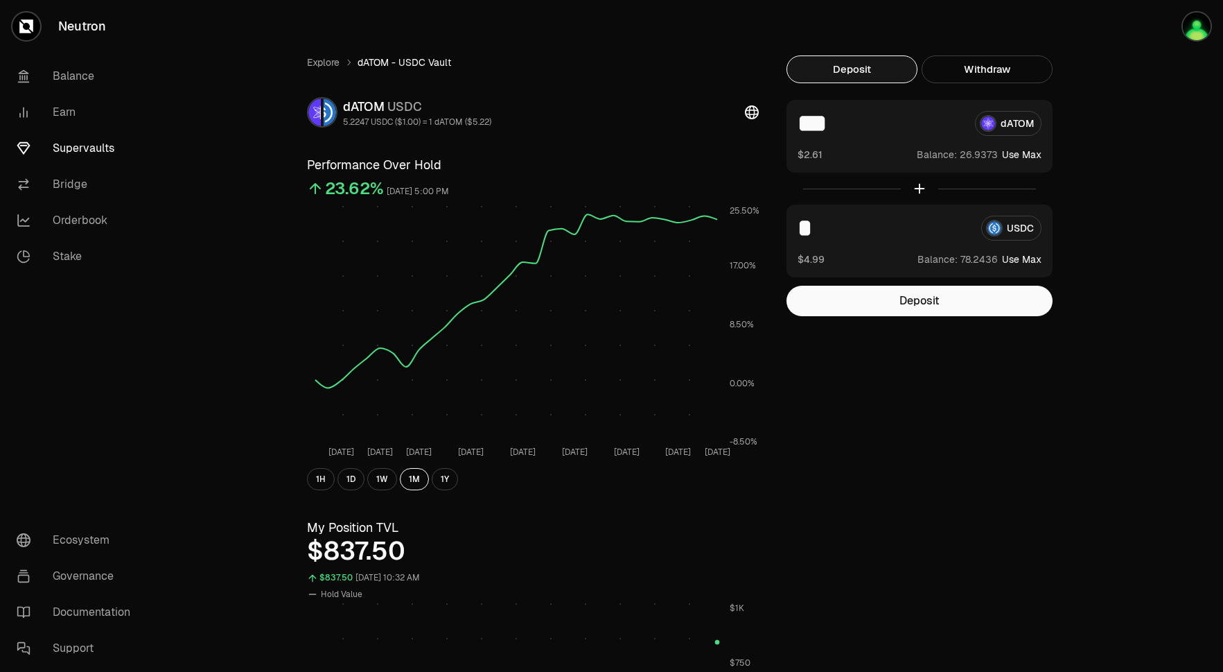
drag, startPoint x: 828, startPoint y: 232, endPoint x: 758, endPoint y: 232, distance: 69.3
click at [758, 232] on div "Explore dATOM - USDC Vault dATOM USDC 5.2247 USDC ($1.00) = 1 dATOM ($5.22) Per…" at bounding box center [689, 646] width 799 height 1183
type input "***"
click at [871, 305] on button "Deposit" at bounding box center [920, 301] width 266 height 31
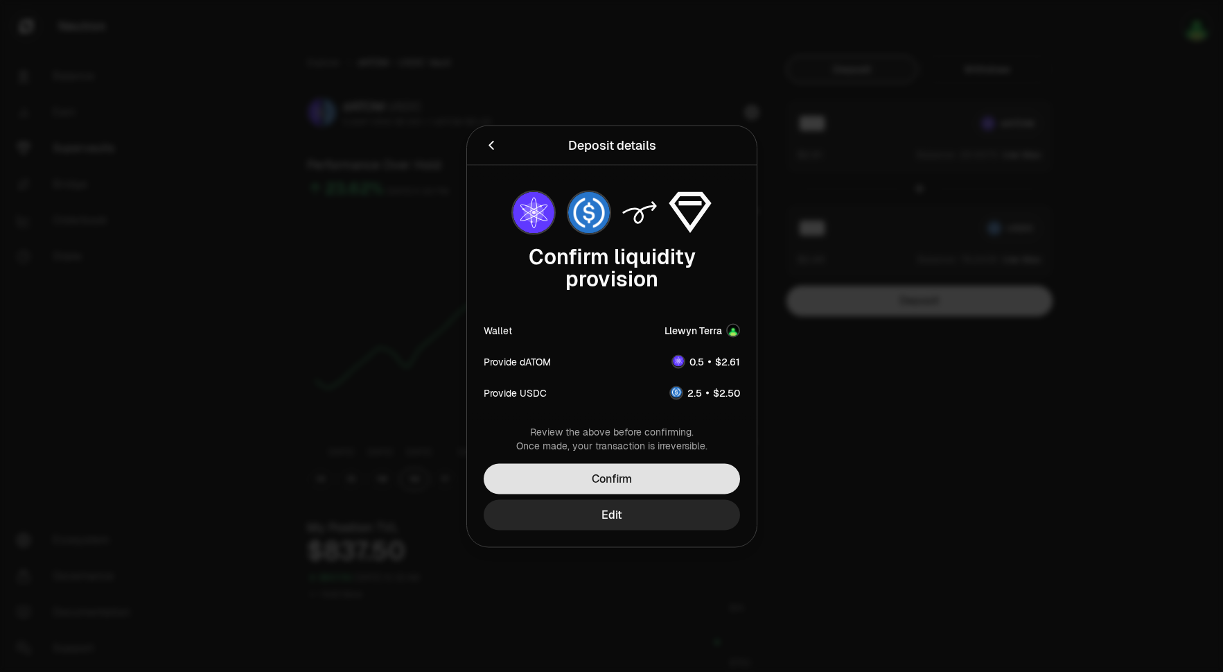
click at [650, 478] on button "Confirm" at bounding box center [612, 478] width 256 height 31
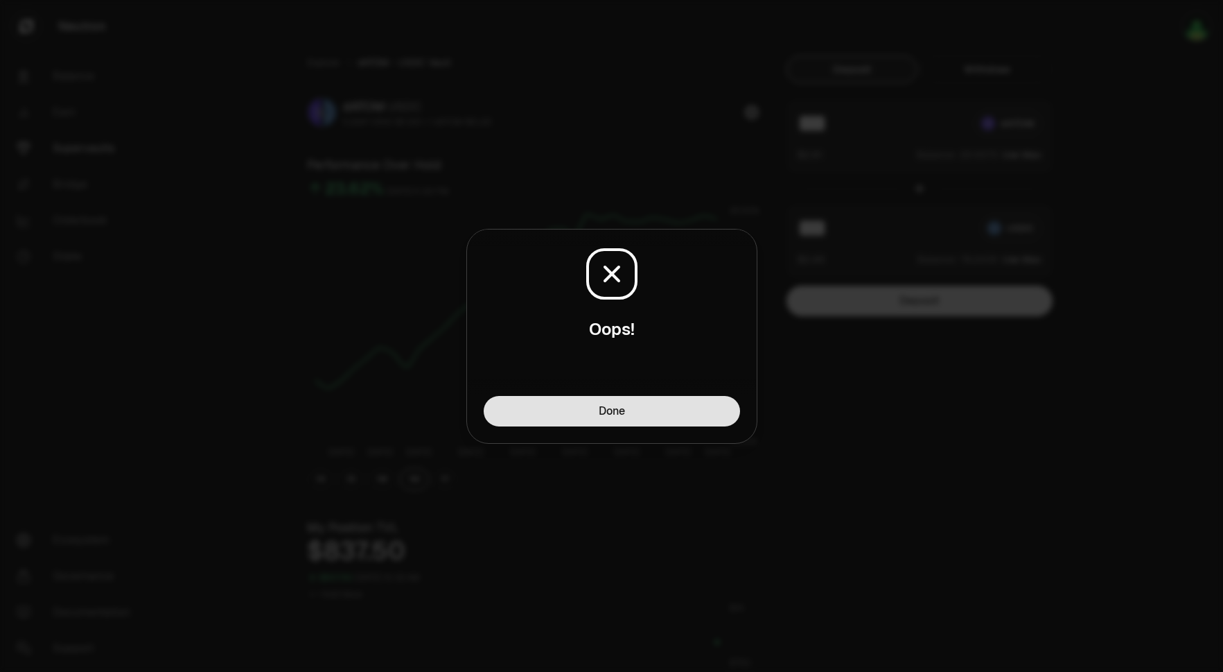
click at [693, 415] on button "Done" at bounding box center [612, 411] width 256 height 31
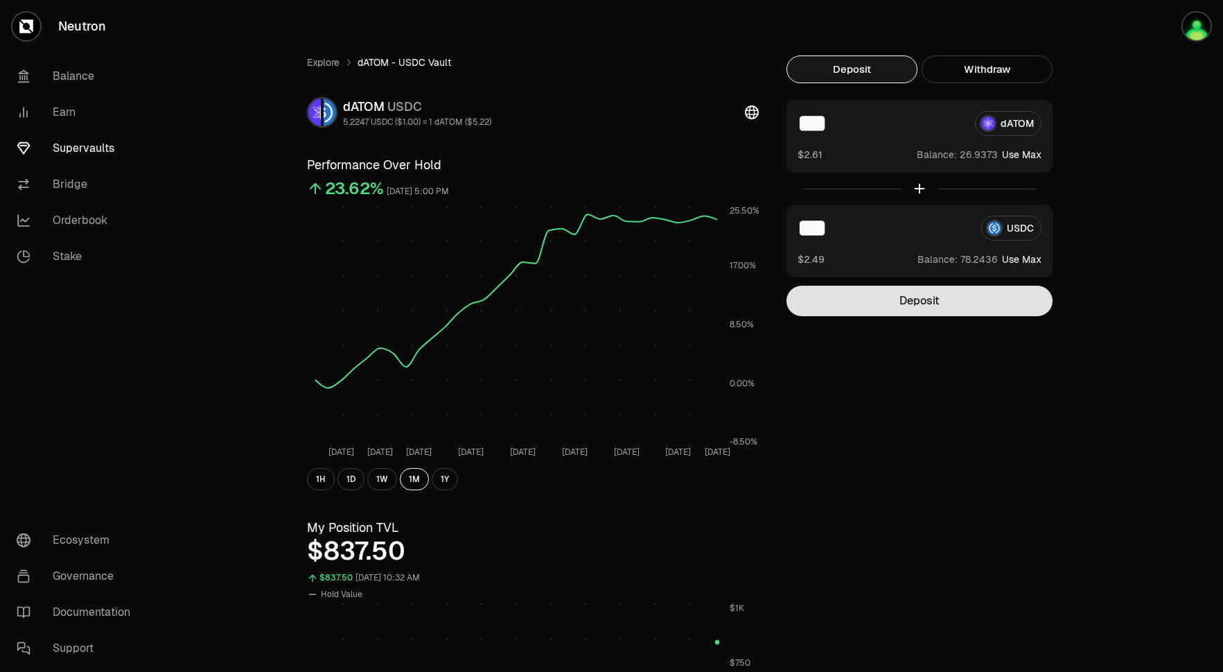
click at [930, 308] on button "Deposit" at bounding box center [920, 301] width 266 height 31
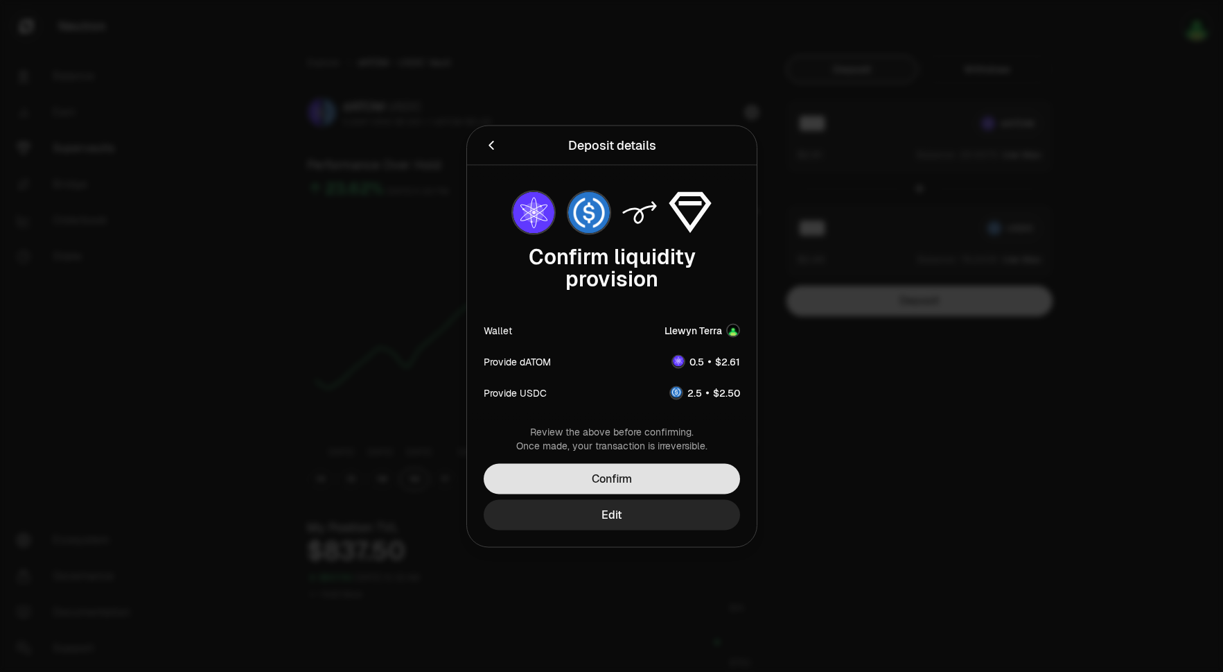
click at [642, 478] on button "Confirm" at bounding box center [612, 478] width 256 height 31
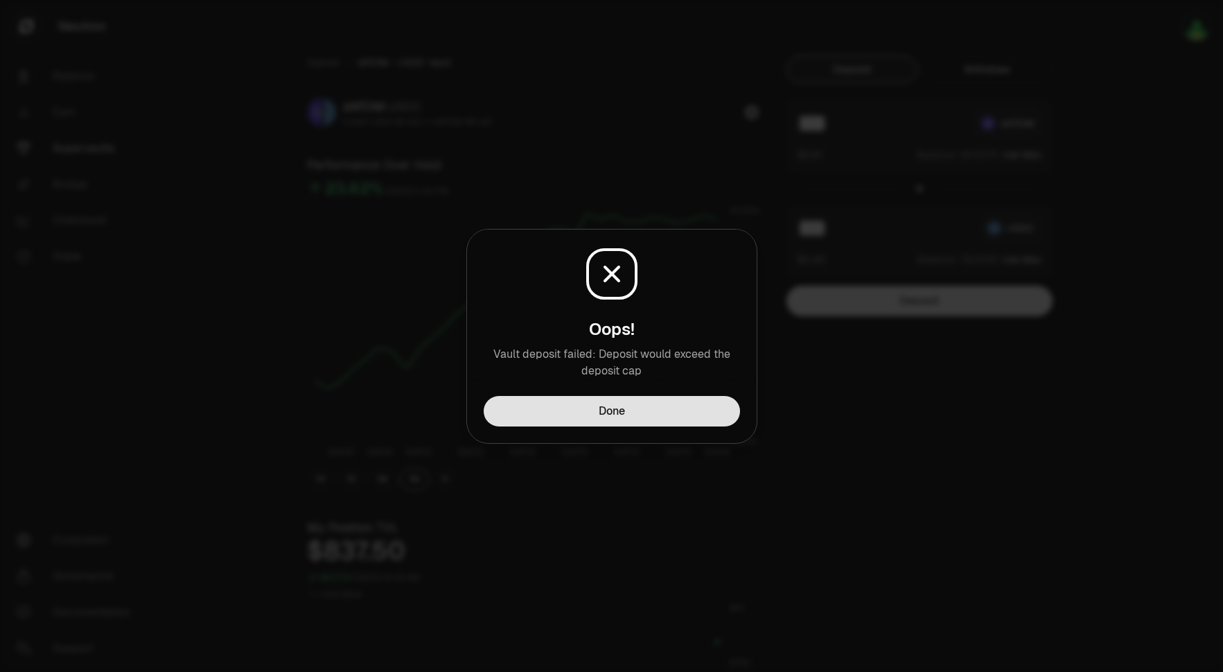
click at [649, 405] on button "Done" at bounding box center [612, 411] width 256 height 31
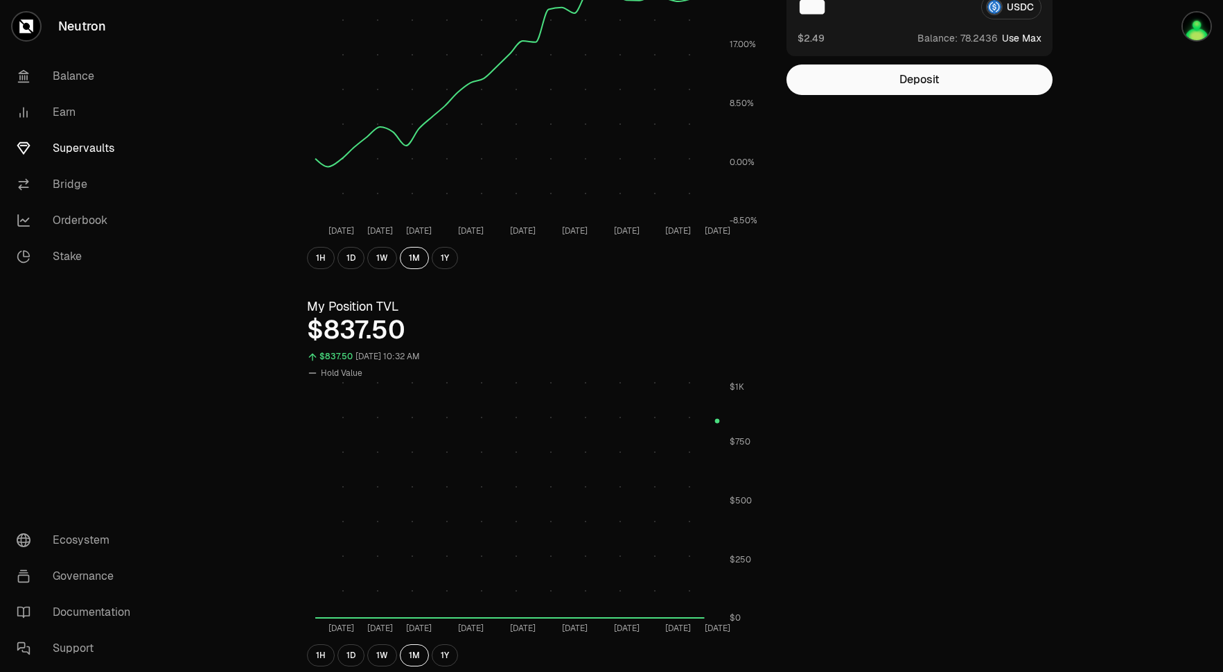
scroll to position [611, 0]
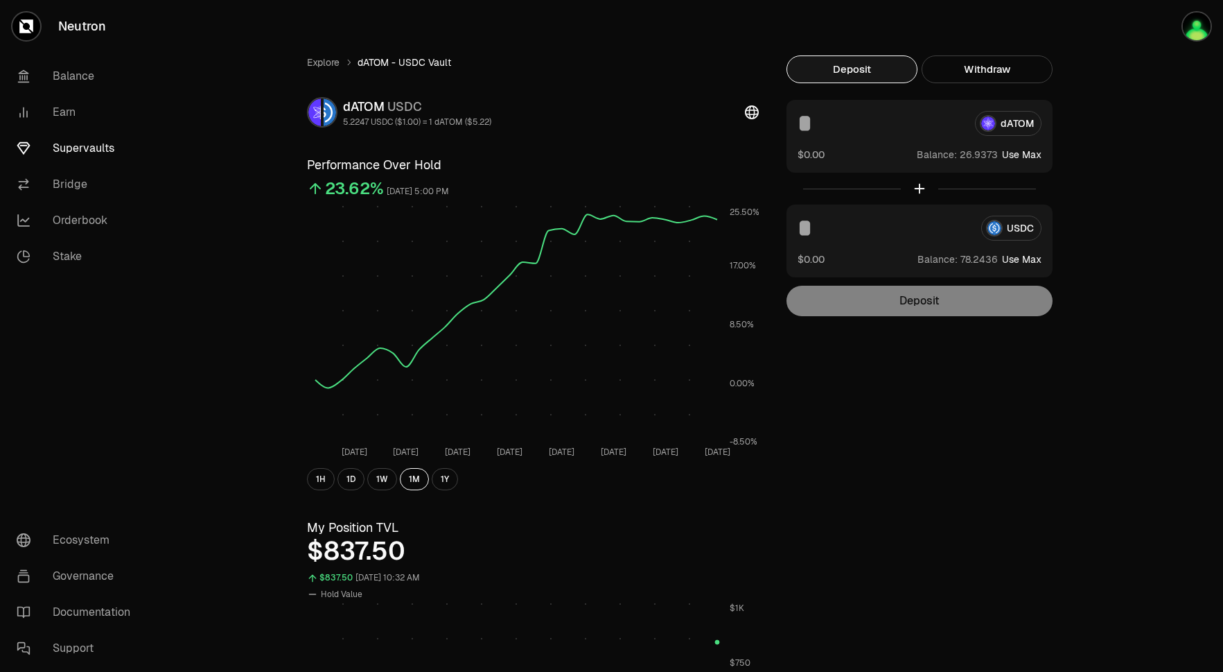
click at [817, 126] on input at bounding box center [881, 123] width 166 height 25
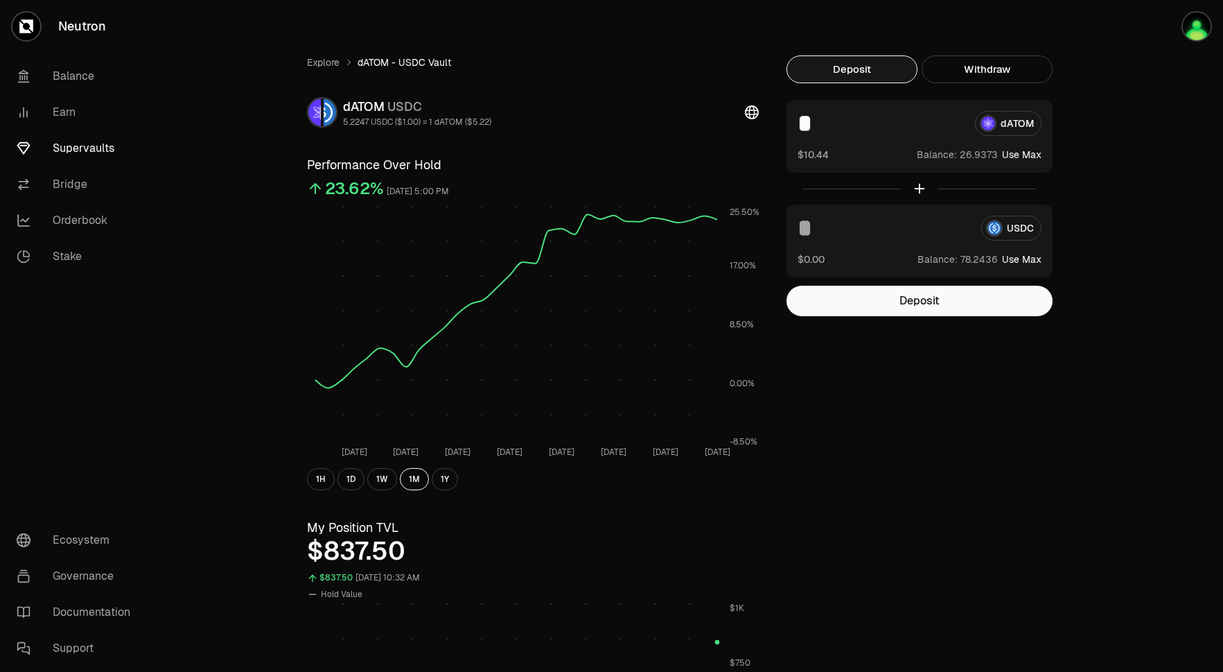
type input "*"
click at [834, 223] on input at bounding box center [884, 228] width 173 height 25
type input "**"
click at [855, 308] on button "Deposit" at bounding box center [920, 301] width 266 height 31
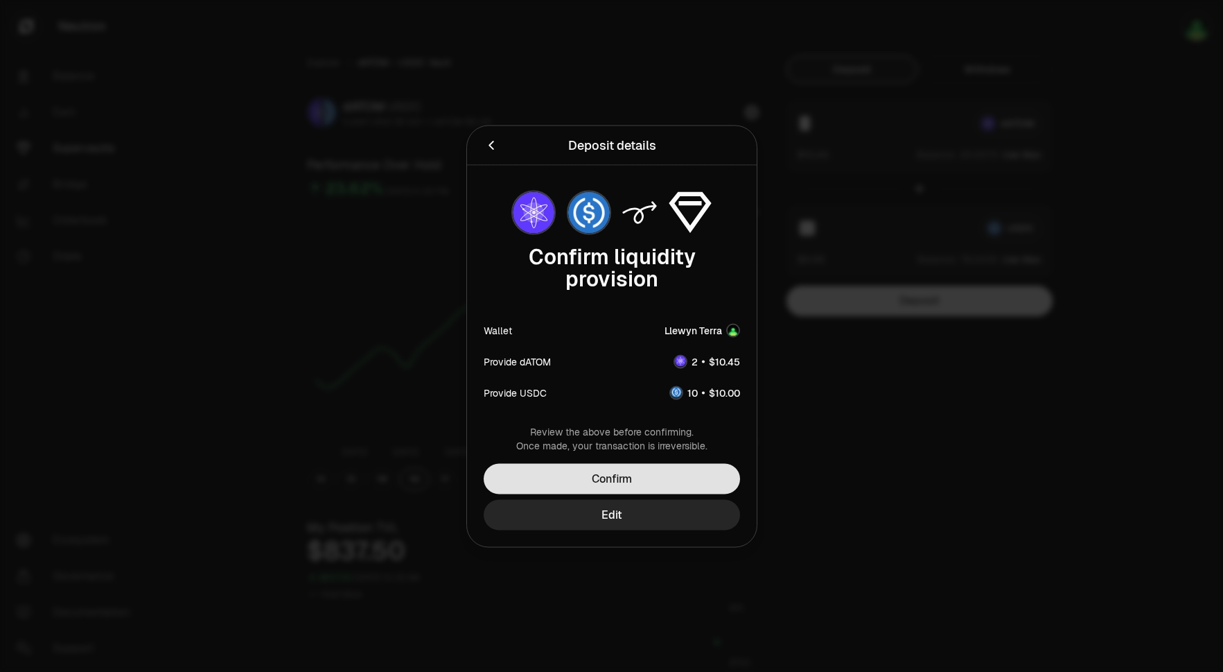
click at [644, 478] on button "Confirm" at bounding box center [612, 478] width 256 height 31
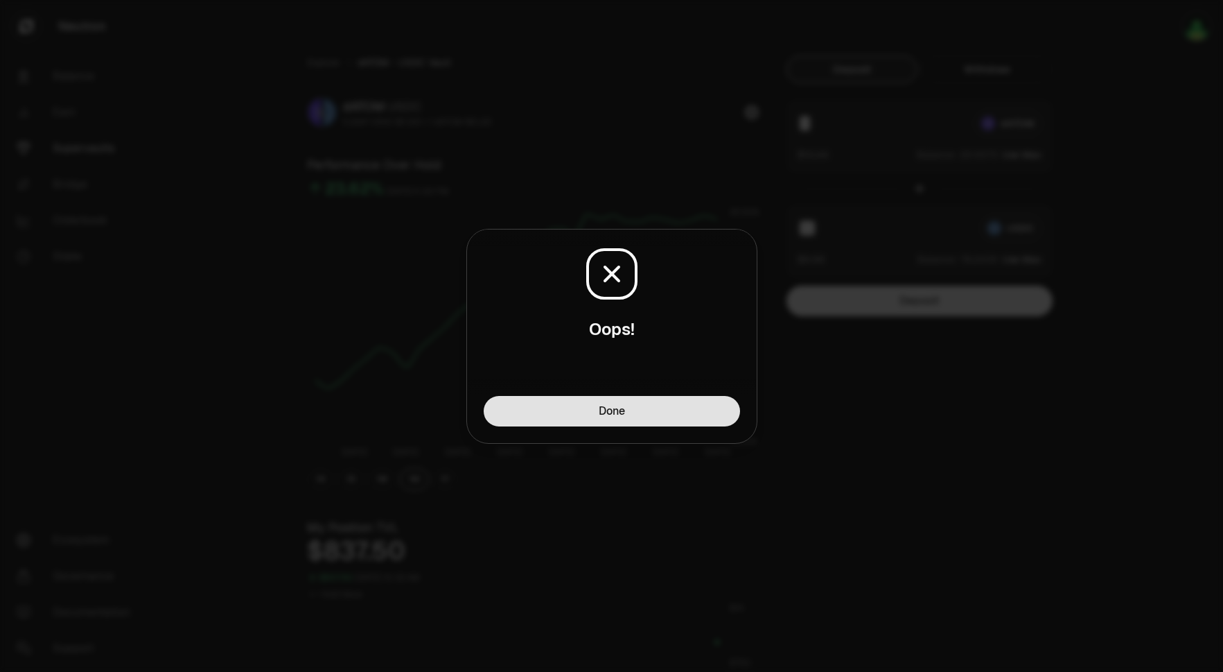
click at [654, 407] on button "Done" at bounding box center [612, 411] width 256 height 31
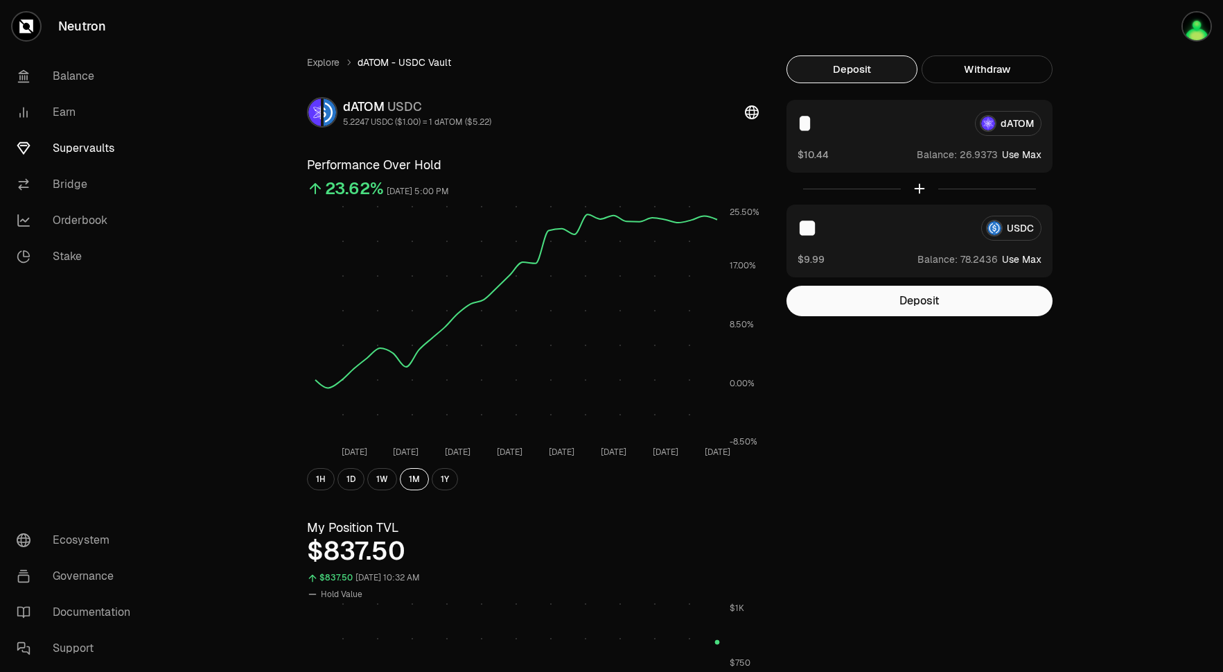
click at [814, 126] on input "*" at bounding box center [881, 123] width 166 height 25
type input "*"
click at [844, 226] on input "**" at bounding box center [884, 228] width 173 height 25
type input "*"
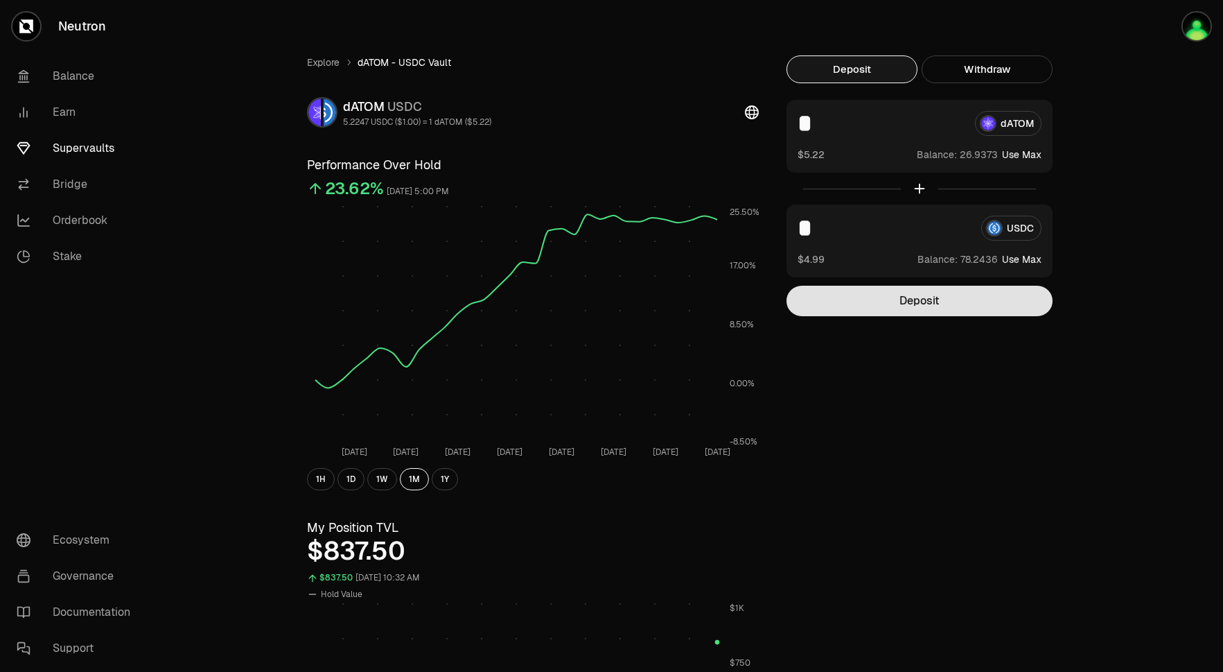
type input "*"
click at [946, 304] on button "Deposit" at bounding box center [920, 301] width 266 height 31
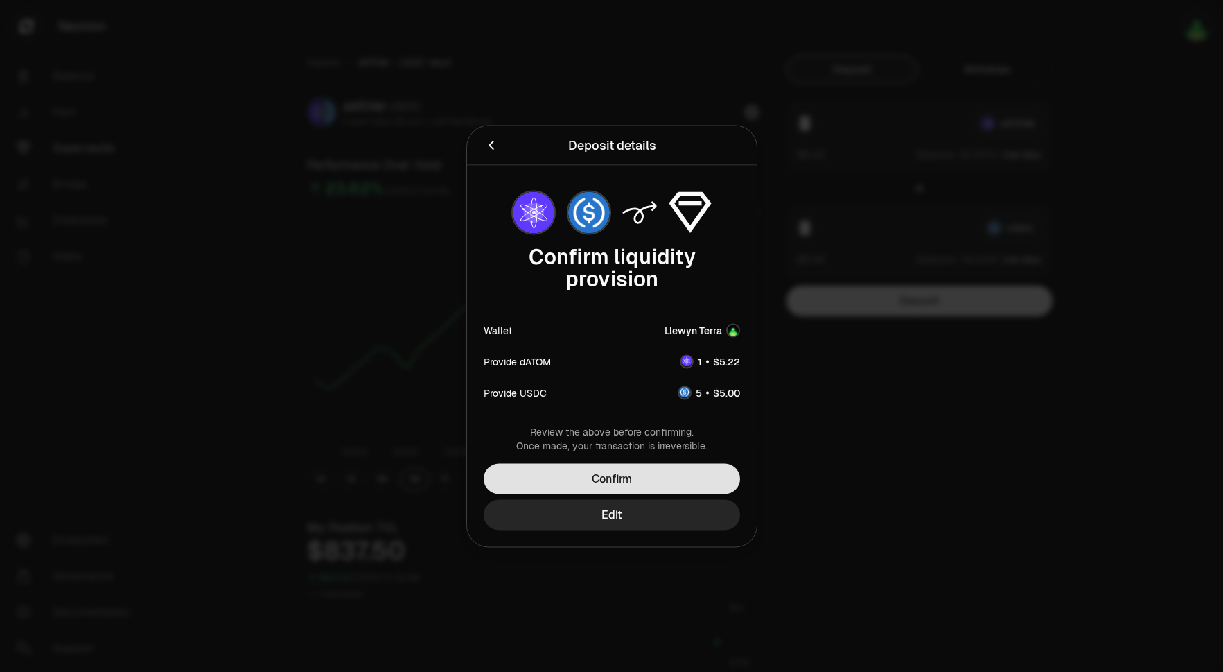
click at [613, 482] on button "Confirm" at bounding box center [612, 478] width 256 height 31
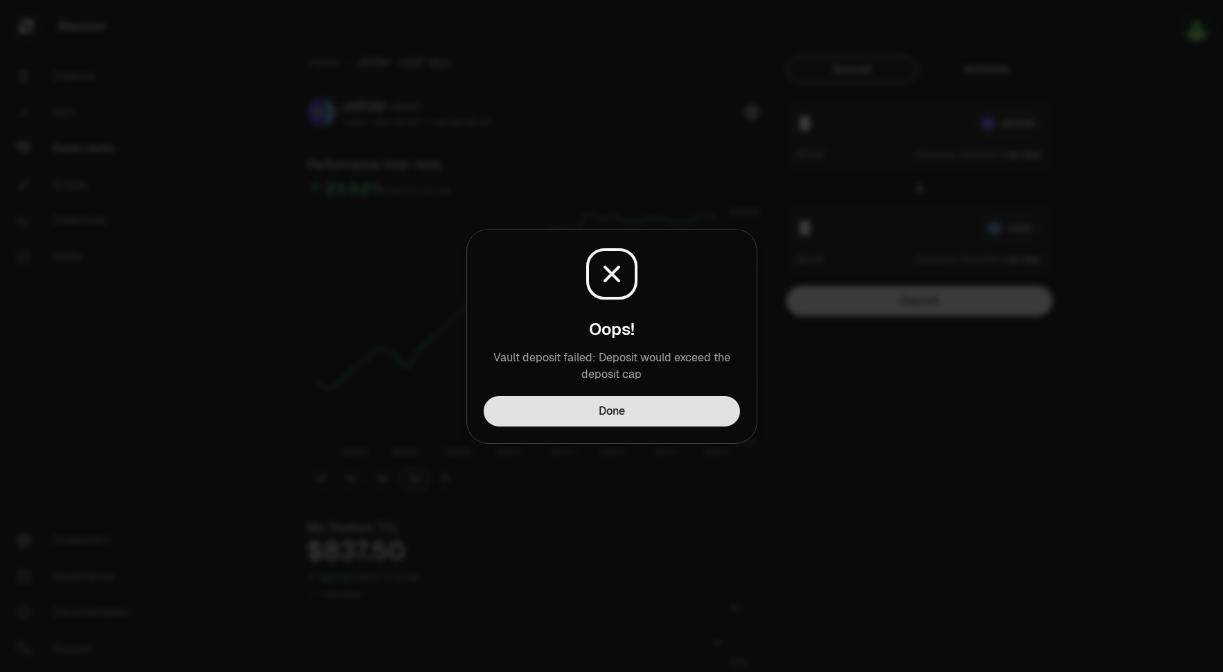
click at [627, 408] on button "Done" at bounding box center [612, 411] width 256 height 31
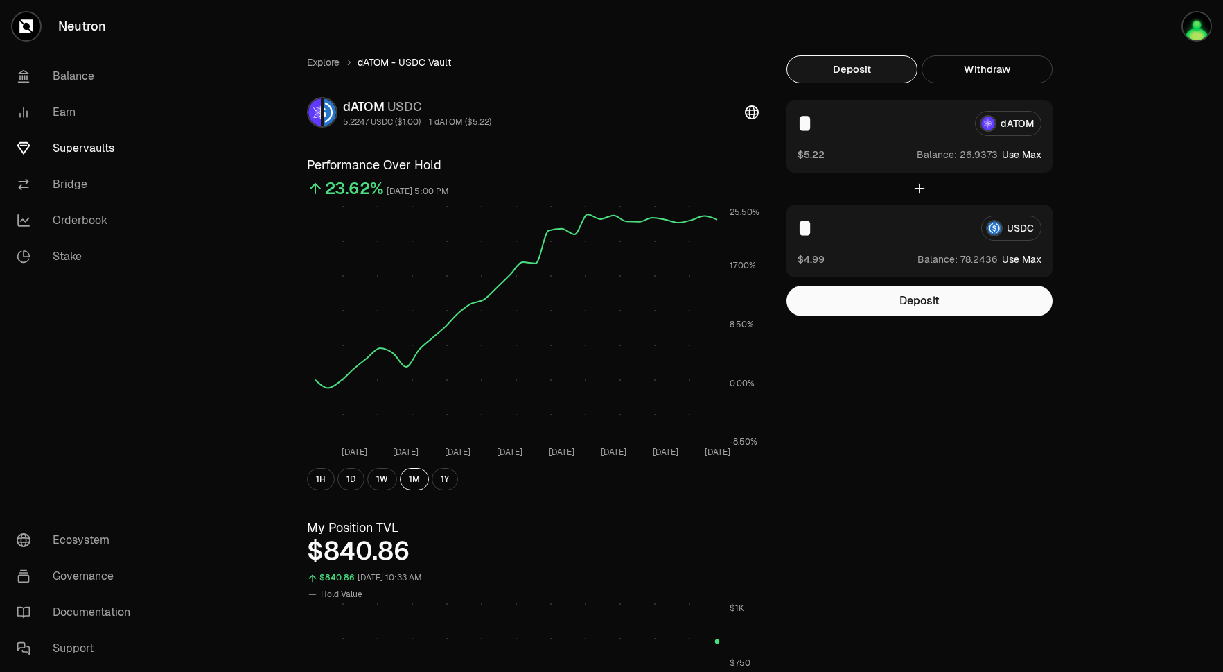
click at [1068, 351] on div "Explore dATOM - USDC Vault dATOM USDC 5.2247 USDC ($1.00) = 1 dATOM ($5.22) Per…" at bounding box center [689, 646] width 799 height 1183
drag, startPoint x: 821, startPoint y: 229, endPoint x: 785, endPoint y: 229, distance: 35.4
click at [785, 229] on div "Explore dATOM - USDC Vault dATOM USDC 5.2247 USDC ($1.00) = 1 dATOM ($5.22) Per…" at bounding box center [689, 646] width 799 height 1183
click at [81, 149] on link "Supervaults" at bounding box center [78, 148] width 144 height 36
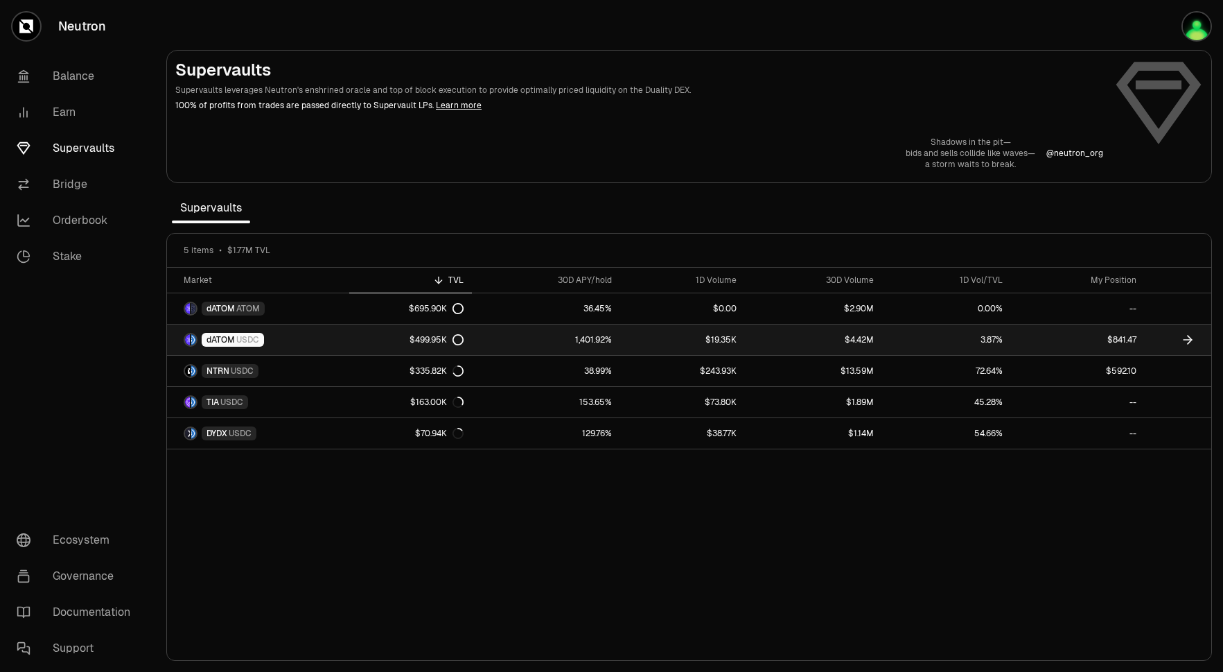
click at [542, 337] on link "1,401.92%" at bounding box center [546, 339] width 148 height 31
